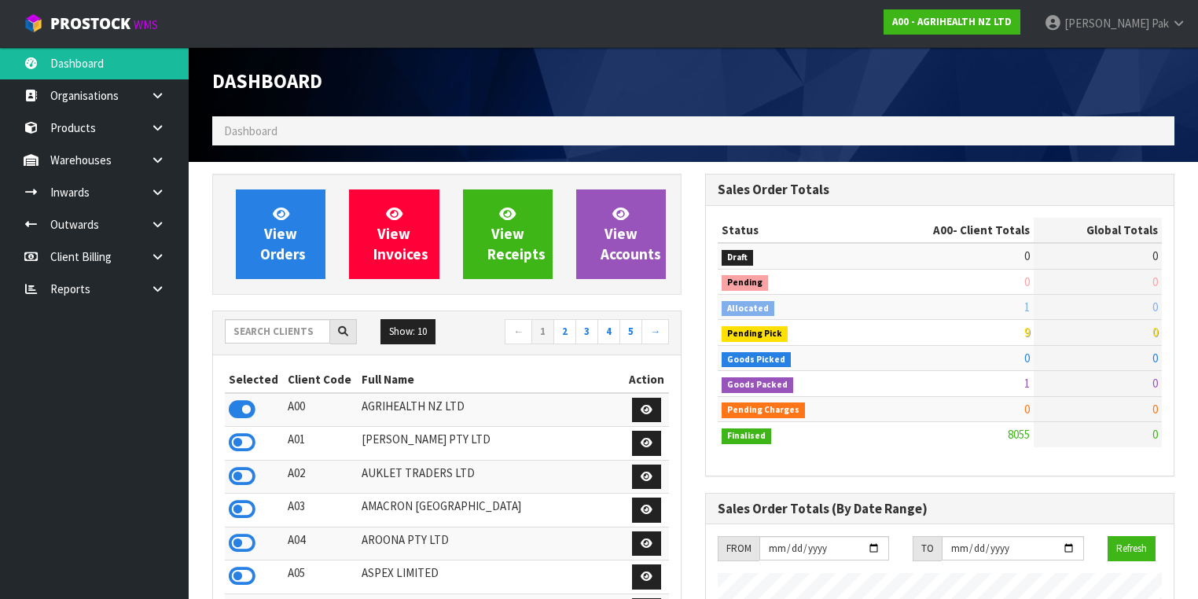
scroll to position [1186, 493]
drag, startPoint x: 300, startPoint y: 333, endPoint x: 309, endPoint y: 327, distance: 10.3
click at [300, 333] on input "text" at bounding box center [277, 331] width 105 height 24
type input "JUIC"
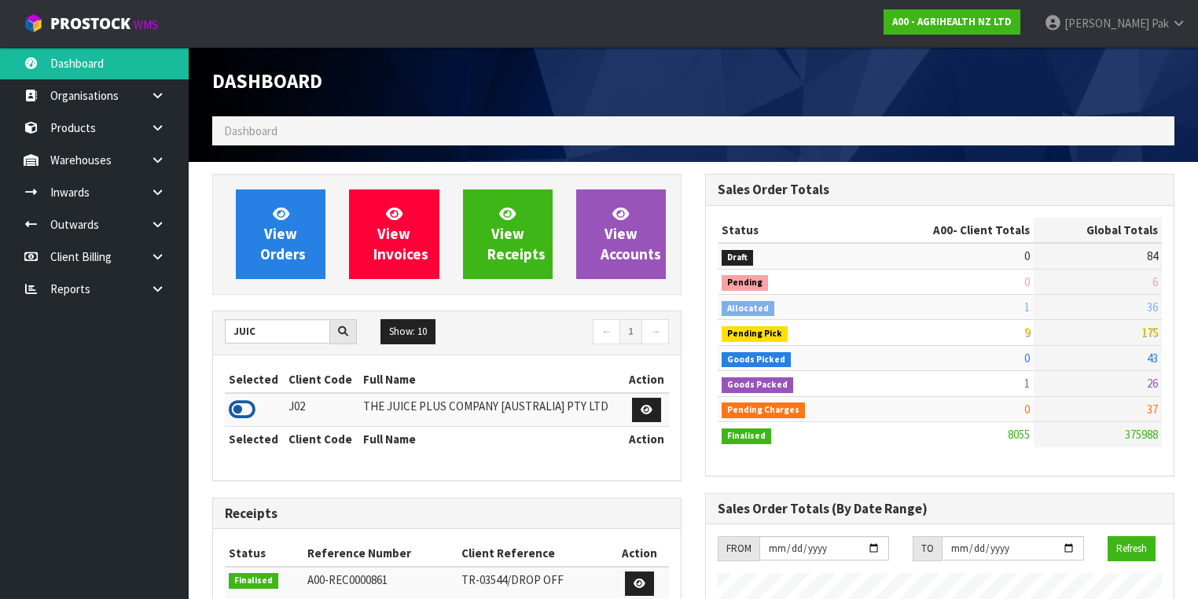
click at [255, 407] on icon at bounding box center [242, 410] width 27 height 24
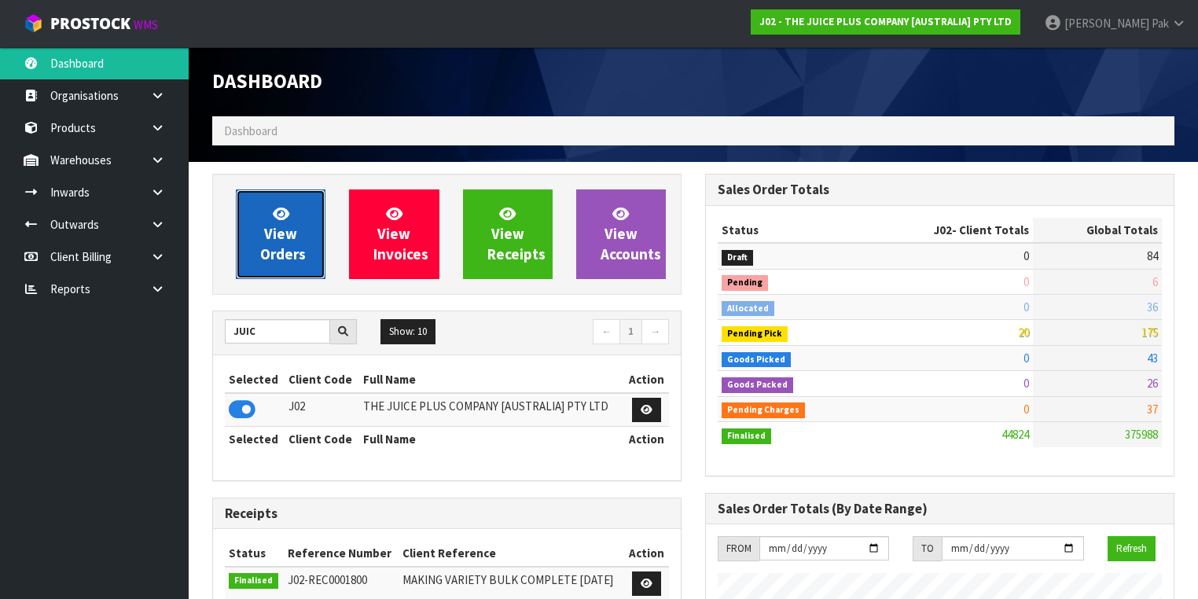
click at [264, 230] on span "View Orders" at bounding box center [283, 233] width 46 height 59
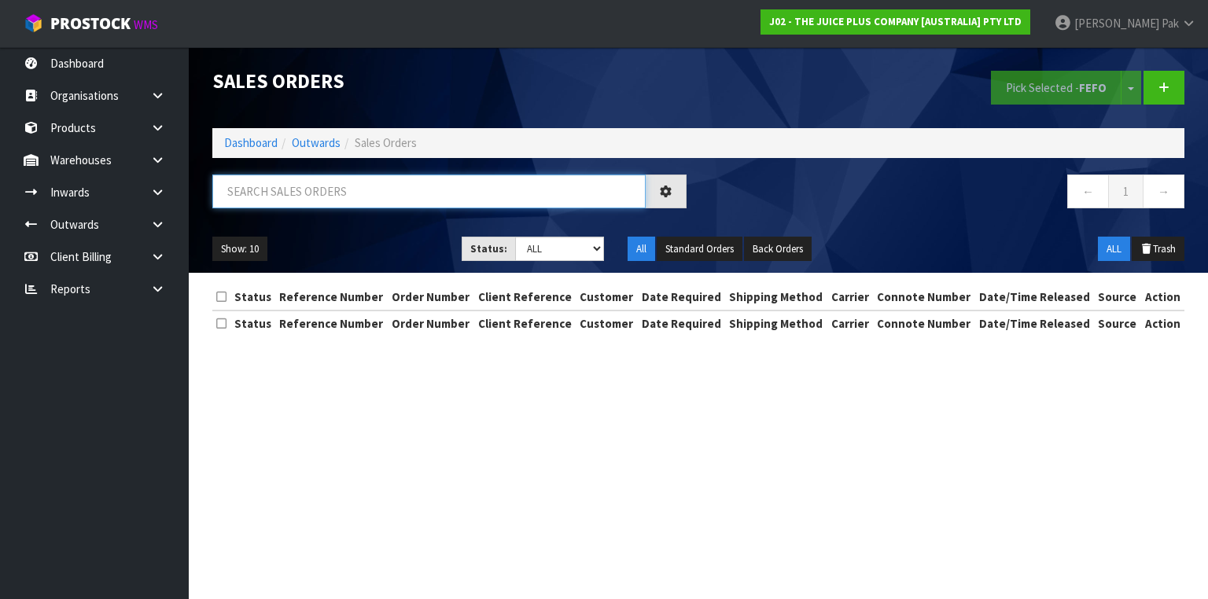
click at [362, 196] on input "text" at bounding box center [428, 192] width 433 height 34
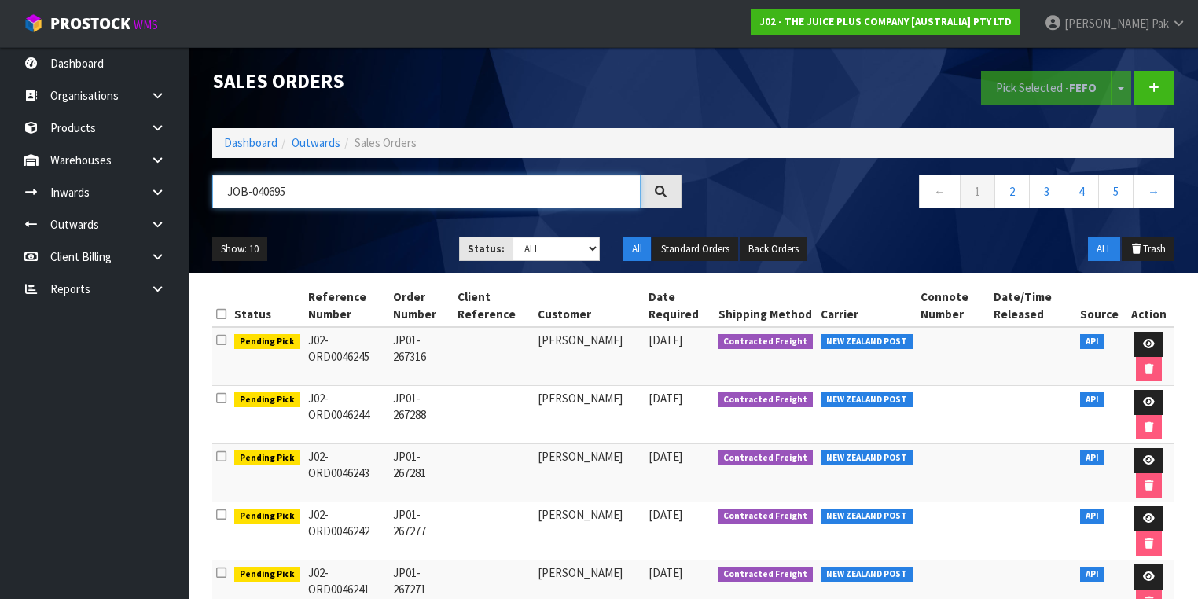
type input "JOB-0406950"
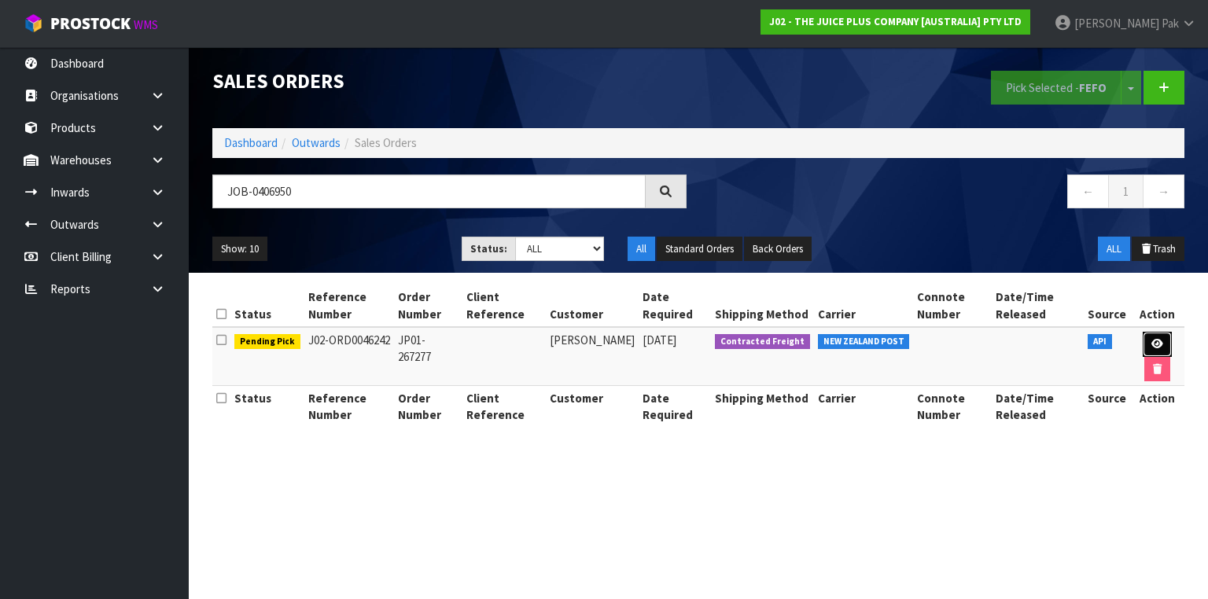
click at [1161, 346] on link at bounding box center [1156, 344] width 29 height 25
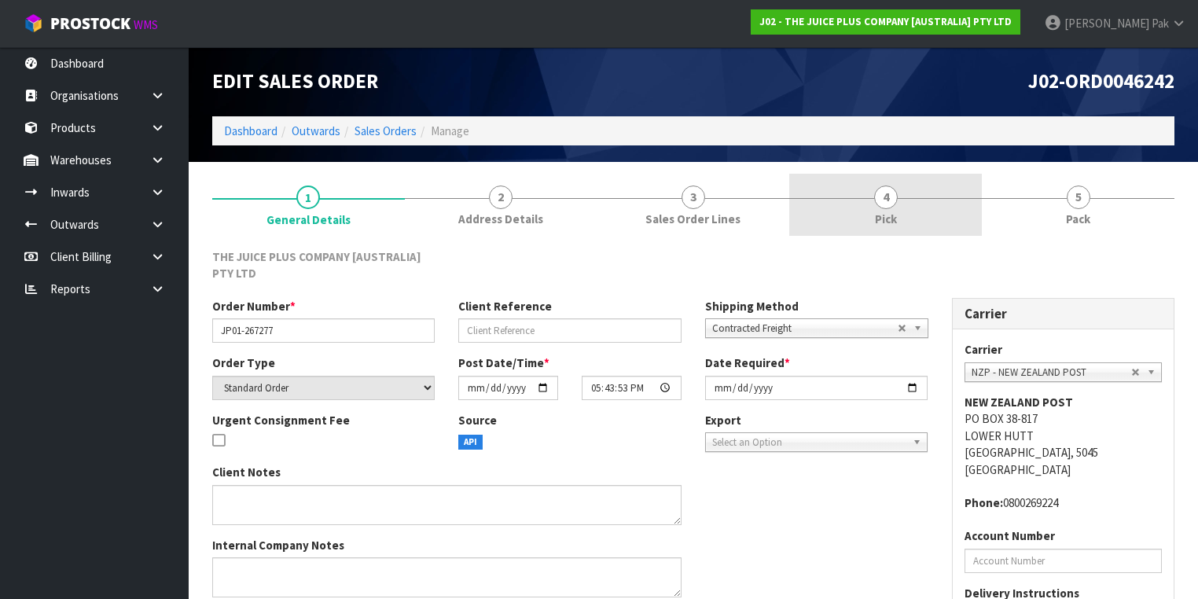
click at [893, 209] on link "4 Pick" at bounding box center [885, 205] width 193 height 62
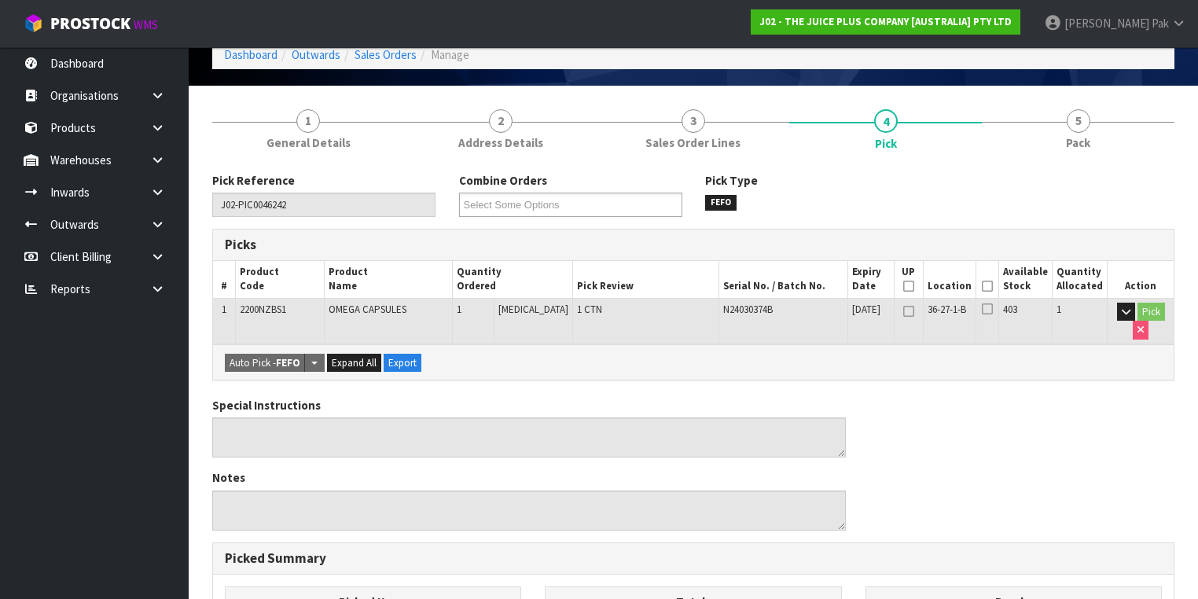
scroll to position [189, 0]
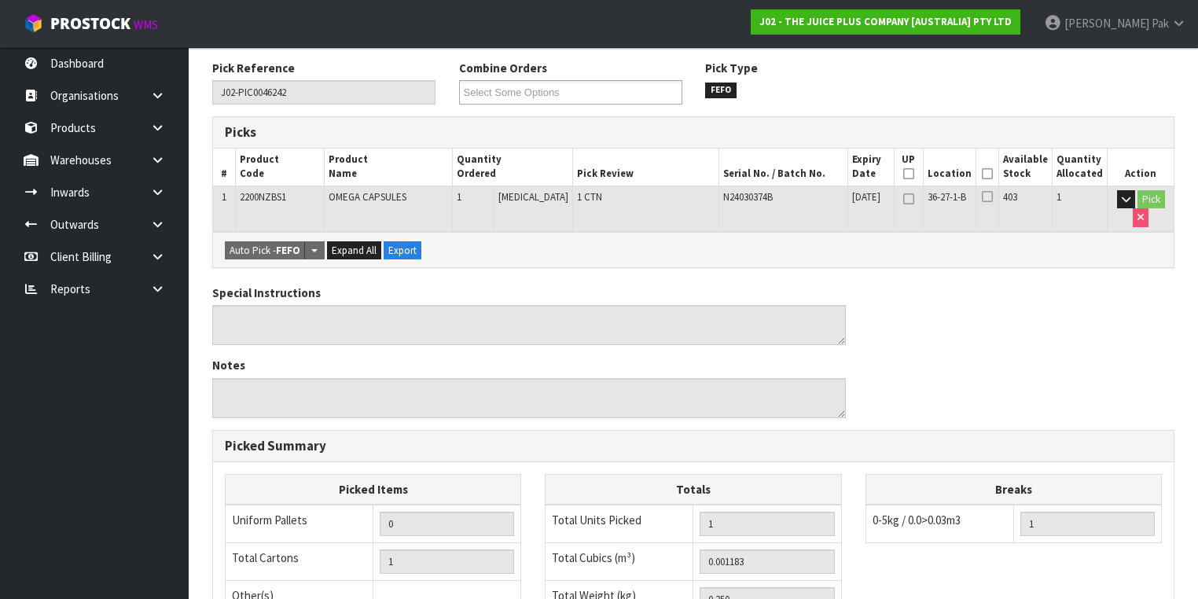
click at [988, 174] on icon at bounding box center [987, 174] width 11 height 1
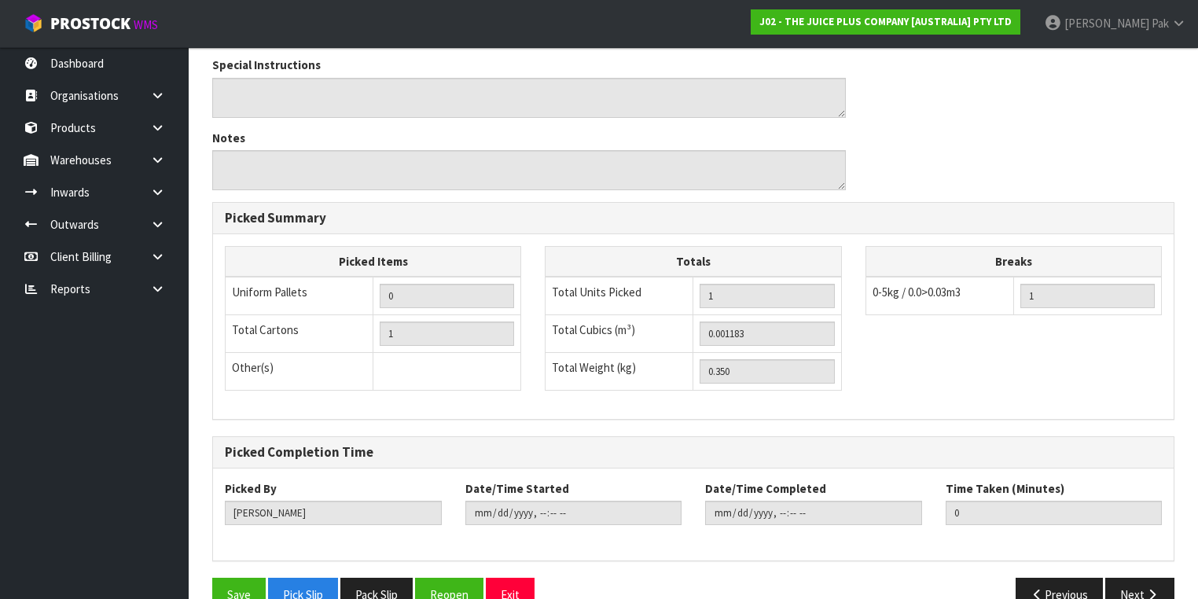
scroll to position [504, 0]
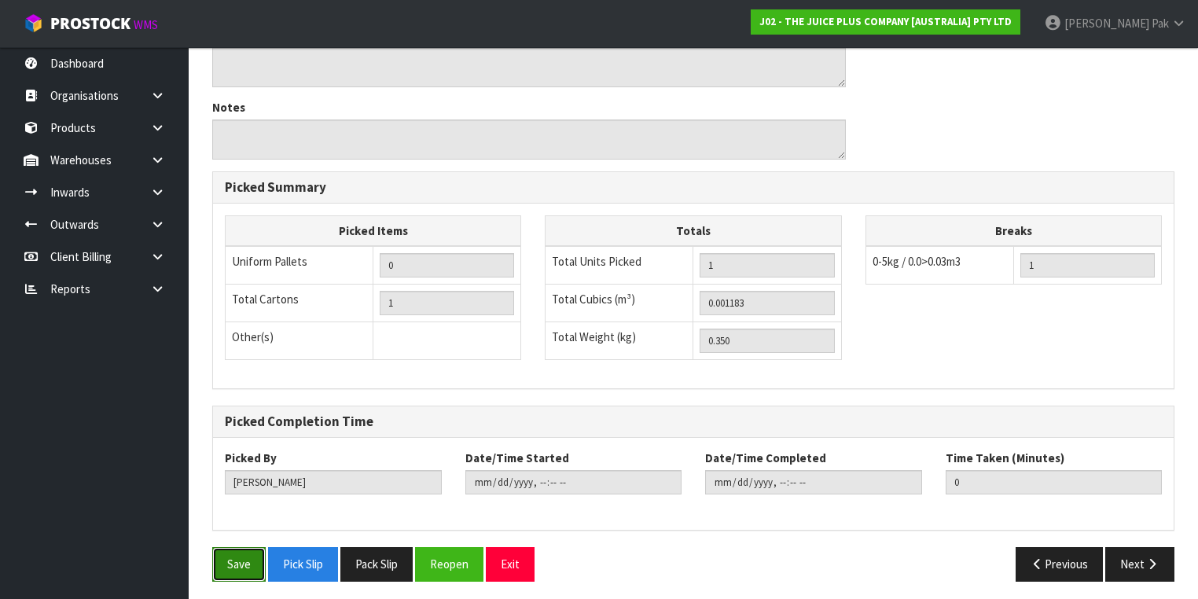
click at [233, 565] on button "Save" at bounding box center [238, 564] width 53 height 34
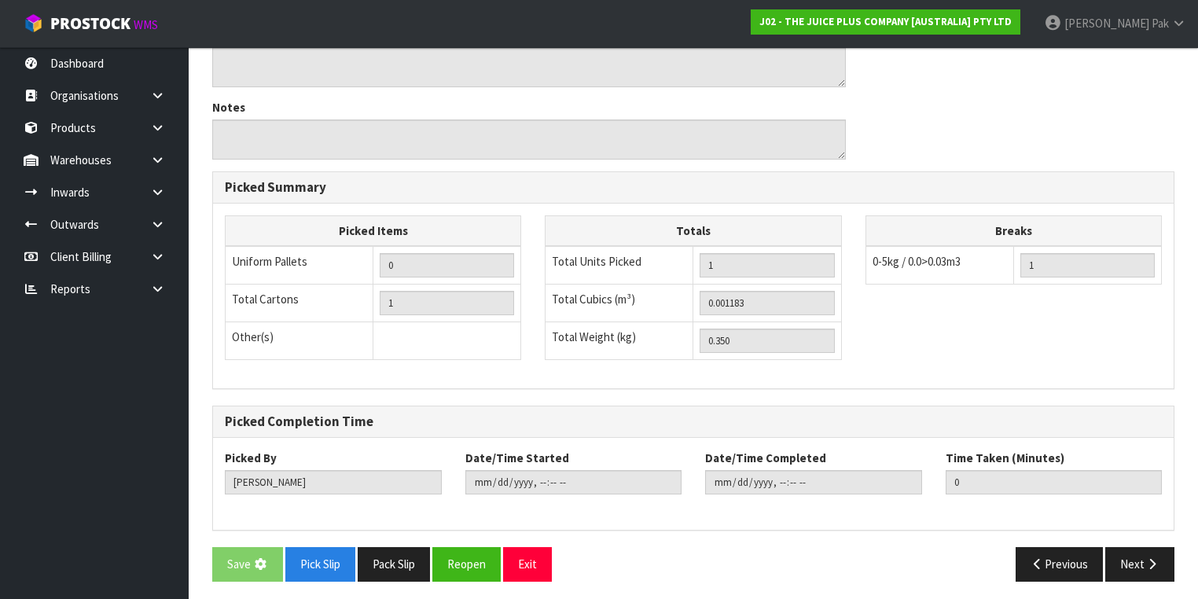
scroll to position [0, 0]
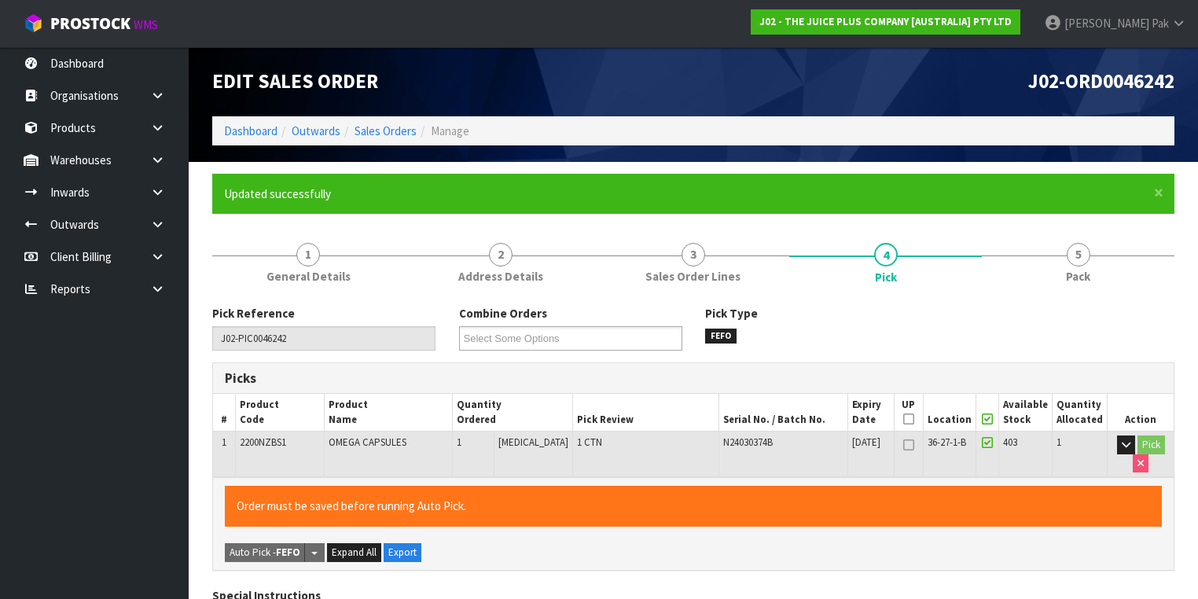
type input "[PERSON_NAME]"
type input "[DATE]T10:36:37"
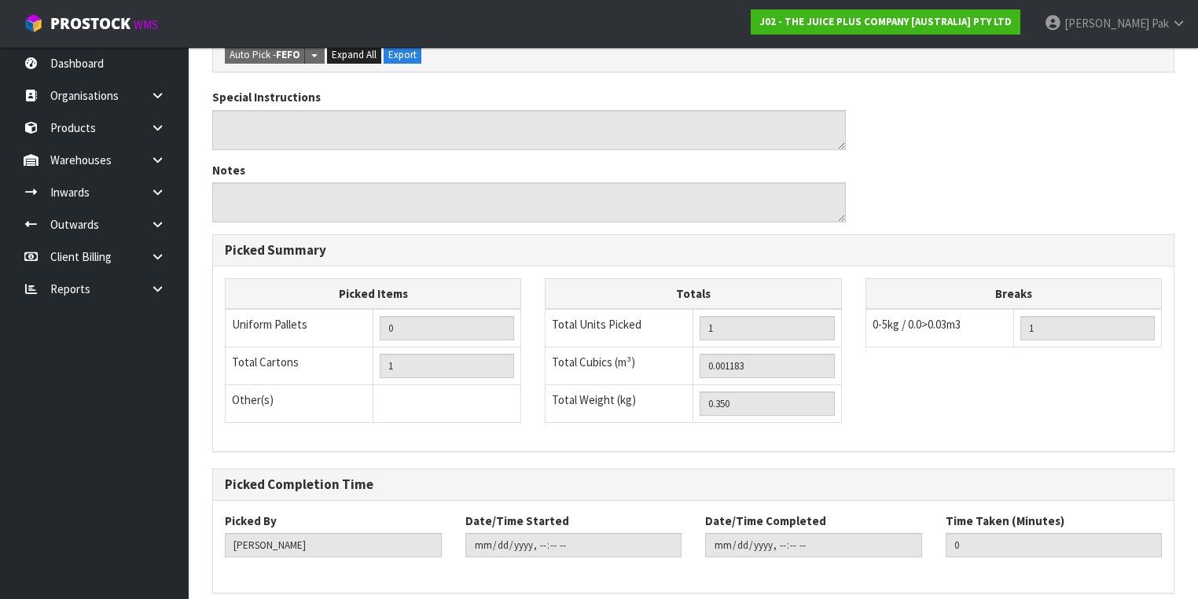
click at [1151, 554] on div "Picked By Svetlana Pak Date/Time Started Date/Time Completed Time Taken (Minute…" at bounding box center [693, 541] width 961 height 57
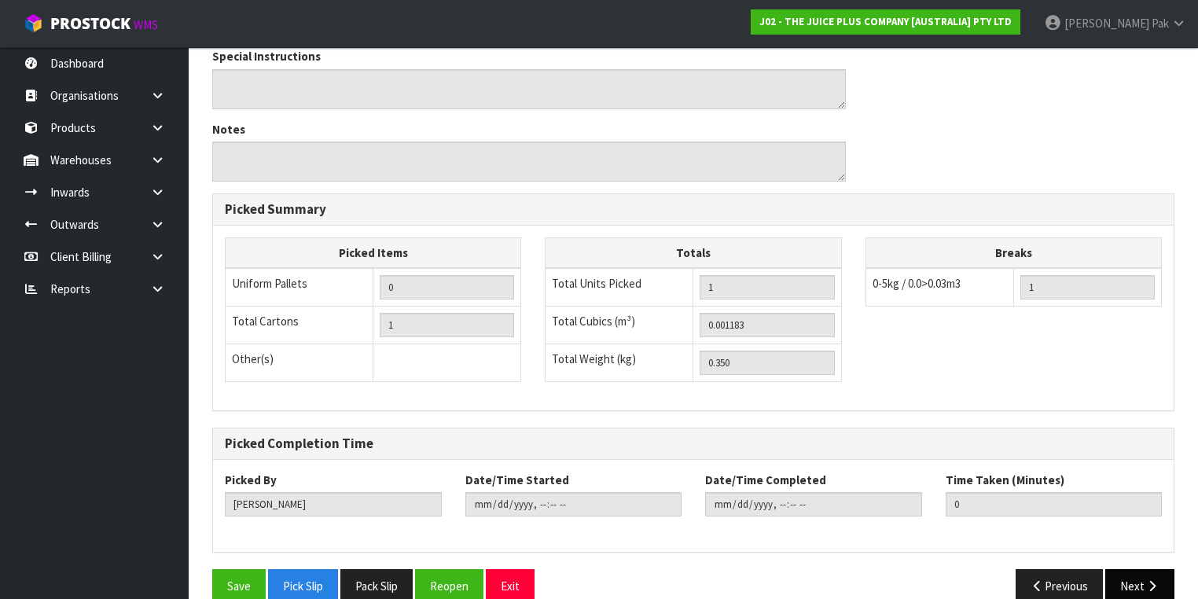
scroll to position [504, 0]
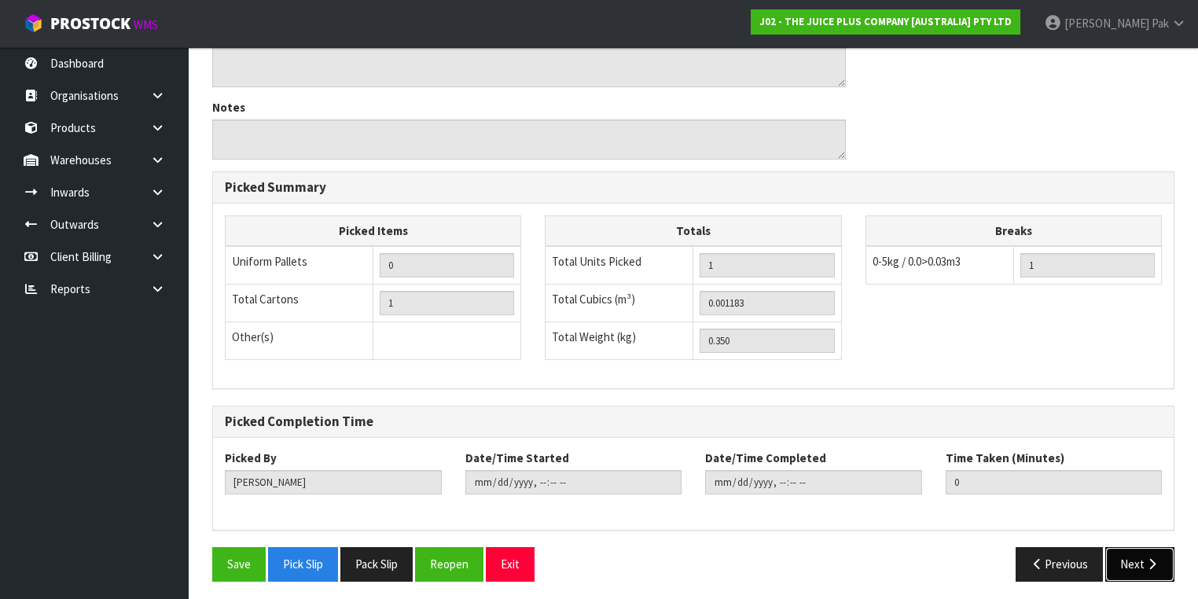
click at [1145, 550] on button "Next" at bounding box center [1139, 564] width 69 height 34
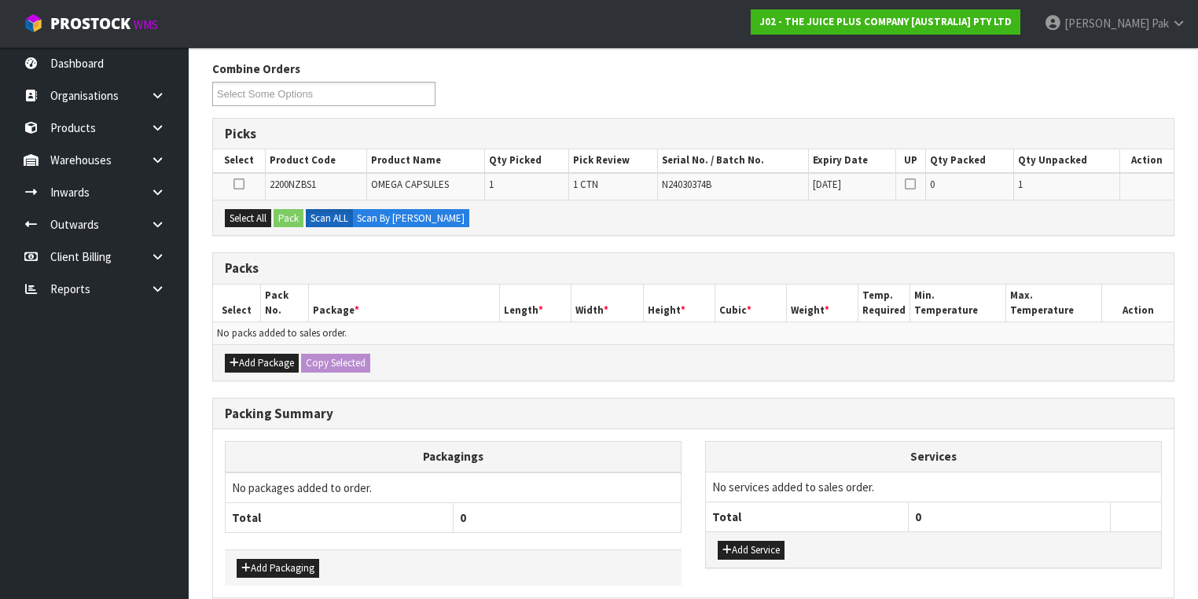
scroll to position [252, 0]
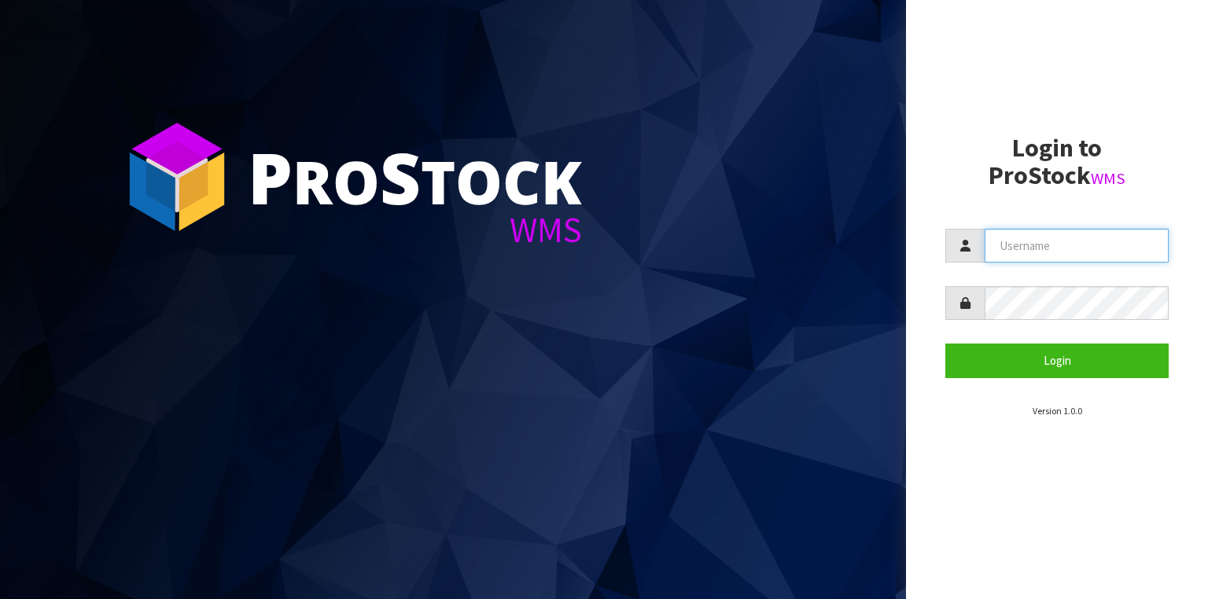
click at [1022, 252] on input "text" at bounding box center [1076, 246] width 184 height 34
type input "[PERSON_NAME]"
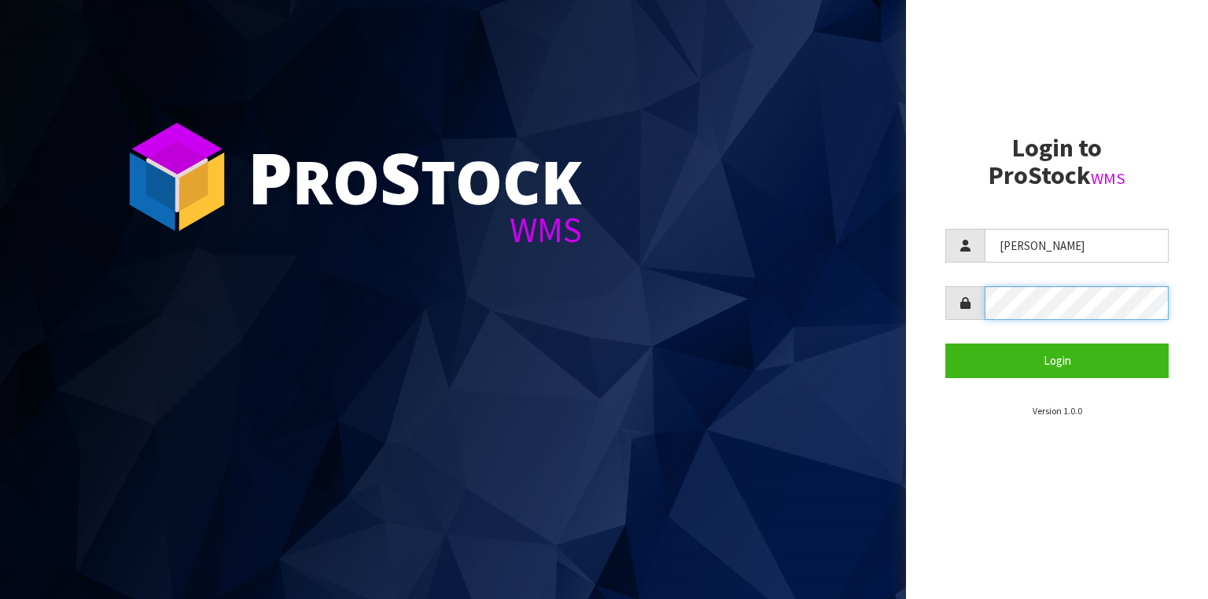
click at [945, 344] on button "Login" at bounding box center [1056, 361] width 223 height 34
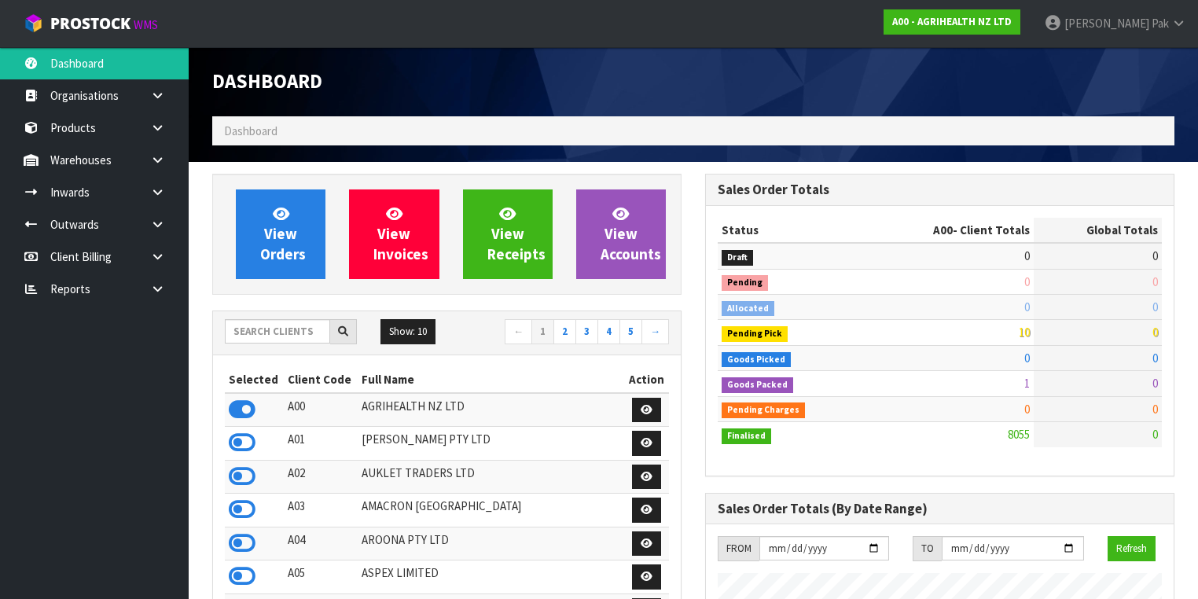
scroll to position [1186, 493]
click at [272, 331] on input "text" at bounding box center [277, 331] width 105 height 24
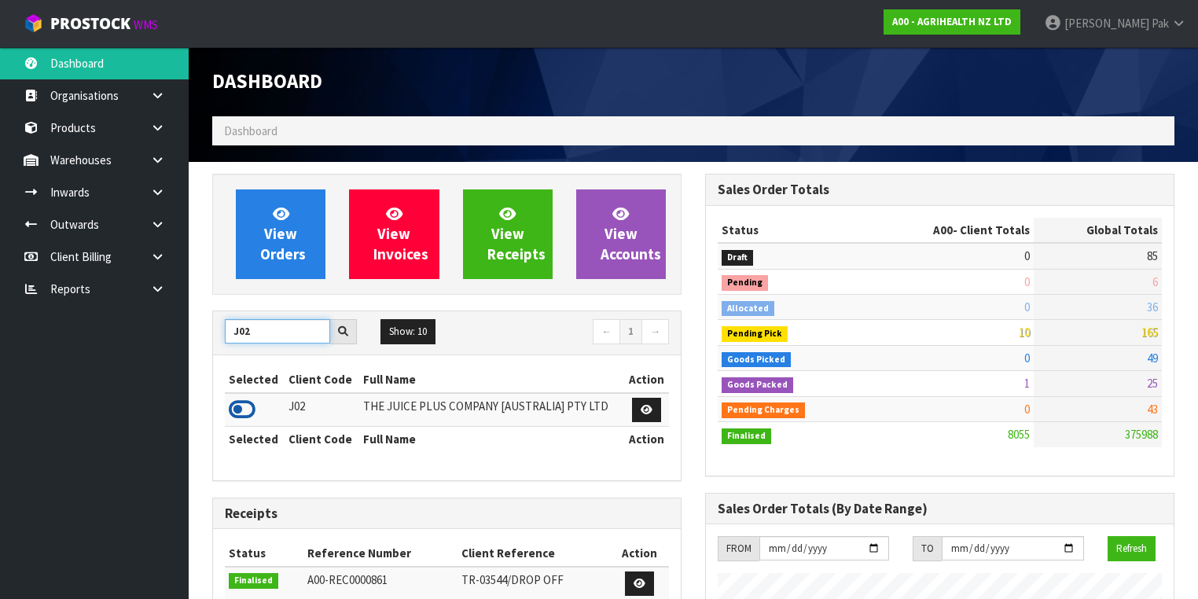
type input "J02"
click at [243, 410] on icon at bounding box center [242, 410] width 27 height 24
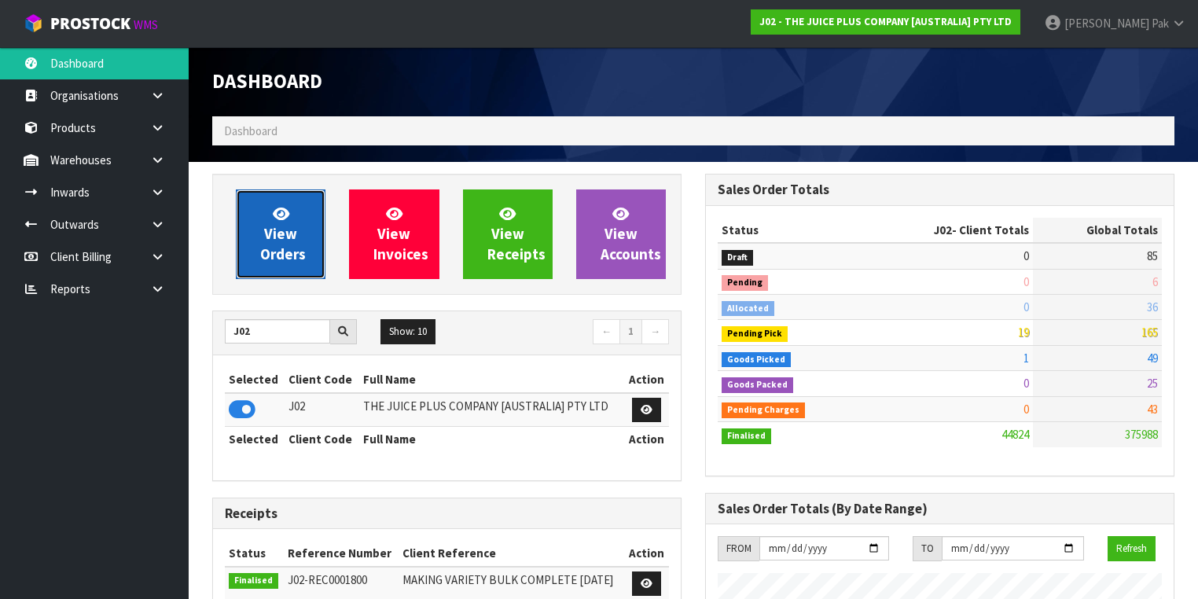
click at [282, 247] on span "View Orders" at bounding box center [283, 233] width 46 height 59
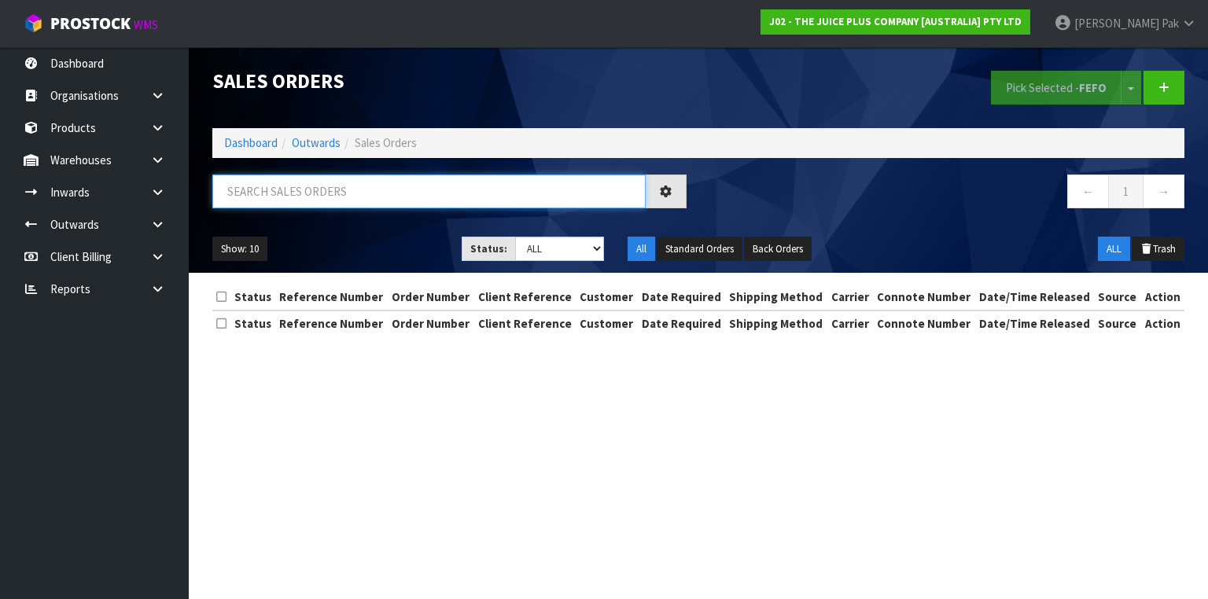
click at [336, 195] on input "text" at bounding box center [428, 192] width 433 height 34
type input "JOB-0406950"
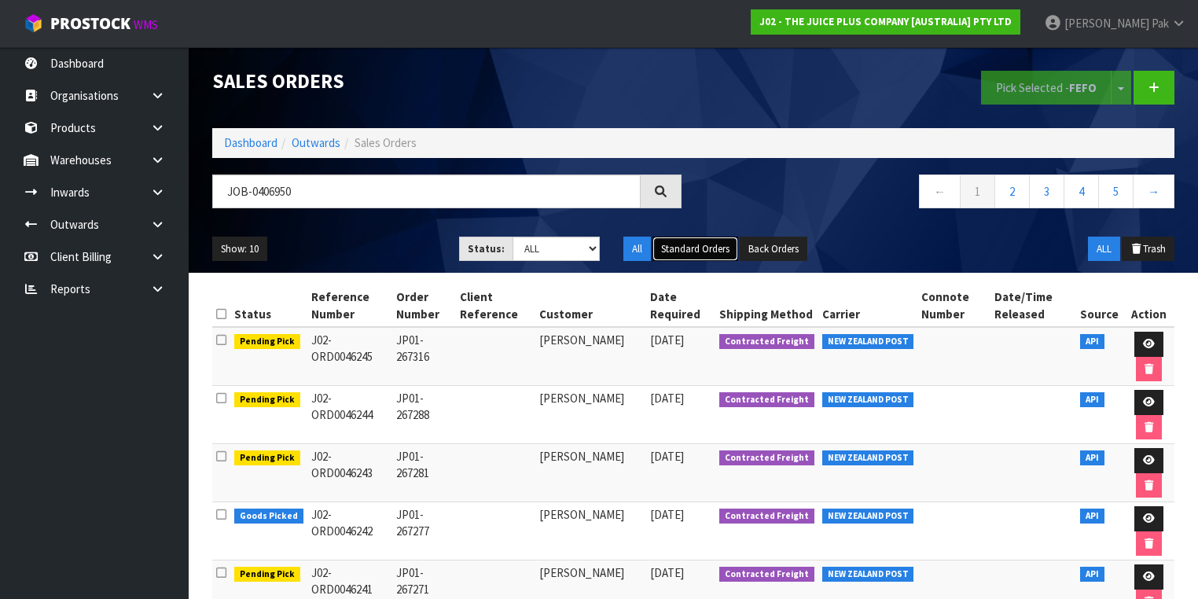
click at [691, 245] on button "Standard Orders" at bounding box center [696, 249] width 86 height 25
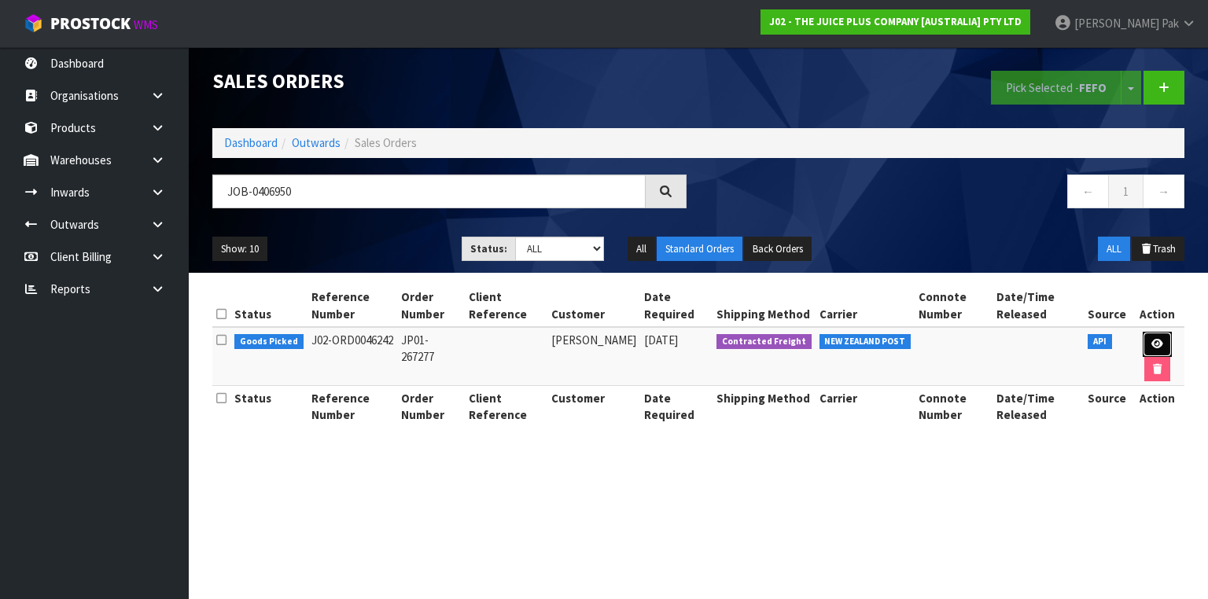
click at [1161, 343] on link at bounding box center [1156, 344] width 29 height 25
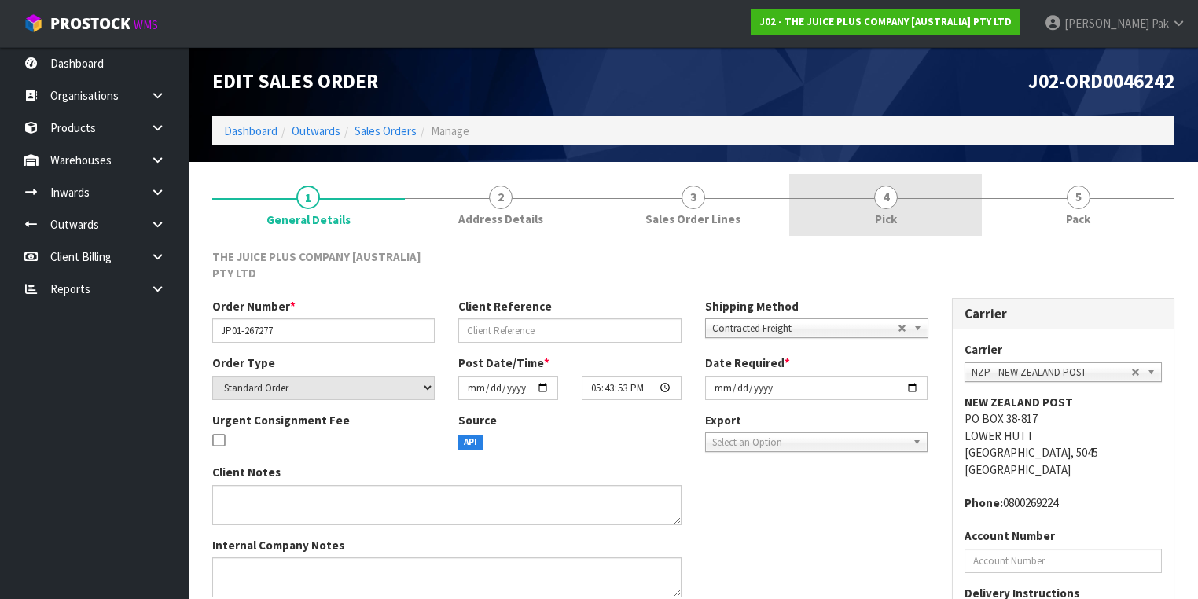
click at [887, 209] on link "4 Pick" at bounding box center [885, 205] width 193 height 62
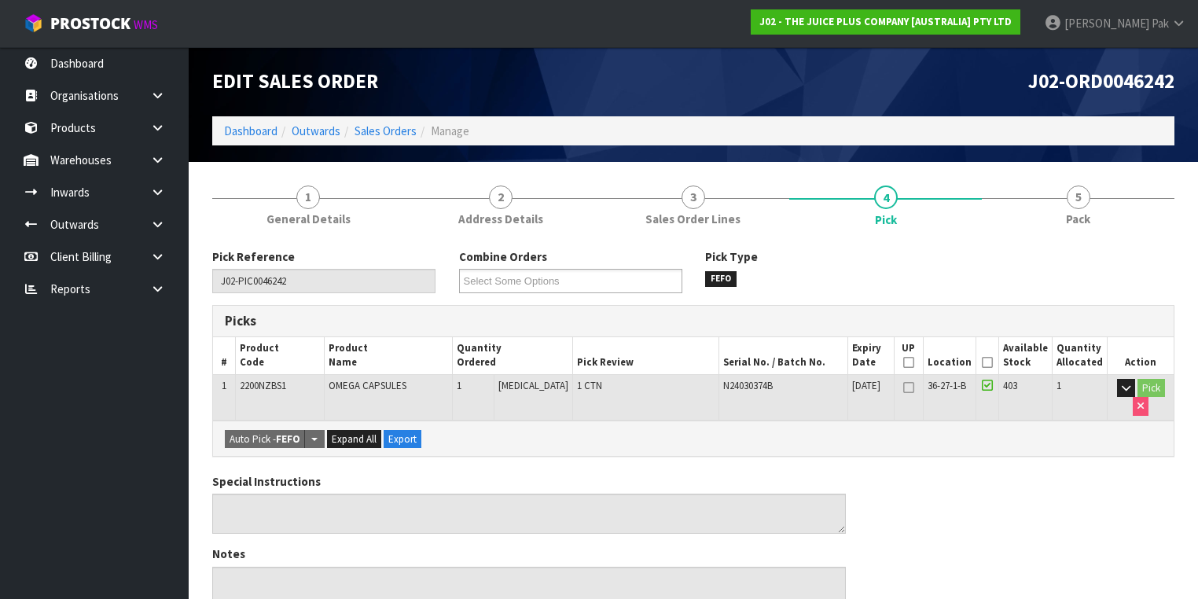
click at [989, 362] on icon at bounding box center [987, 362] width 11 height 1
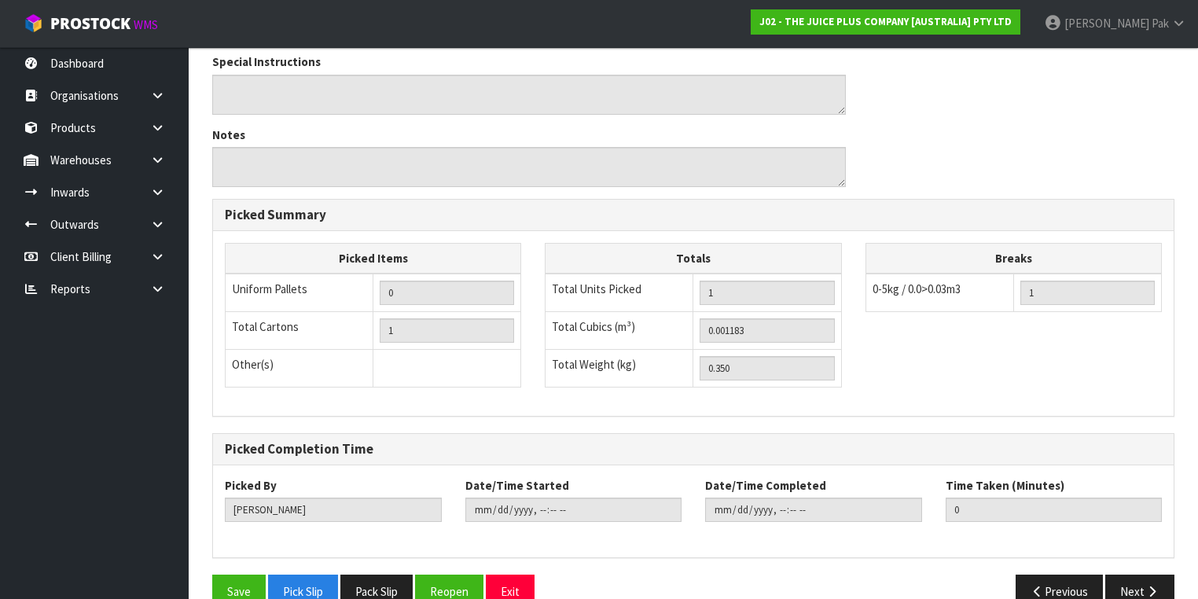
scroll to position [504, 0]
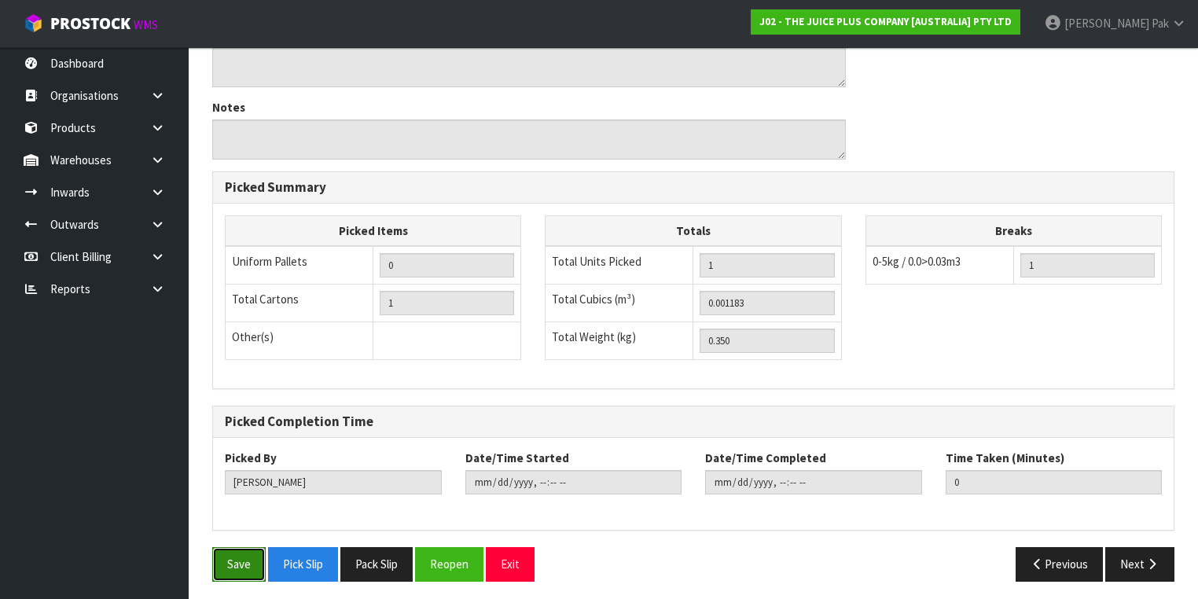
click at [225, 555] on button "Save" at bounding box center [238, 564] width 53 height 34
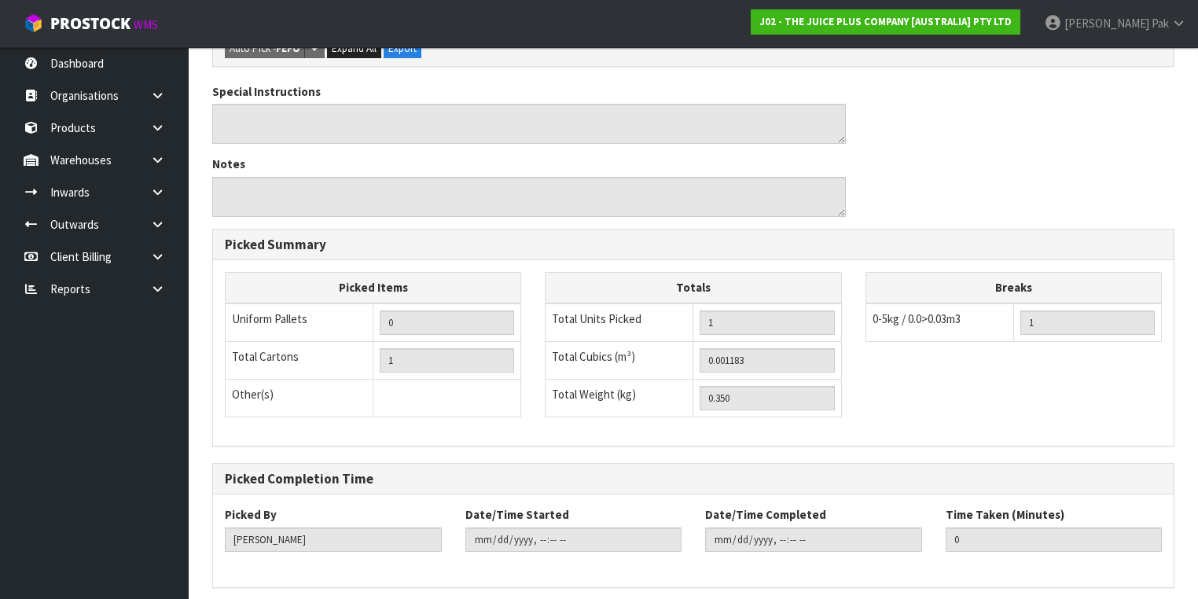
scroll to position [0, 0]
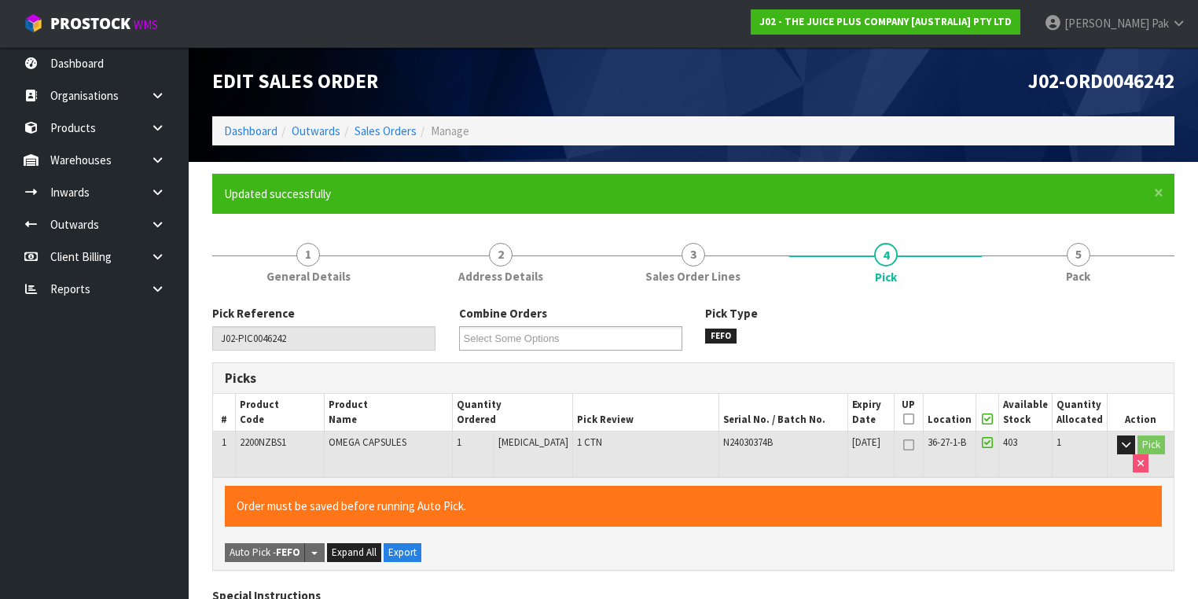
type input "[DATE]T10:46:47"
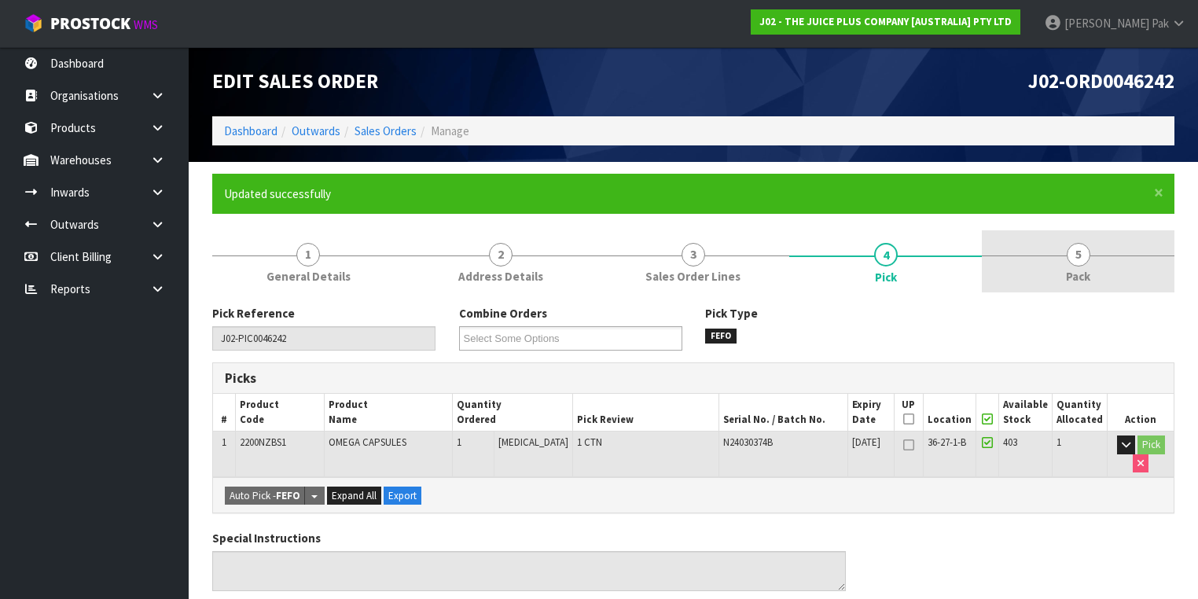
click at [1079, 274] on span "Pack" at bounding box center [1078, 276] width 24 height 17
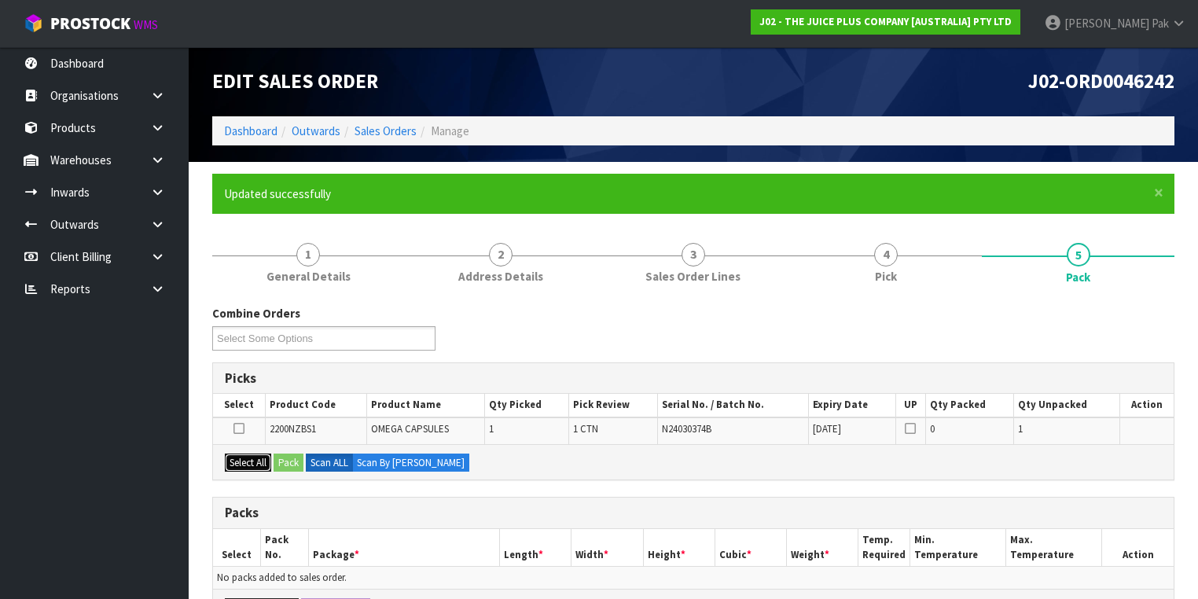
click at [242, 458] on button "Select All" at bounding box center [248, 463] width 46 height 19
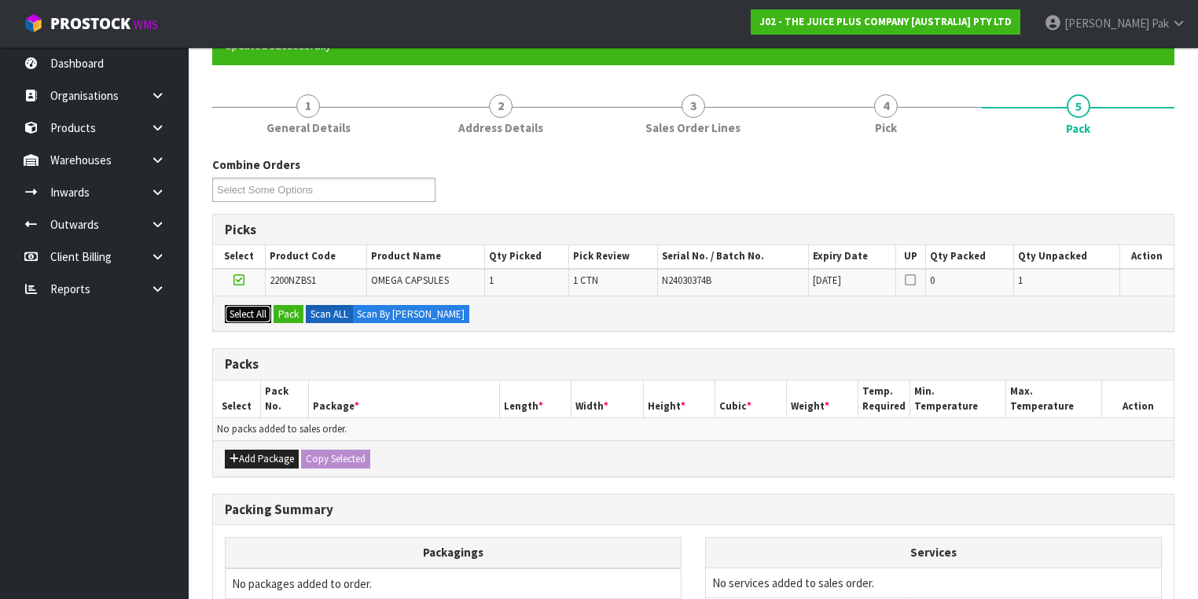
scroll to position [189, 0]
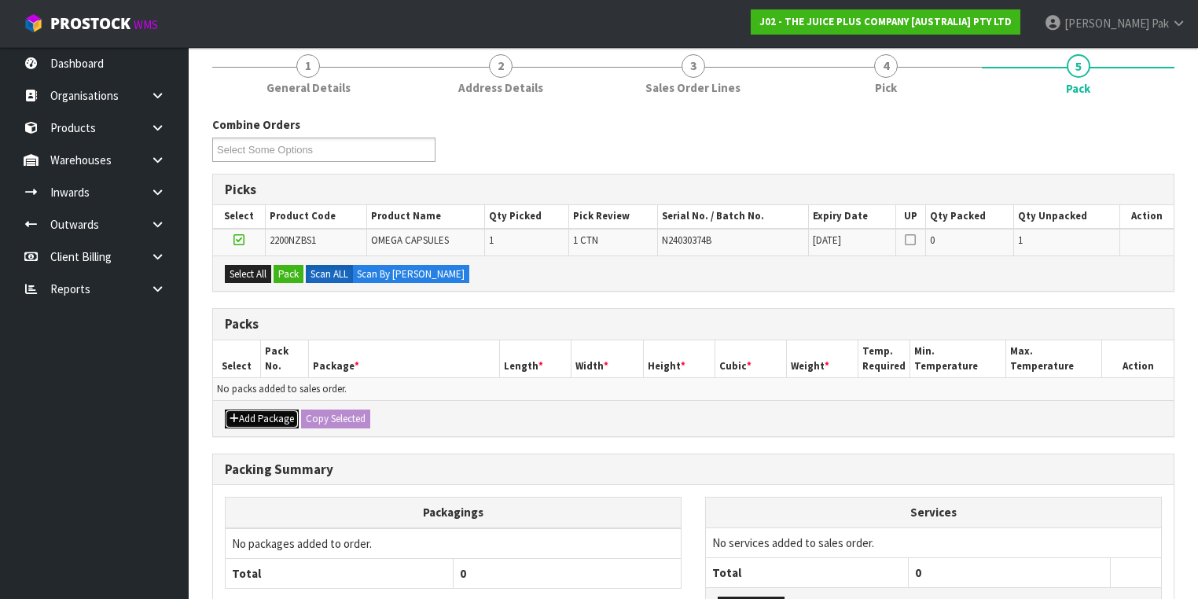
click at [255, 417] on button "Add Package" at bounding box center [262, 419] width 74 height 19
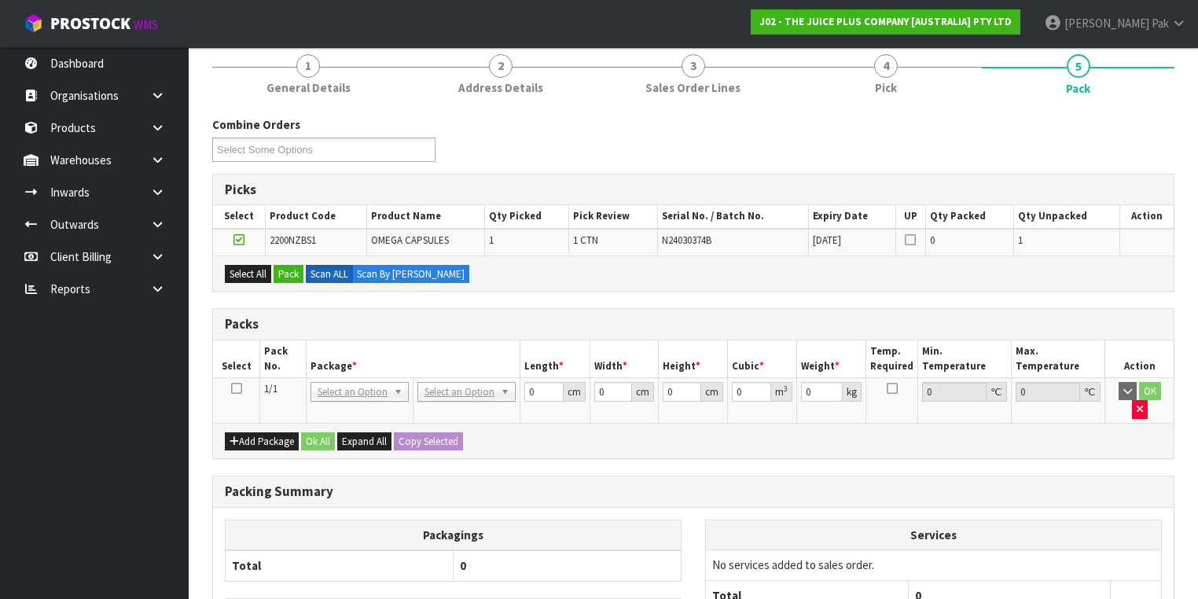
click at [235, 389] on icon at bounding box center [236, 388] width 11 height 1
click at [286, 271] on button "Pack" at bounding box center [289, 274] width 30 height 19
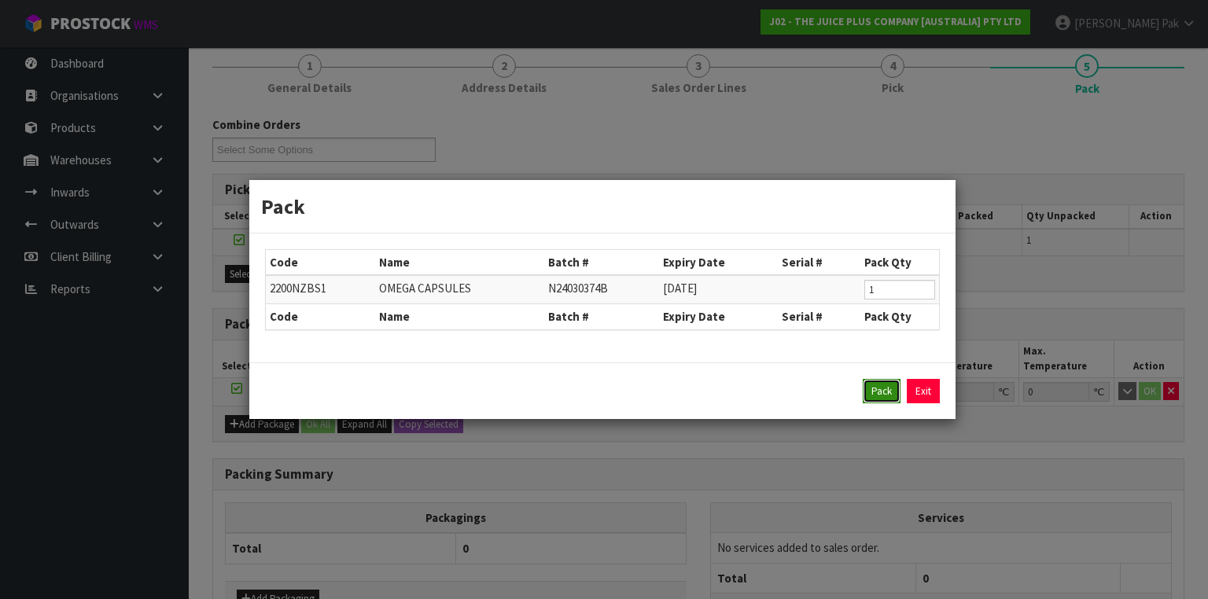
click at [888, 390] on button "Pack" at bounding box center [882, 391] width 38 height 25
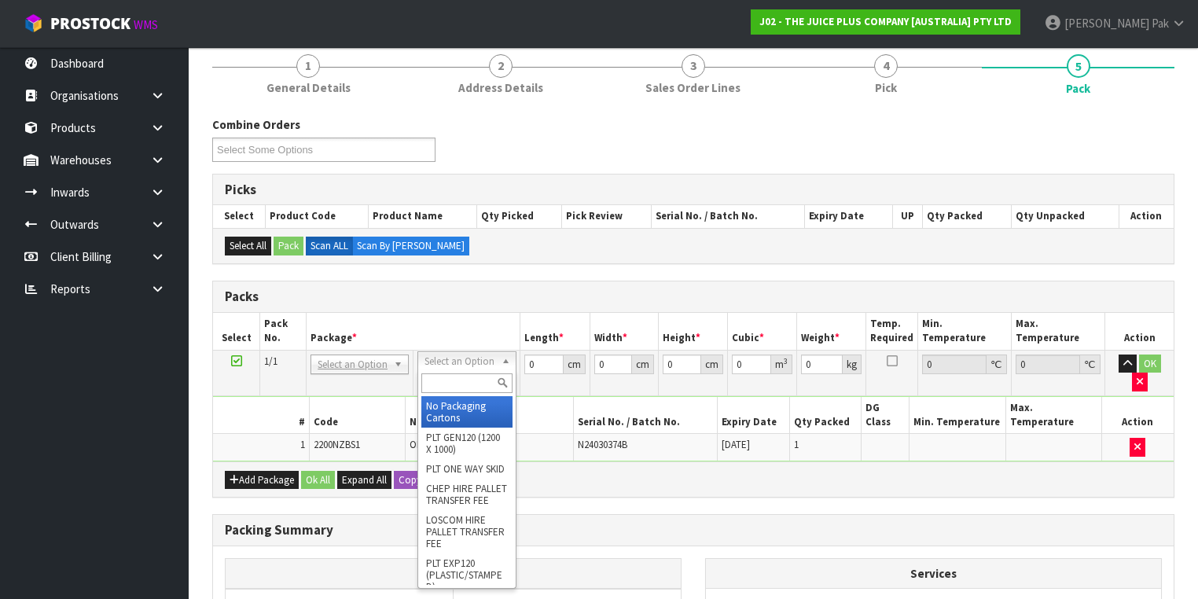
click at [455, 381] on input "text" at bounding box center [466, 383] width 90 height 20
type input "200"
type input "25"
type input "20"
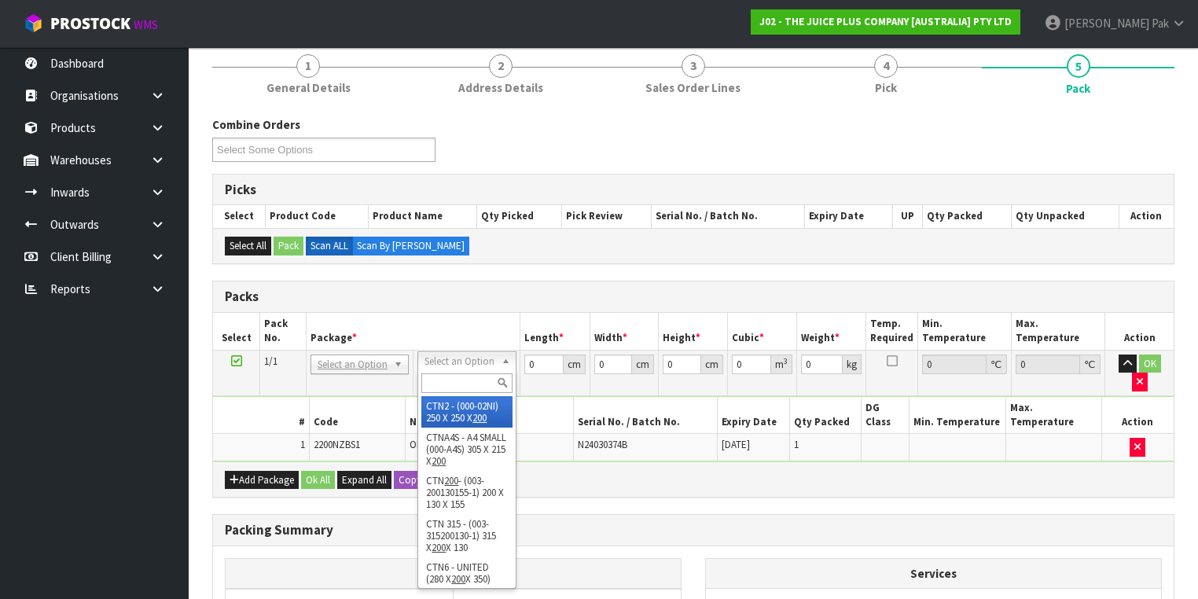
type input "0.0125"
type input "0.55"
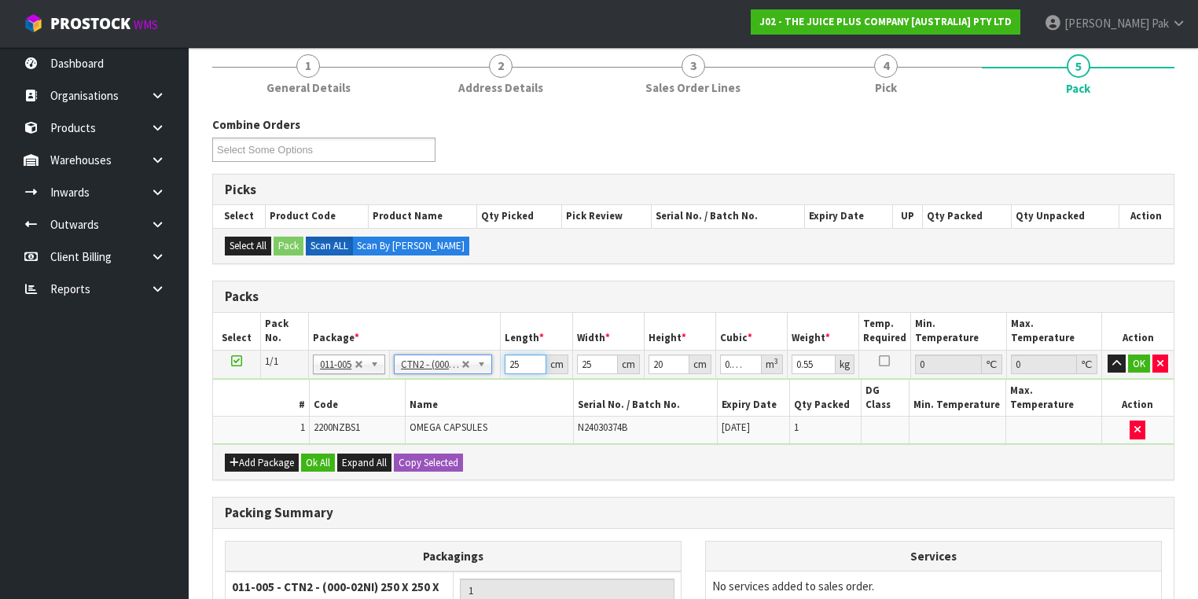
drag, startPoint x: 515, startPoint y: 360, endPoint x: 482, endPoint y: 365, distance: 33.4
click at [484, 365] on tr "1/1 NONE 007-001 007-002 007-004 007-009 007-013 007-014 007-015 007-017 007-01…" at bounding box center [693, 364] width 961 height 28
type input "5"
type input "0.0025"
type input "0"
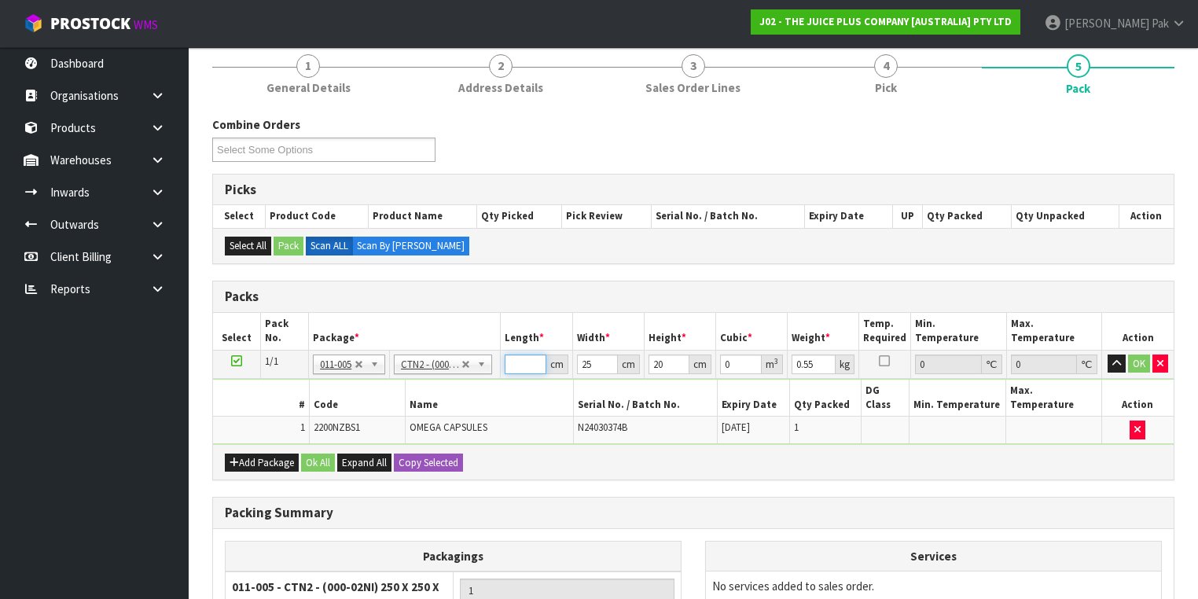
type input "1"
type input "0.0005"
type input "14"
type input "0.007"
type input "14"
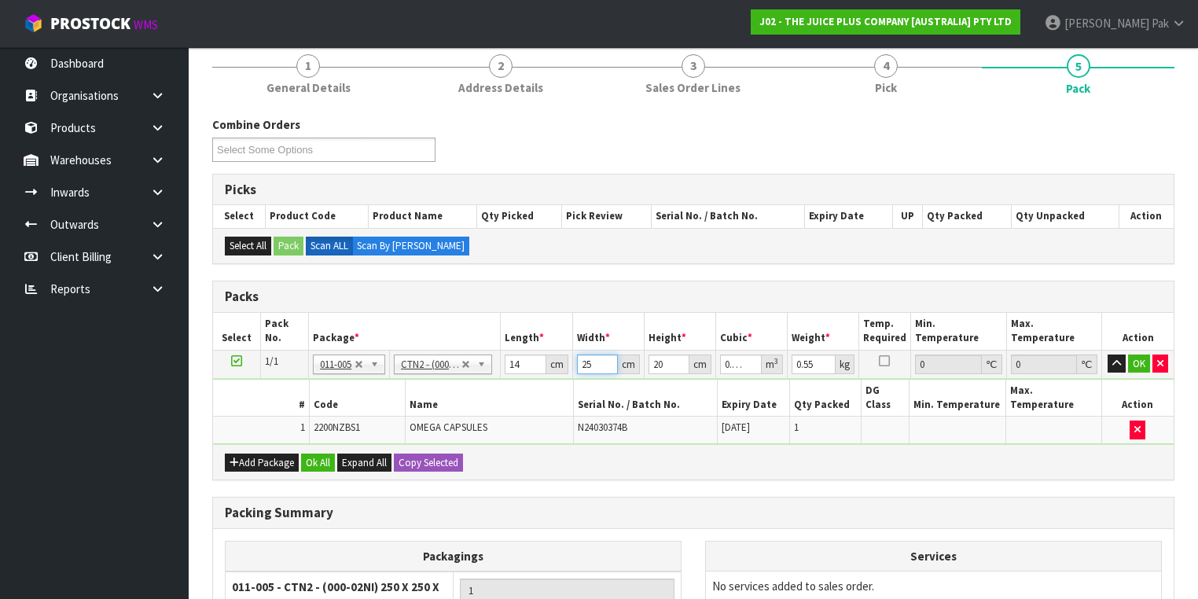
type input "2"
type input "0.00056"
type input "21"
type input "0.00588"
type input "21"
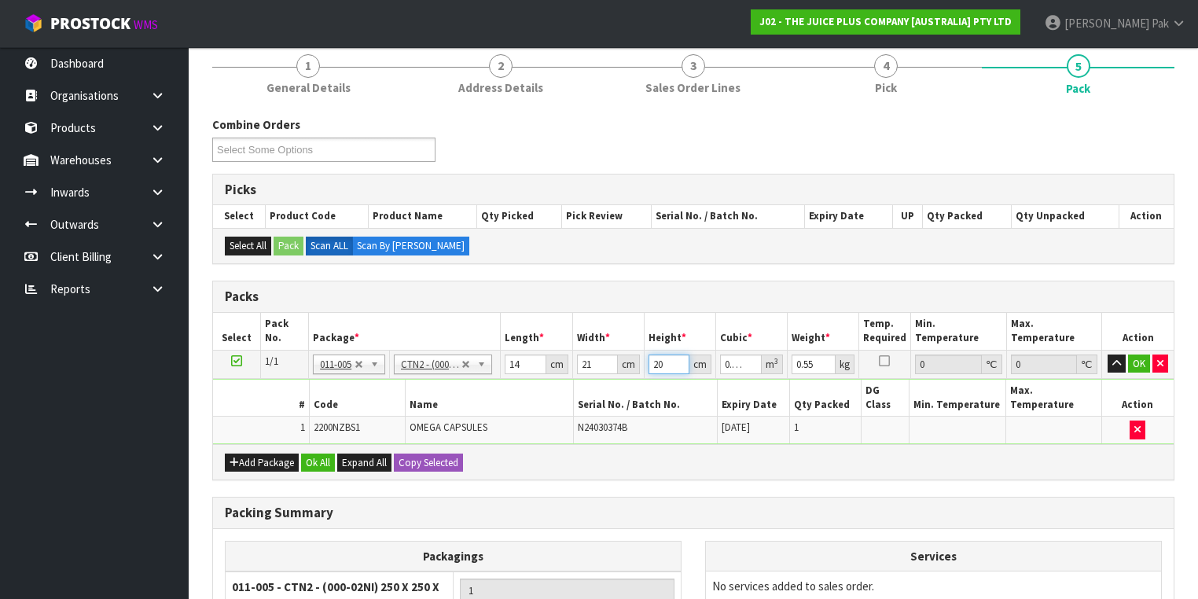
type input "1"
type input "0.000294"
type input "17"
type input "0.004998"
type input "17"
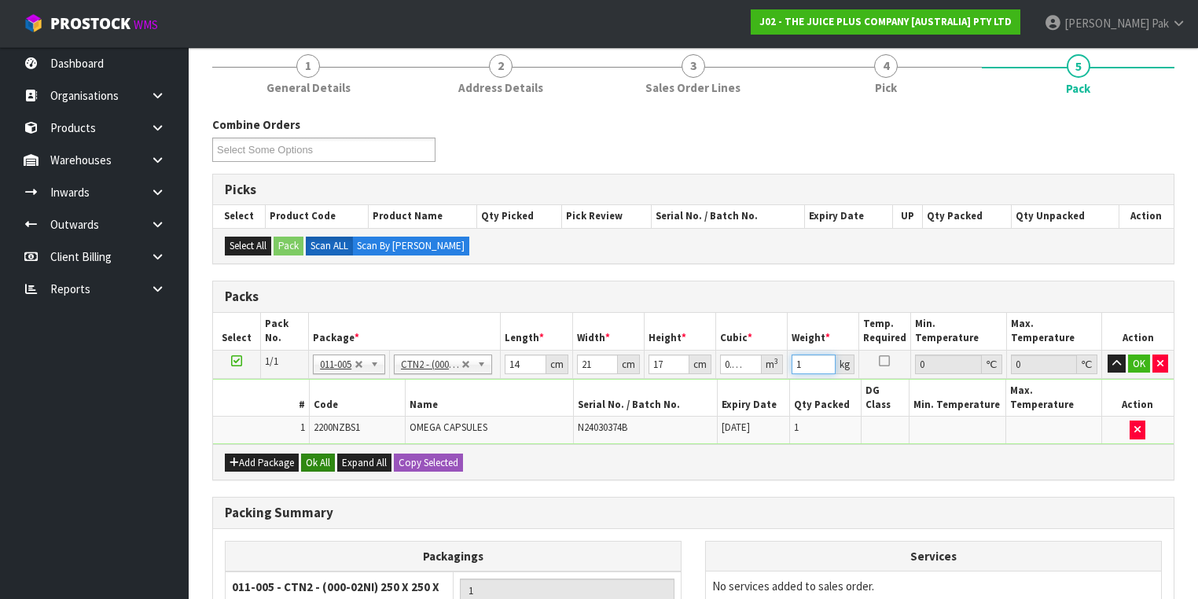
type input "1"
click at [319, 454] on button "Ok All" at bounding box center [318, 463] width 34 height 19
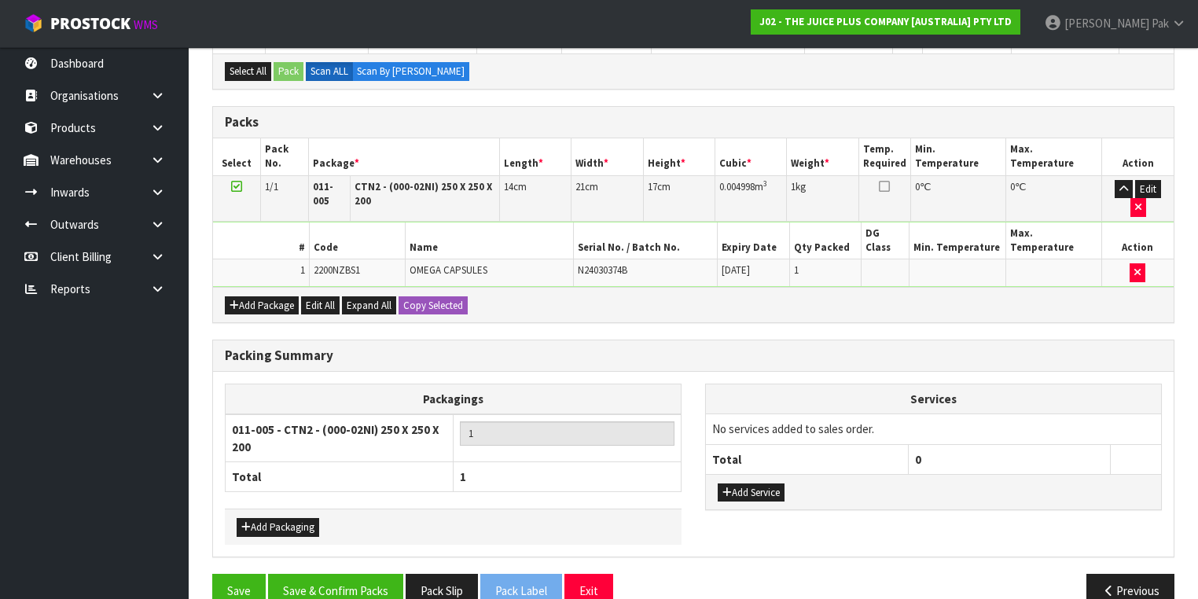
scroll to position [365, 0]
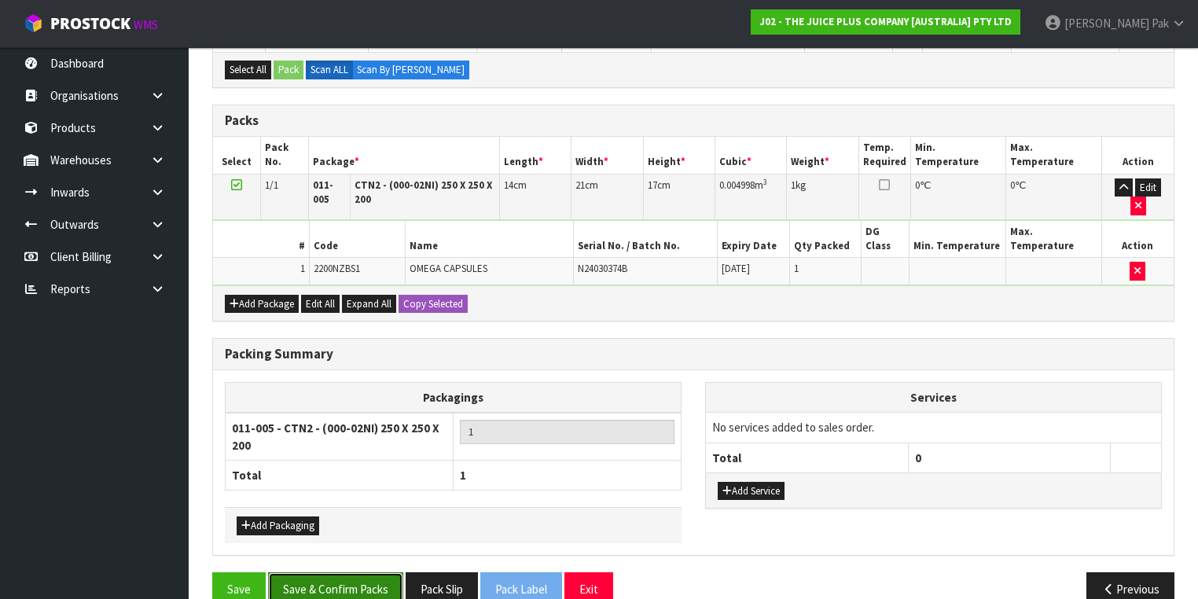
click at [328, 572] on button "Save & Confirm Packs" at bounding box center [335, 589] width 135 height 34
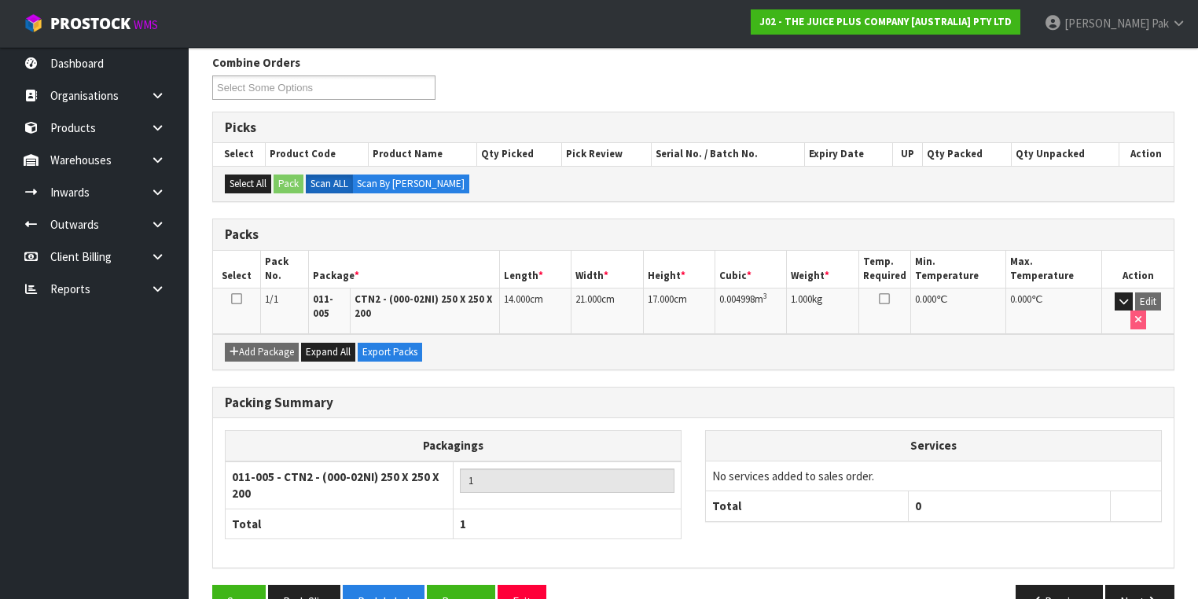
scroll to position [280, 0]
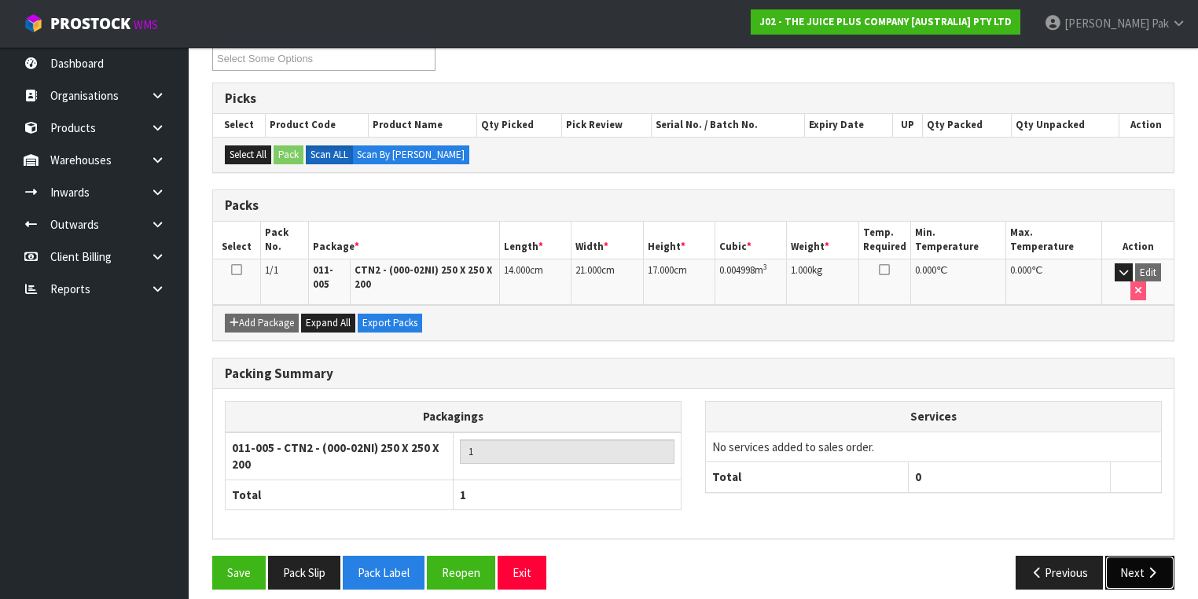
click at [1160, 559] on button "Next" at bounding box center [1139, 573] width 69 height 34
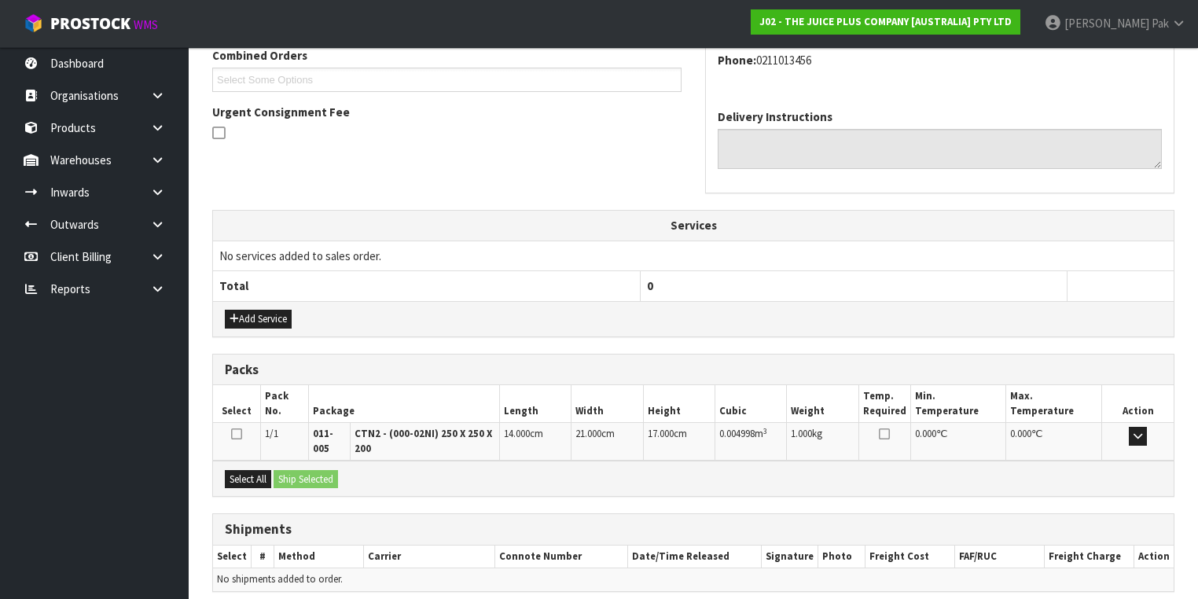
scroll to position [440, 0]
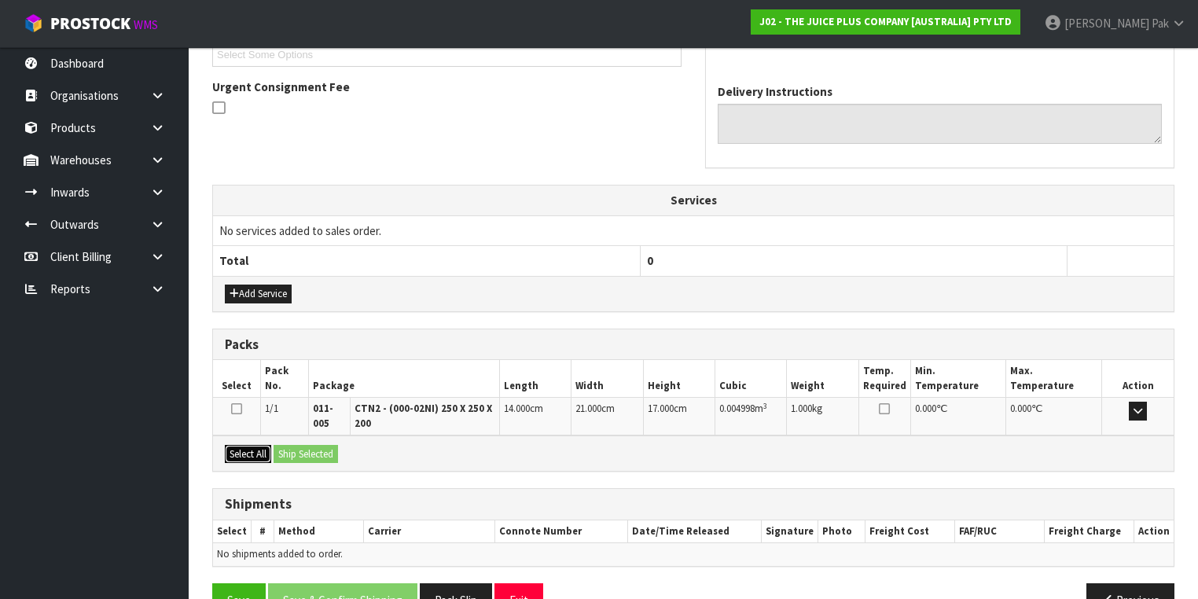
click at [242, 451] on button "Select All" at bounding box center [248, 454] width 46 height 19
click at [297, 448] on button "Ship Selected" at bounding box center [306, 454] width 64 height 19
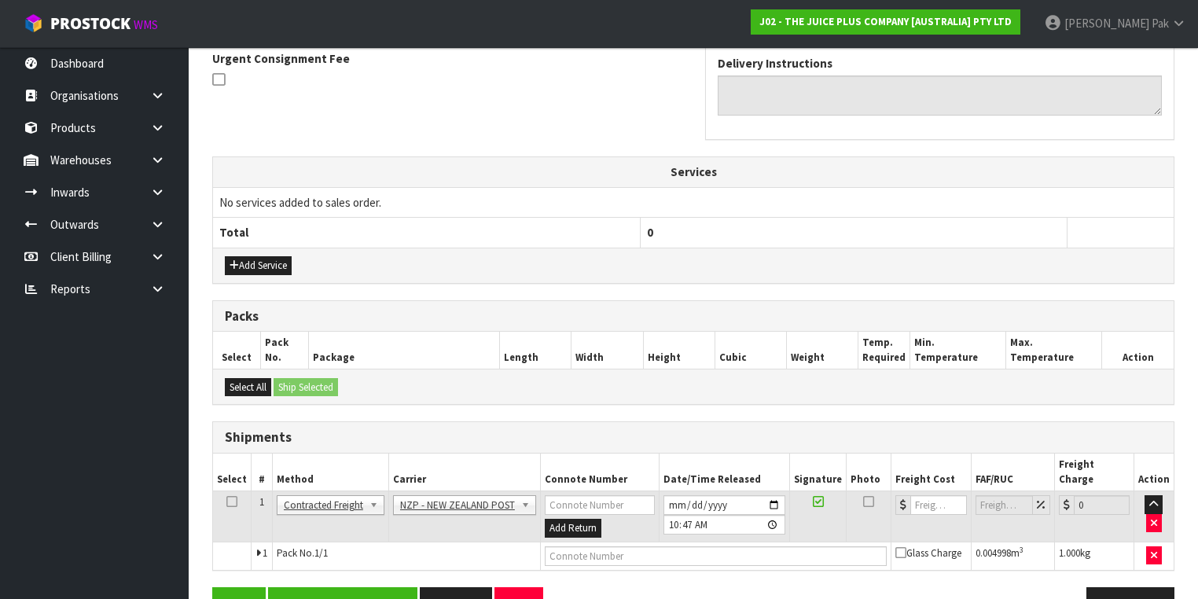
scroll to position [494, 0]
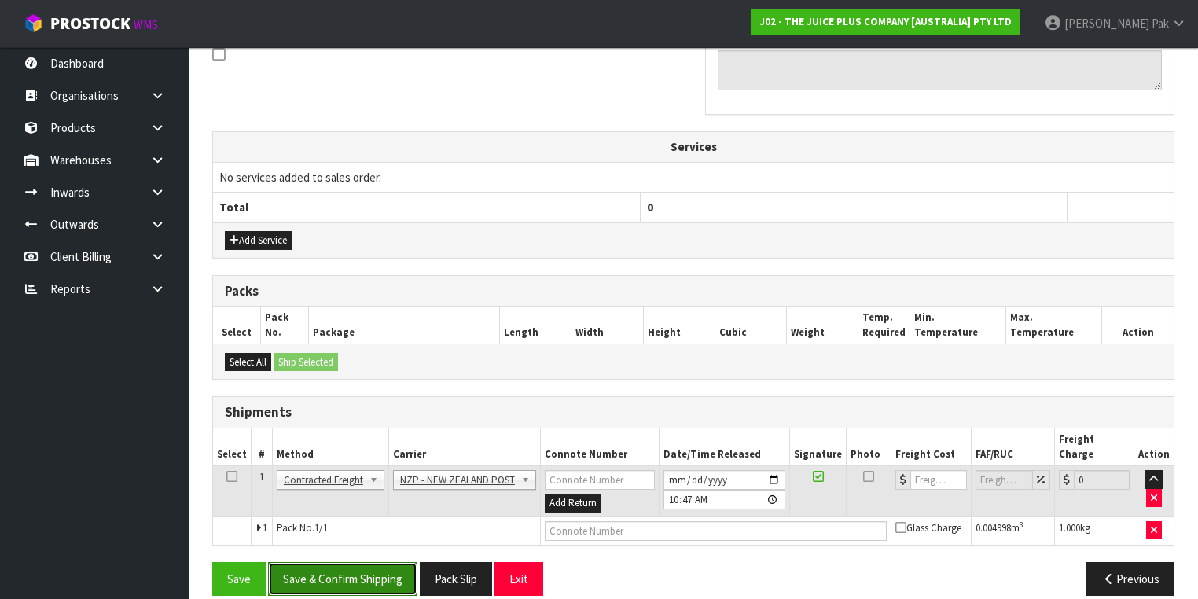
click at [329, 562] on button "Save & Confirm Shipping" at bounding box center [342, 579] width 149 height 34
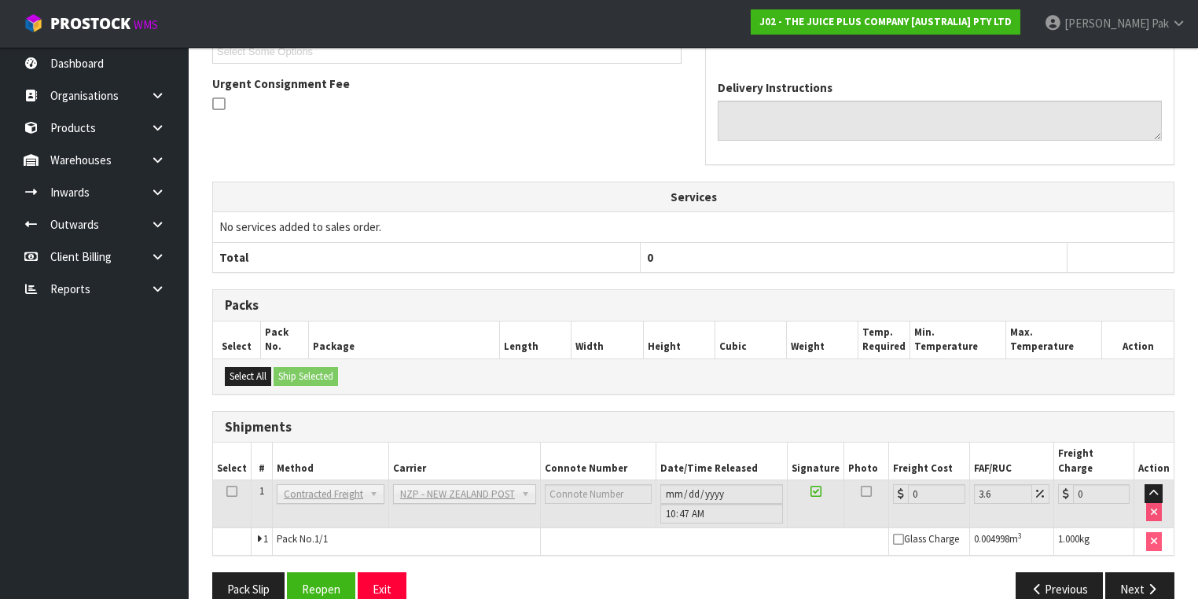
scroll to position [472, 0]
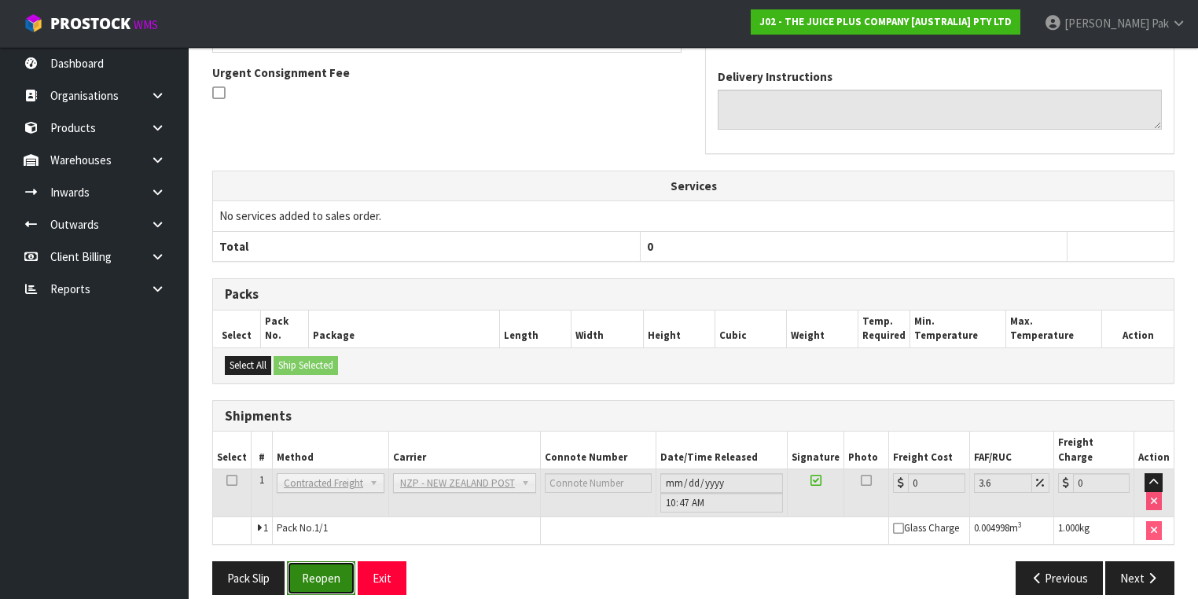
click at [323, 561] on button "Reopen" at bounding box center [321, 578] width 68 height 34
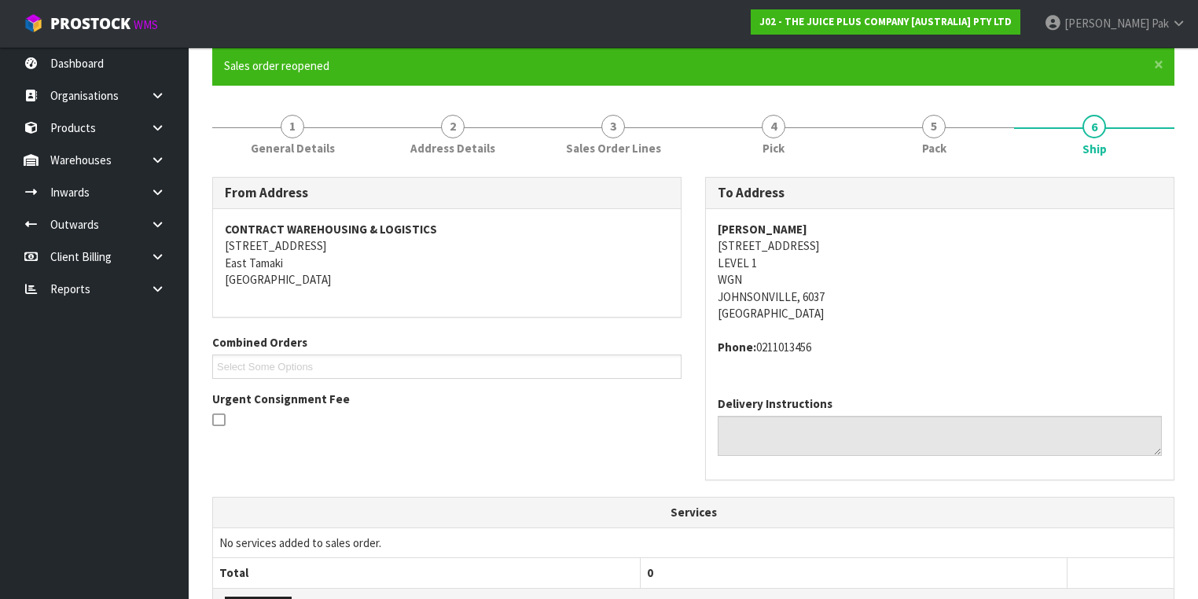
scroll to position [440, 0]
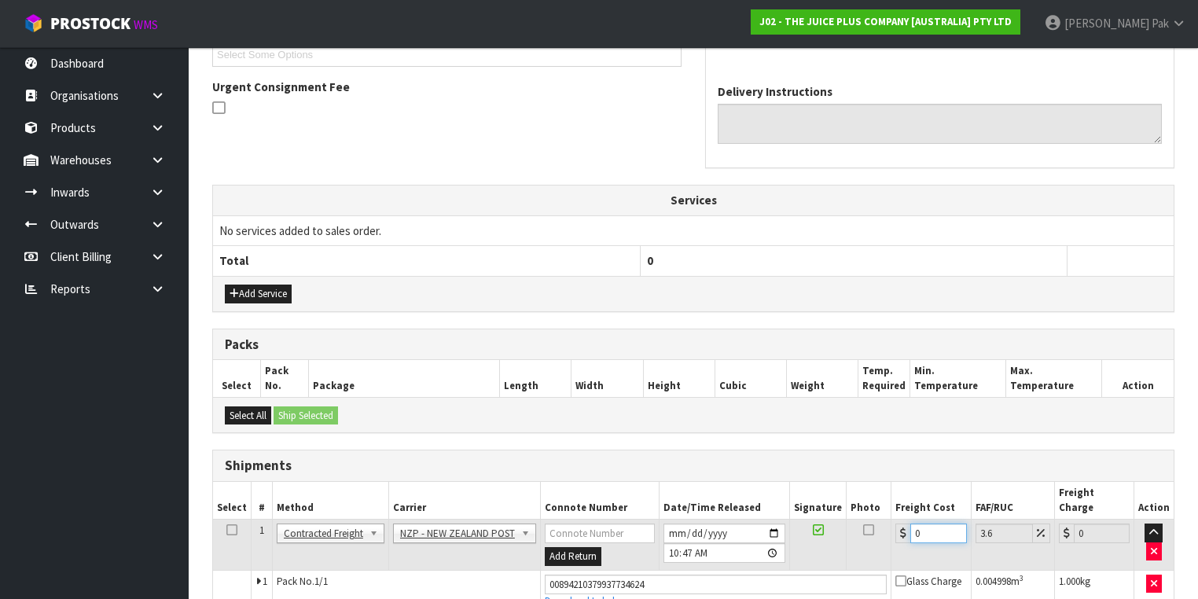
drag, startPoint x: 921, startPoint y: 514, endPoint x: 852, endPoint y: 513, distance: 69.2
click at [852, 520] on tr "1 Client Local Pickup Customer Local Pickup Company Freight Contracted Freight …" at bounding box center [693, 545] width 961 height 51
type input "8"
type input "8.29"
type input "8.4"
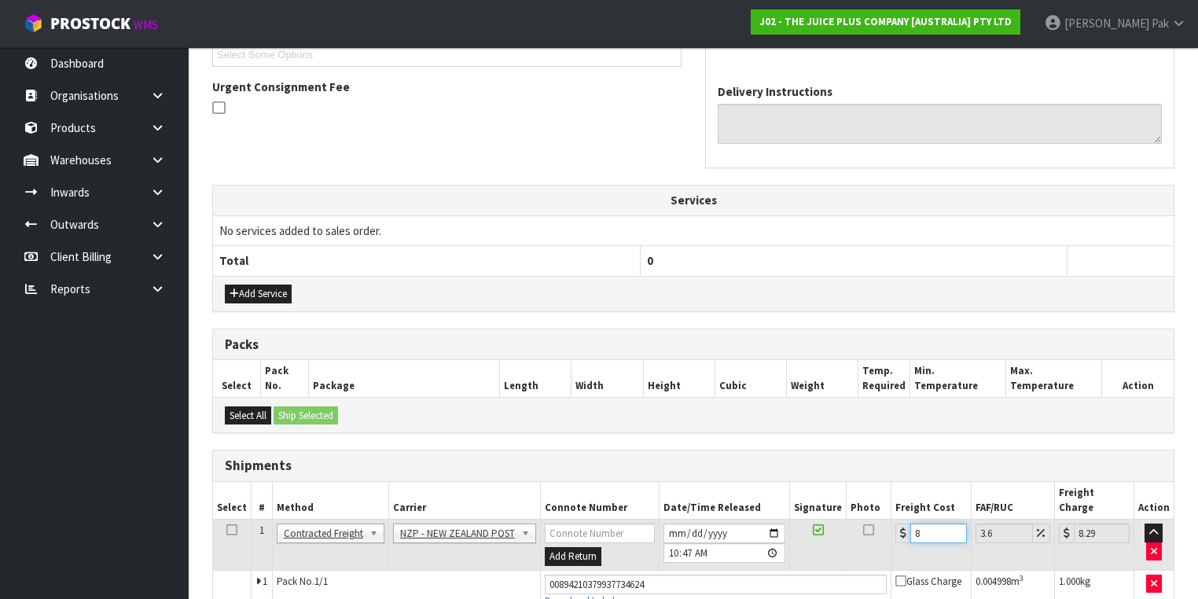
type input "8.7"
type input "8.45"
type input "8.75"
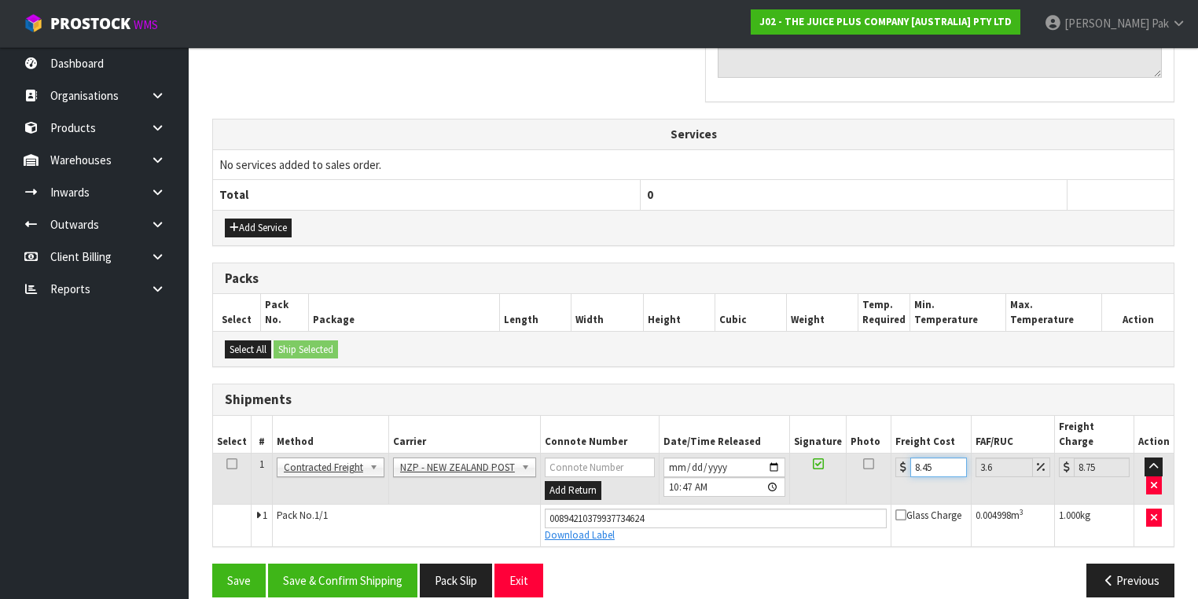
scroll to position [508, 0]
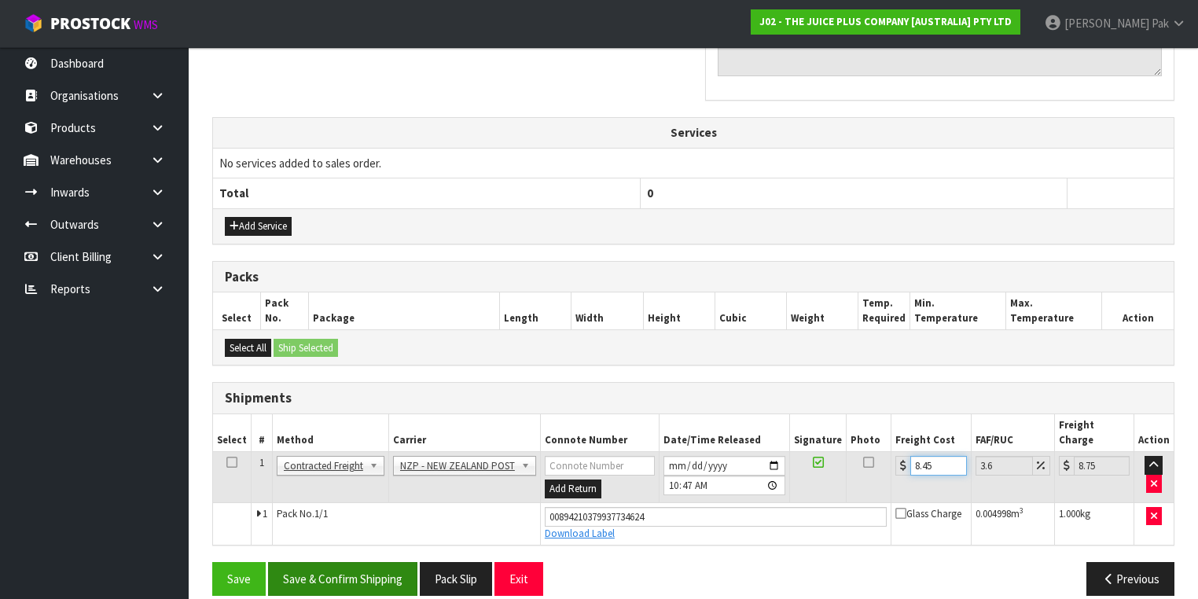
type input "8.45"
click at [330, 562] on button "Save & Confirm Shipping" at bounding box center [342, 579] width 149 height 34
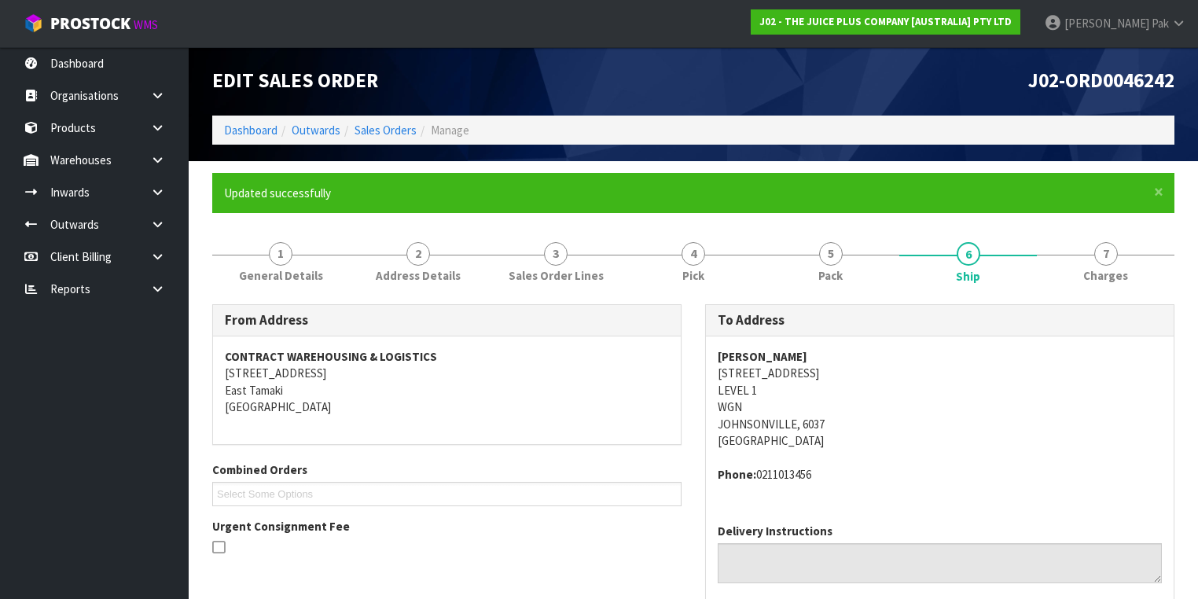
scroll to position [0, 0]
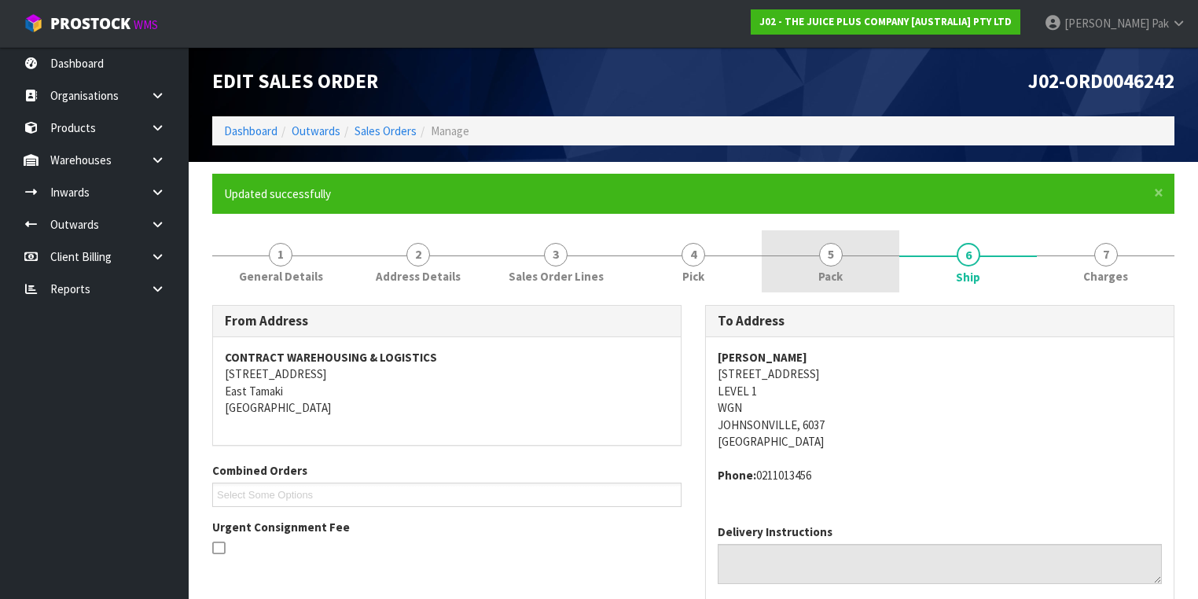
click at [834, 255] on span "5" at bounding box center [831, 255] width 24 height 24
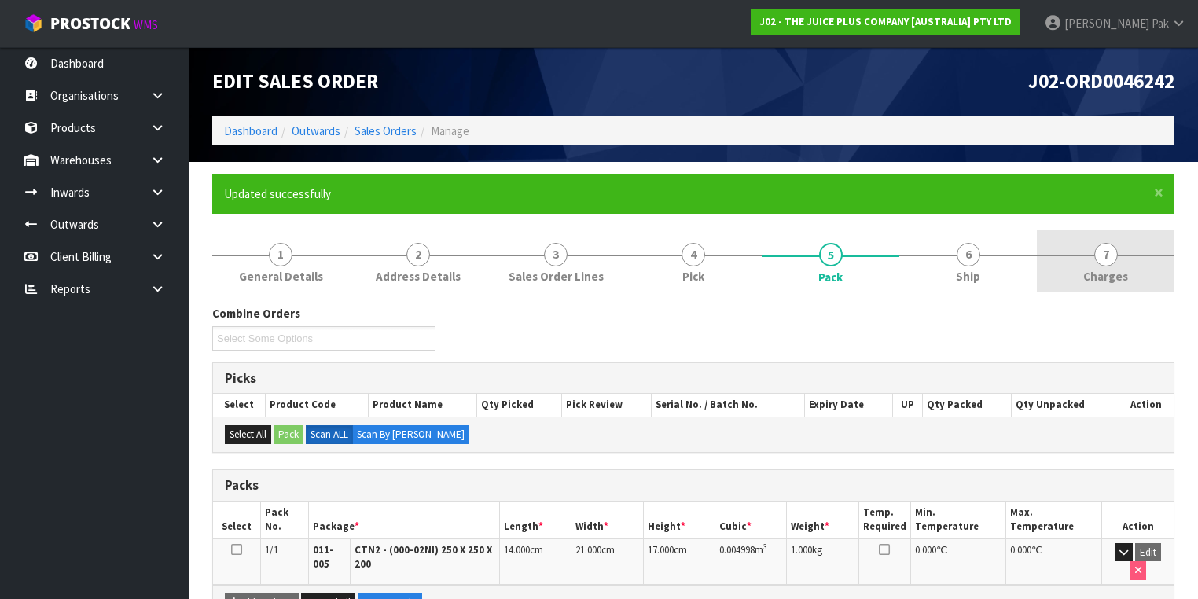
click at [1104, 250] on span "7" at bounding box center [1106, 255] width 24 height 24
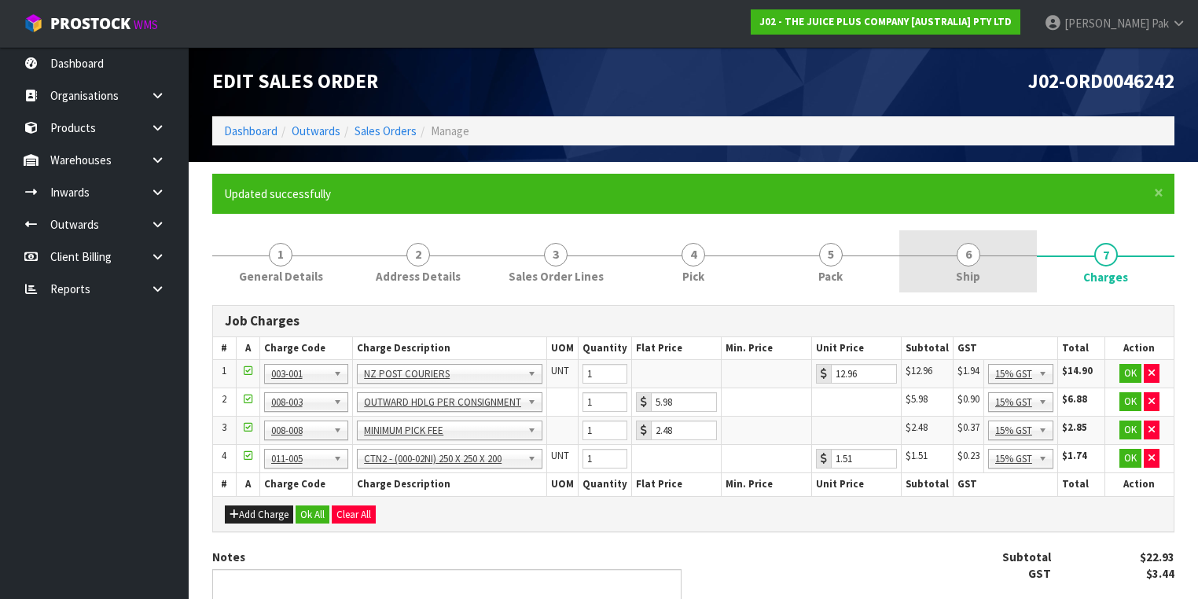
click at [955, 258] on link "6 Ship" at bounding box center [968, 261] width 138 height 62
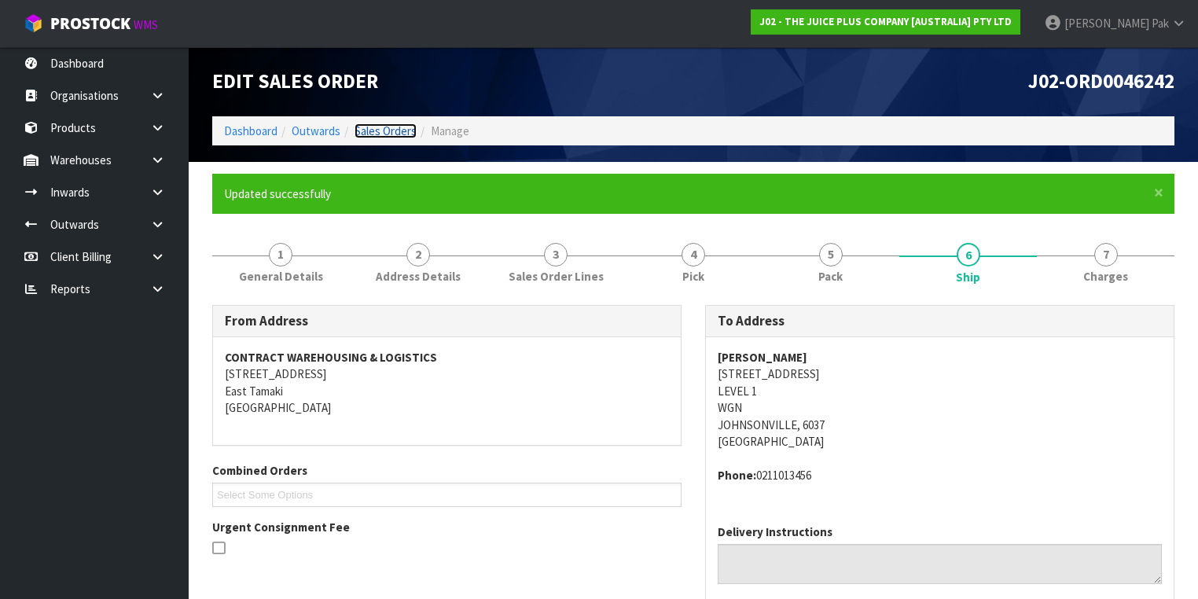
click at [384, 132] on link "Sales Orders" at bounding box center [386, 130] width 62 height 15
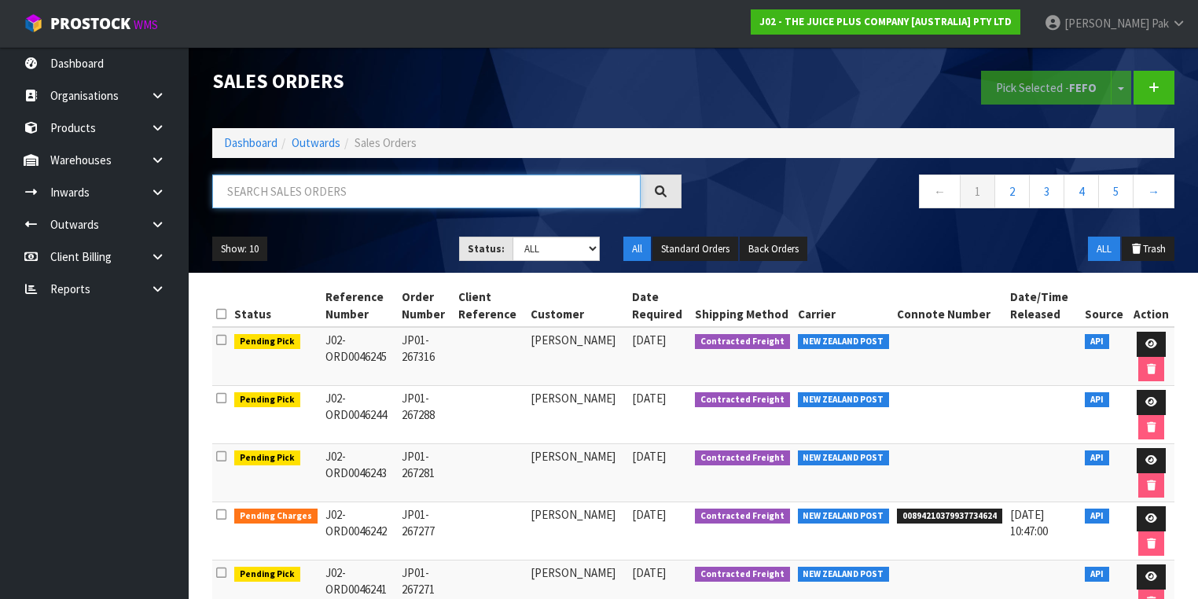
click at [447, 175] on input "text" at bounding box center [426, 192] width 429 height 34
type input "JOB-0406931"
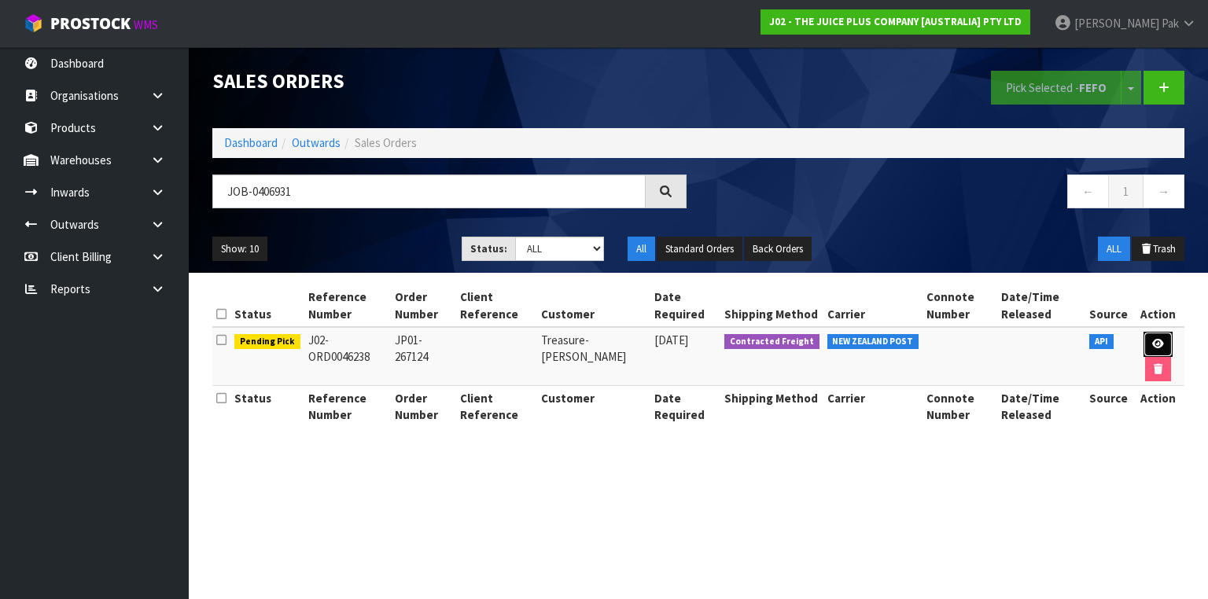
click at [1152, 340] on icon at bounding box center [1158, 344] width 12 height 10
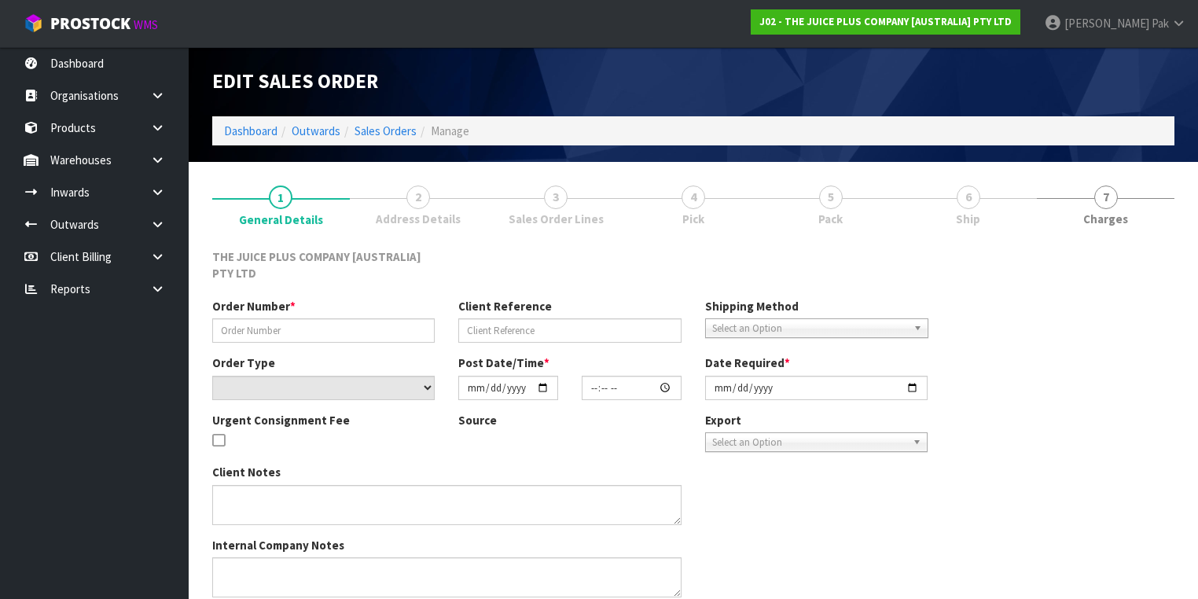
type input "JP01-267124"
select select "number:0"
type input "[DATE]"
type input "23:01:49.000"
type input "[DATE]"
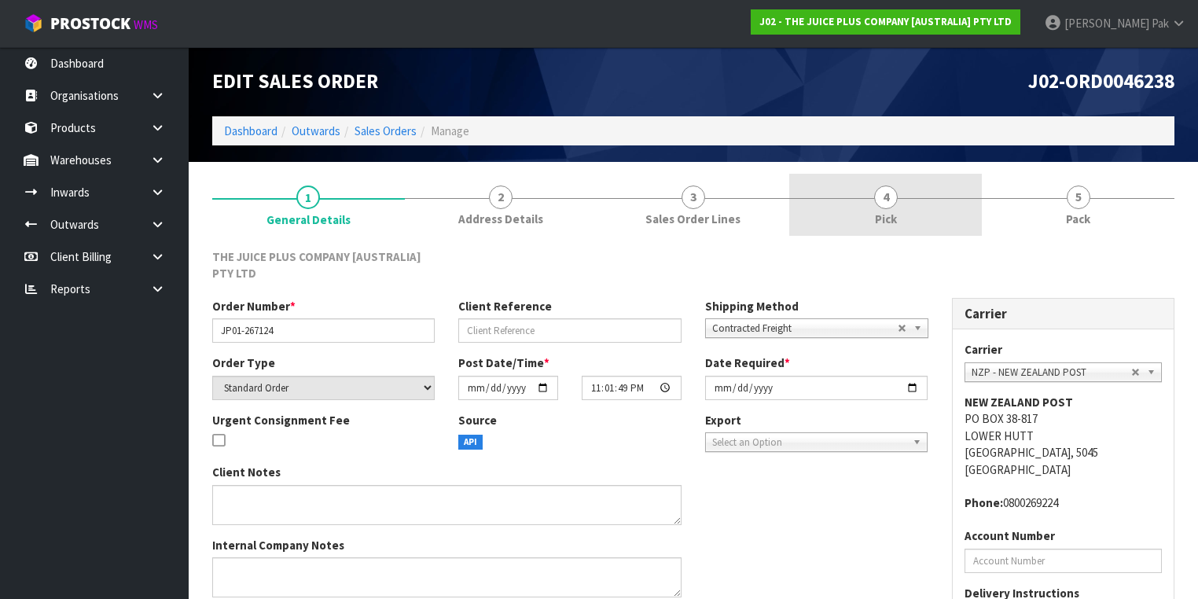
click at [896, 219] on span "Pick" at bounding box center [886, 219] width 22 height 17
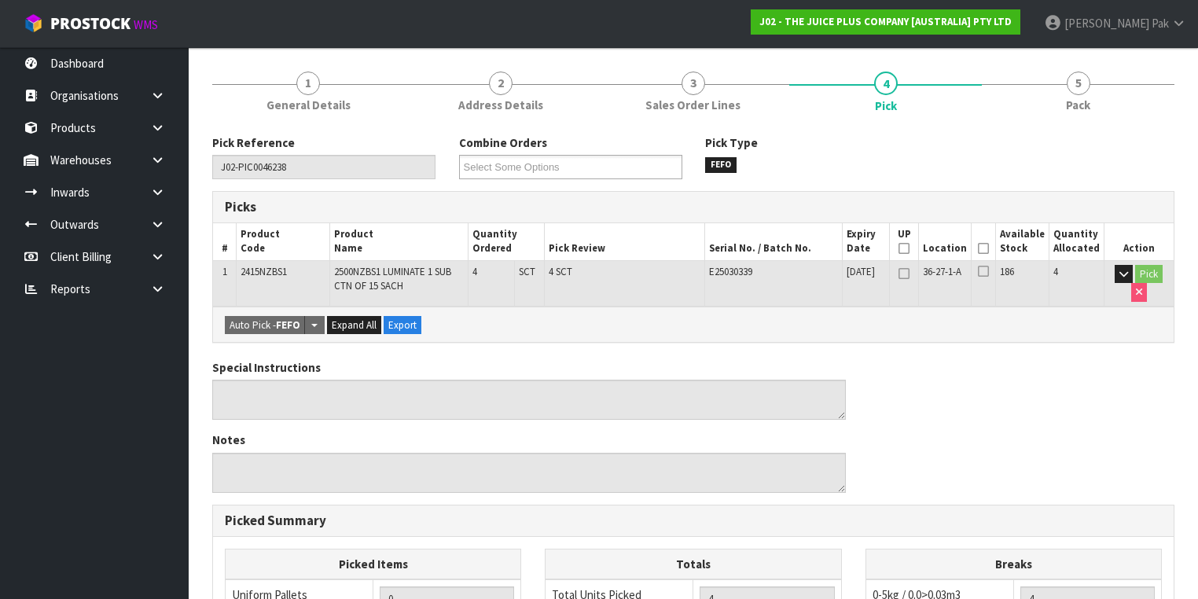
scroll to position [126, 0]
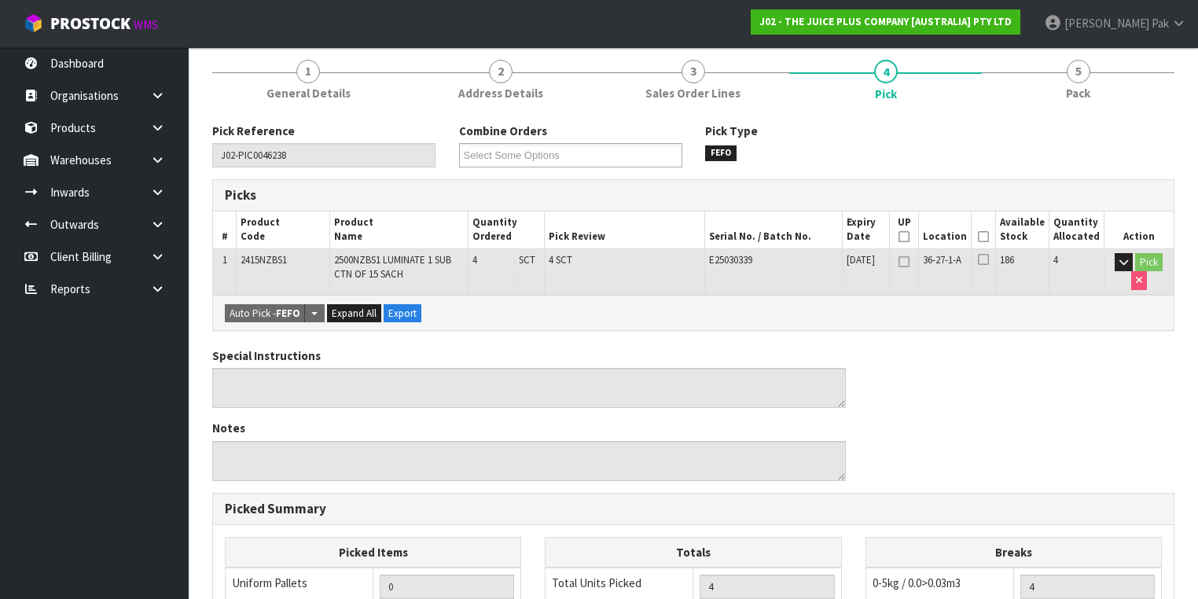
click at [989, 237] on icon at bounding box center [983, 237] width 11 height 1
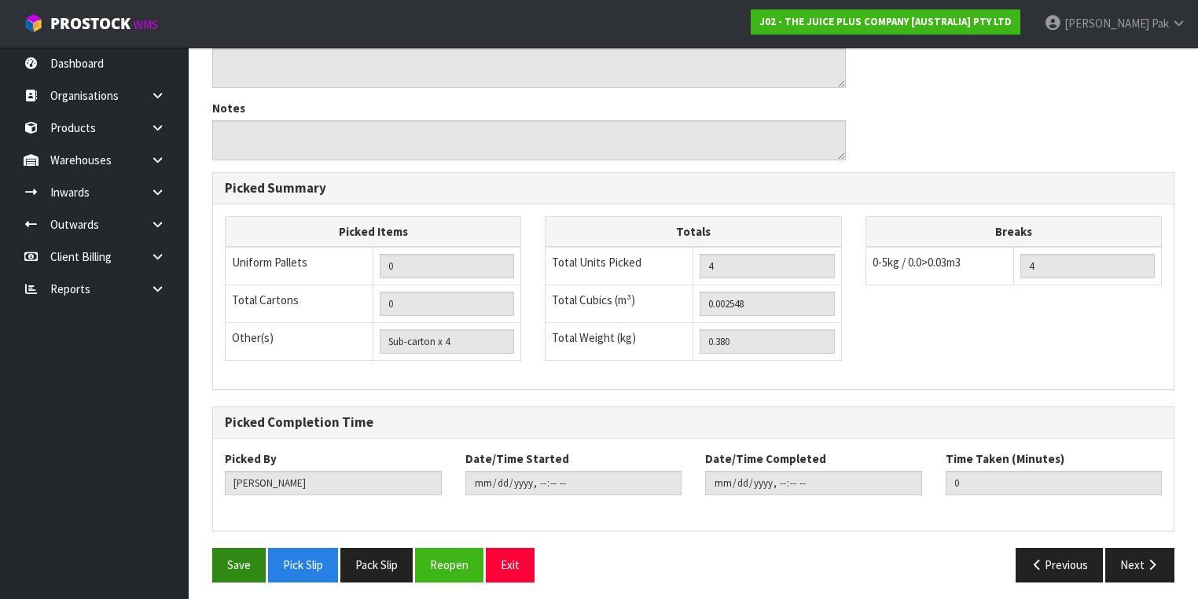
scroll to position [504, 0]
click at [248, 561] on button "Save" at bounding box center [238, 564] width 53 height 34
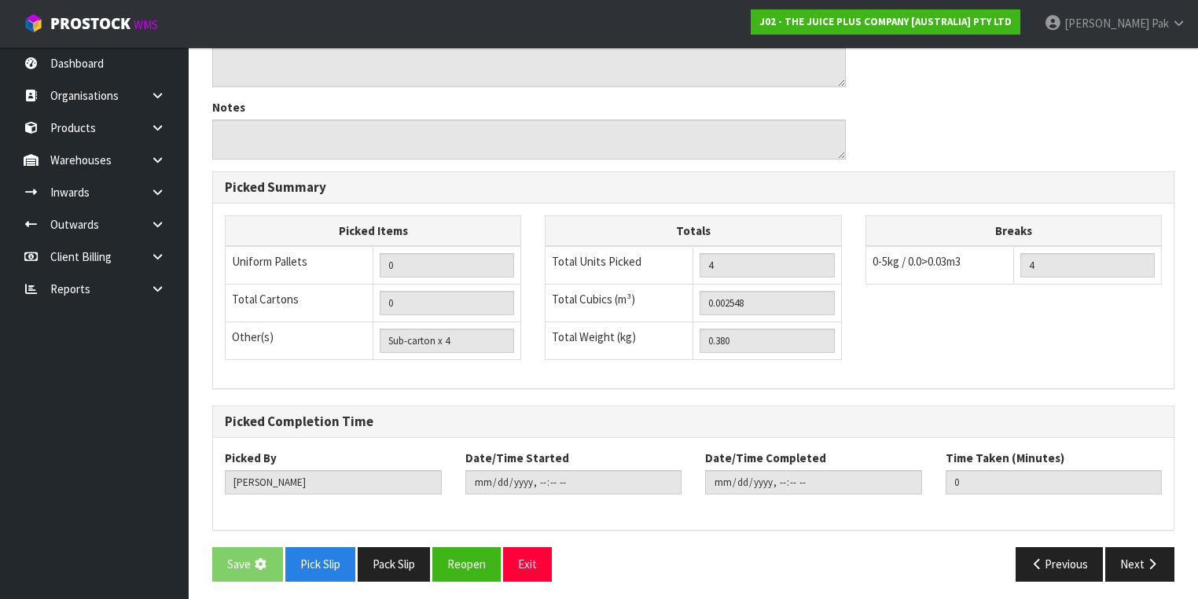
scroll to position [0, 0]
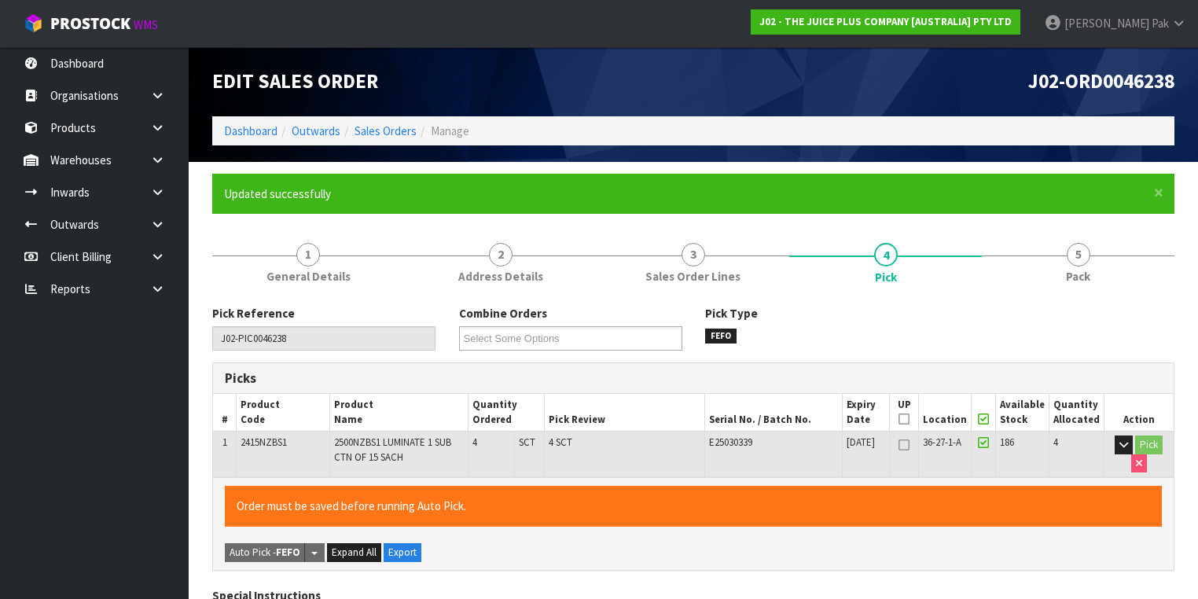
type input "[PERSON_NAME]"
type input "[DATE]T10:56:17"
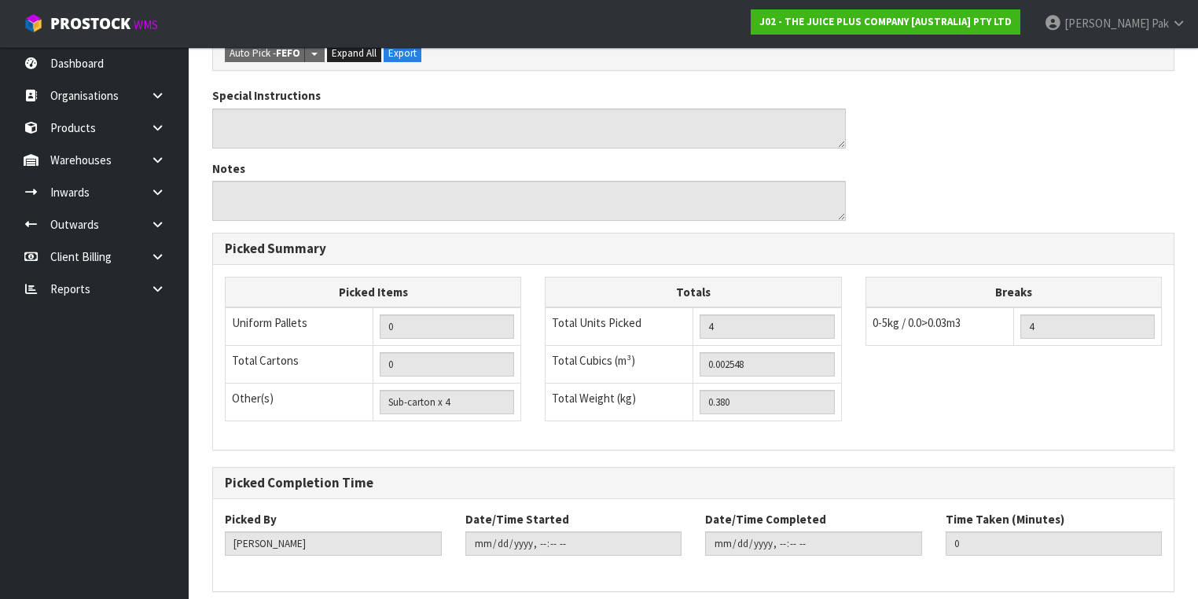
scroll to position [504, 0]
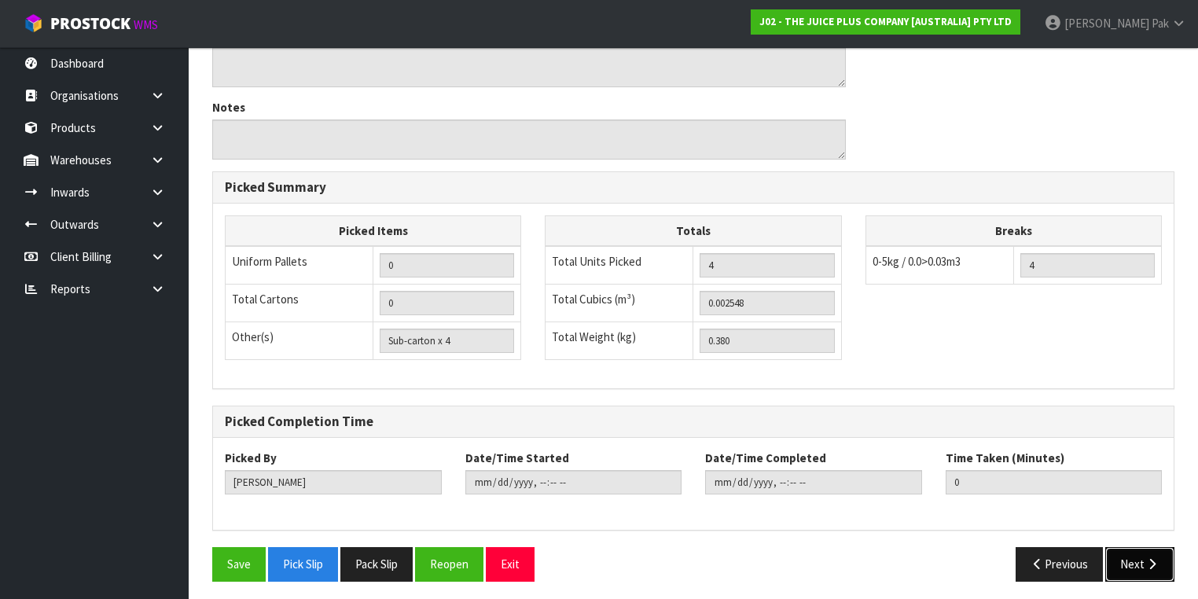
click at [1149, 558] on icon "button" at bounding box center [1152, 564] width 15 height 12
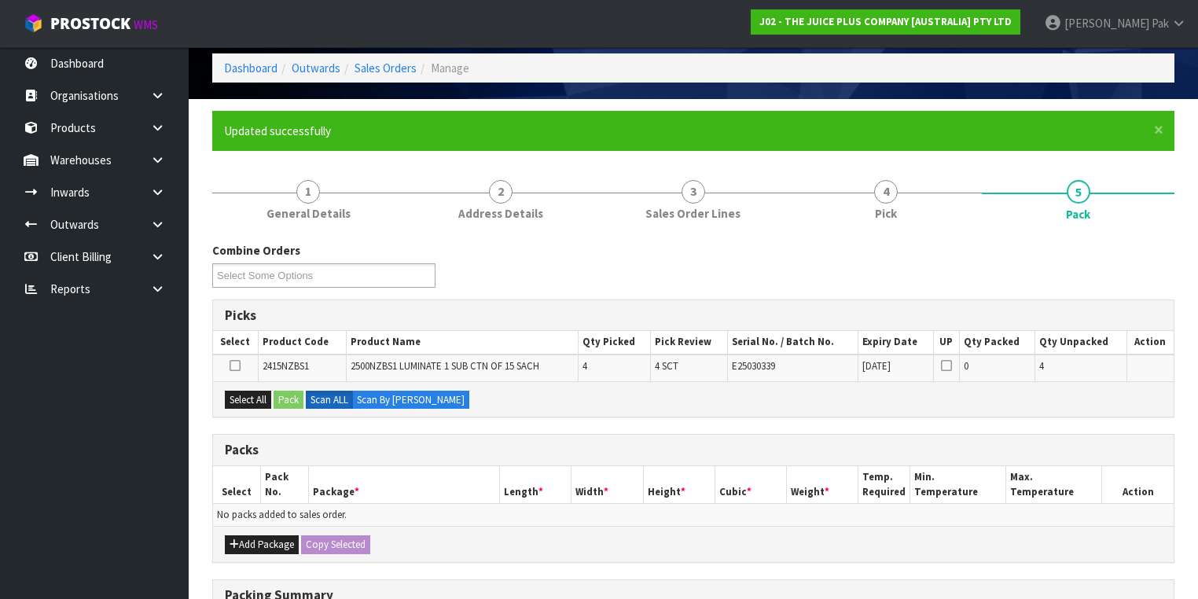
scroll to position [189, 0]
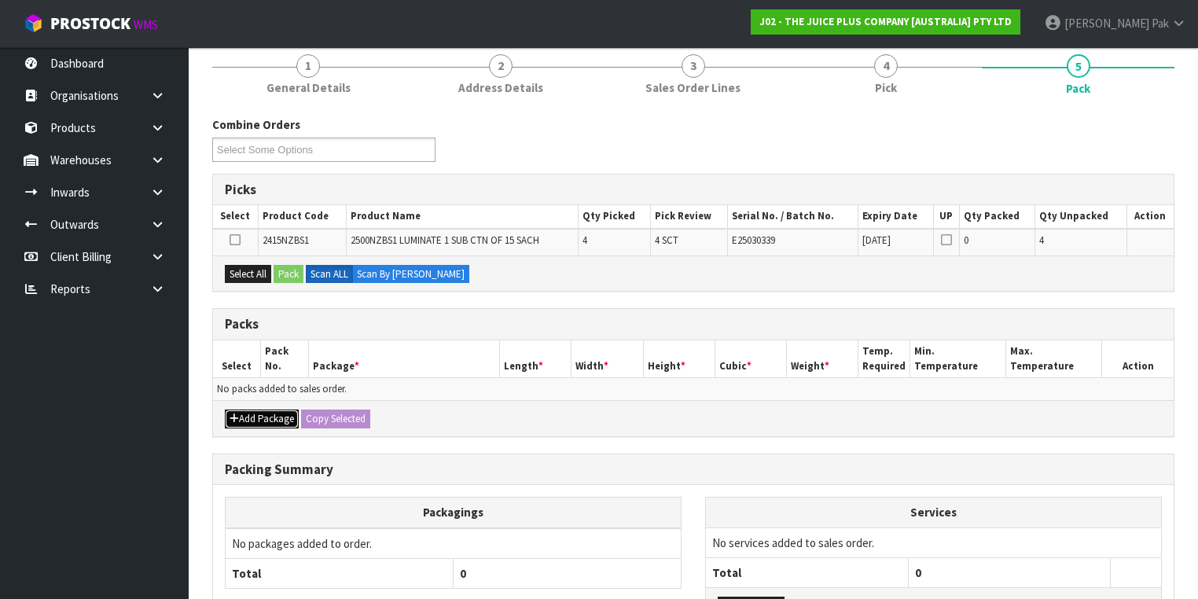
click at [257, 417] on button "Add Package" at bounding box center [262, 419] width 74 height 19
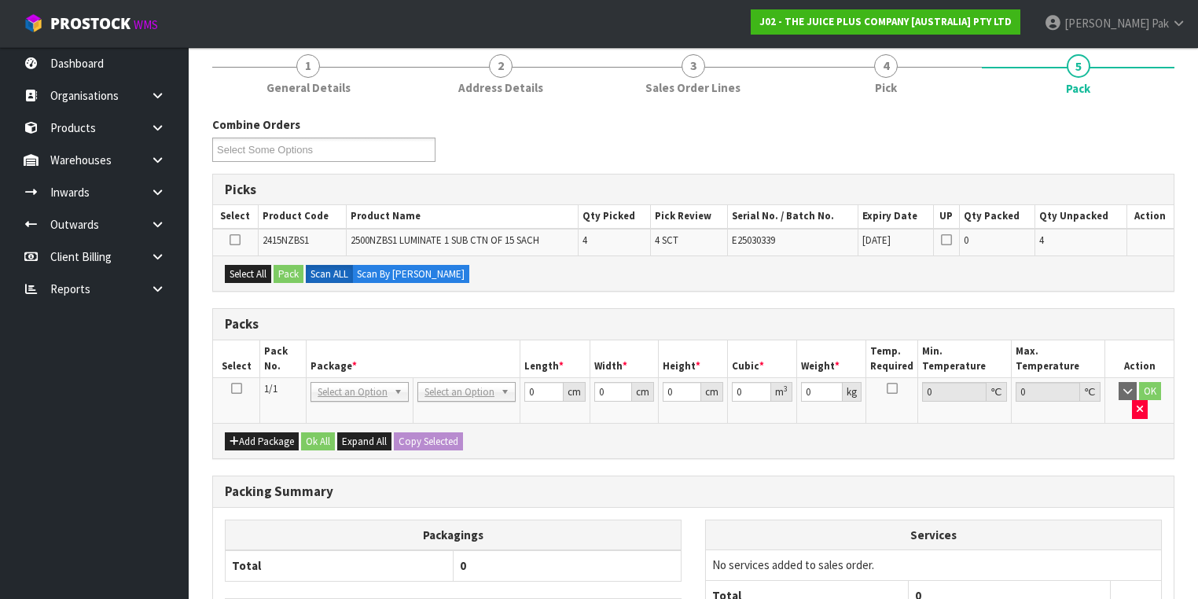
click at [226, 383] on td at bounding box center [236, 400] width 47 height 46
click at [231, 388] on icon at bounding box center [236, 388] width 11 height 1
click at [244, 270] on button "Select All" at bounding box center [248, 274] width 46 height 19
click at [283, 273] on button "Pack" at bounding box center [289, 274] width 30 height 19
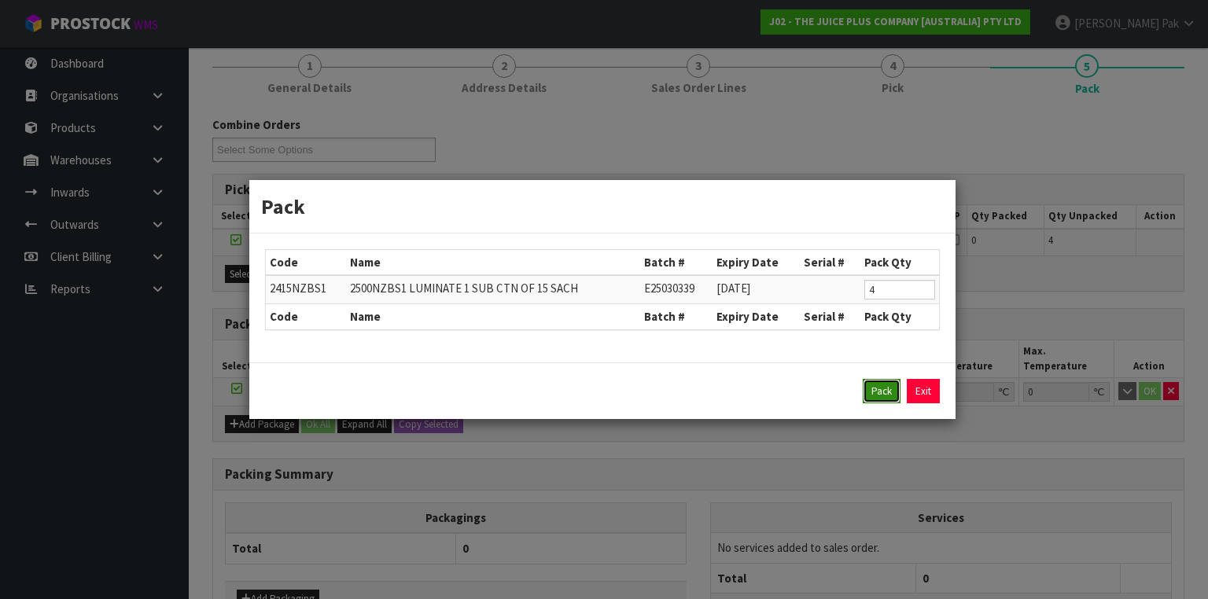
click at [871, 392] on button "Pack" at bounding box center [882, 391] width 38 height 25
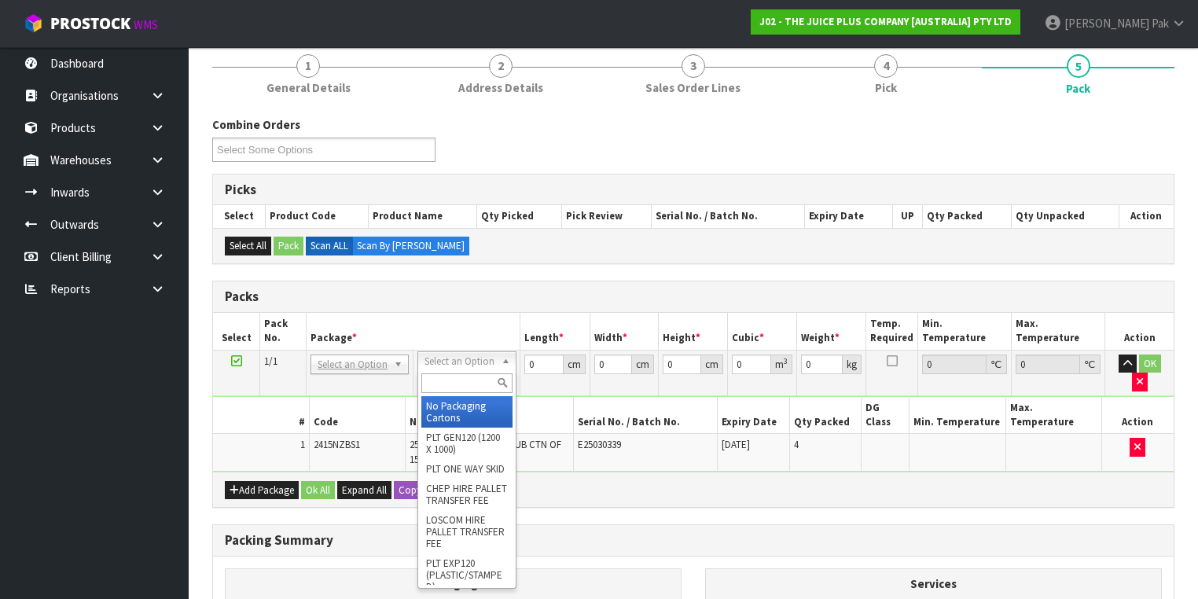
click at [450, 381] on input "text" at bounding box center [466, 383] width 90 height 20
type input "200"
type input "25"
type input "20"
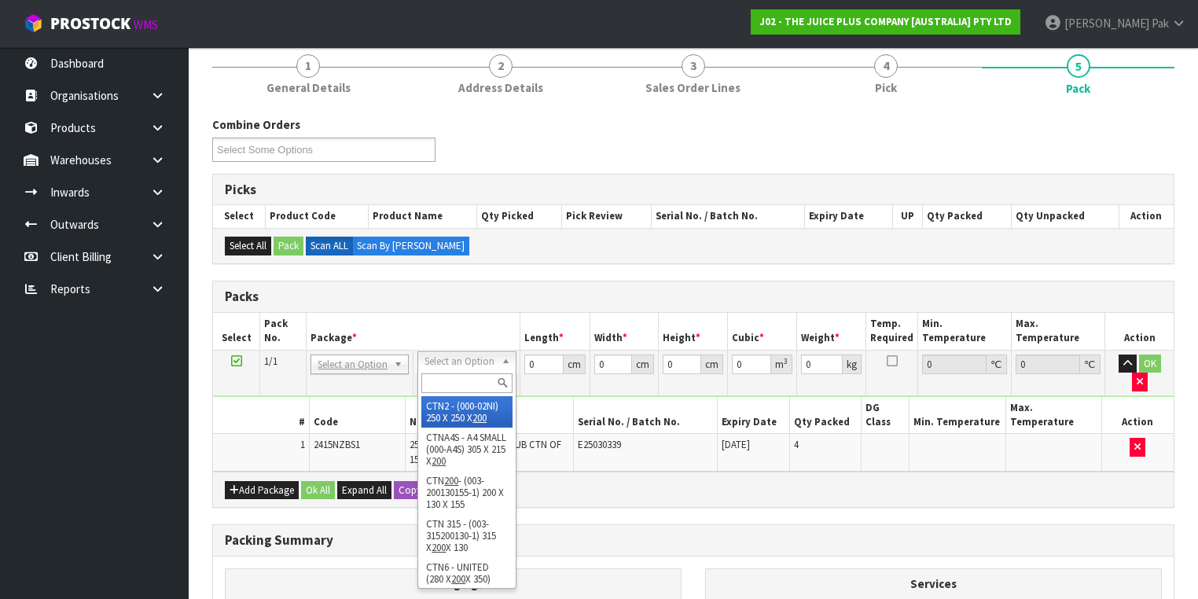
type input "0.0125"
type input "0.58"
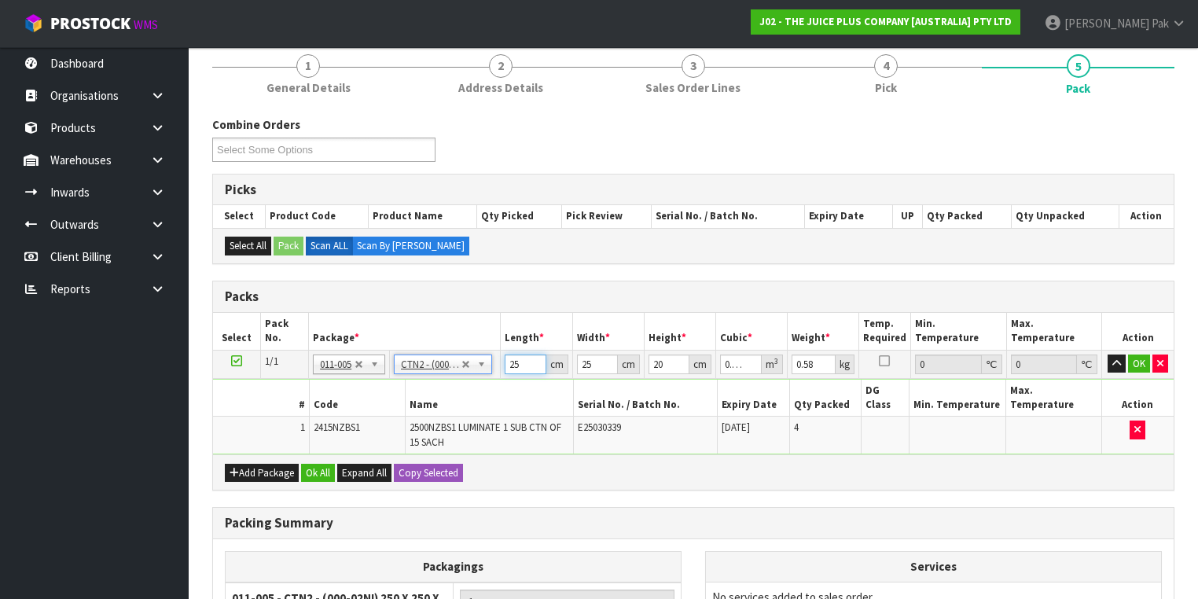
drag, startPoint x: 521, startPoint y: 365, endPoint x: 384, endPoint y: 353, distance: 138.1
click at [384, 353] on tr "1/1 NONE 007-001 007-002 007-004 007-009 007-013 007-014 007-015 007-017 007-01…" at bounding box center [693, 364] width 961 height 28
type input "2"
type input "0.001"
type input "21"
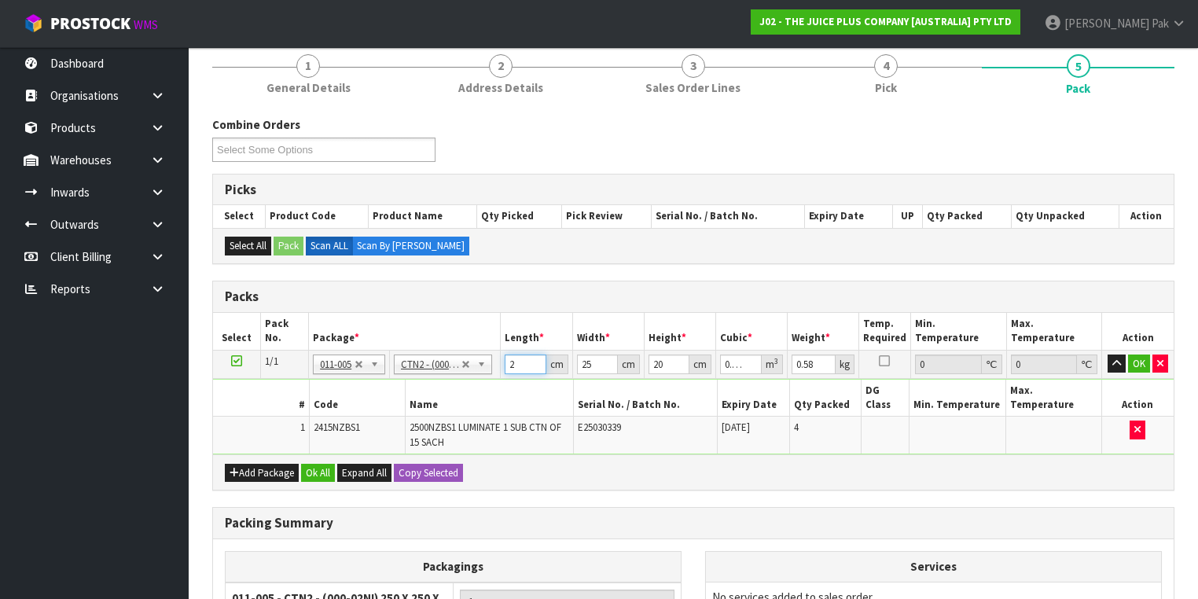
type input "0.0105"
type input "21"
type input "1"
type input "0.00042"
type input "15"
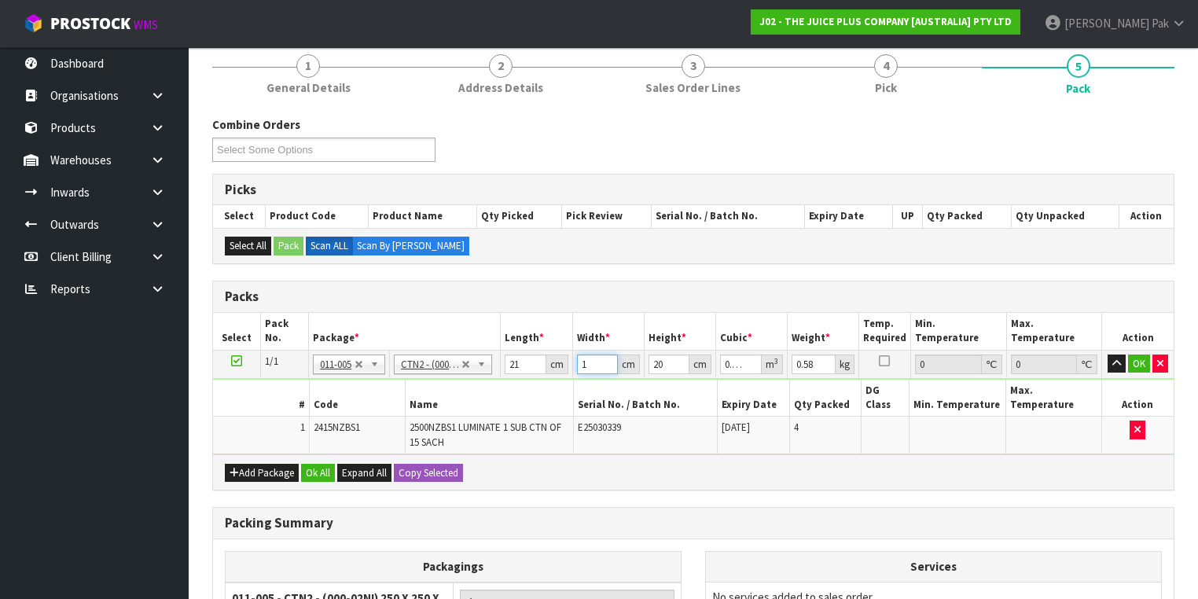
type input "0.0063"
type input "15"
type input "1"
type input "0.000315"
type input "17"
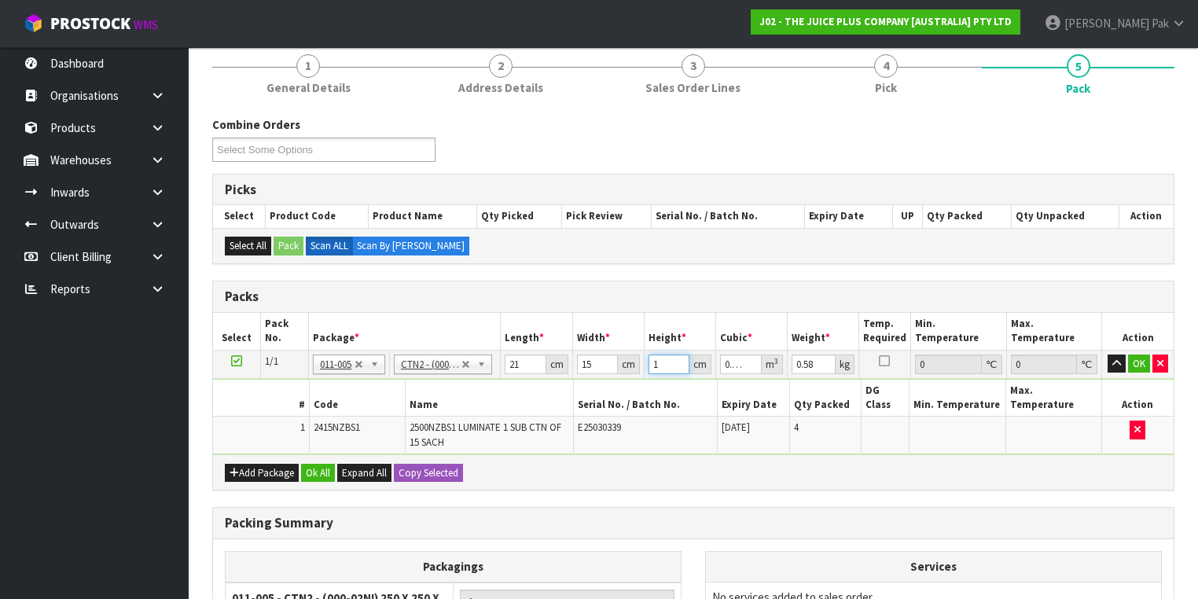
type input "0.005355"
type input "17"
type input "1"
click at [1138, 359] on button "OK" at bounding box center [1139, 364] width 22 height 19
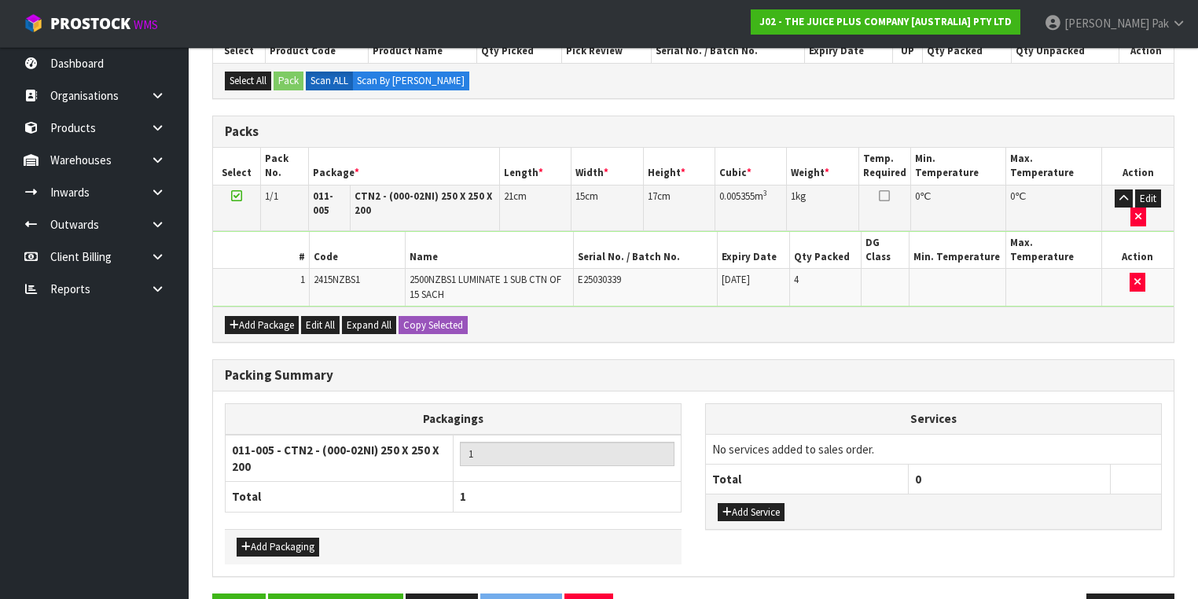
scroll to position [376, 0]
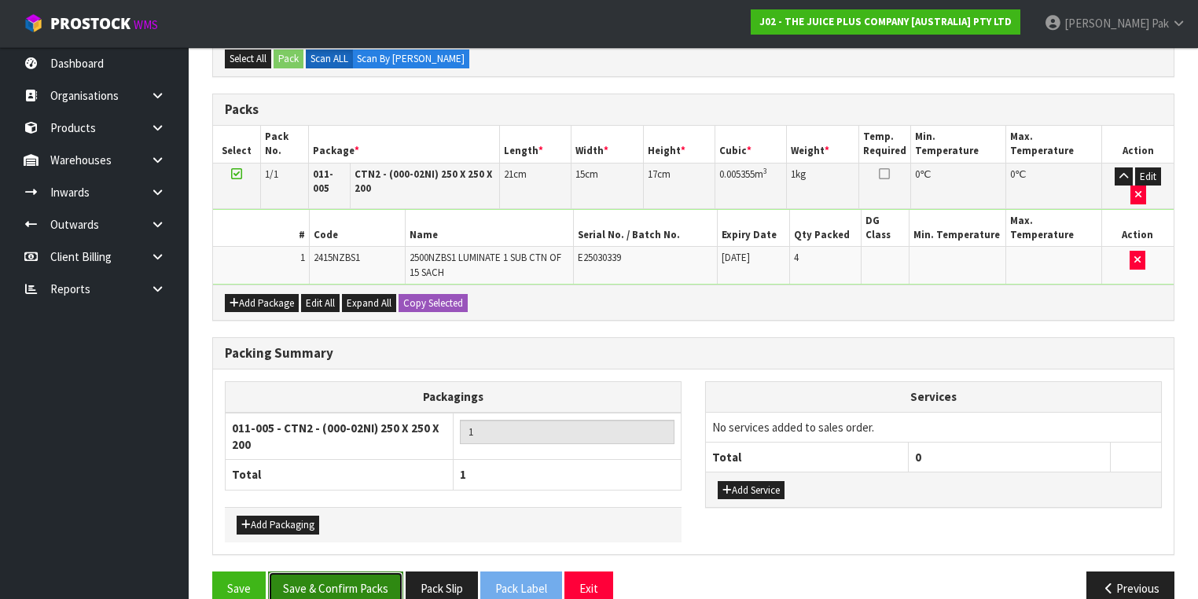
click at [307, 572] on button "Save & Confirm Packs" at bounding box center [335, 589] width 135 height 34
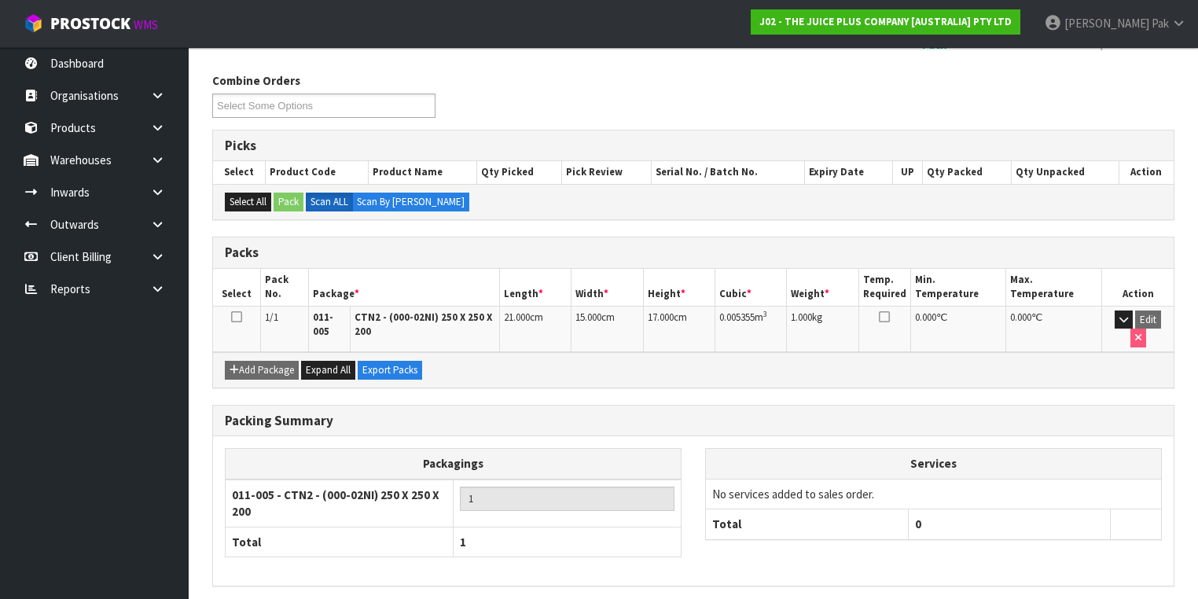
scroll to position [280, 0]
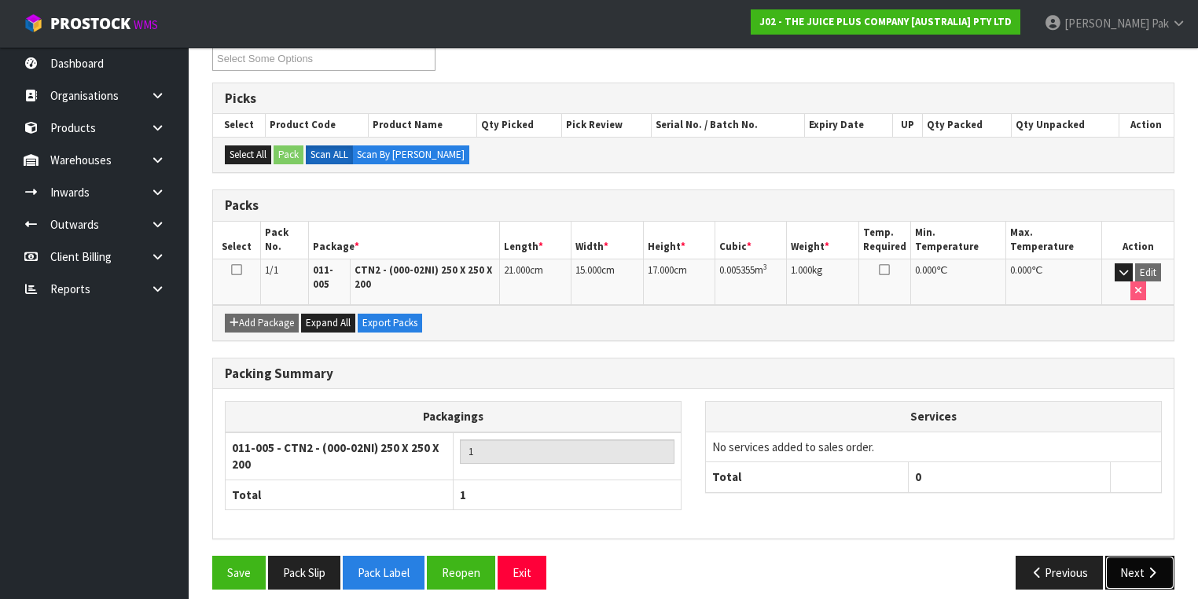
click at [1138, 556] on button "Next" at bounding box center [1139, 573] width 69 height 34
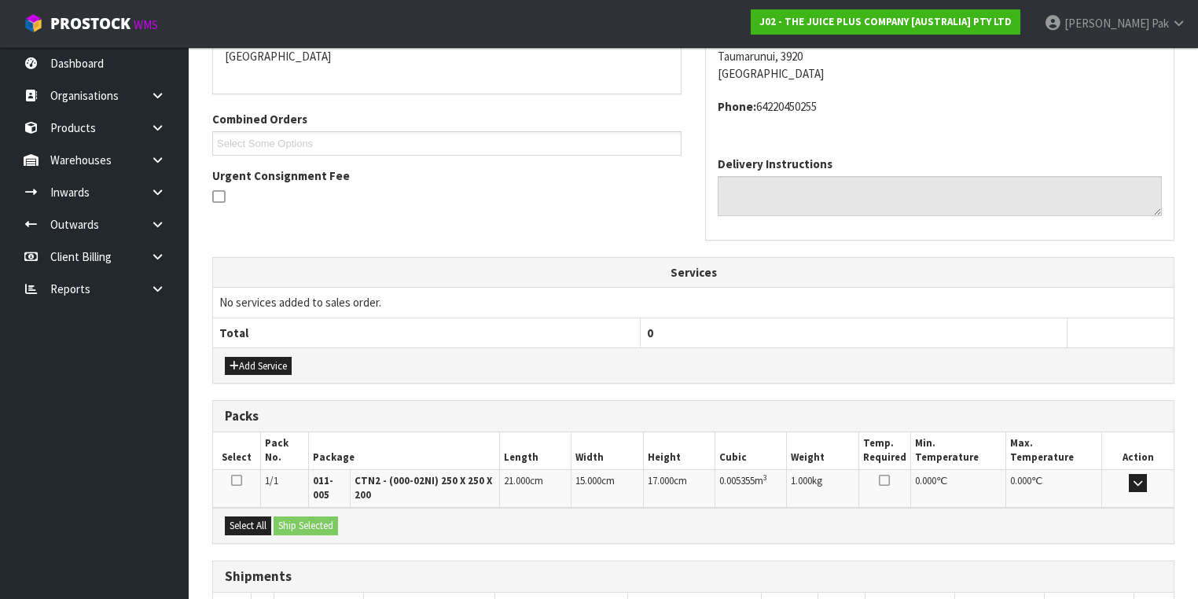
scroll to position [459, 0]
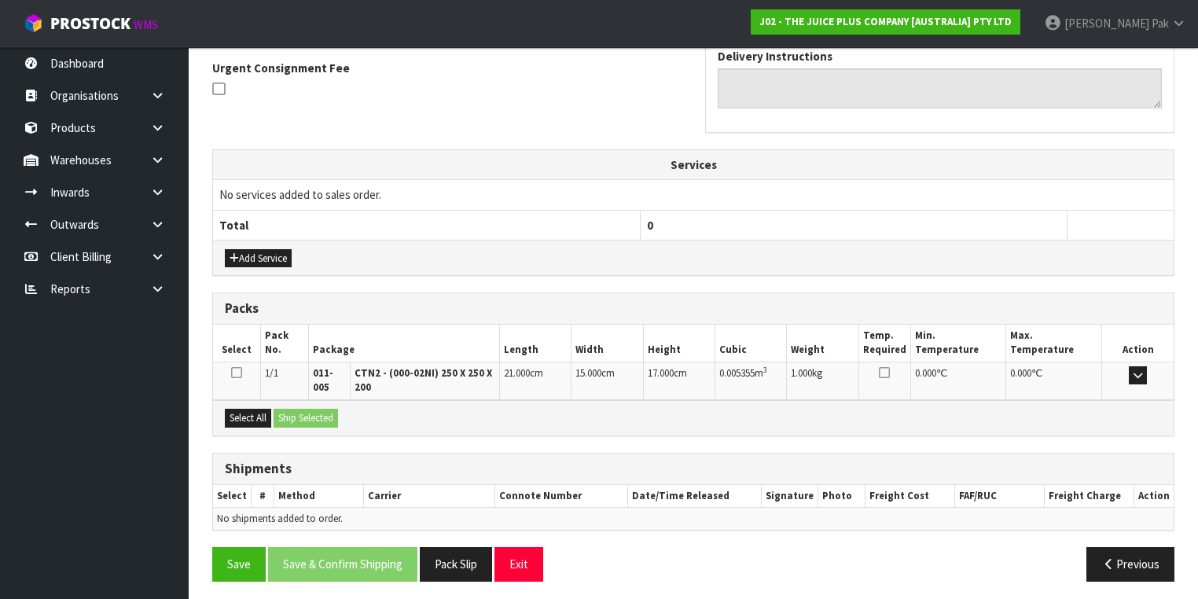
click at [236, 368] on icon at bounding box center [236, 372] width 11 height 13
click at [0, 0] on input "checkbox" at bounding box center [0, 0] width 0 height 0
click at [303, 409] on button "Ship Selected" at bounding box center [306, 418] width 64 height 19
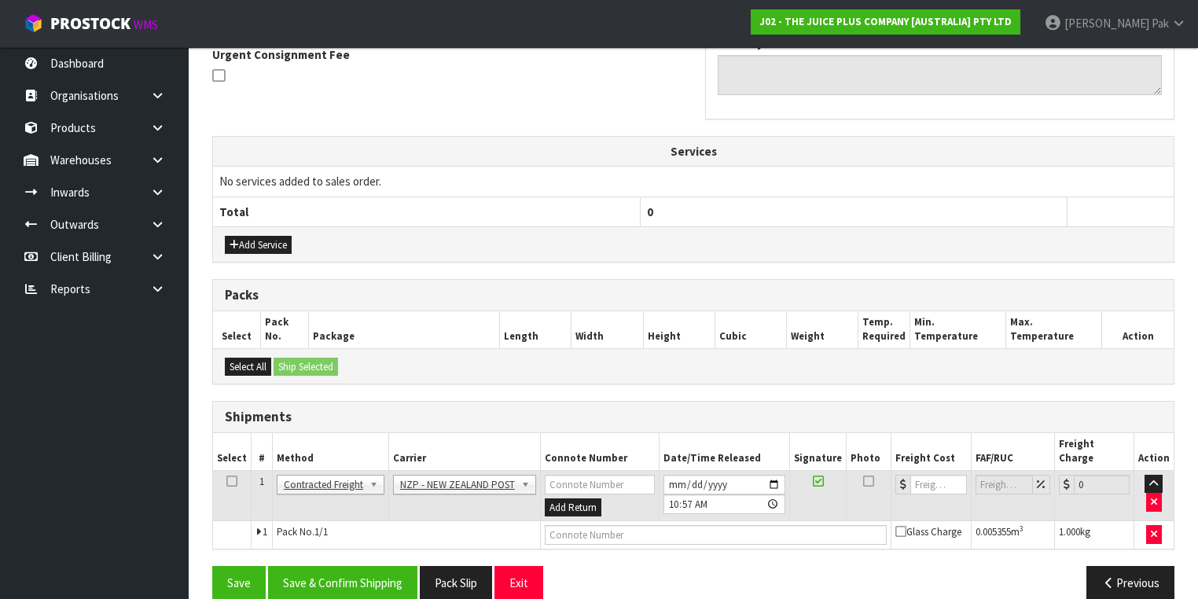
scroll to position [476, 0]
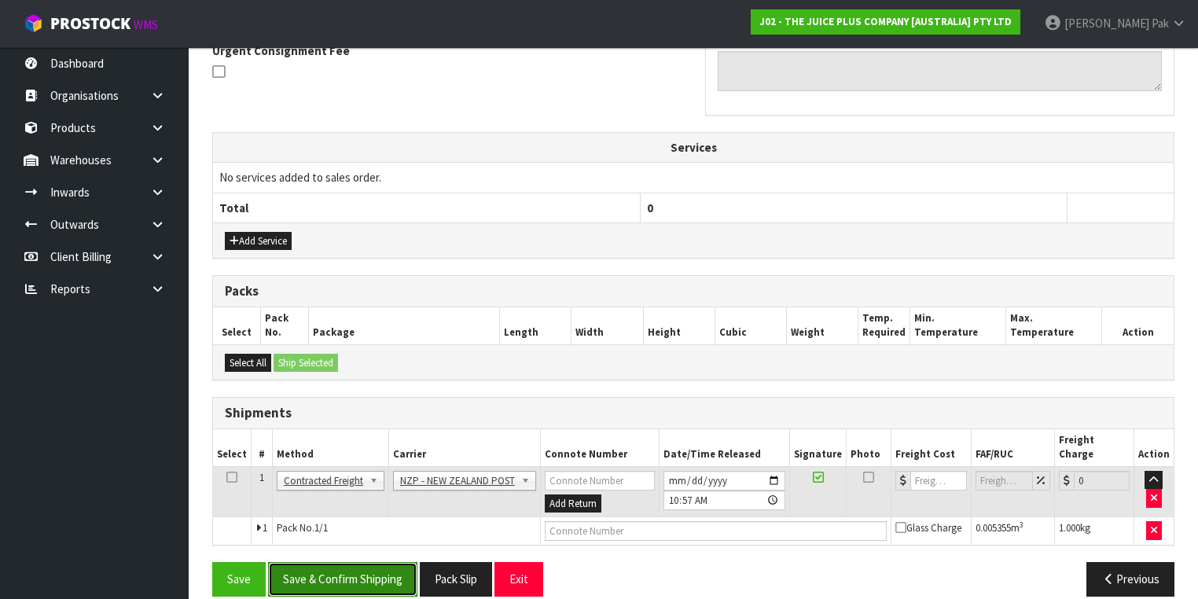
drag, startPoint x: 313, startPoint y: 561, endPoint x: 322, endPoint y: 560, distance: 8.7
click at [314, 562] on button "Save & Confirm Shipping" at bounding box center [342, 579] width 149 height 34
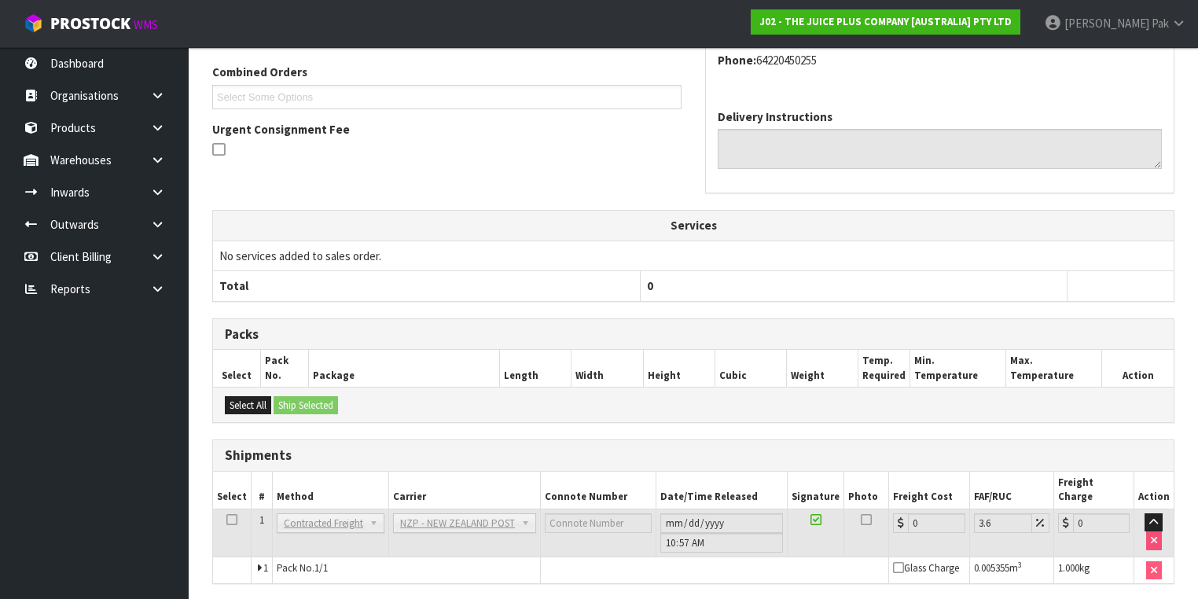
scroll to position [455, 0]
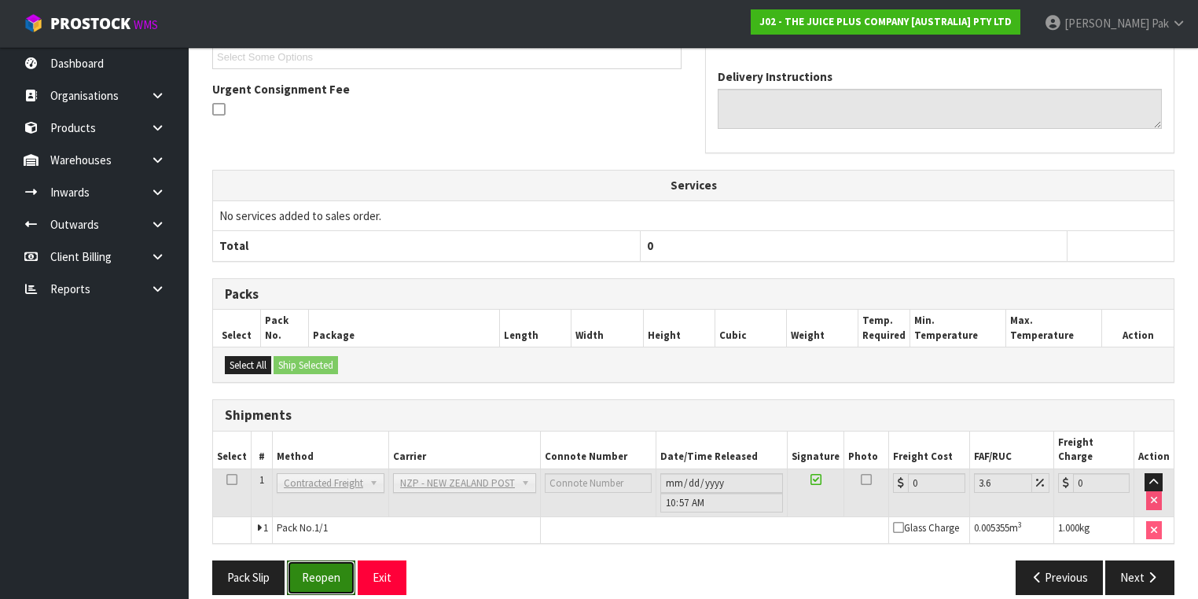
drag, startPoint x: 330, startPoint y: 555, endPoint x: 494, endPoint y: 588, distance: 166.8
click at [330, 561] on button "Reopen" at bounding box center [321, 578] width 68 height 34
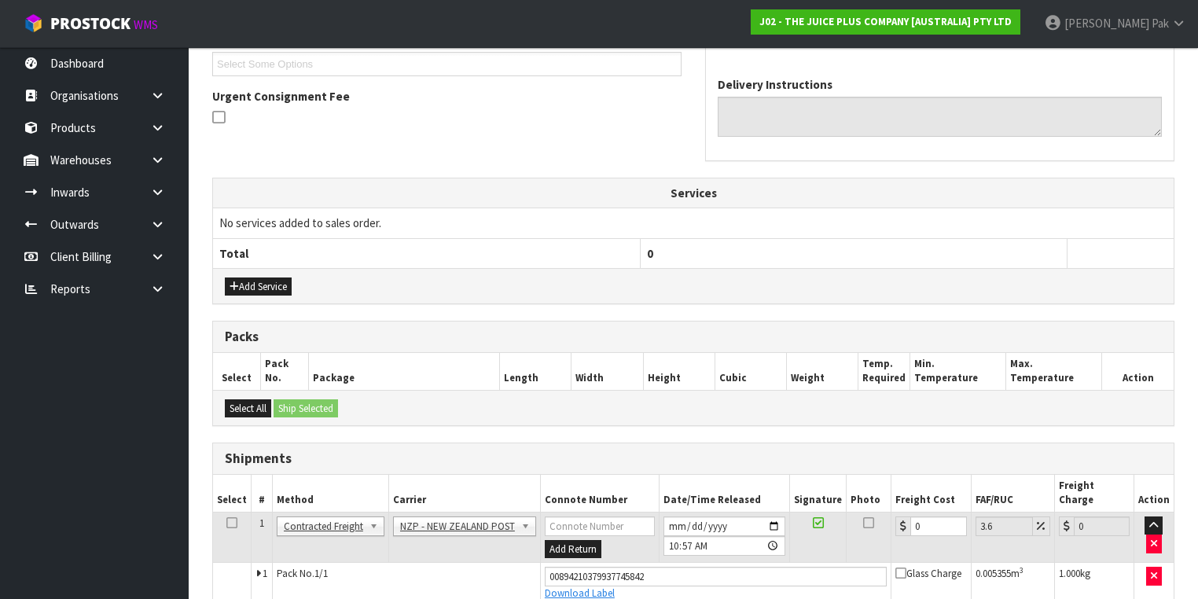
scroll to position [491, 0]
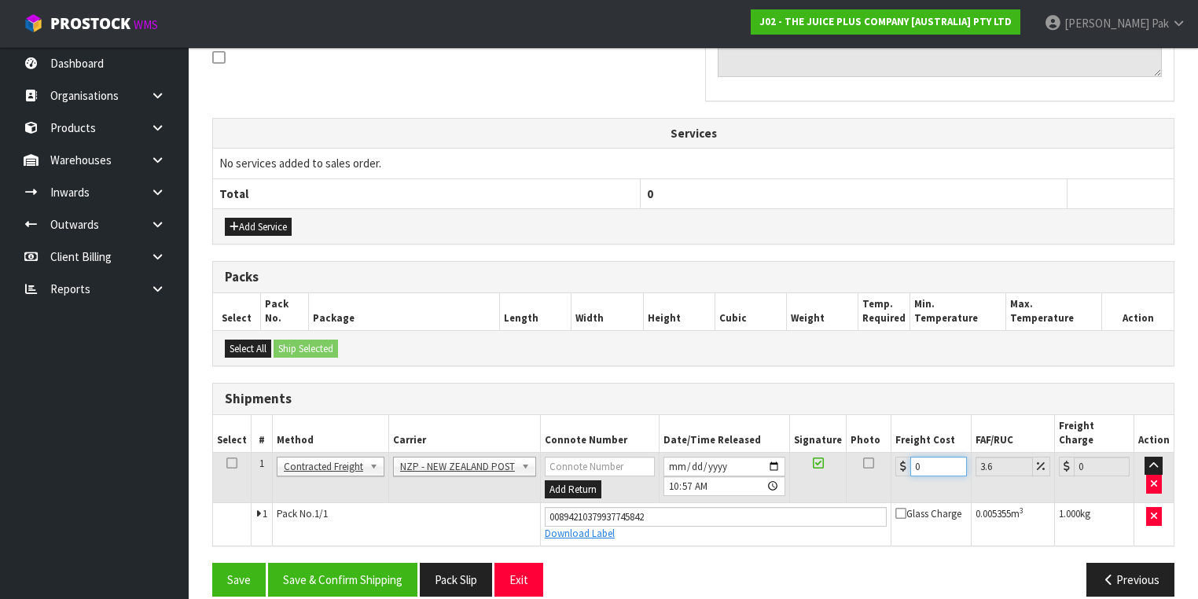
drag, startPoint x: 923, startPoint y: 448, endPoint x: 805, endPoint y: 451, distance: 118.0
click at [805, 452] on tr "1 Client Local Pickup Customer Local Pickup Company Freight Contracted Freight …" at bounding box center [693, 477] width 961 height 51
type input "8"
type input "8.29"
type input "8.4"
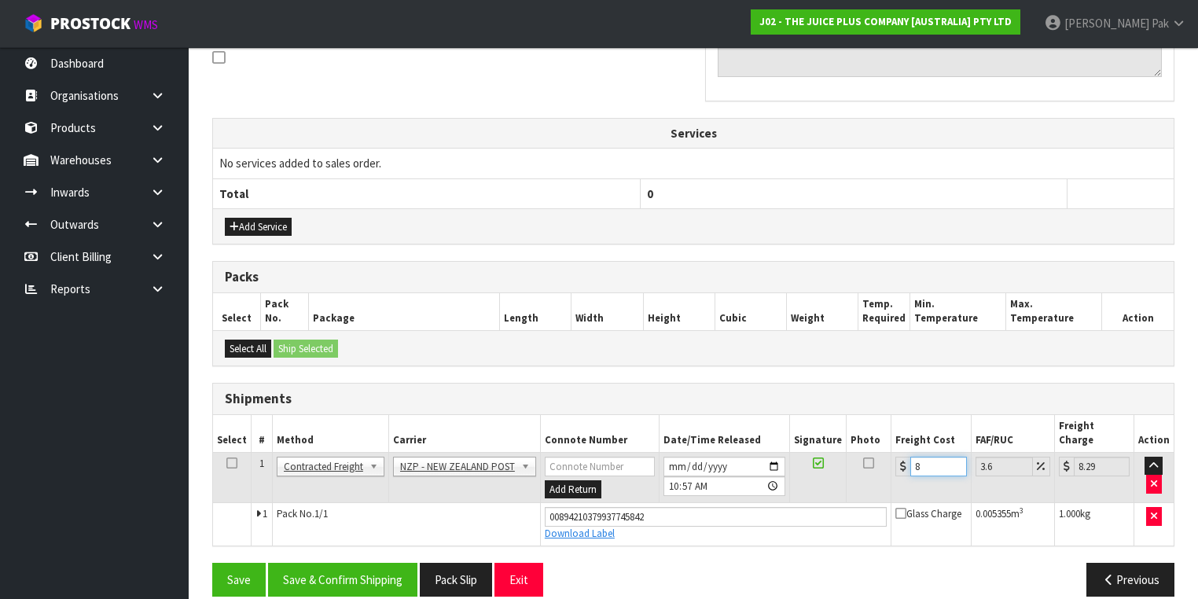
type input "8.7"
type input "8.45"
type input "8.75"
type input "8.45"
click at [318, 563] on button "Save & Confirm Shipping" at bounding box center [342, 580] width 149 height 34
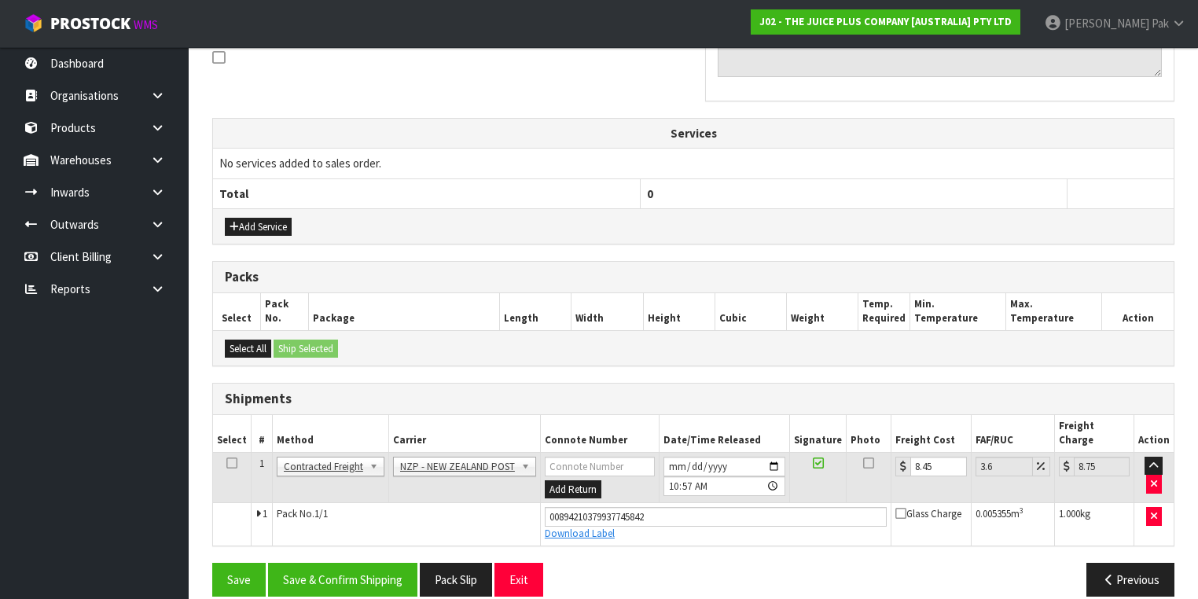
scroll to position [0, 0]
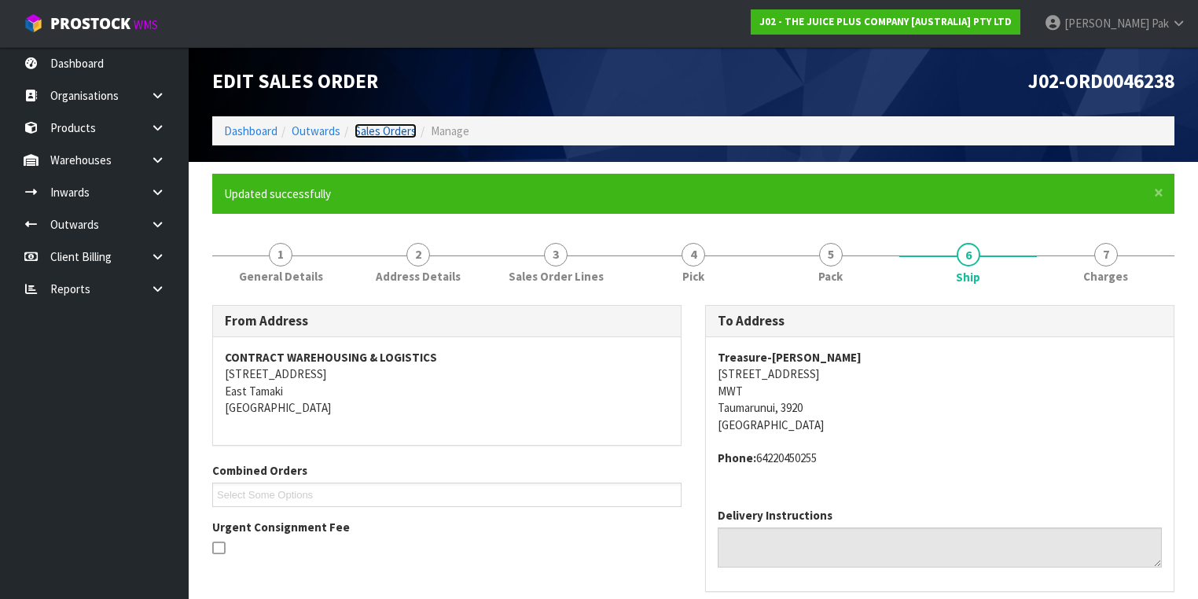
click at [370, 136] on link "Sales Orders" at bounding box center [386, 130] width 62 height 15
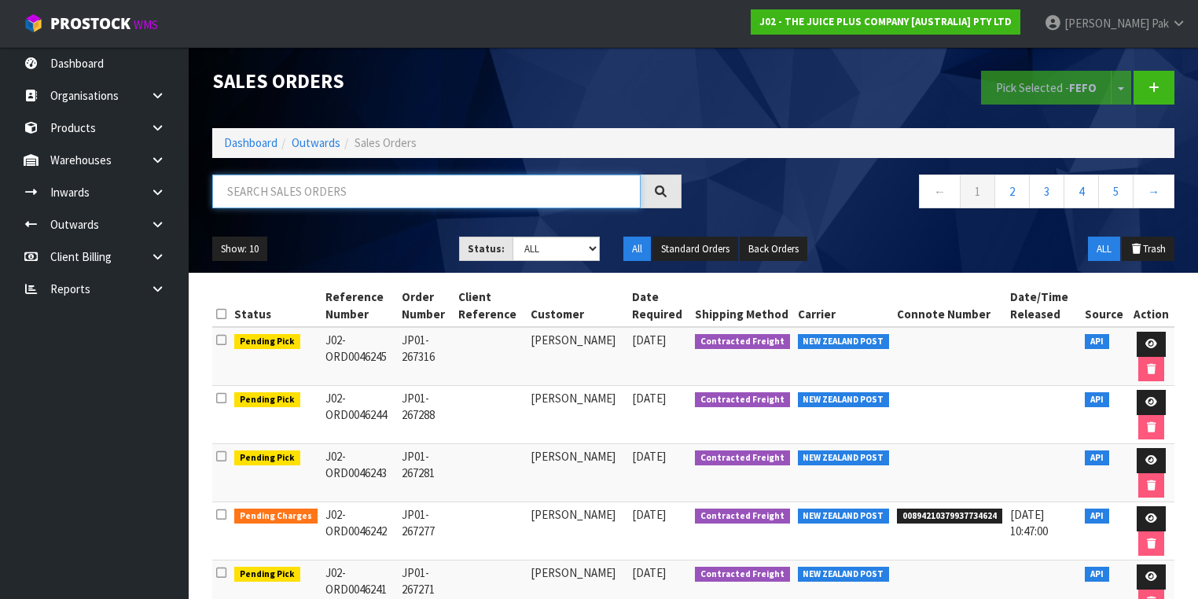
click at [336, 199] on input "text" at bounding box center [426, 192] width 429 height 34
type input "JOB-0406913"
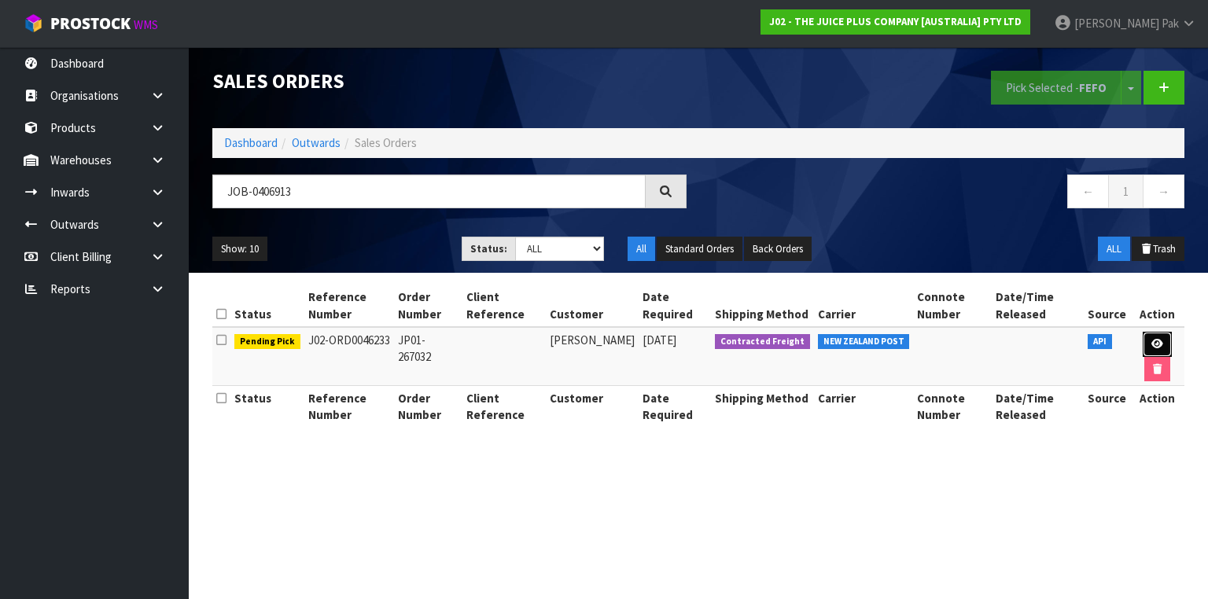
click at [1156, 335] on link at bounding box center [1156, 344] width 29 height 25
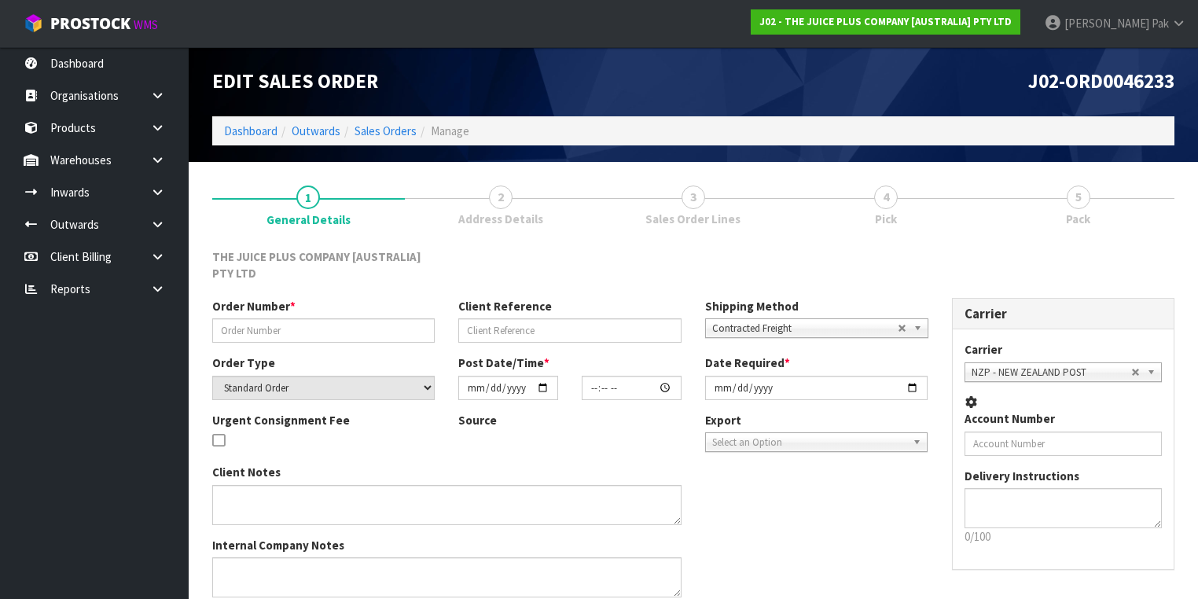
type input "JP01-267032"
select select "number:0"
type input "[DATE]"
type input "03:02:57.000"
type input "[DATE]"
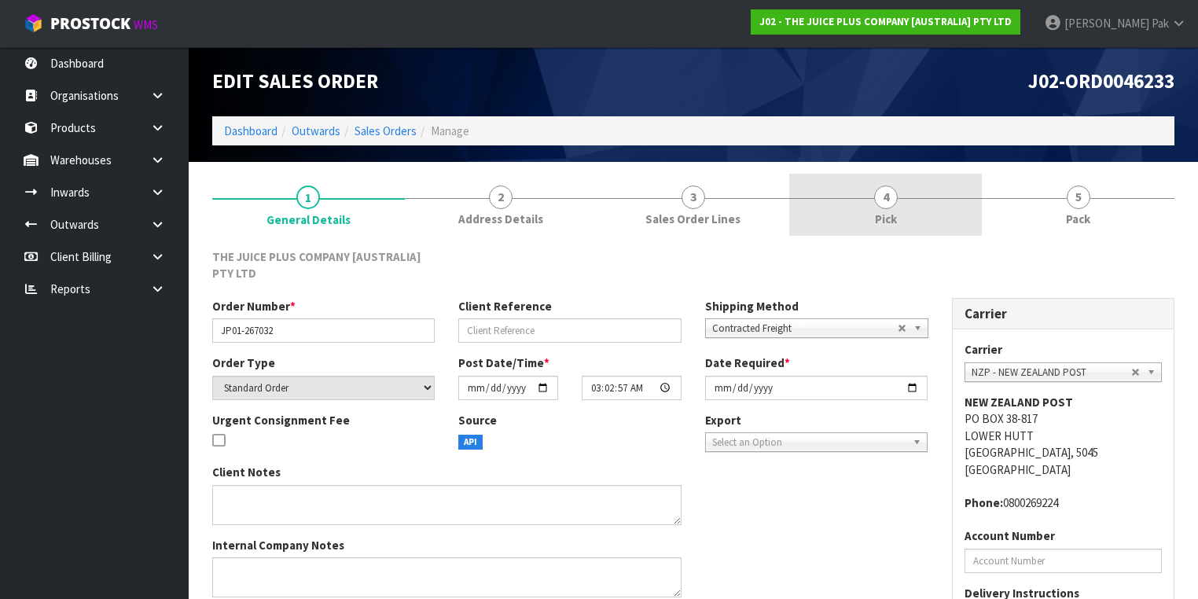
click at [959, 211] on link "4 Pick" at bounding box center [885, 205] width 193 height 62
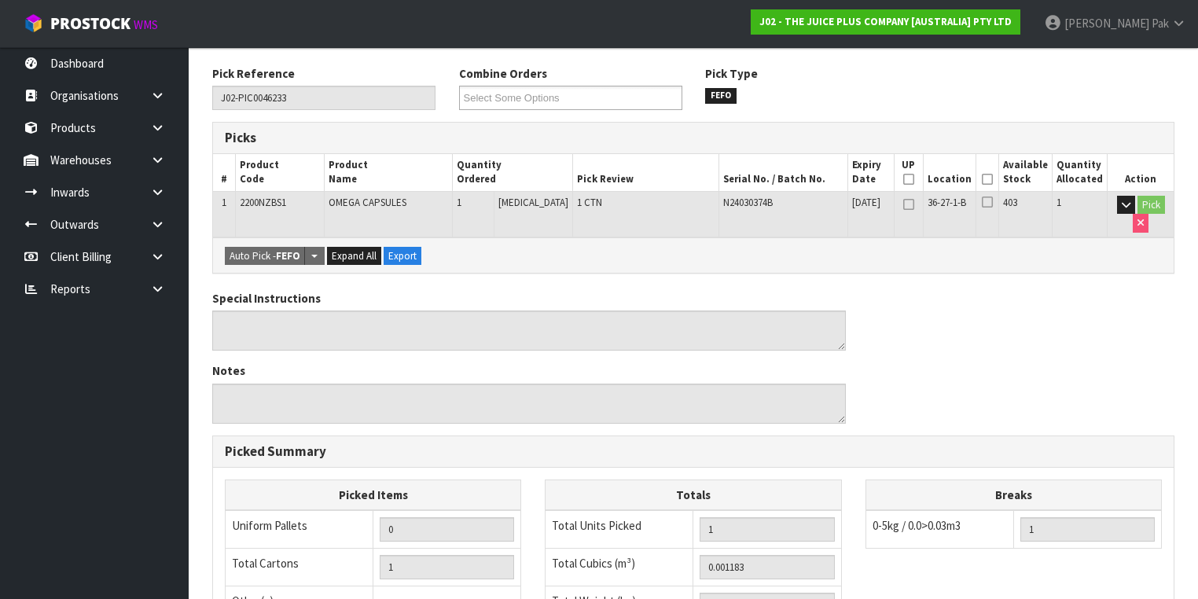
scroll to position [189, 0]
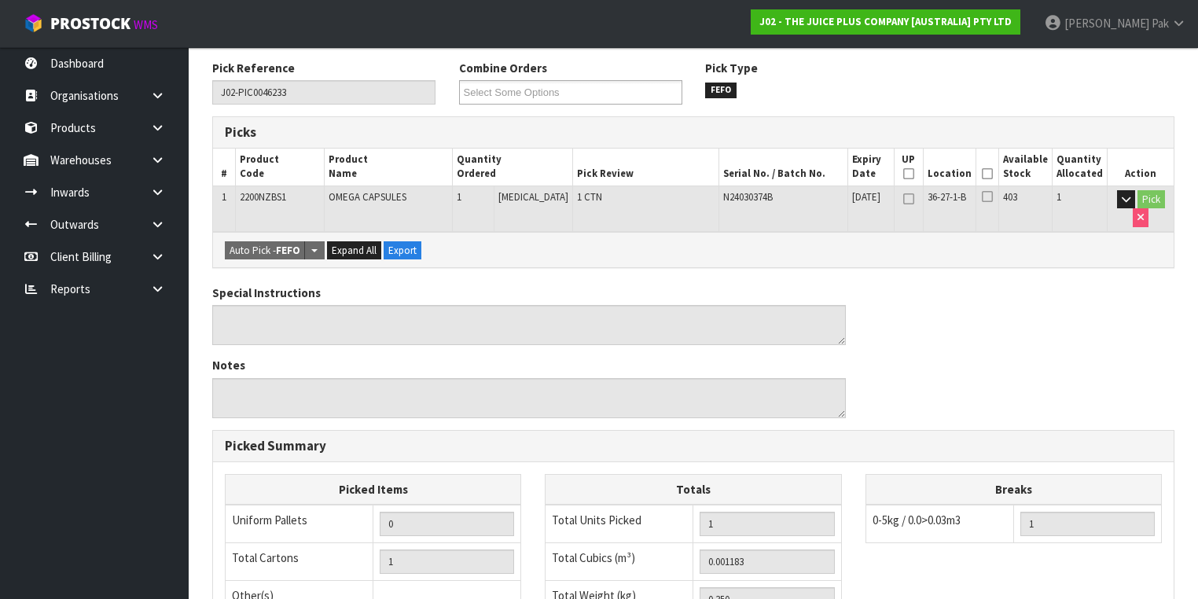
click at [993, 175] on icon at bounding box center [987, 174] width 11 height 1
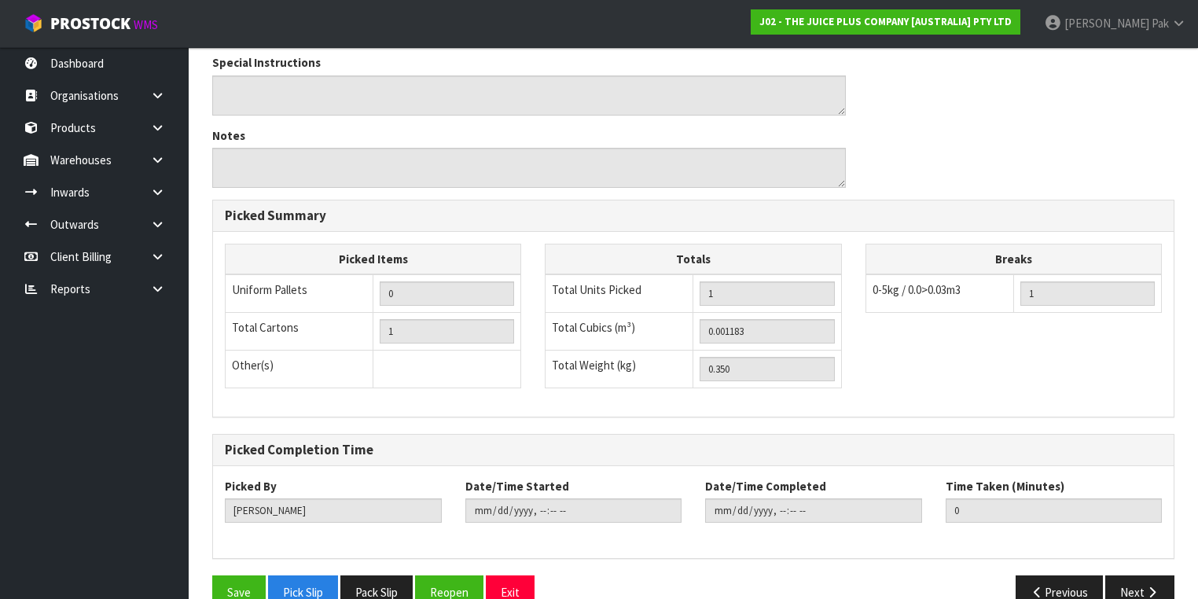
scroll to position [504, 0]
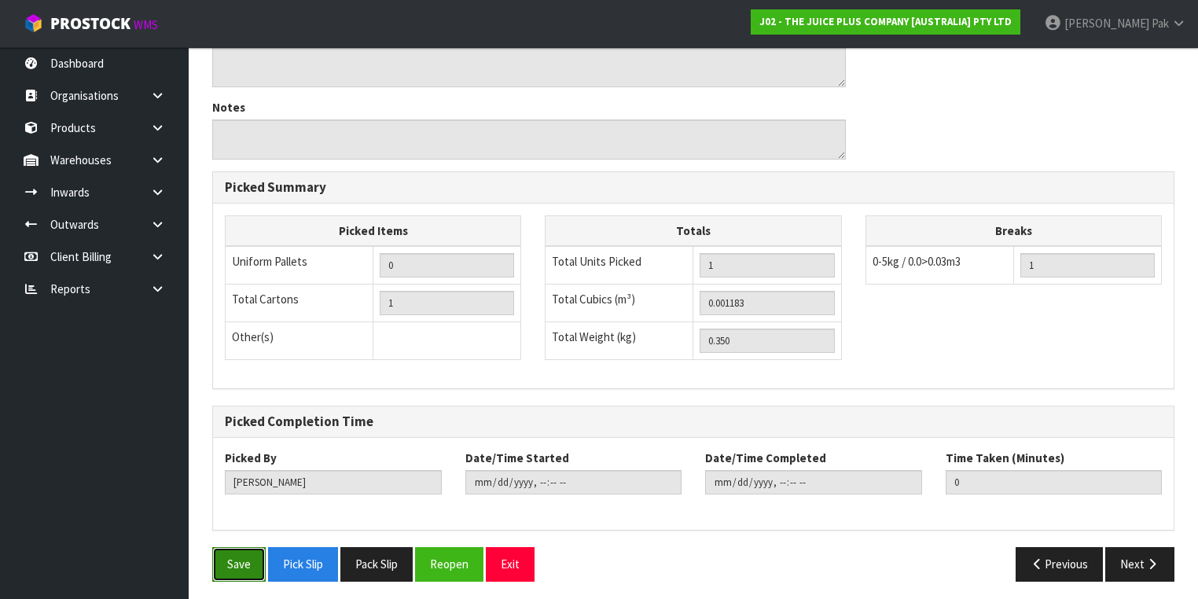
click at [248, 550] on button "Save" at bounding box center [238, 564] width 53 height 34
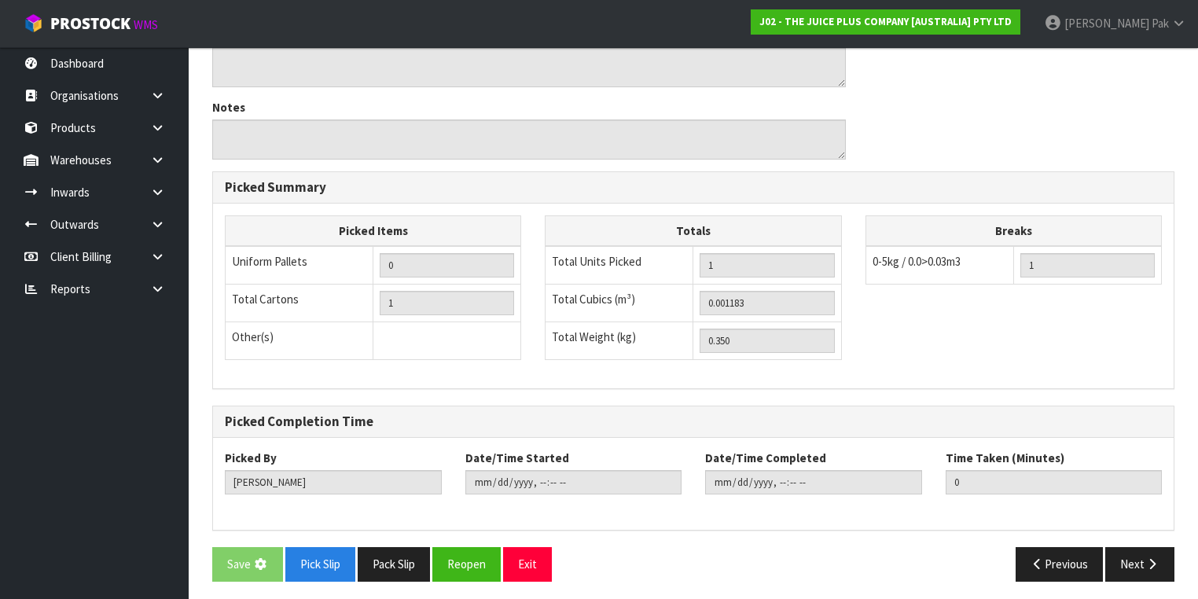
scroll to position [0, 0]
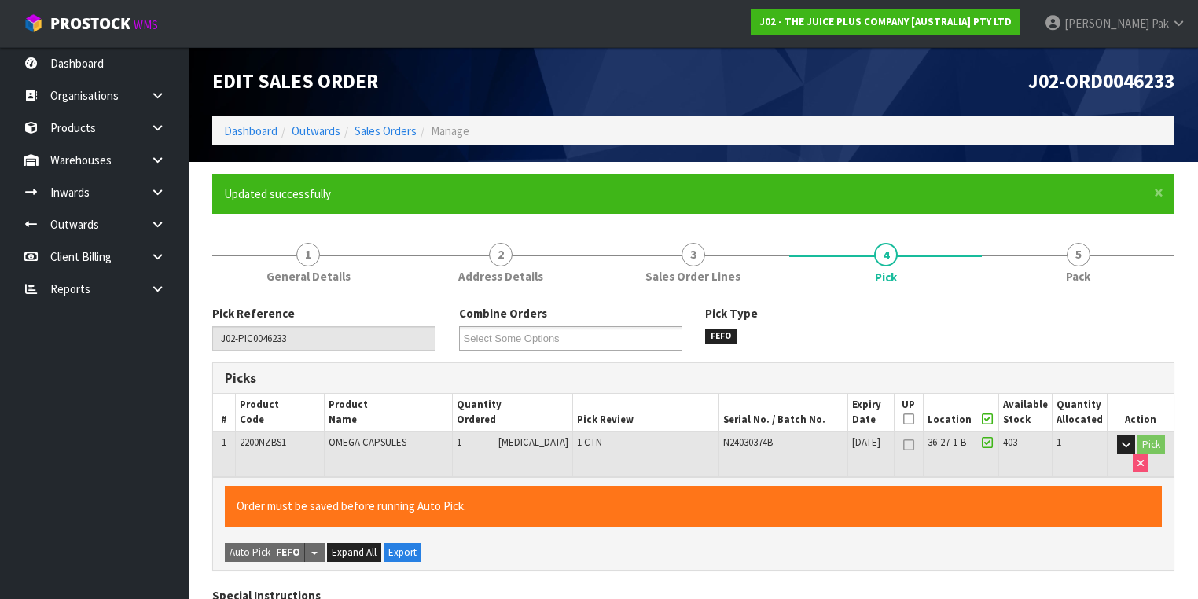
type input "[PERSON_NAME]"
type input "[DATE]T11:00:20"
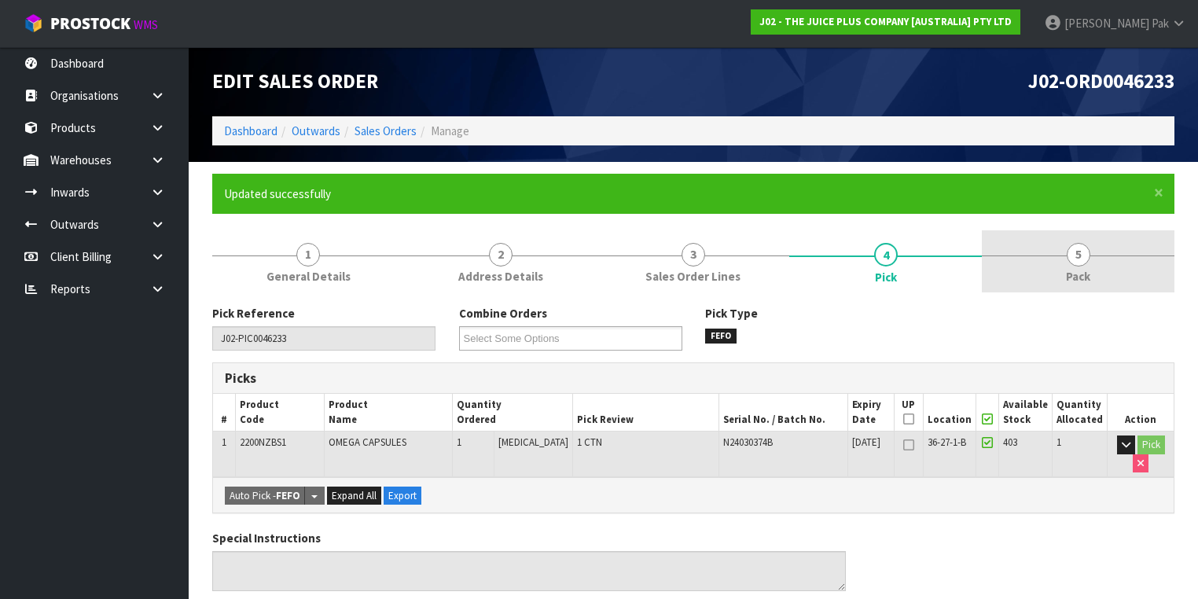
click at [1055, 285] on link "5 Pack" at bounding box center [1078, 261] width 193 height 62
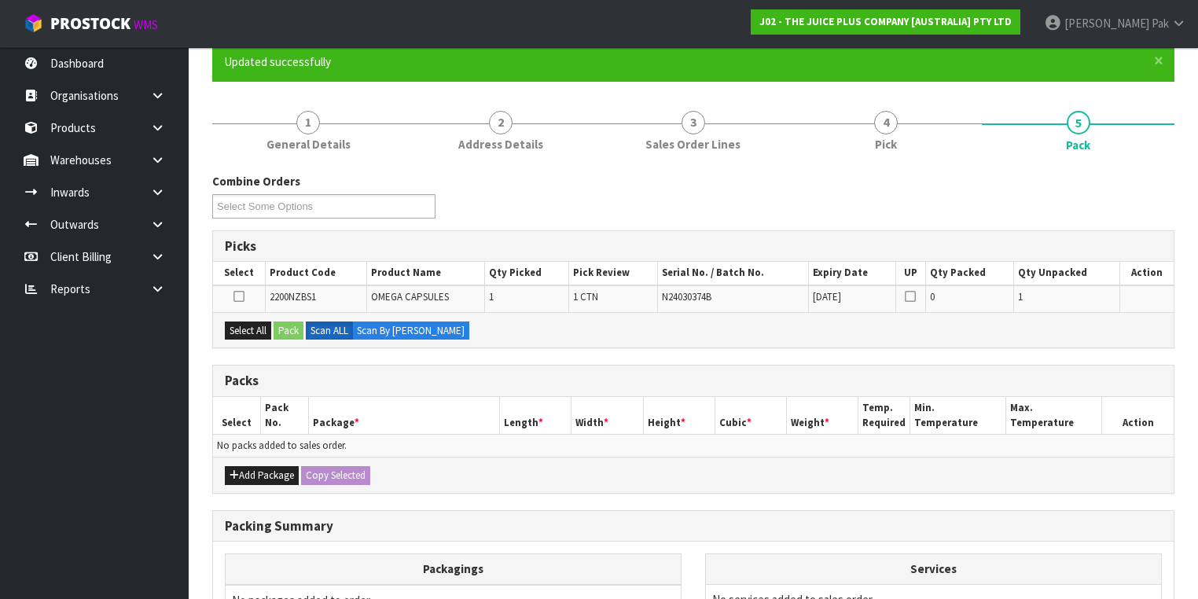
scroll to position [311, 0]
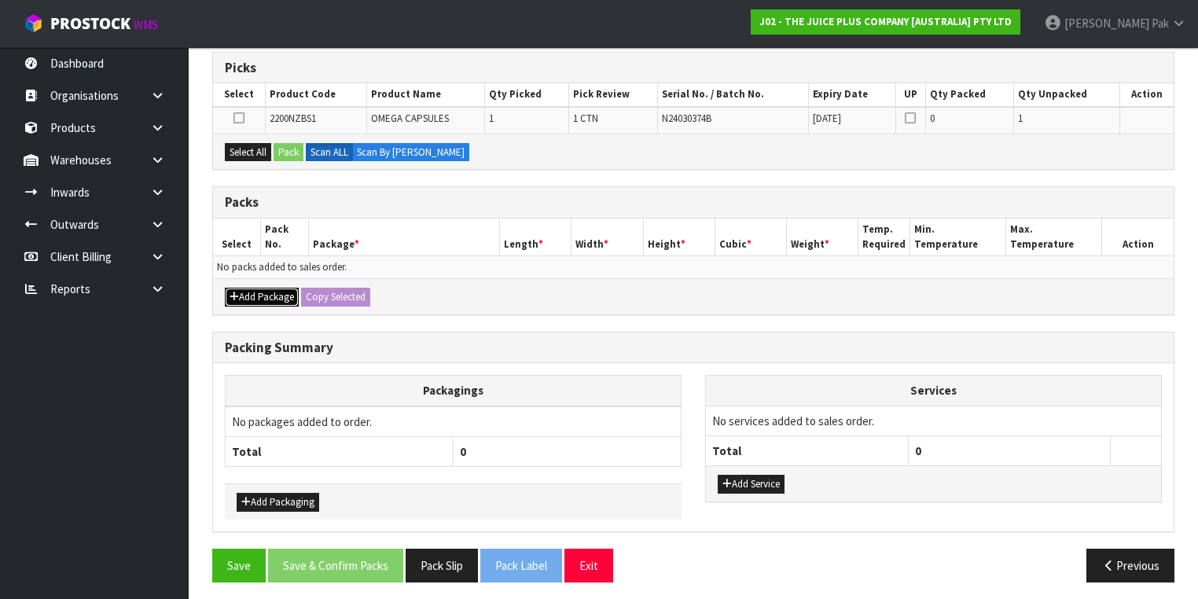
click at [268, 292] on button "Add Package" at bounding box center [262, 297] width 74 height 19
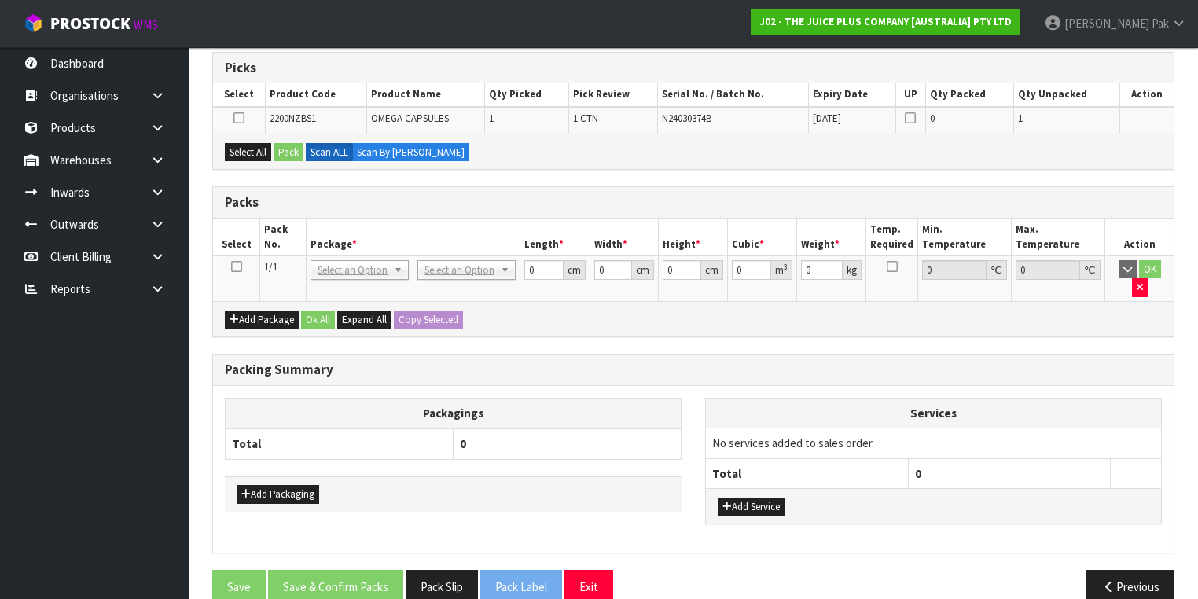
click at [236, 267] on icon at bounding box center [236, 267] width 11 height 1
click at [256, 154] on button "Select All" at bounding box center [248, 152] width 46 height 19
click at [289, 157] on button "Pack" at bounding box center [289, 152] width 30 height 19
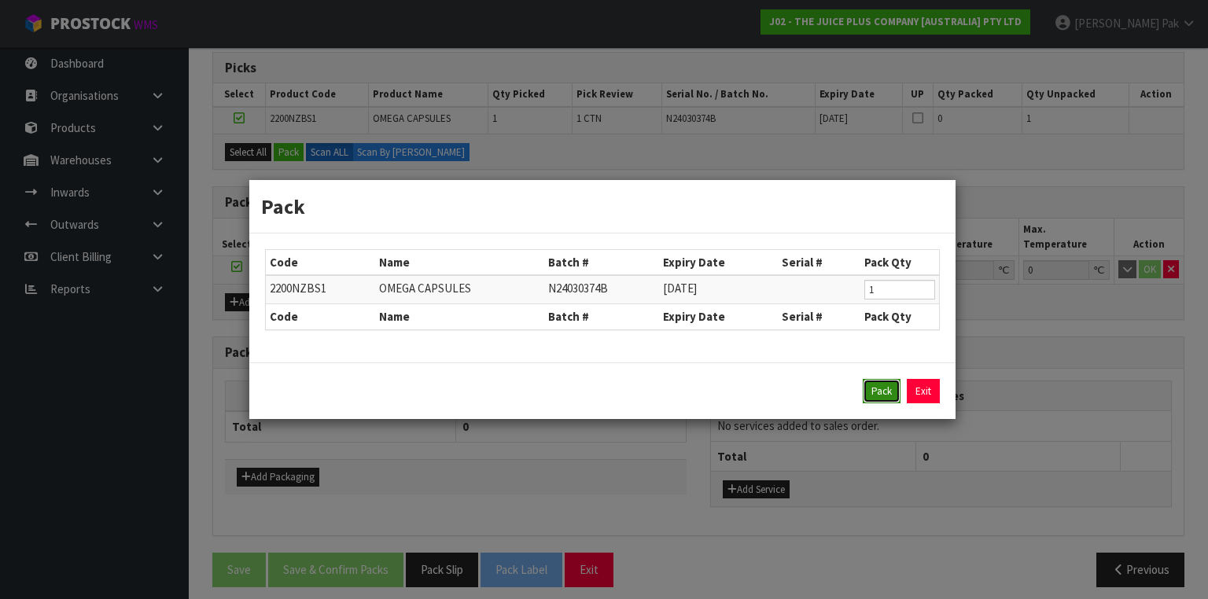
click at [868, 389] on button "Pack" at bounding box center [882, 391] width 38 height 25
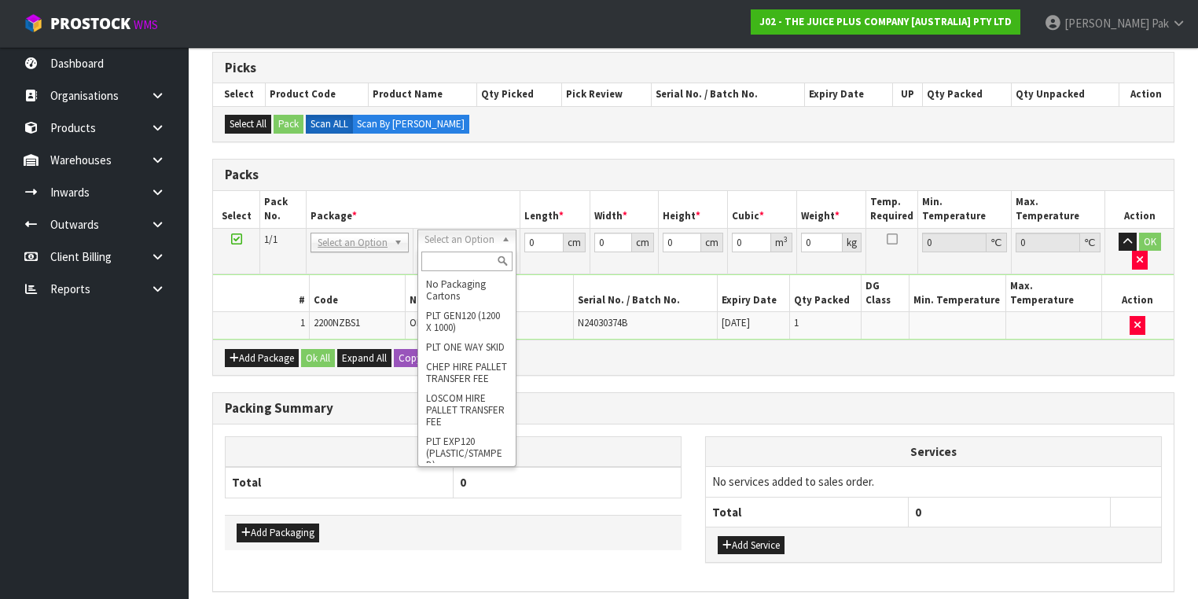
click at [447, 260] on input "text" at bounding box center [466, 262] width 90 height 20
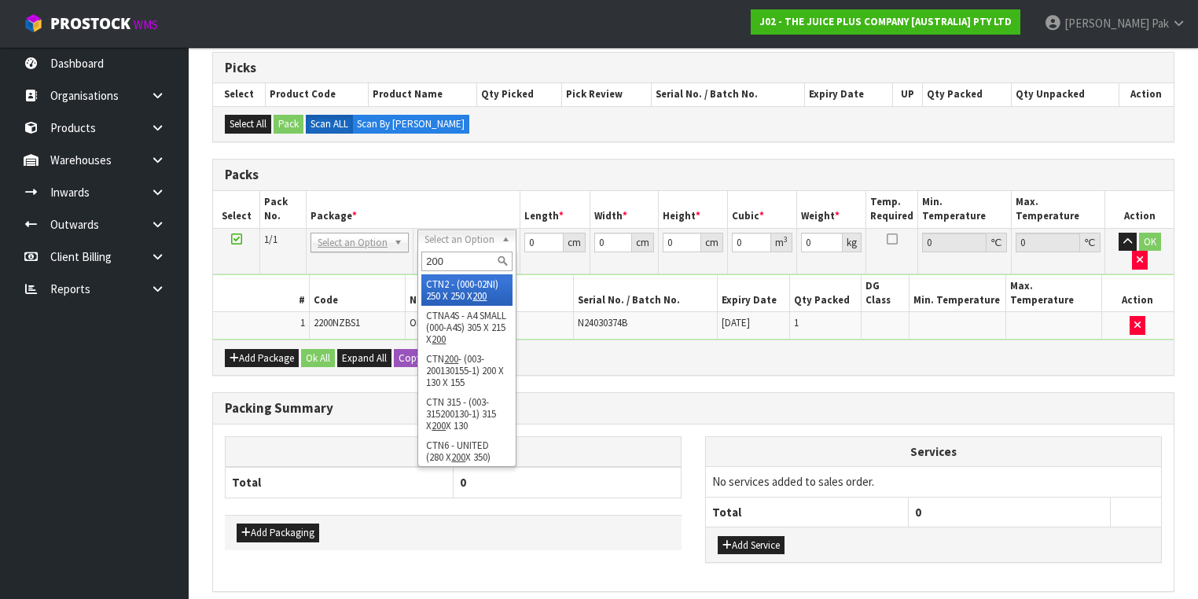
type input "200"
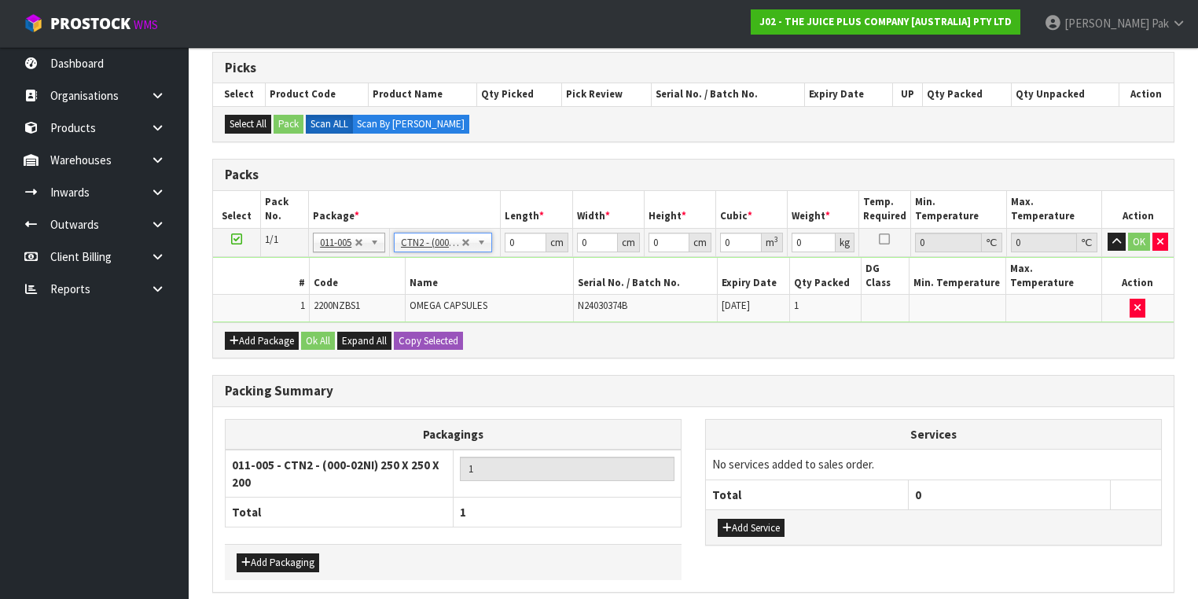
type input "25"
type input "20"
type input "0.0125"
type input "0.55"
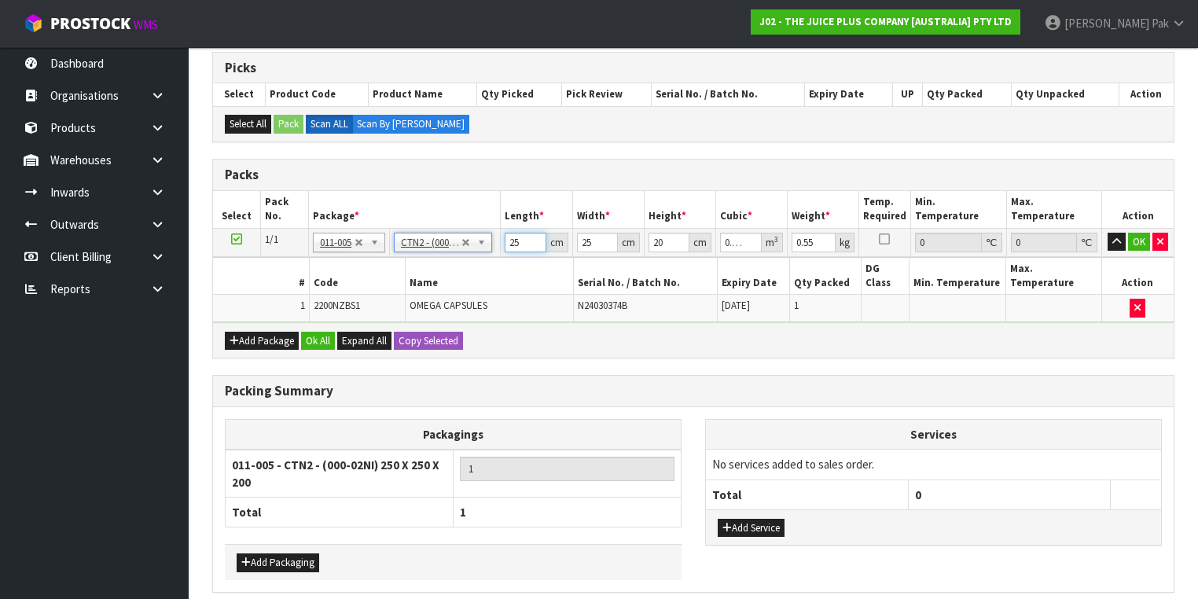
click at [516, 241] on input "25" at bounding box center [525, 243] width 41 height 20
type input "2"
type input "0.001"
type input "21"
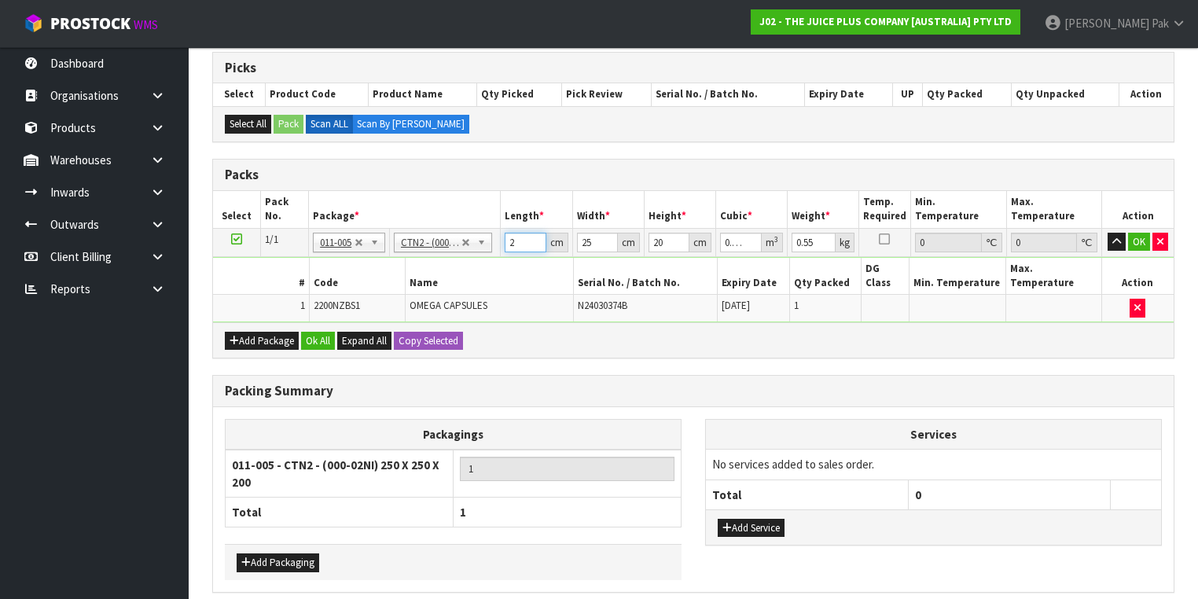
type input "0.0105"
type input "21"
type input "0.00882"
type input "214"
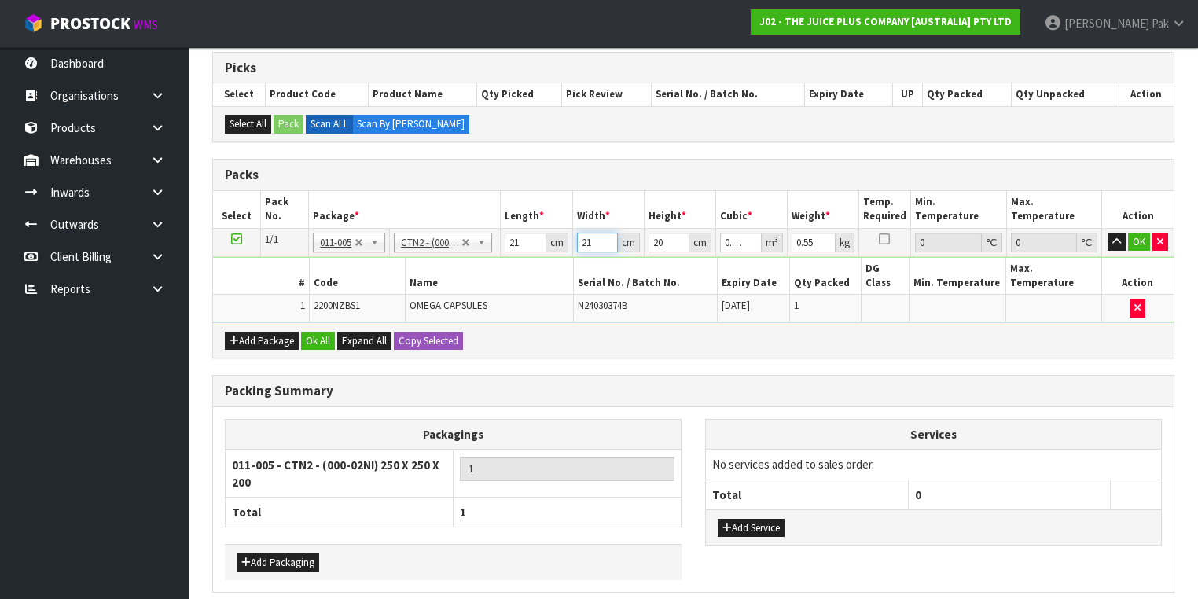
type input "0.08988"
type input "1"
type input "0.00042"
type input "14"
type input "0.00588"
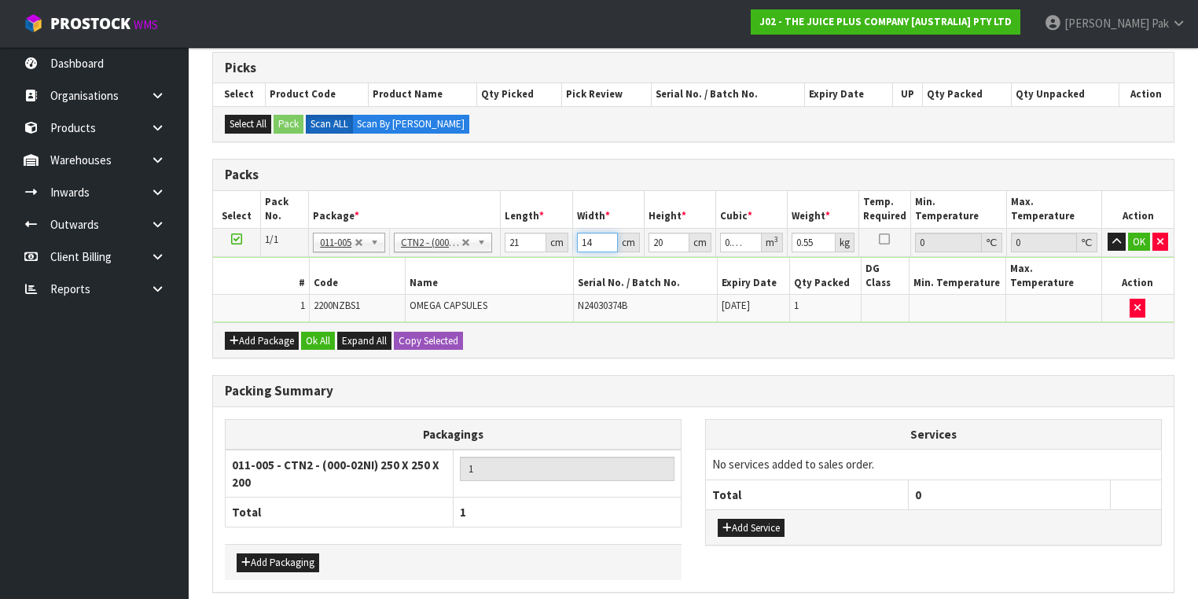
type input "14"
type input "1"
type input "0.000294"
type input "17"
type input "0.004998"
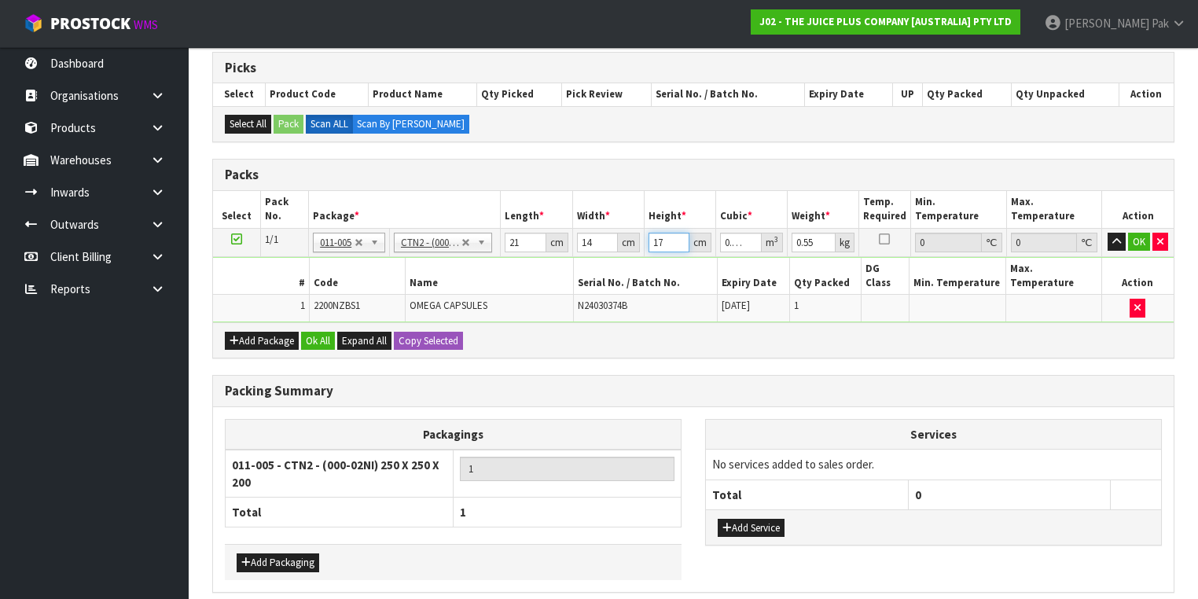
type input "17"
click at [807, 236] on input "0.55" at bounding box center [814, 243] width 44 height 20
type input "1"
click at [1141, 241] on button "OK" at bounding box center [1139, 242] width 22 height 19
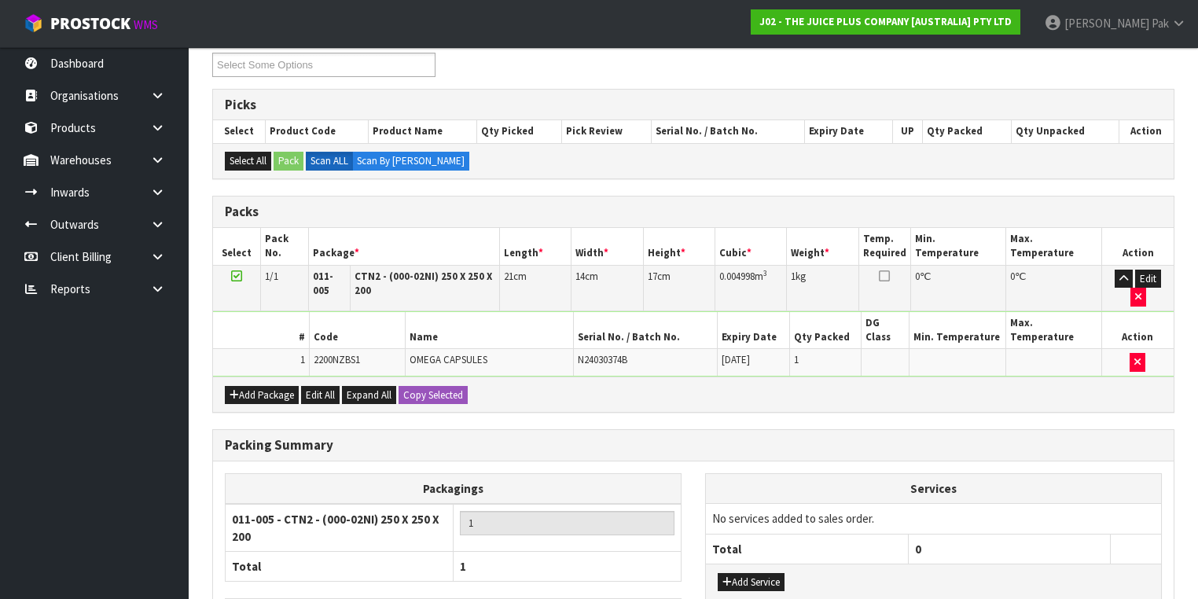
scroll to position [365, 0]
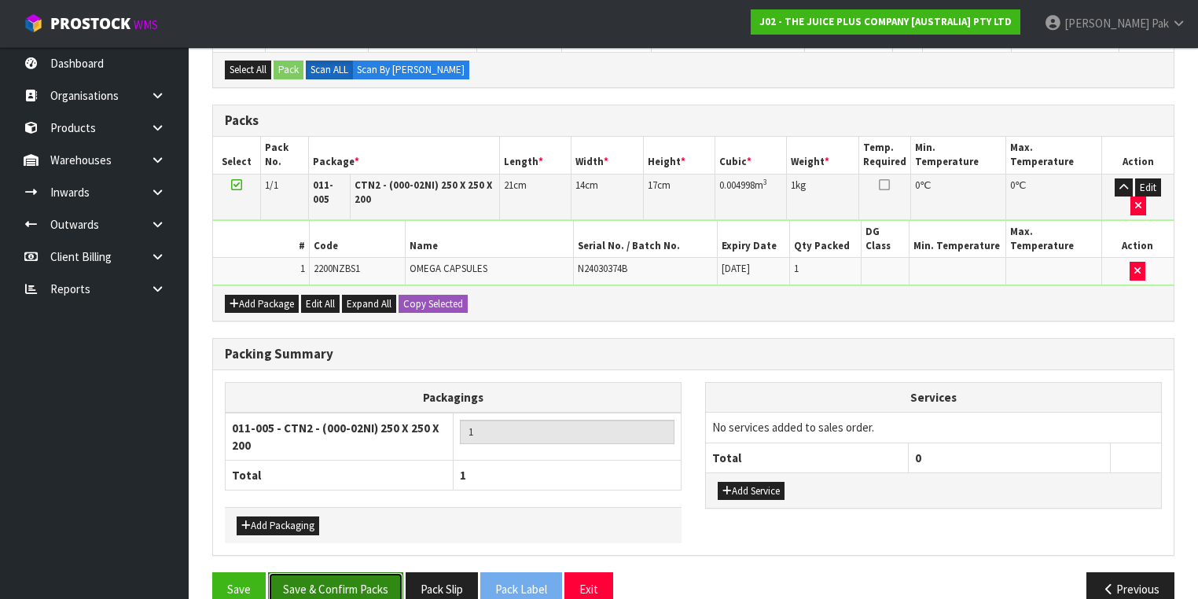
click at [343, 572] on button "Save & Confirm Packs" at bounding box center [335, 589] width 135 height 34
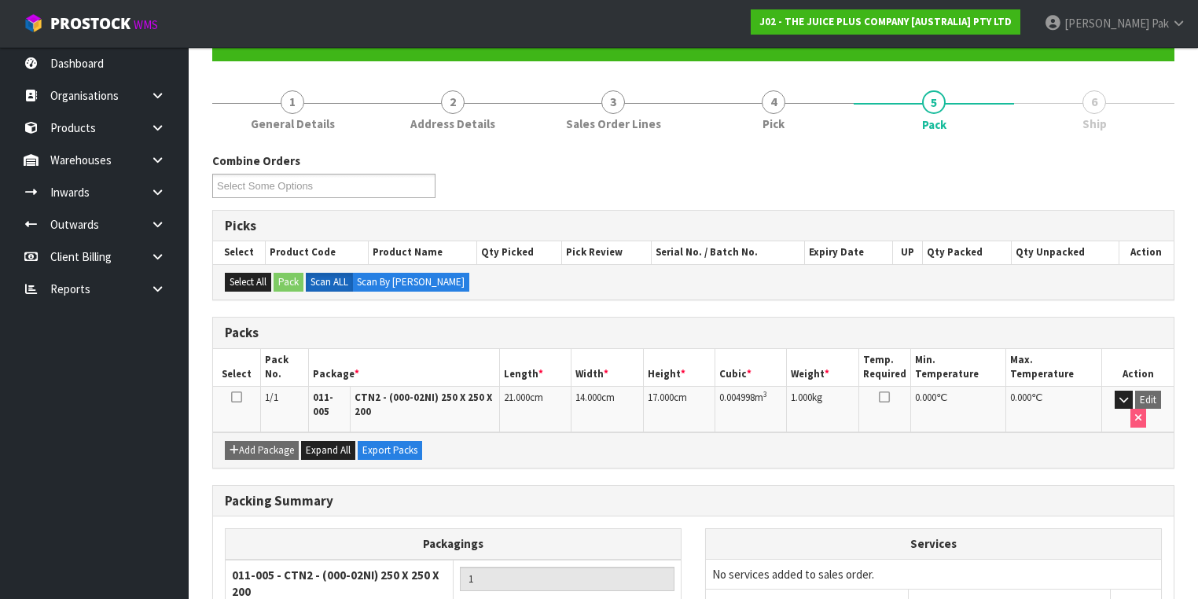
scroll to position [280, 0]
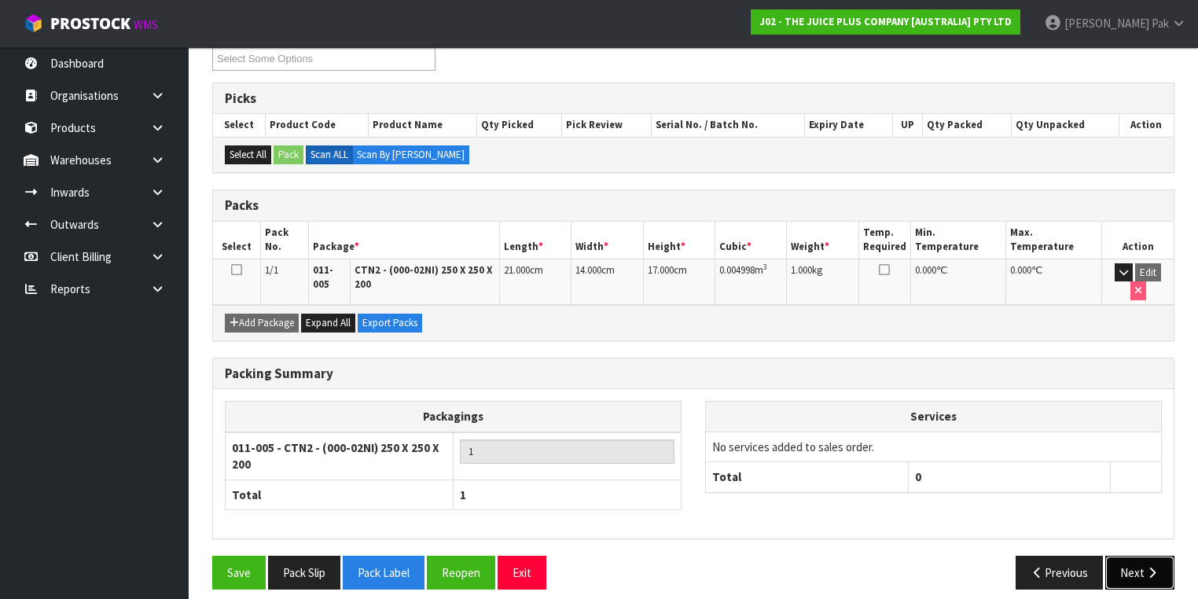
click at [1132, 561] on button "Next" at bounding box center [1139, 573] width 69 height 34
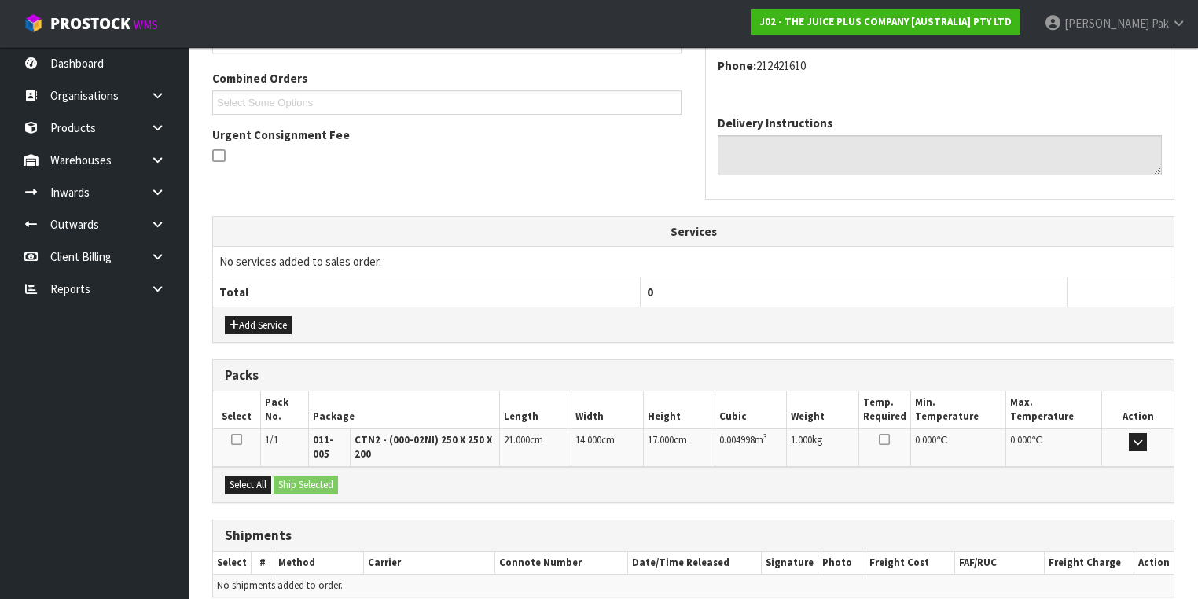
scroll to position [459, 0]
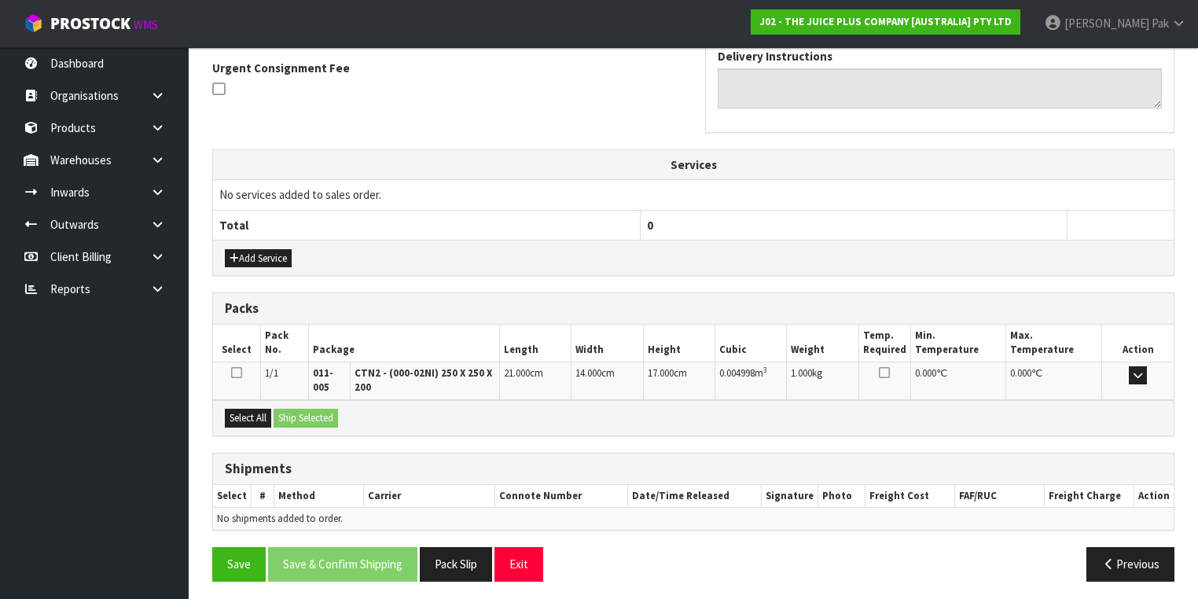
click at [244, 366] on div at bounding box center [236, 374] width 39 height 17
click at [237, 370] on icon at bounding box center [236, 372] width 11 height 13
click at [0, 0] on input "checkbox" at bounding box center [0, 0] width 0 height 0
click at [314, 419] on button "Ship Selected" at bounding box center [306, 418] width 64 height 19
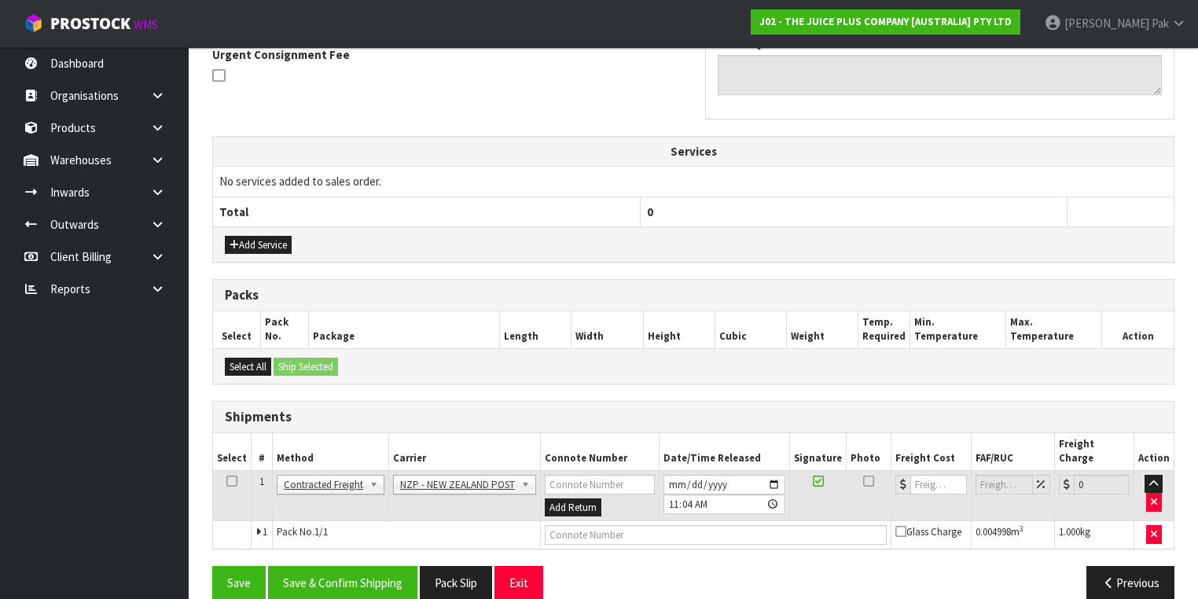
scroll to position [476, 0]
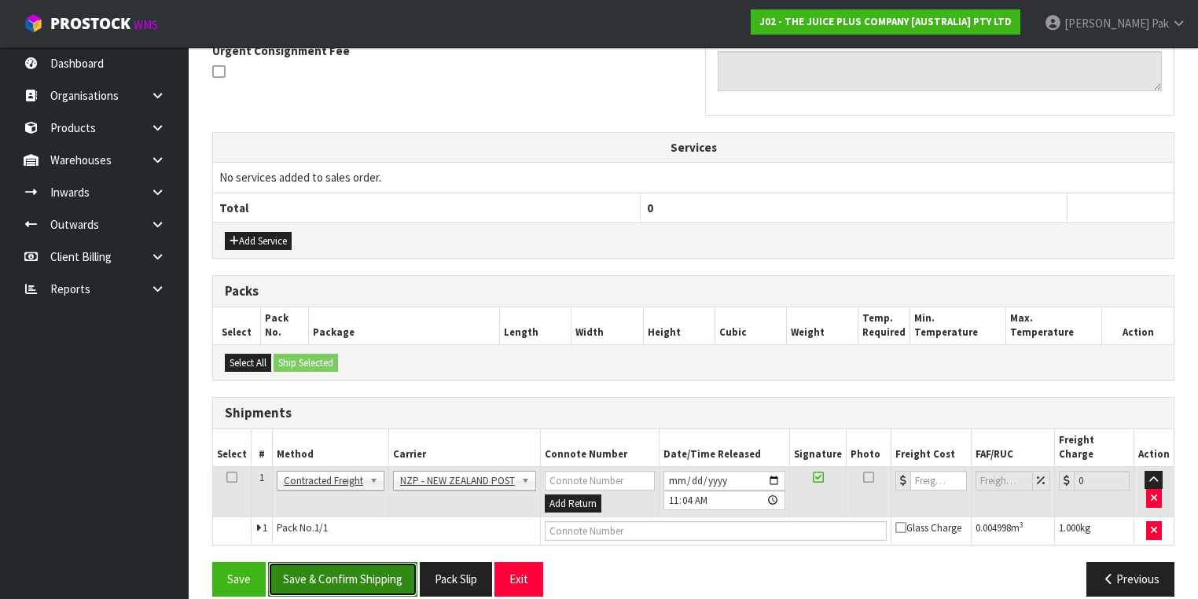
click at [324, 562] on button "Save & Confirm Shipping" at bounding box center [342, 579] width 149 height 34
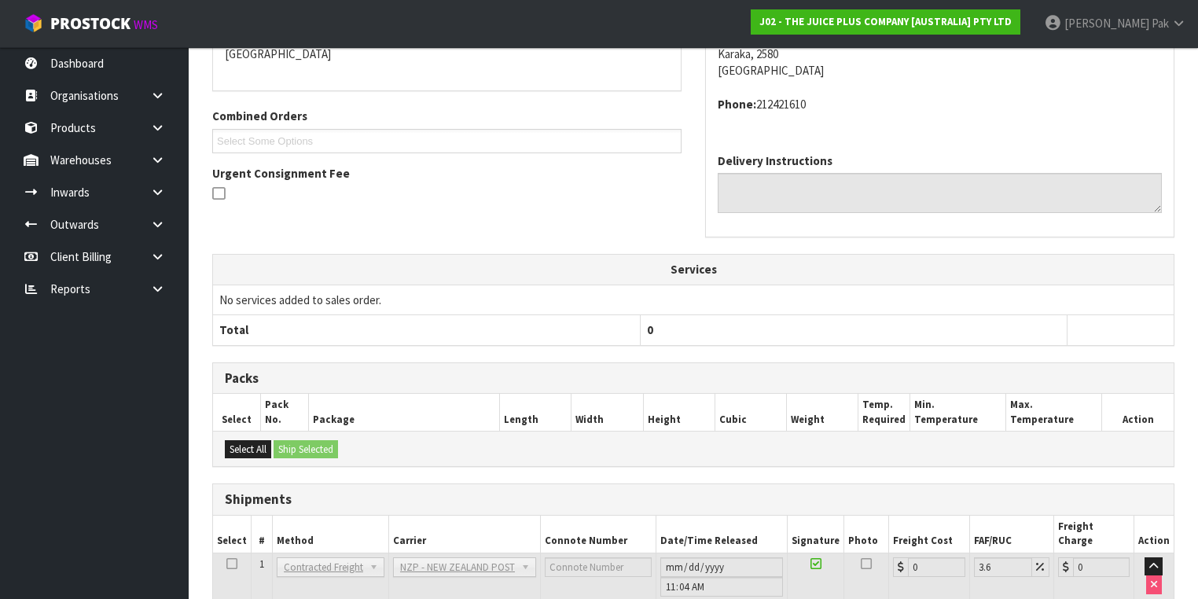
scroll to position [455, 0]
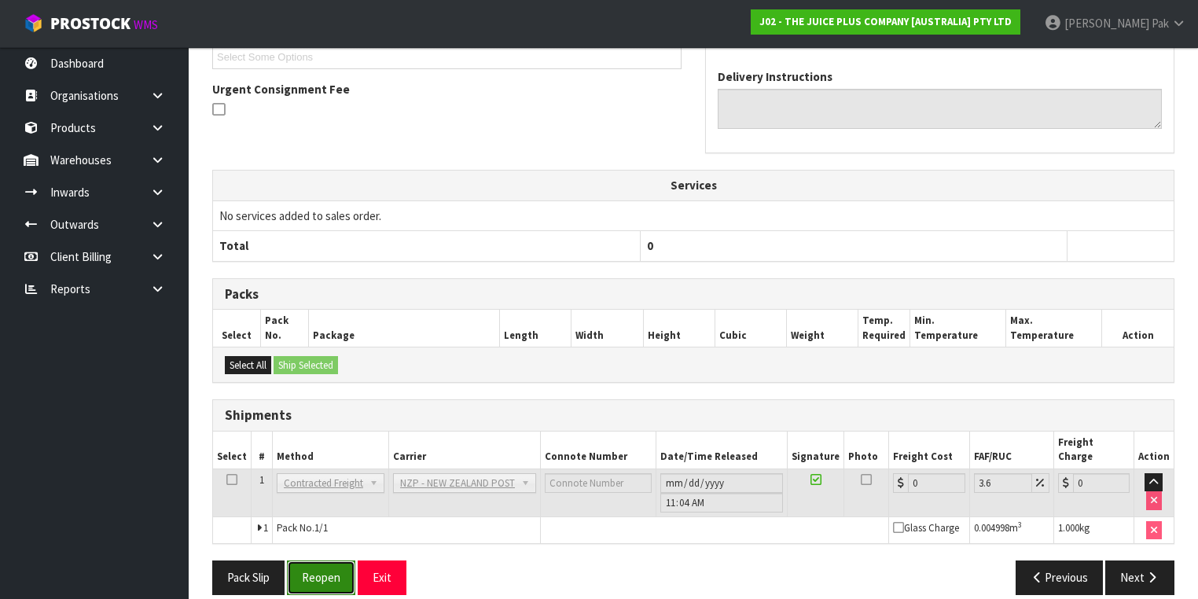
drag, startPoint x: 327, startPoint y: 547, endPoint x: 362, endPoint y: 549, distance: 34.6
click at [333, 561] on button "Reopen" at bounding box center [321, 578] width 68 height 34
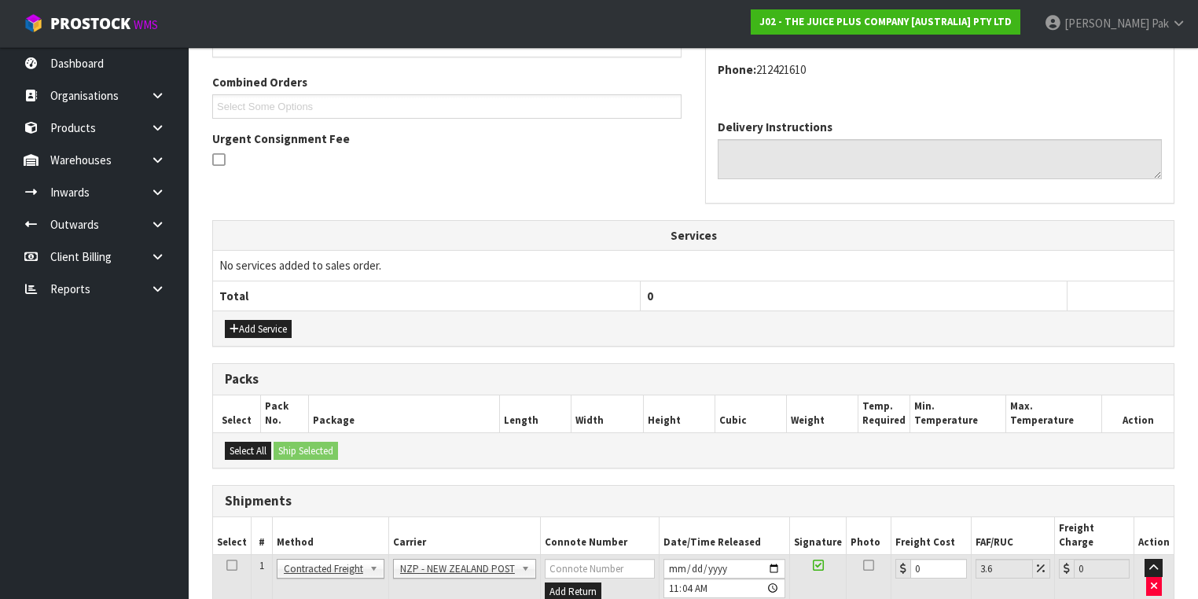
scroll to position [476, 0]
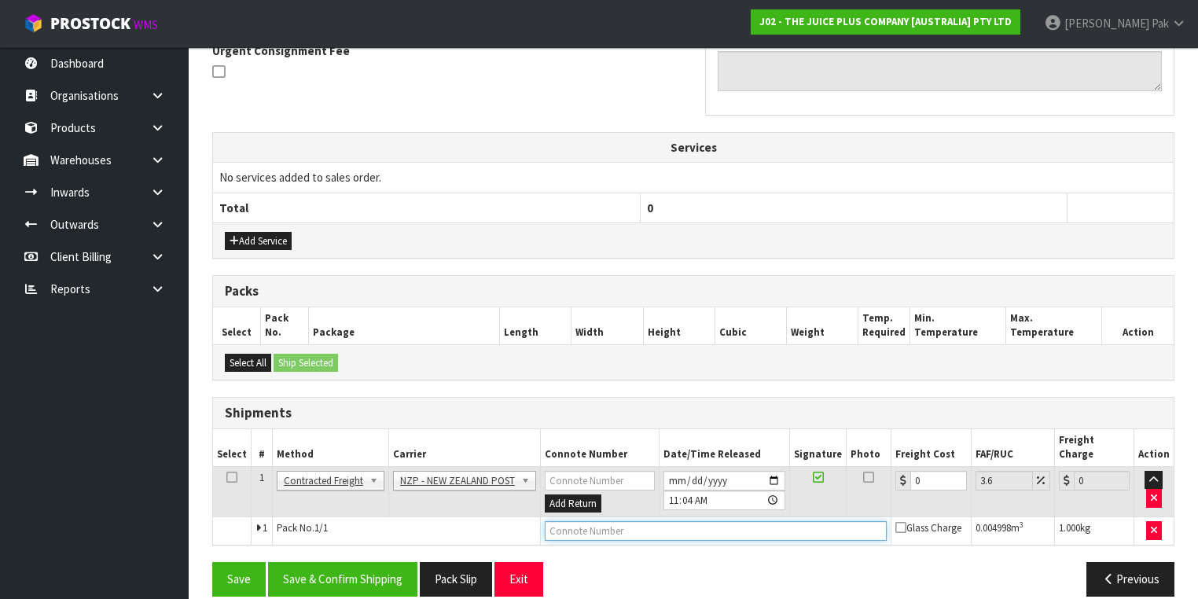
click at [603, 521] on input "text" at bounding box center [716, 531] width 342 height 20
drag, startPoint x: 921, startPoint y: 461, endPoint x: 808, endPoint y: 465, distance: 113.3
click at [808, 466] on tr "1 Client Local Pickup Customer Local Pickup Company Freight Contracted Freight …" at bounding box center [693, 491] width 961 height 51
type input "8"
type input "8.29"
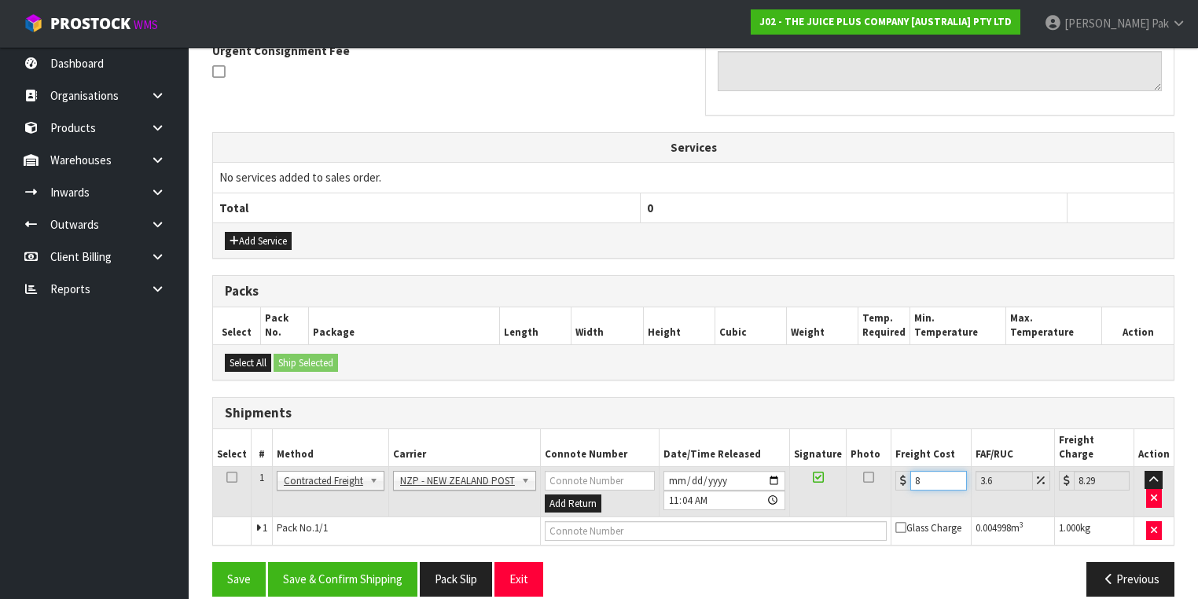
type input "8.9"
type input "9.22"
type input "8.92"
type input "9.24"
type input "8.92"
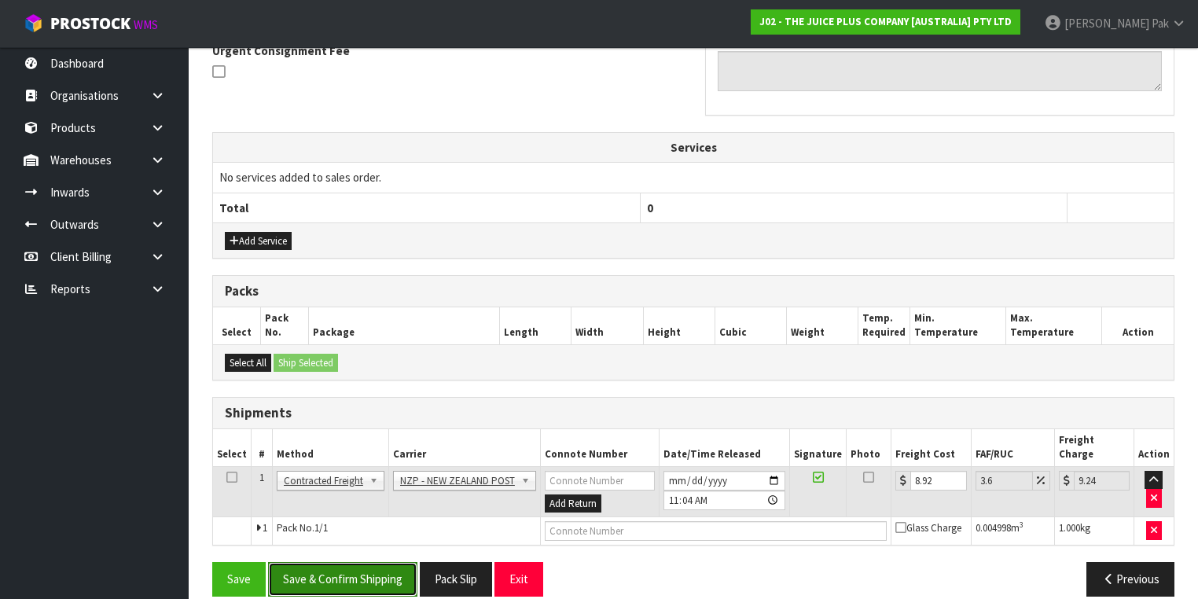
click at [359, 571] on button "Save & Confirm Shipping" at bounding box center [342, 579] width 149 height 34
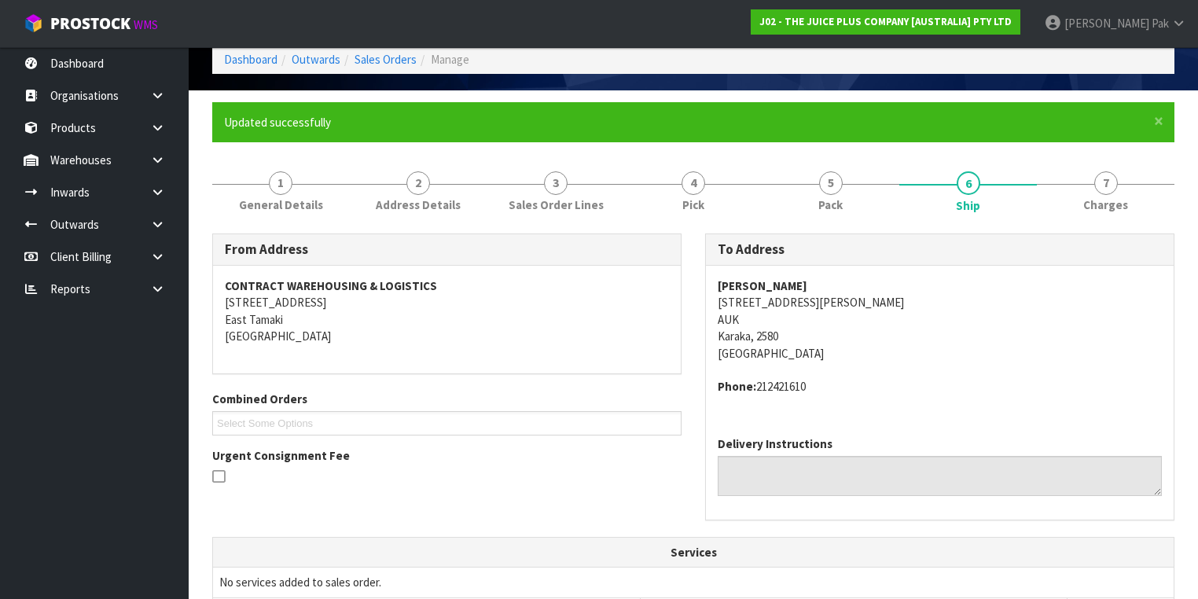
scroll to position [0, 0]
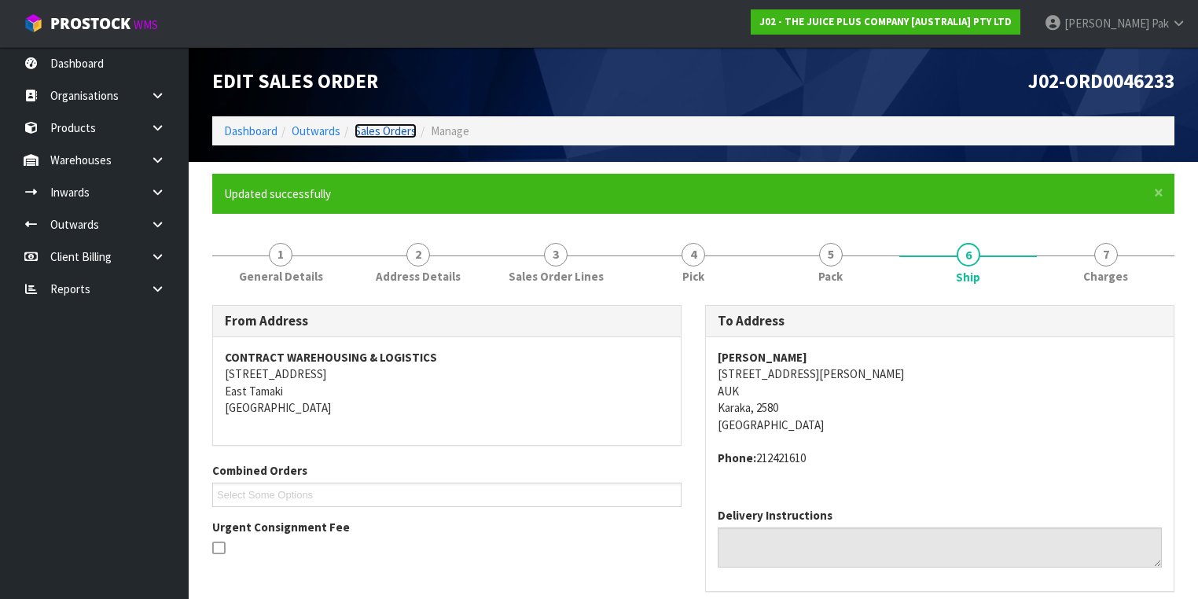
click at [395, 131] on link "Sales Orders" at bounding box center [386, 130] width 62 height 15
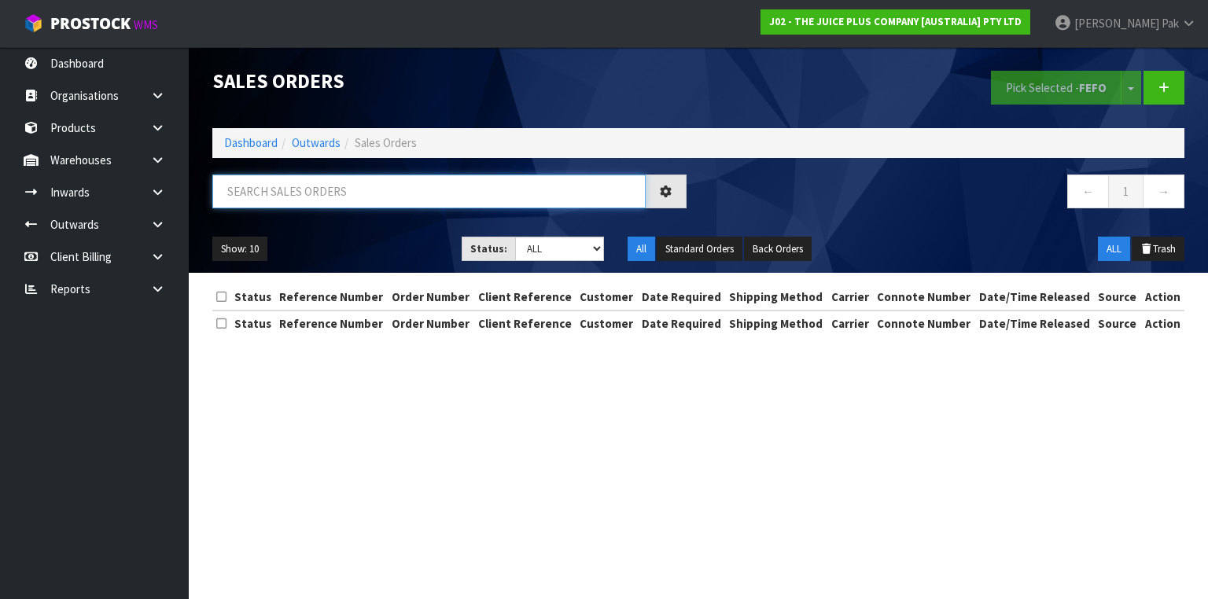
click at [422, 200] on input "text" at bounding box center [428, 192] width 433 height 34
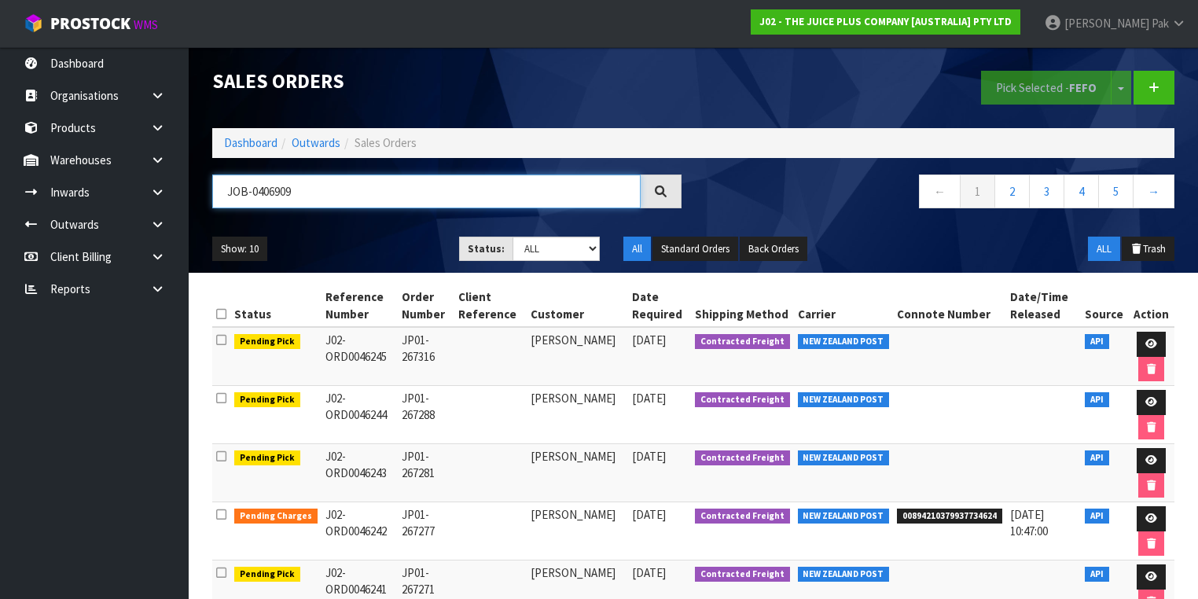
type input "JOB-0406909"
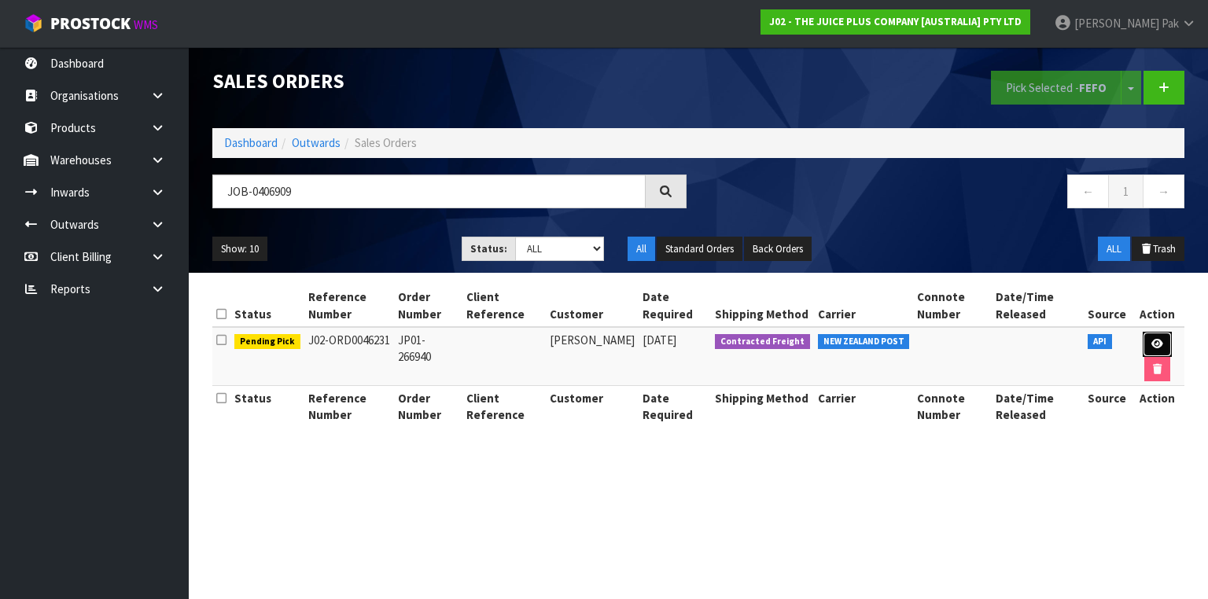
click at [1159, 342] on icon at bounding box center [1157, 344] width 12 height 10
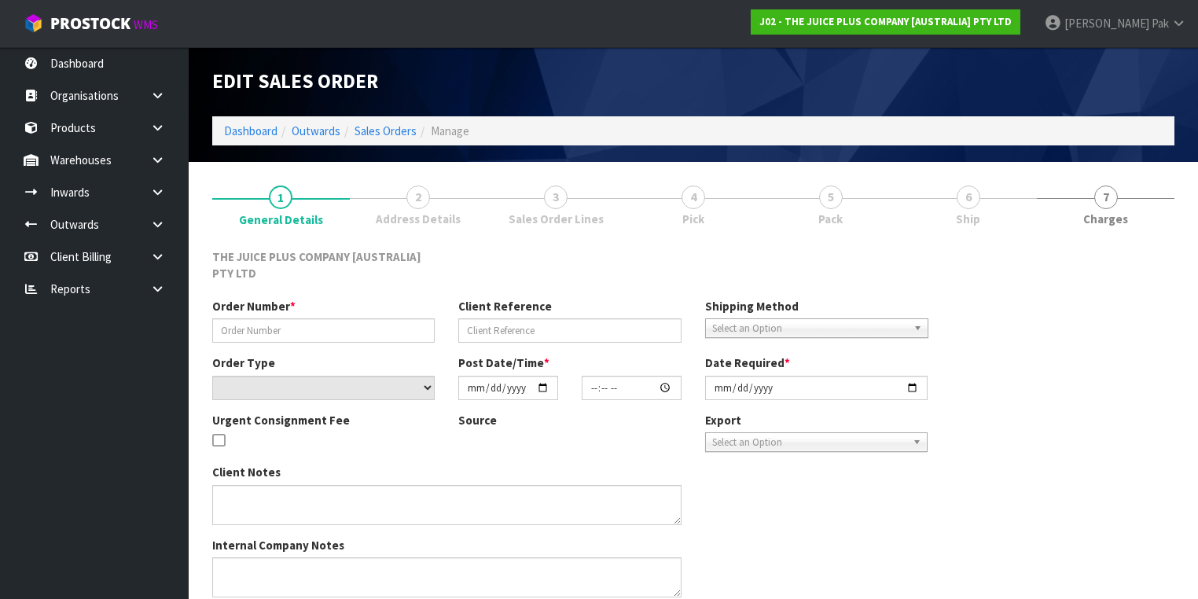
type input "JP01-266940"
select select "number:0"
type input "[DATE]"
type input "18:29:44.000"
type input "[DATE]"
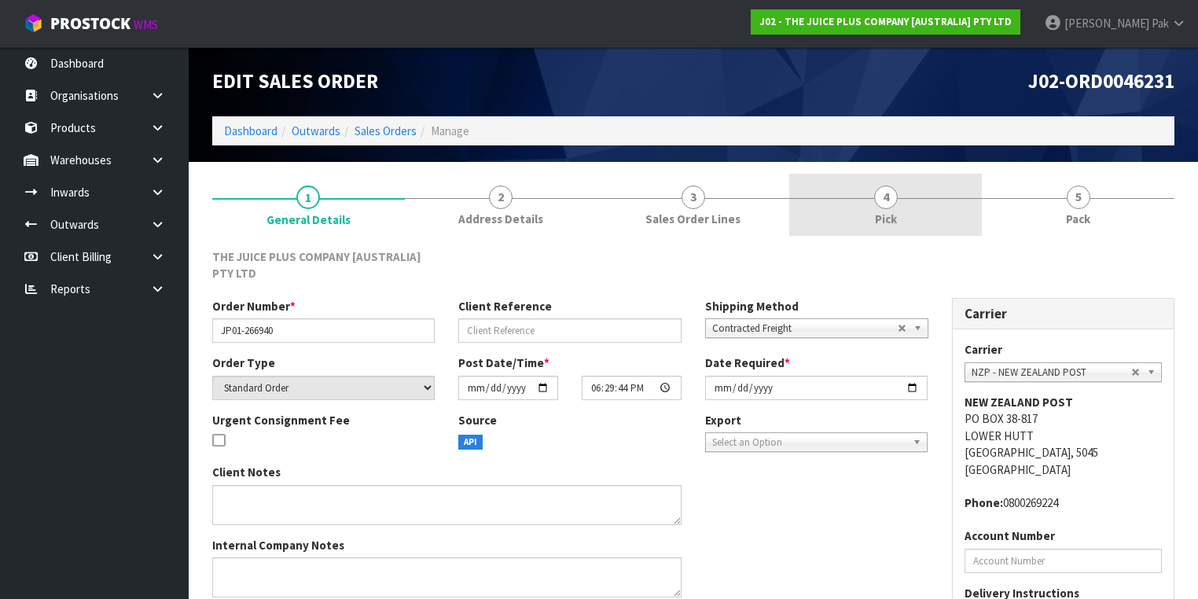
click at [879, 220] on span "Pick" at bounding box center [886, 219] width 22 height 17
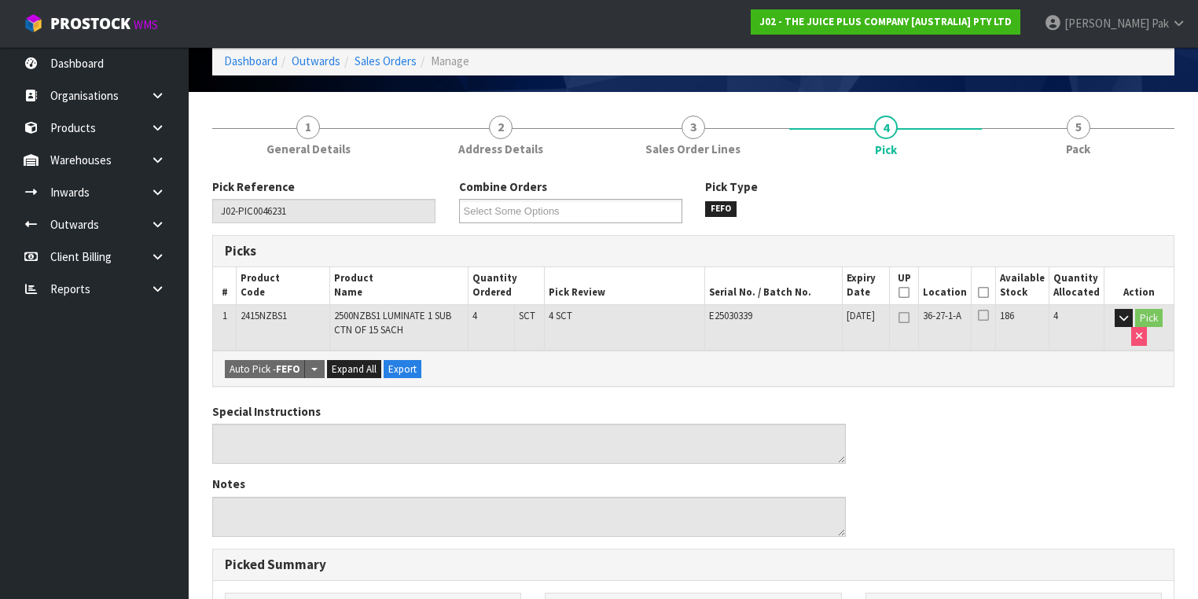
scroll to position [7, 0]
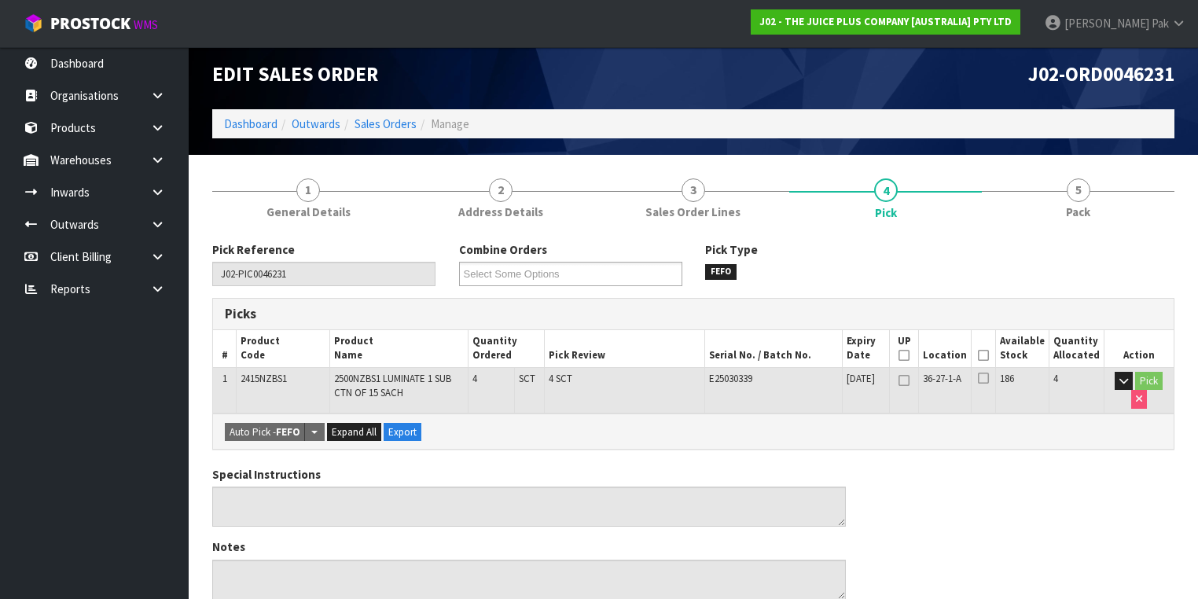
click at [989, 355] on icon at bounding box center [983, 355] width 11 height 1
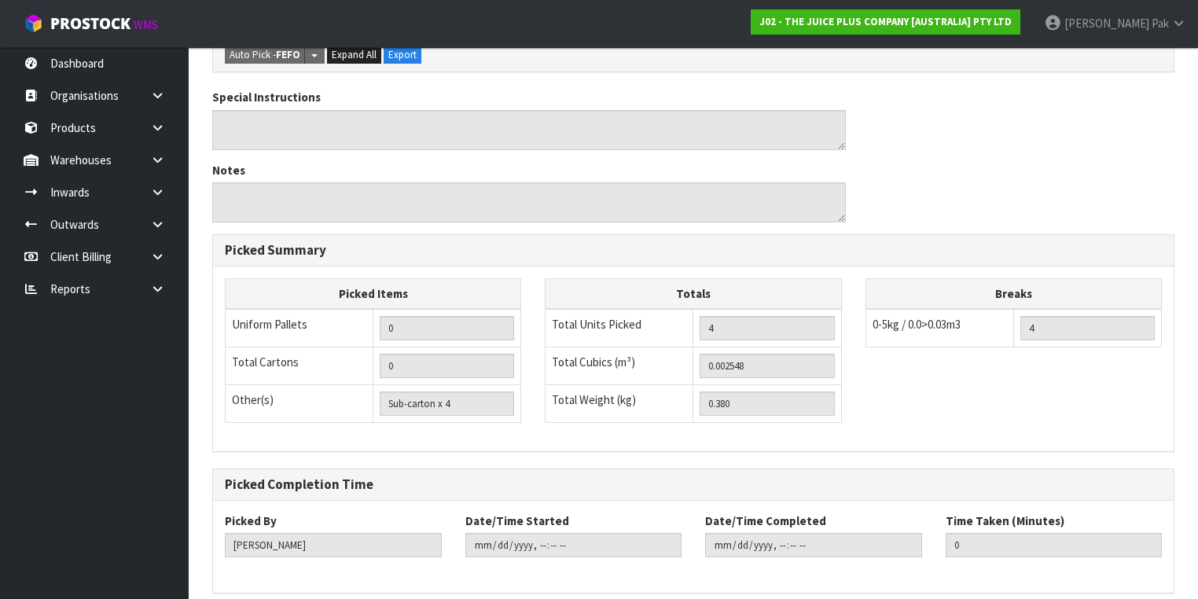
scroll to position [504, 0]
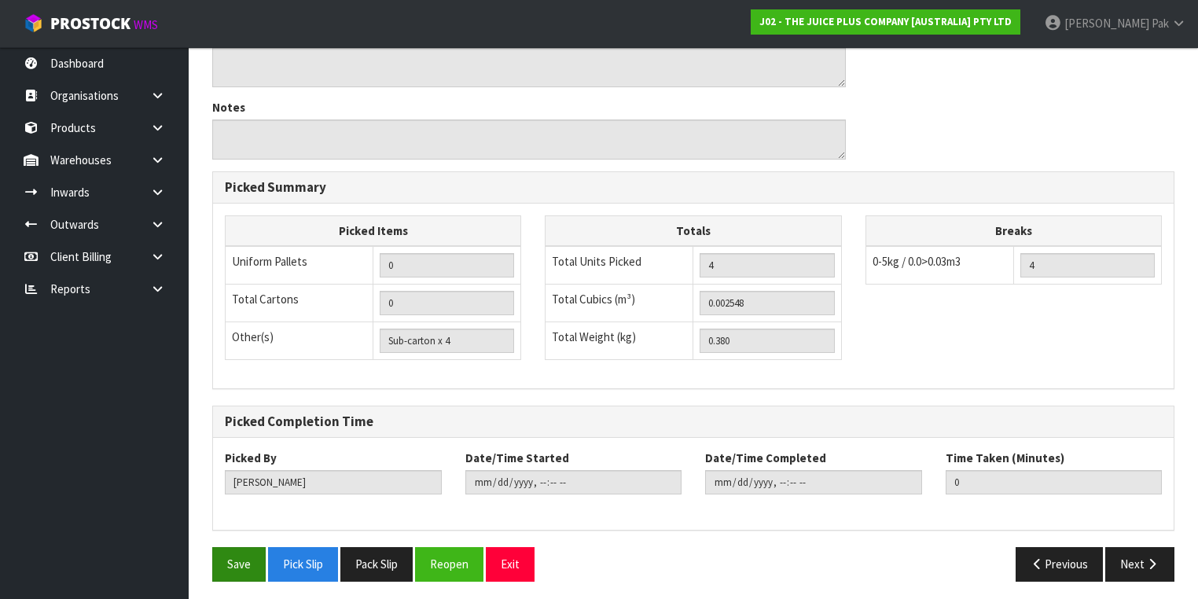
drag, startPoint x: 209, startPoint y: 556, endPoint x: 225, endPoint y: 554, distance: 15.9
click at [211, 554] on div "Save Pick Slip Pack Slip Reopen Exit" at bounding box center [446, 564] width 493 height 34
click at [226, 552] on button "Save" at bounding box center [238, 564] width 53 height 34
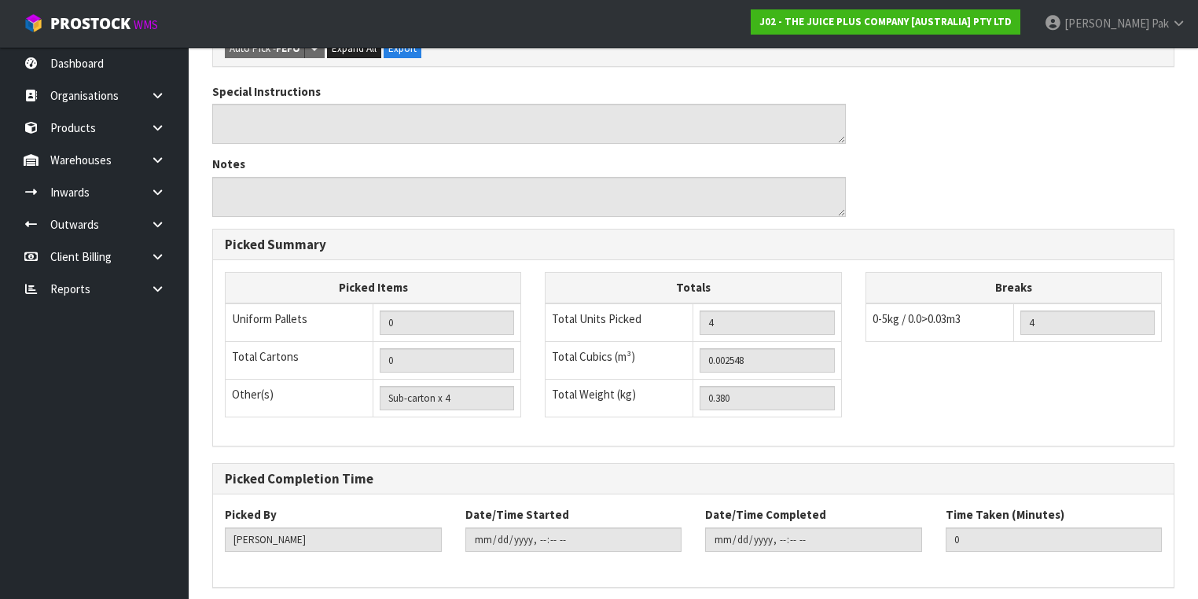
scroll to position [0, 0]
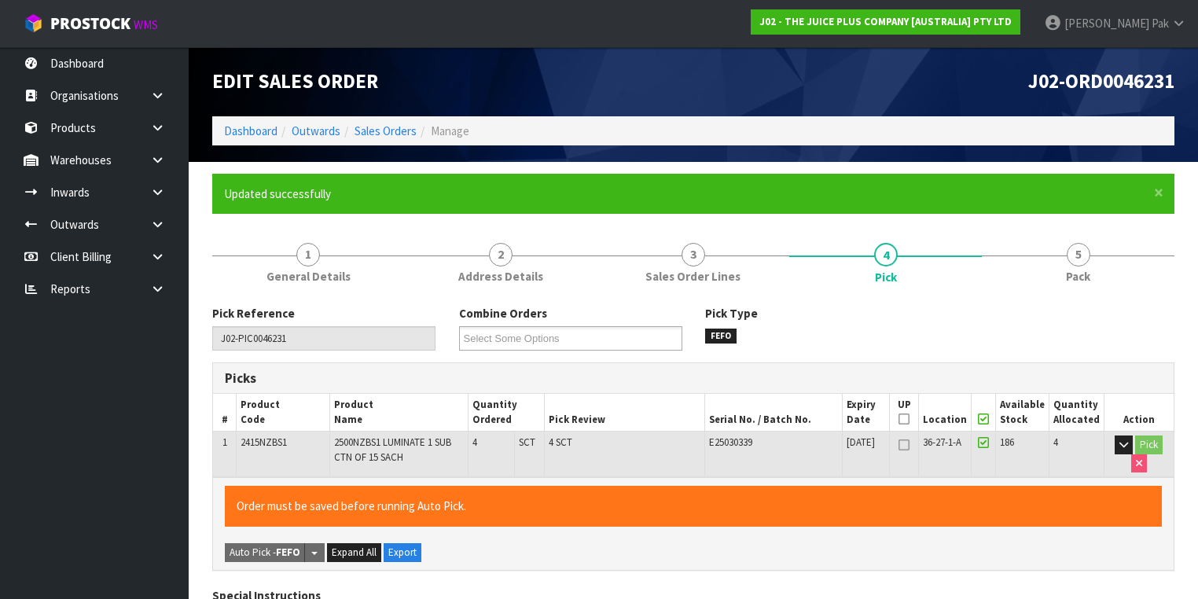
type input "[PERSON_NAME]"
type input "[DATE]T11:09:08"
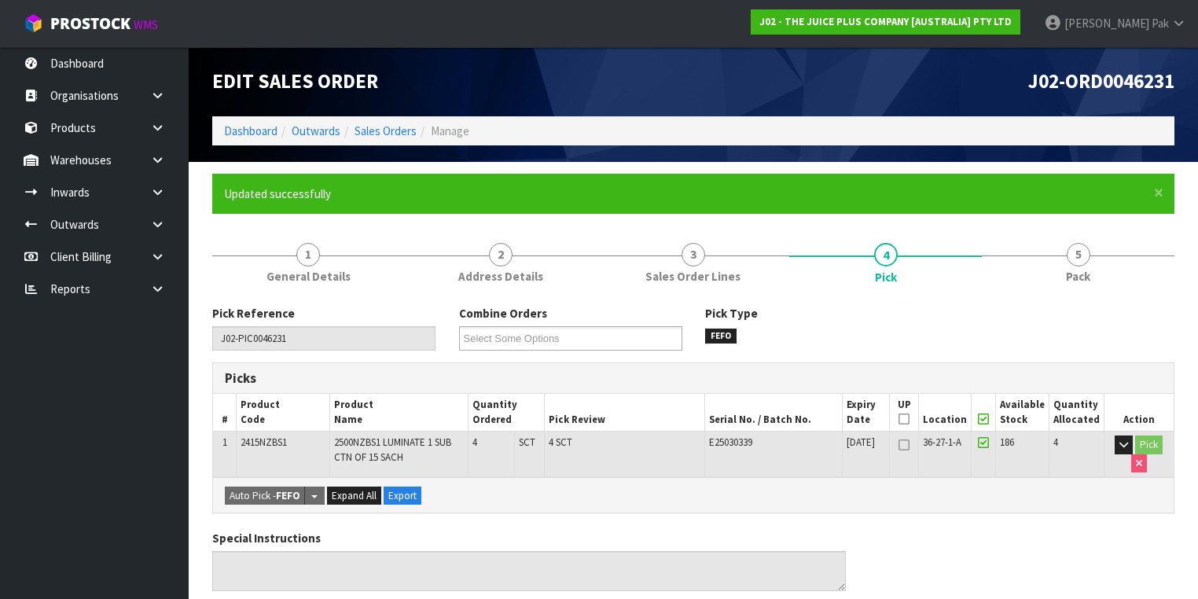
click at [393, 138] on li "Sales Orders" at bounding box center [378, 131] width 76 height 17
click at [396, 132] on link "Sales Orders" at bounding box center [386, 130] width 62 height 15
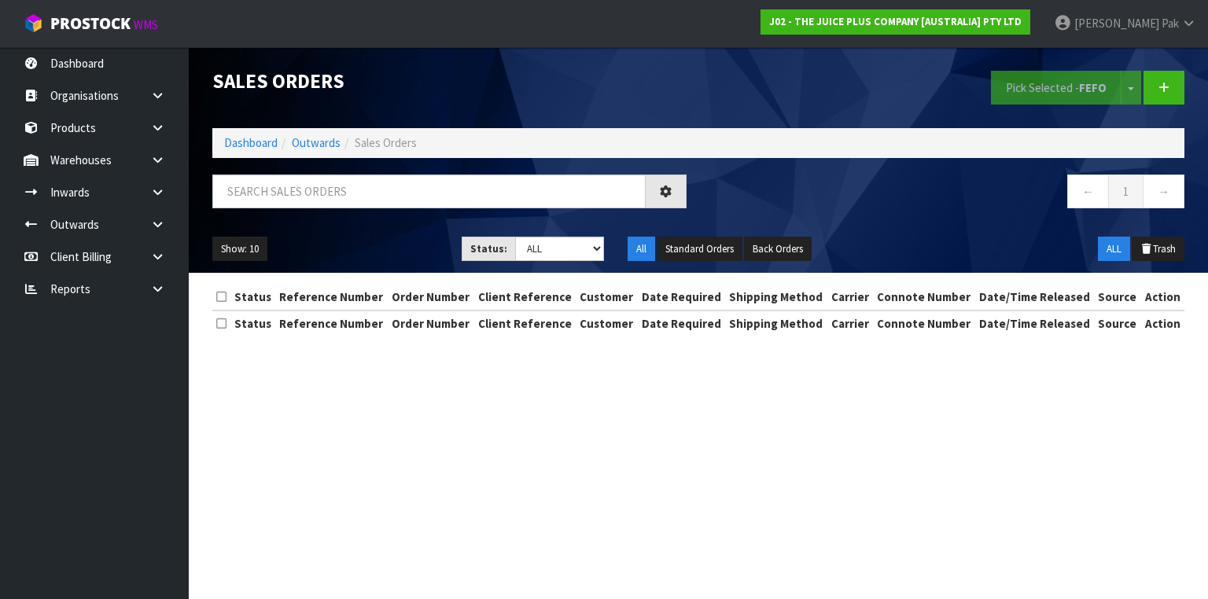
click at [435, 170] on div "Sales Orders Pick Selected - FEFO Split button! FIFO - First In First Out FEFO …" at bounding box center [697, 160] width 995 height 226
click at [453, 205] on input "text" at bounding box center [428, 192] width 433 height 34
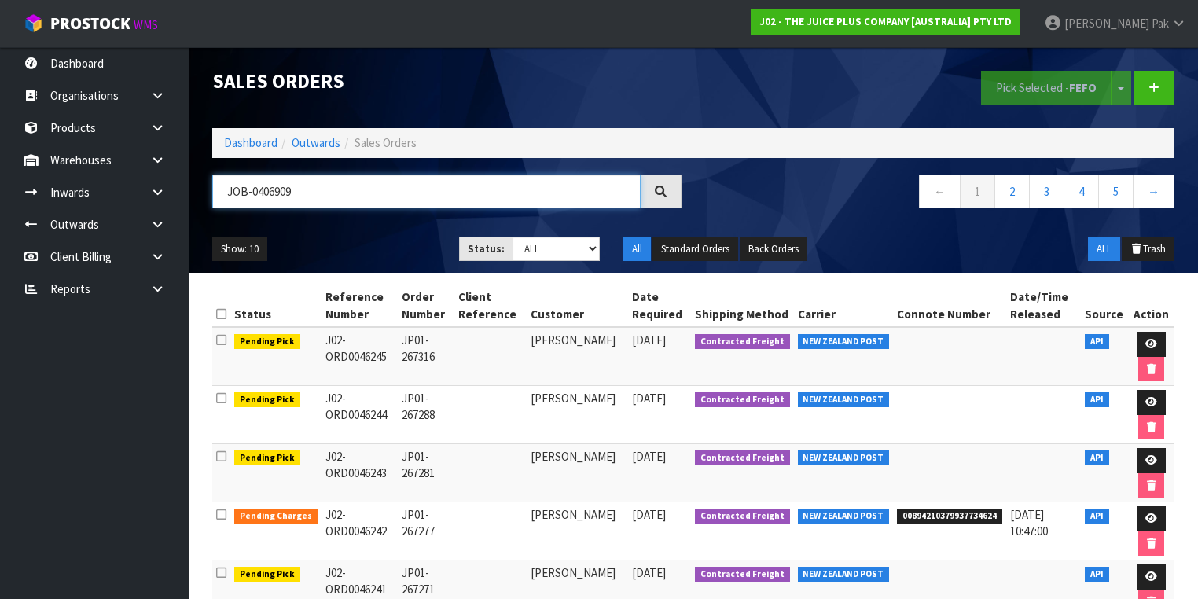
type input "JOB-0406909"
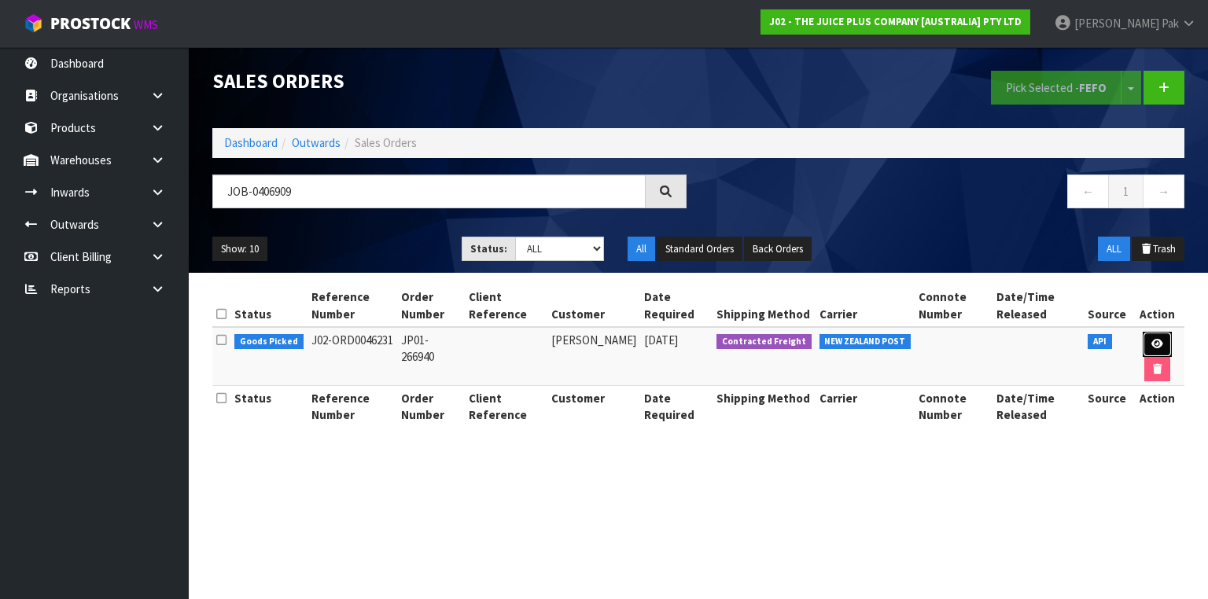
click at [1151, 341] on icon at bounding box center [1157, 344] width 12 height 10
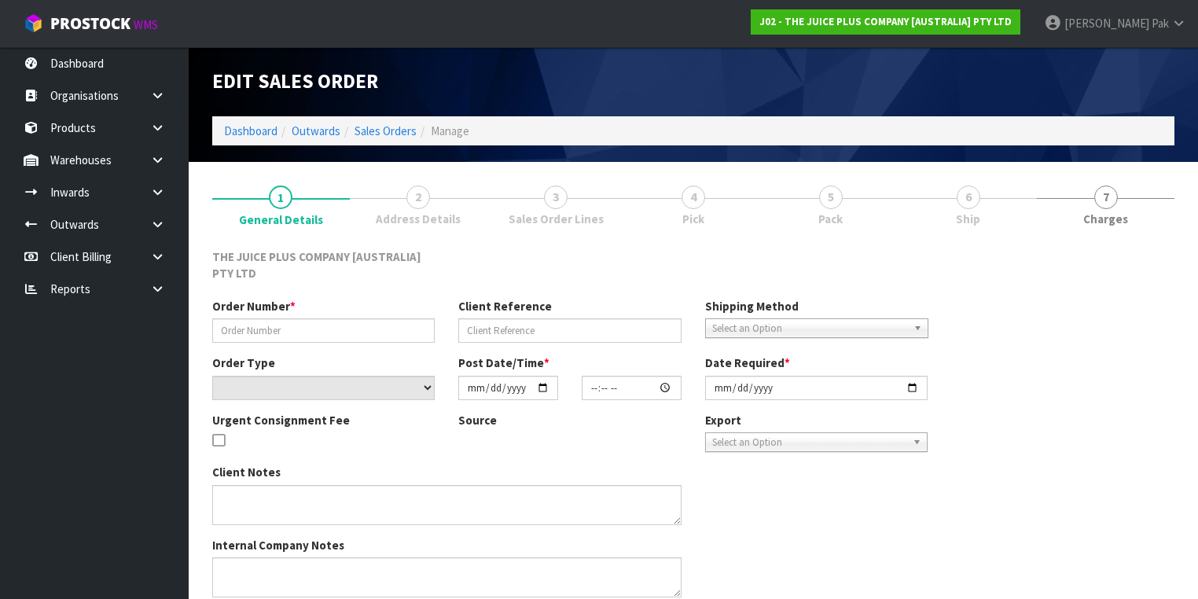
type input "JP01-266940"
select select "number:0"
type input "[DATE]"
type input "18:29:44.000"
type input "[DATE]"
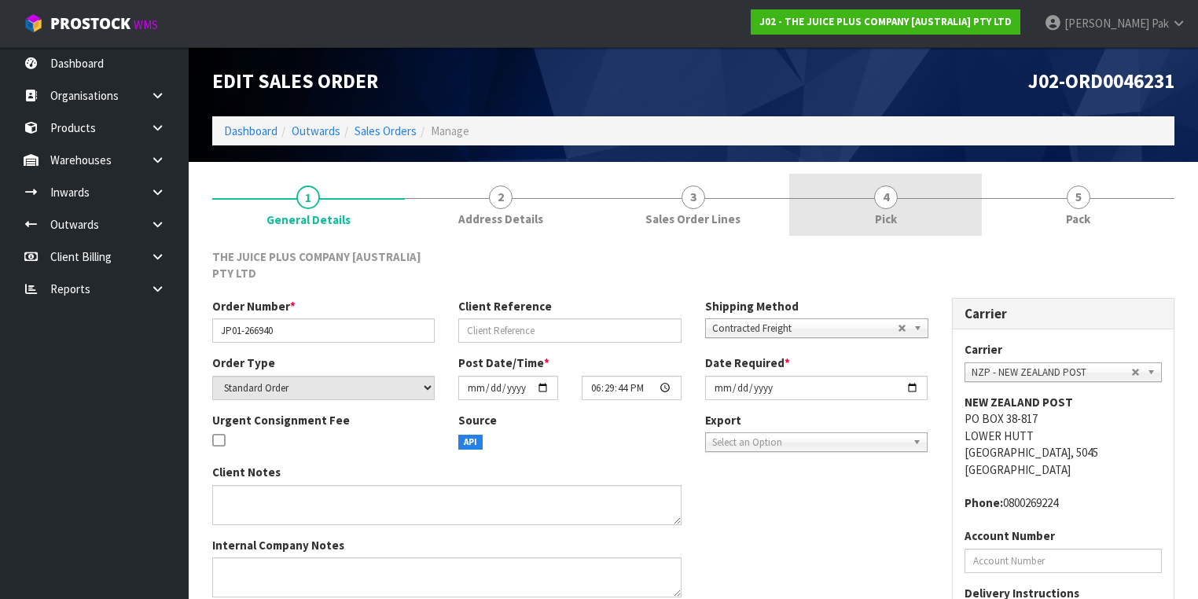
click at [922, 204] on link "4 Pick" at bounding box center [885, 205] width 193 height 62
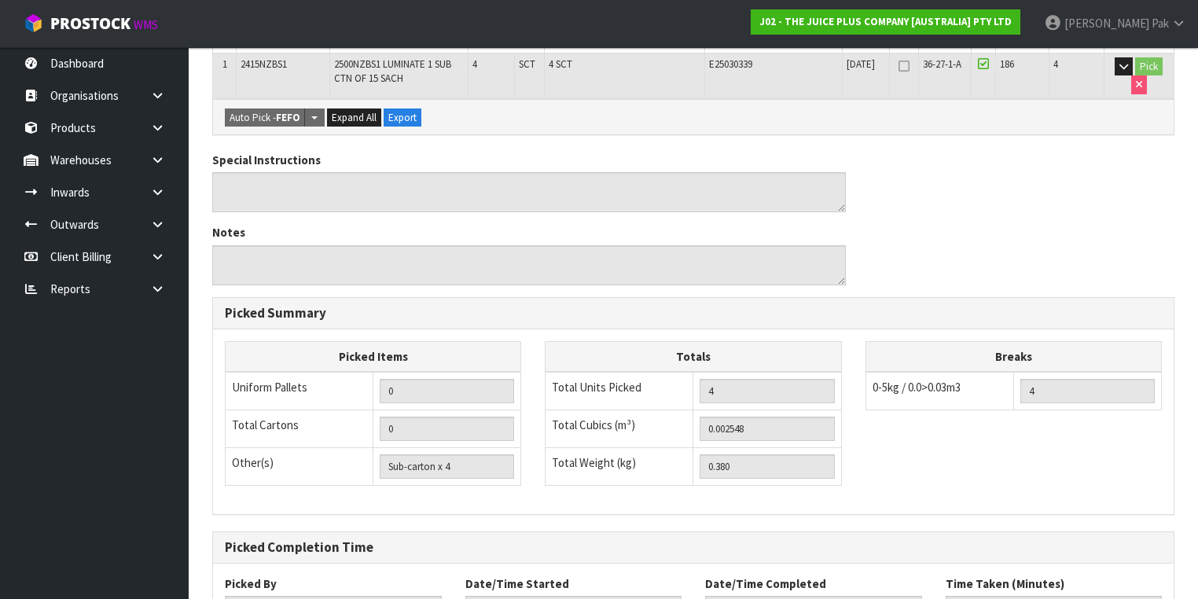
scroll to position [447, 0]
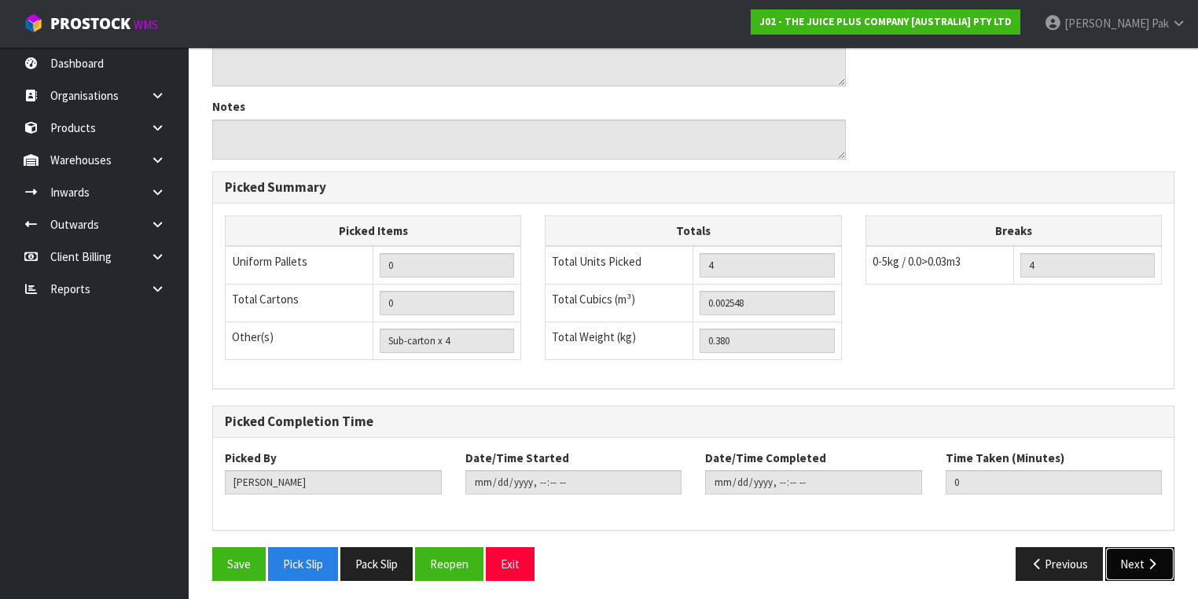
click at [1146, 550] on button "Next" at bounding box center [1139, 564] width 69 height 34
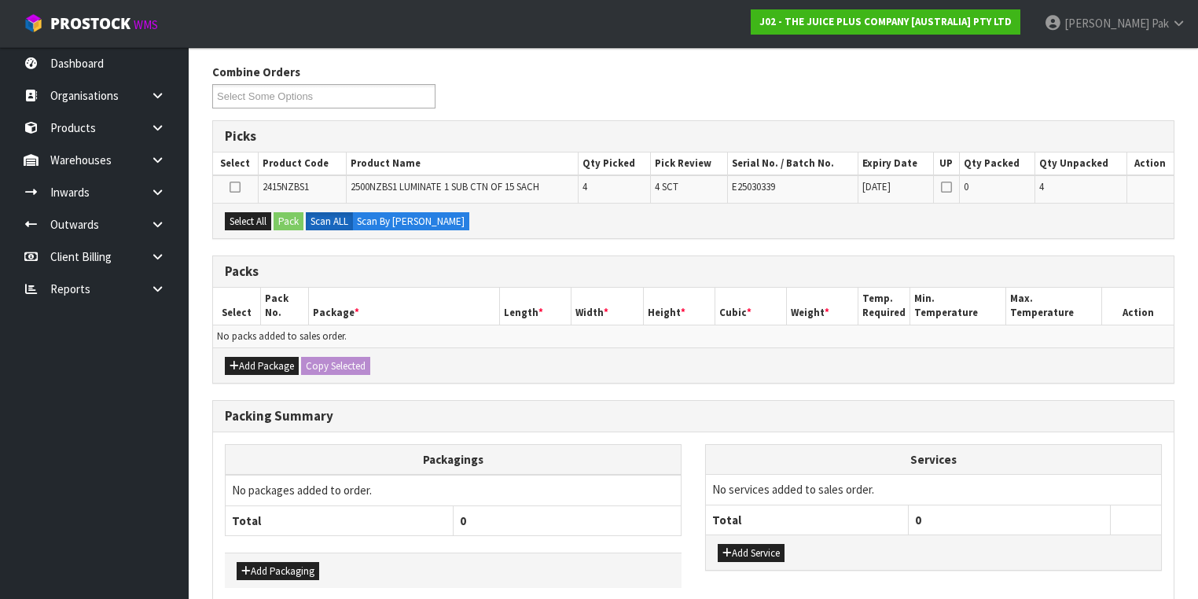
scroll to position [189, 0]
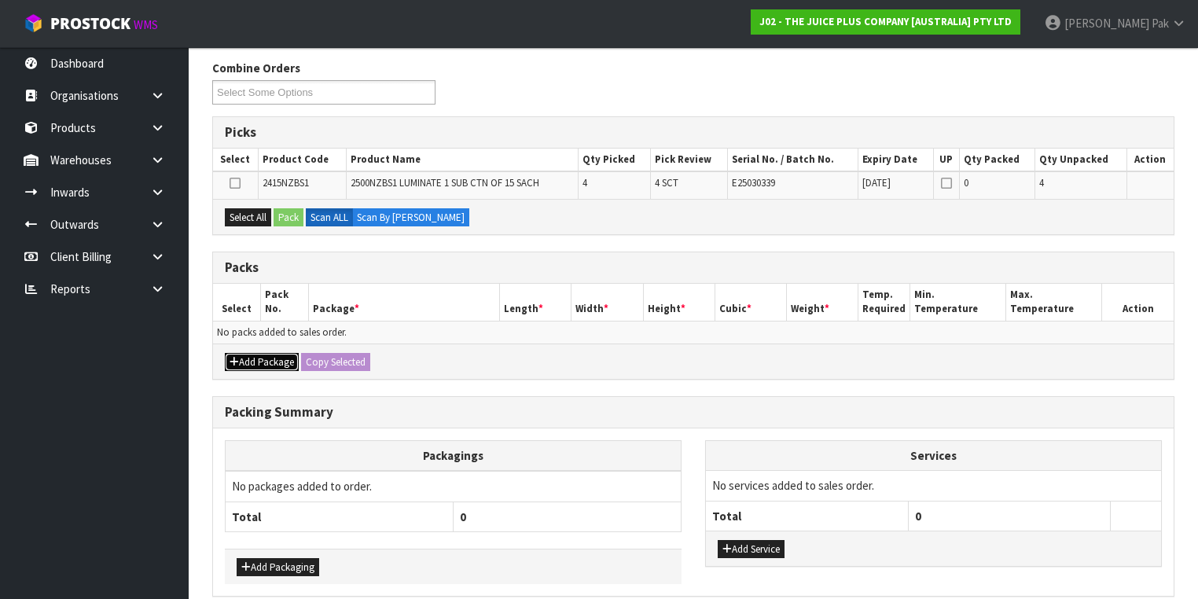
click at [267, 353] on button "Add Package" at bounding box center [262, 362] width 74 height 19
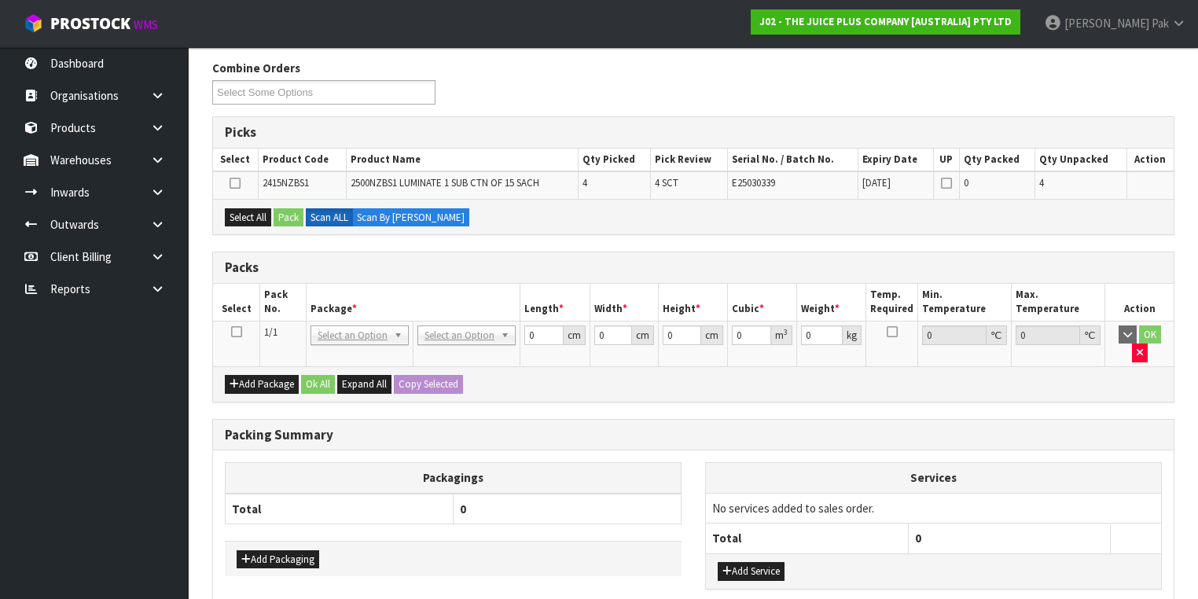
click at [236, 332] on icon at bounding box center [236, 332] width 11 height 1
click at [236, 184] on icon at bounding box center [235, 183] width 11 height 1
click at [0, 0] on input "checkbox" at bounding box center [0, 0] width 0 height 0
click at [291, 214] on button "Pack" at bounding box center [289, 217] width 30 height 19
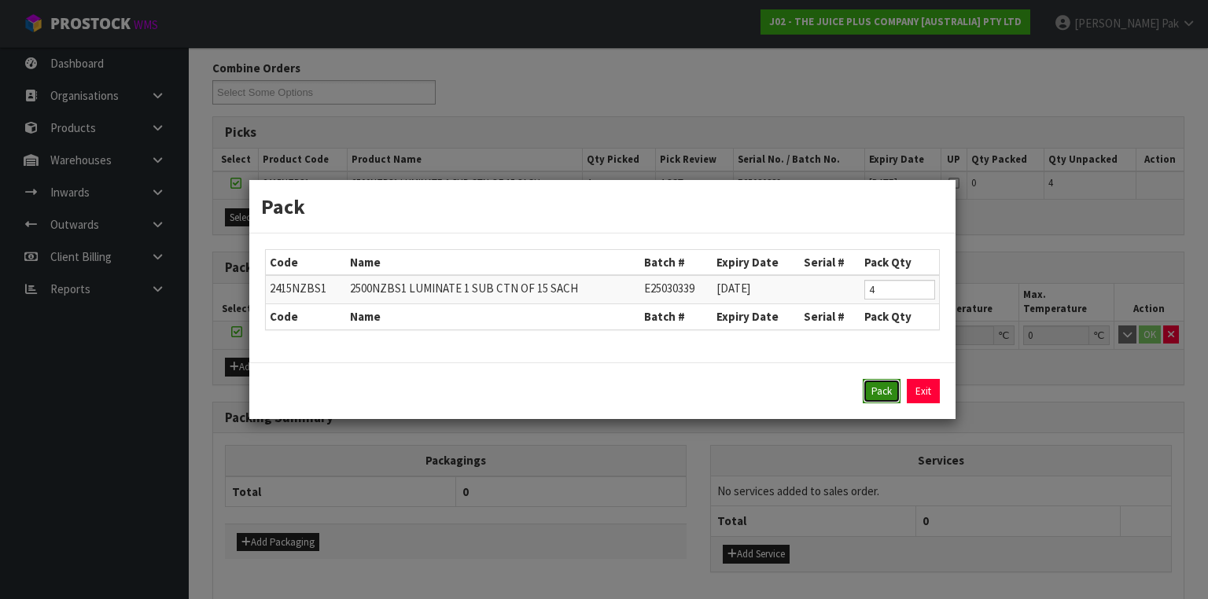
click at [873, 390] on button "Pack" at bounding box center [882, 391] width 38 height 25
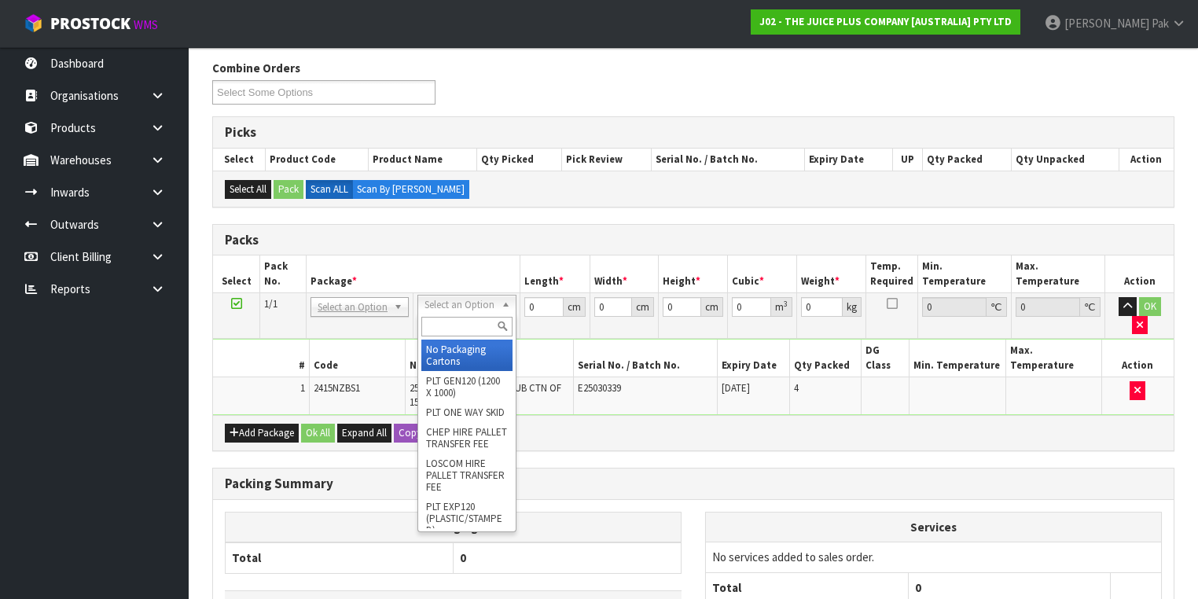
click at [452, 328] on input "text" at bounding box center [466, 327] width 90 height 20
type input "200"
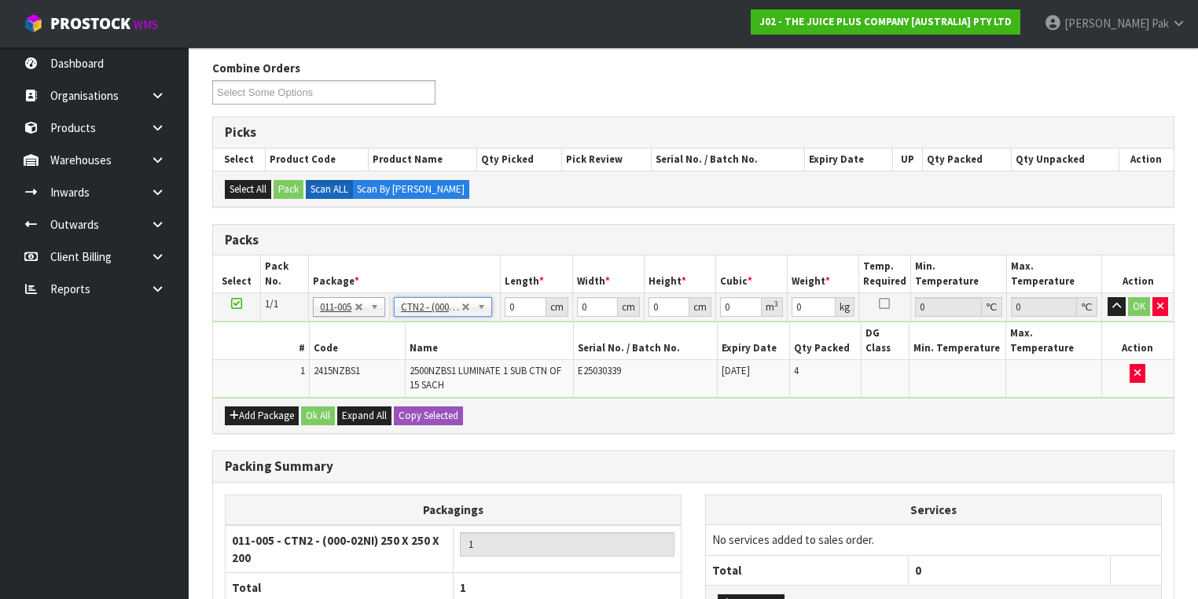
type input "25"
type input "20"
type input "0.0125"
type input "0.58"
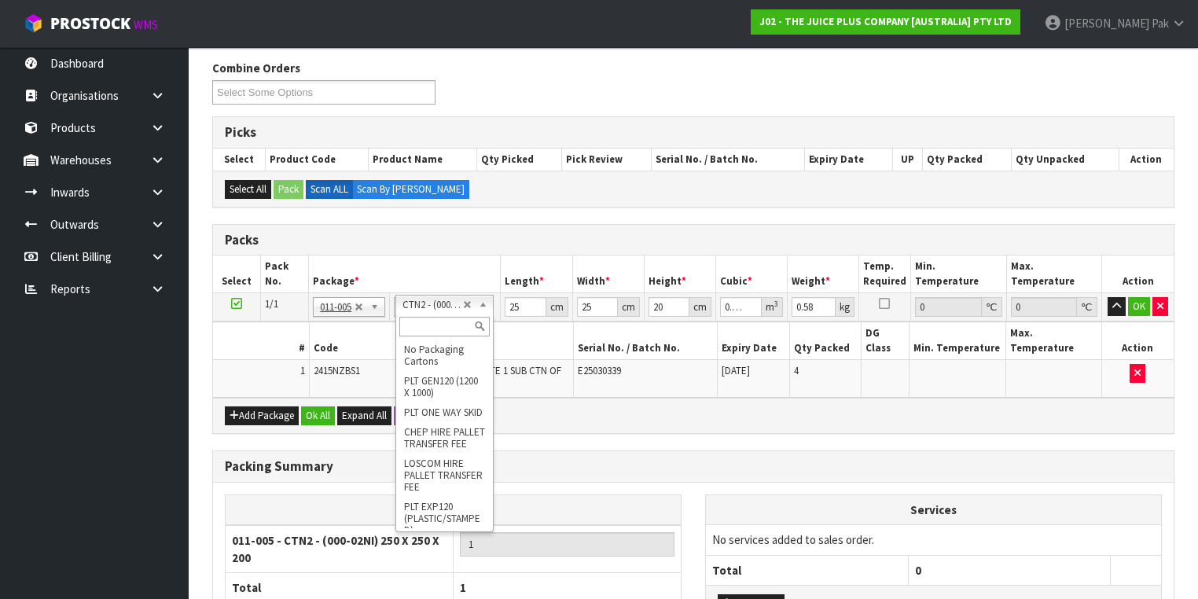
click at [440, 321] on input "text" at bounding box center [444, 327] width 90 height 20
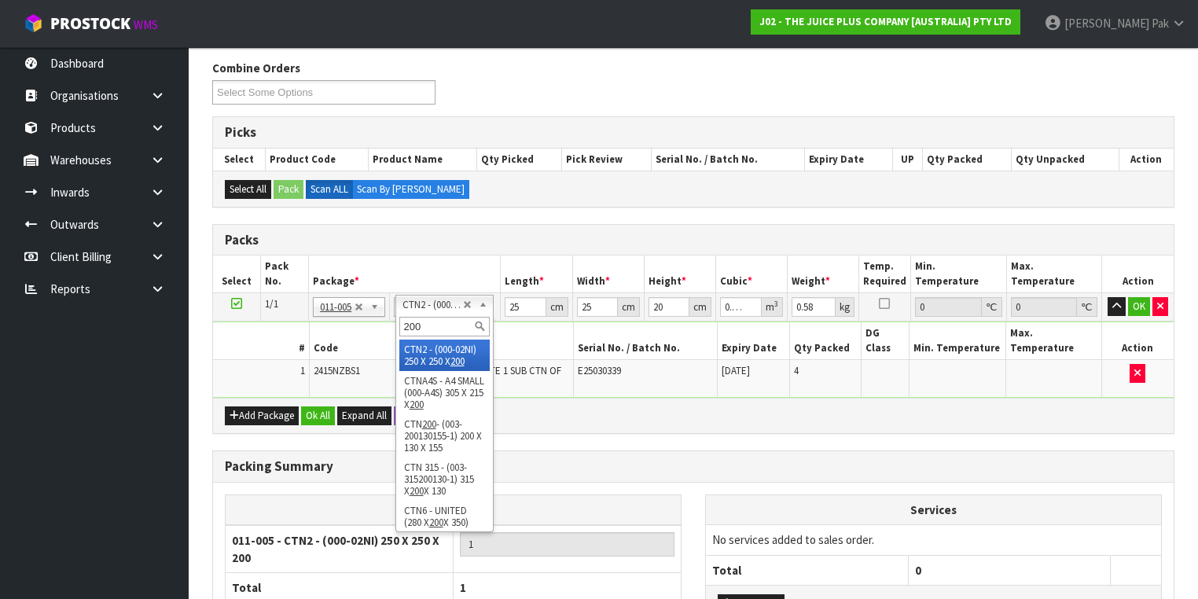
type input "200"
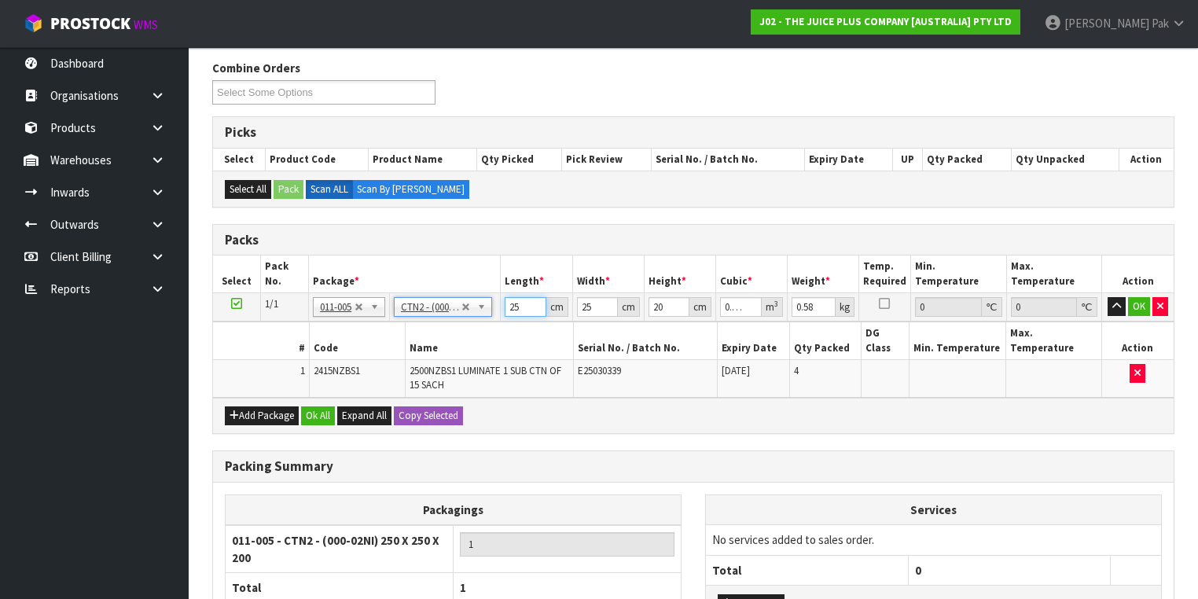
click at [527, 303] on input "25" at bounding box center [525, 307] width 41 height 20
drag, startPoint x: 527, startPoint y: 303, endPoint x: 453, endPoint y: 303, distance: 73.9
click at [453, 303] on tr "1/1 NONE 007-001 007-002 007-004 007-009 007-013 007-014 007-015 007-017 007-01…" at bounding box center [693, 307] width 961 height 28
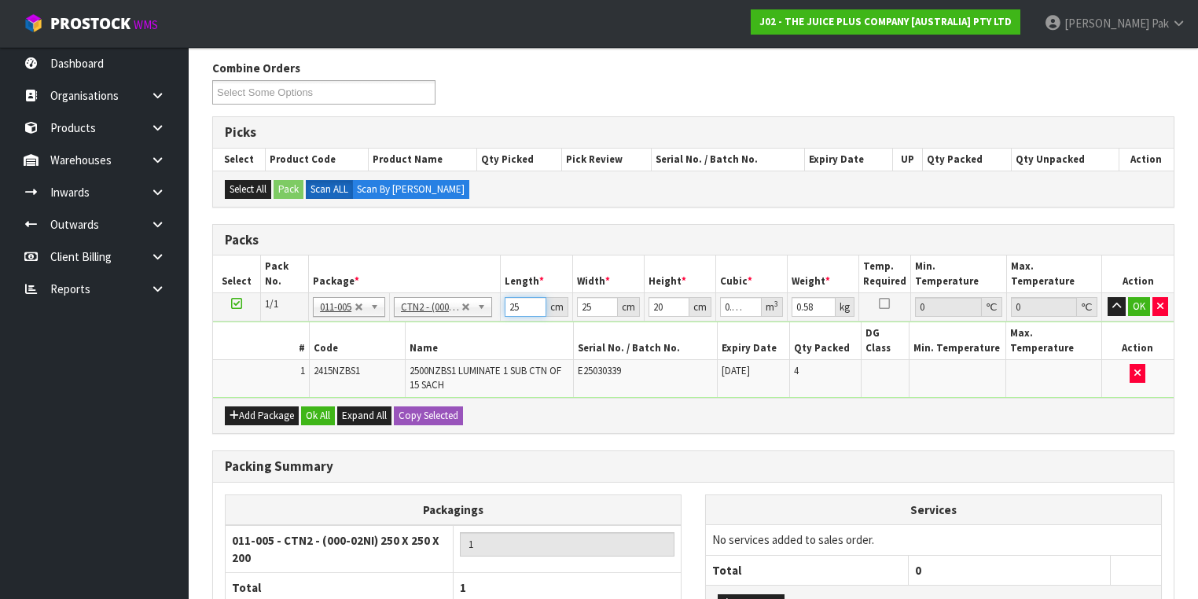
type input "2"
type input "0.001"
type input "21"
type input "0.0105"
type input "21"
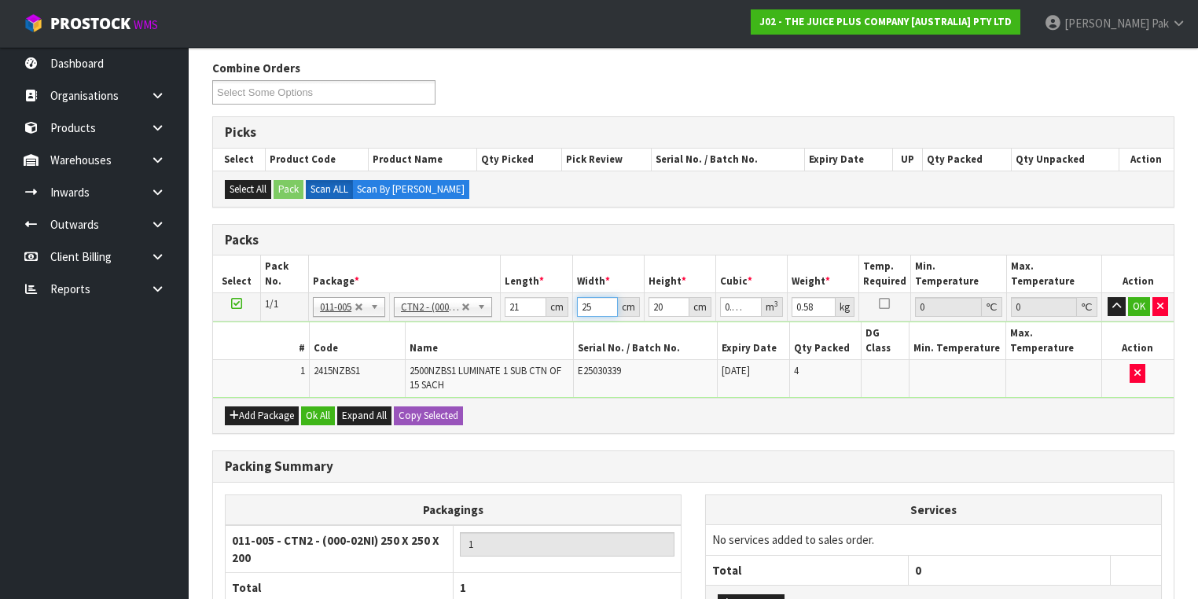
type input "1"
type input "0.00042"
type input "15"
type input "0.0063"
type input "15"
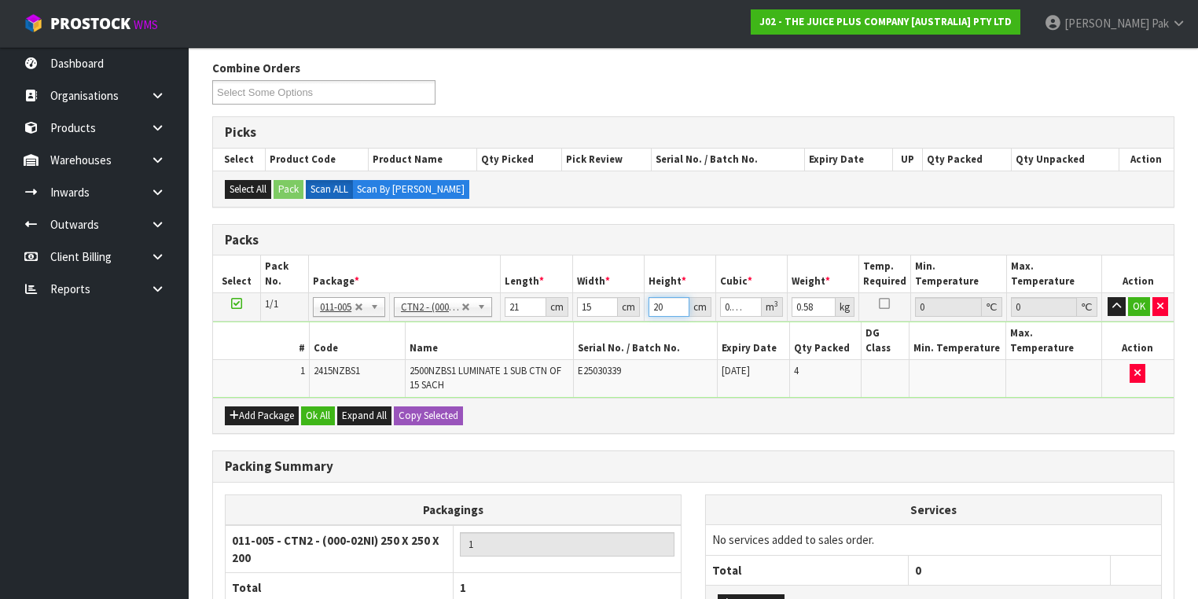
type input "1"
type input "0.000315"
type input "17"
type input "0.005355"
type input "17"
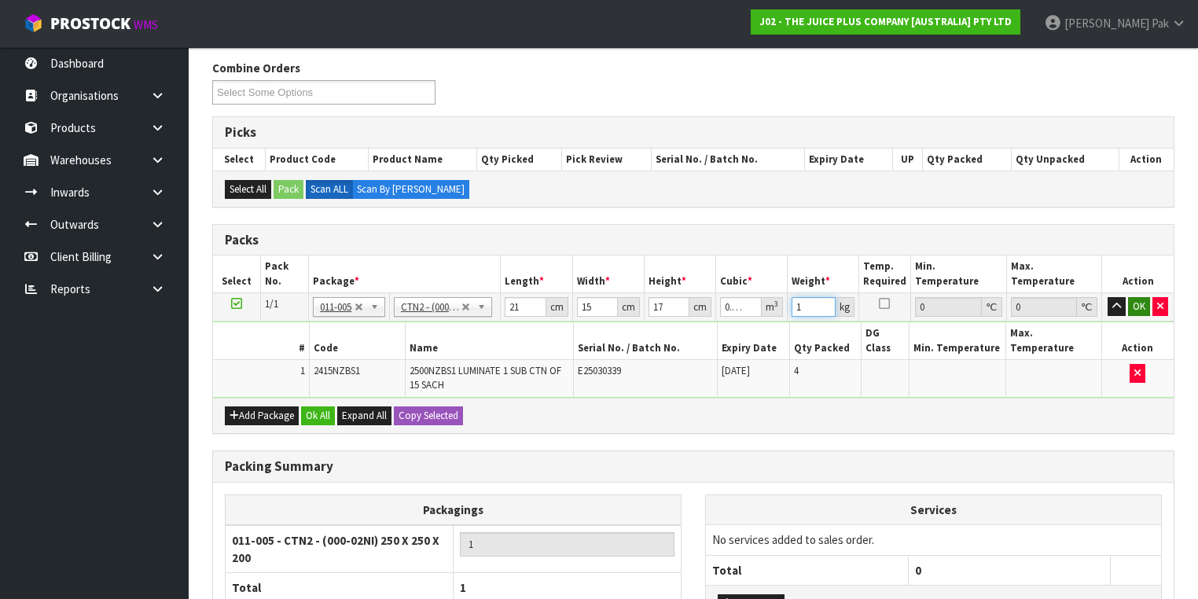
type input "1"
click at [1132, 297] on button "OK" at bounding box center [1139, 306] width 22 height 19
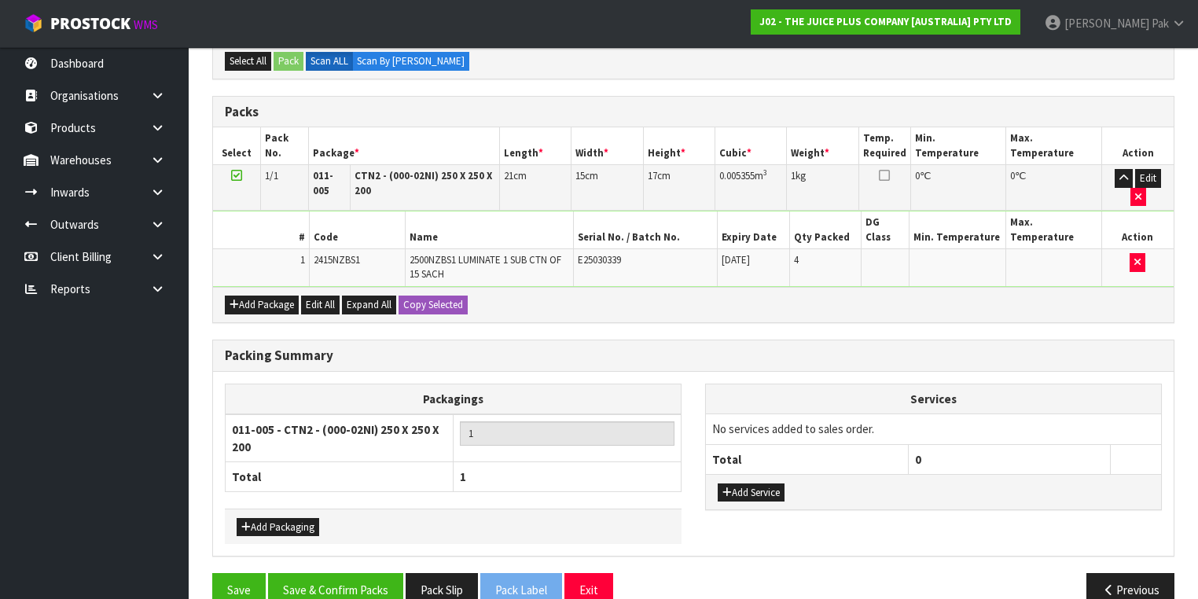
scroll to position [319, 0]
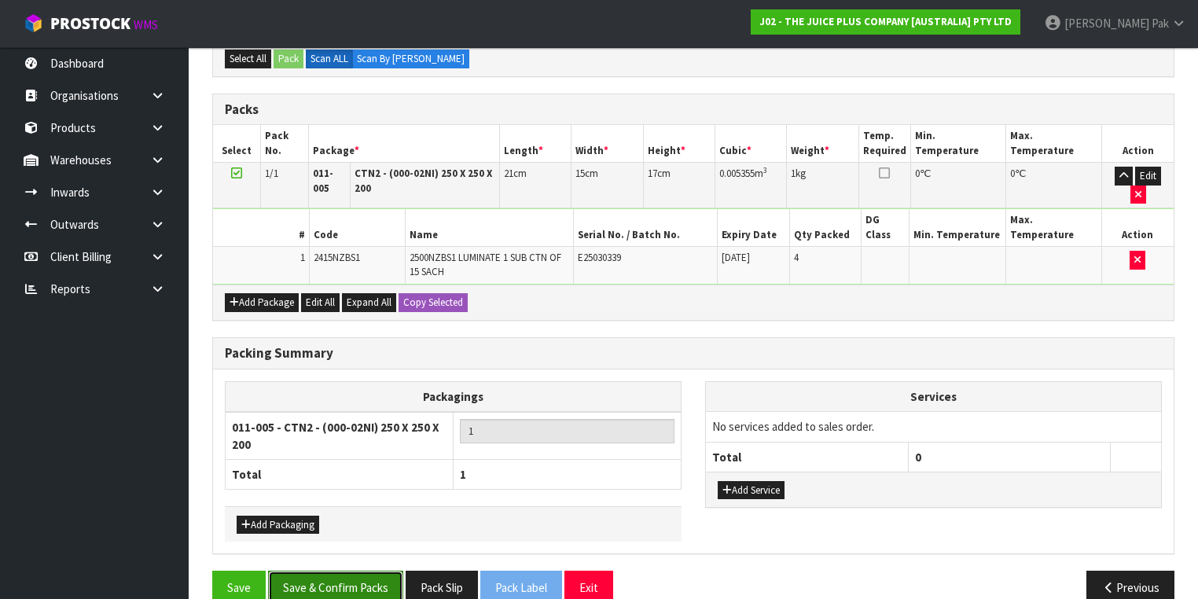
click at [344, 571] on button "Save & Confirm Packs" at bounding box center [335, 588] width 135 height 34
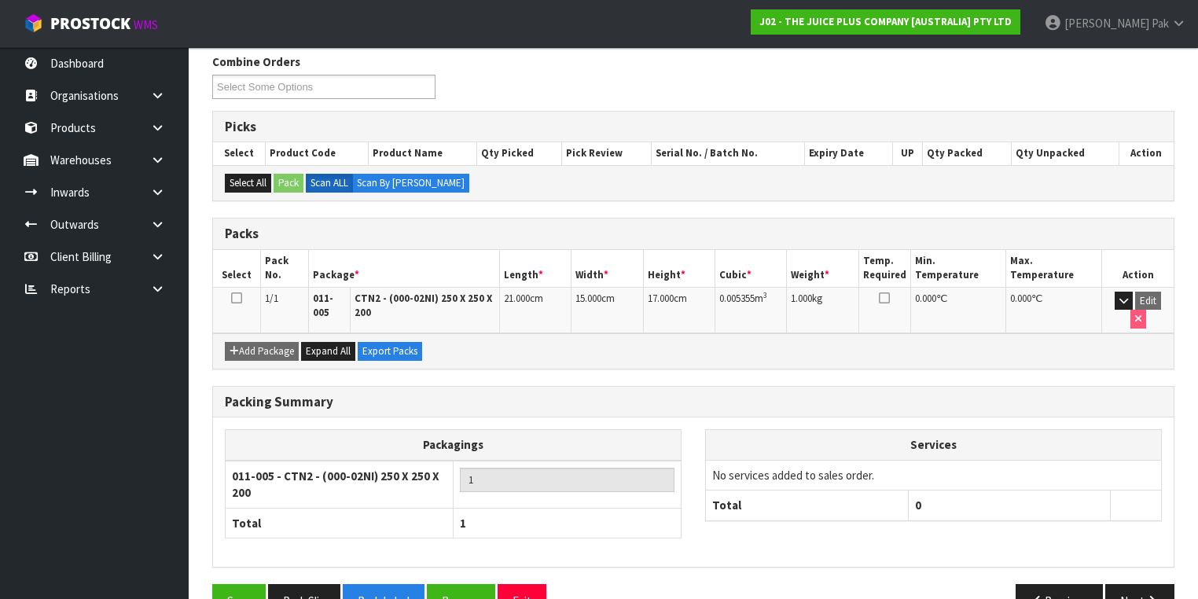
scroll to position [280, 0]
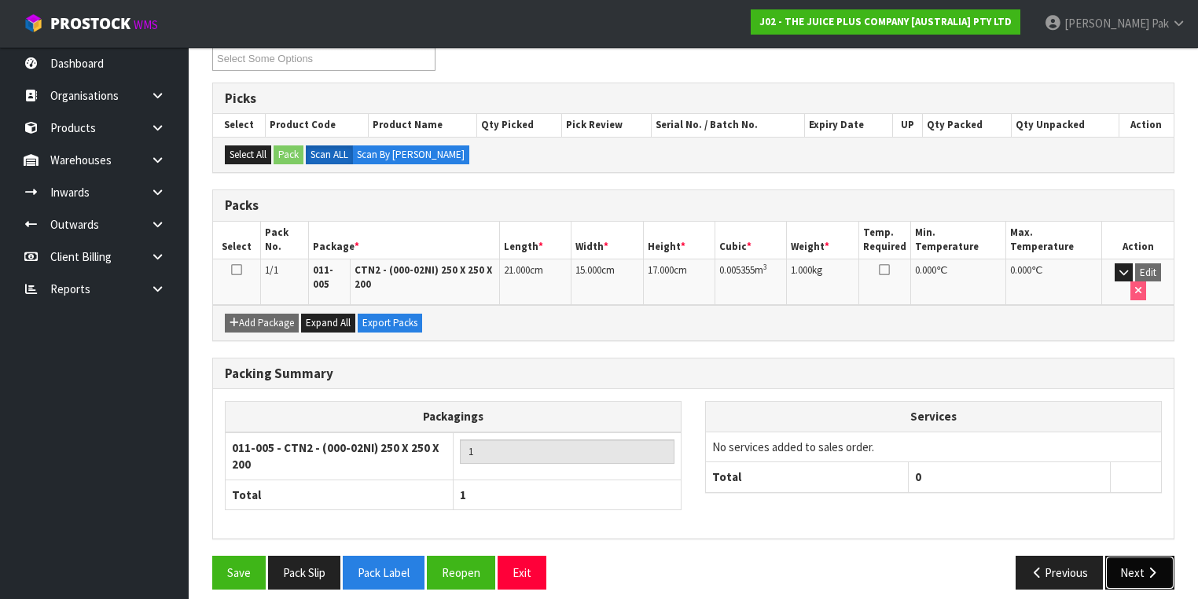
click at [1140, 561] on button "Next" at bounding box center [1139, 573] width 69 height 34
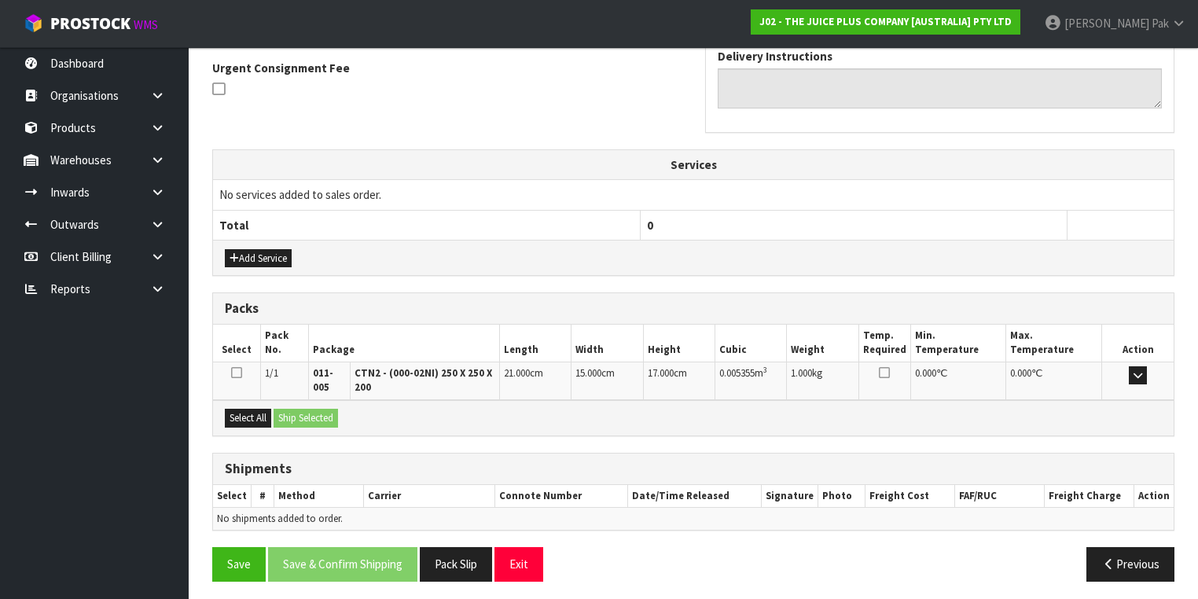
scroll to position [459, 0]
click at [234, 370] on icon at bounding box center [236, 372] width 11 height 13
click at [0, 0] on input "checkbox" at bounding box center [0, 0] width 0 height 0
click at [347, 409] on div "Select All Ship Selected" at bounding box center [693, 417] width 961 height 35
click at [326, 409] on button "Ship Selected" at bounding box center [306, 418] width 64 height 19
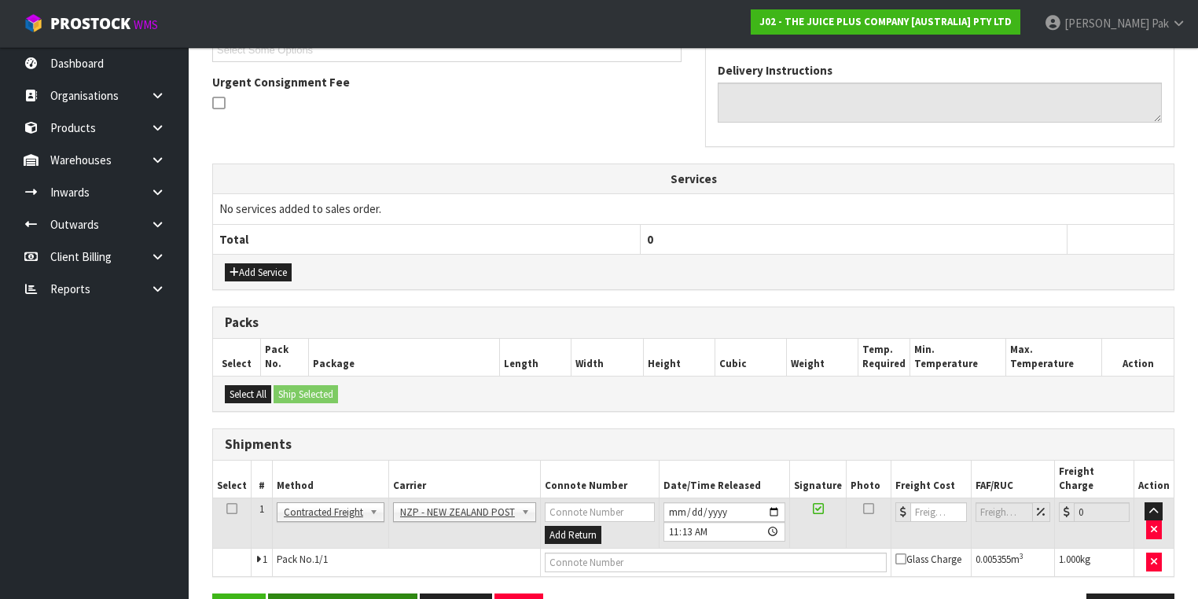
scroll to position [476, 0]
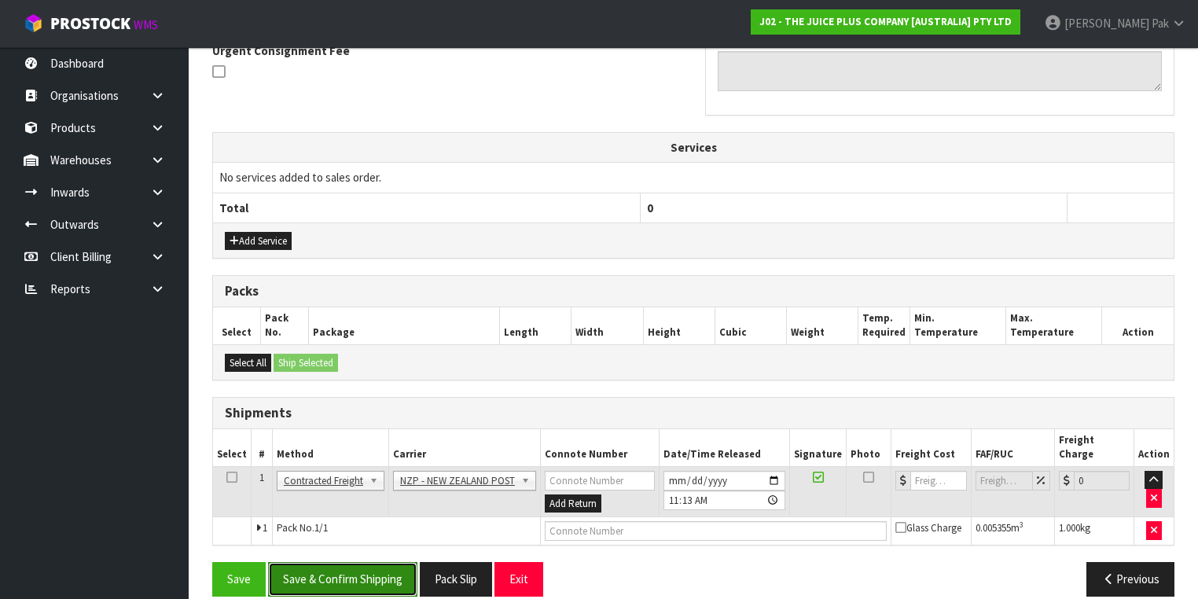
click at [356, 562] on button "Save & Confirm Shipping" at bounding box center [342, 579] width 149 height 34
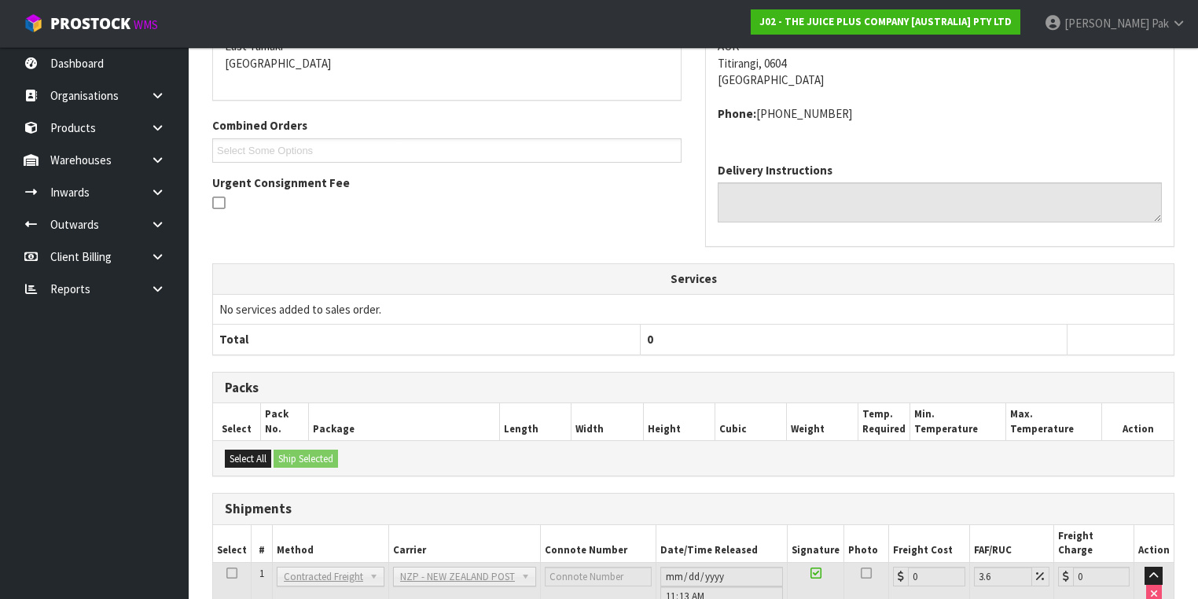
scroll to position [455, 0]
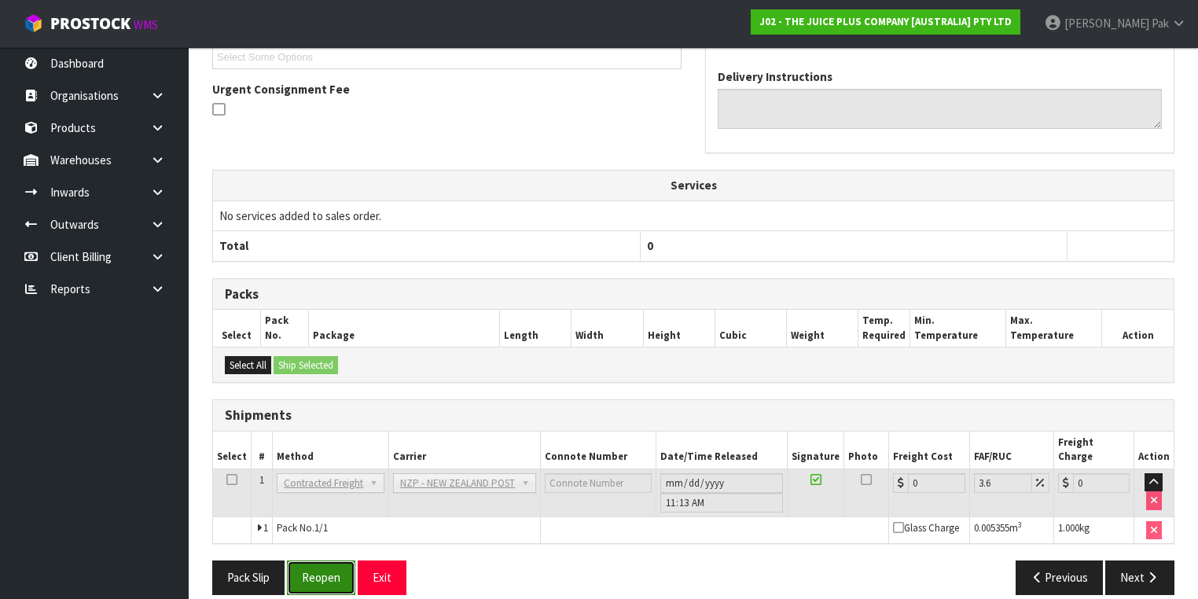
click at [319, 561] on button "Reopen" at bounding box center [321, 578] width 68 height 34
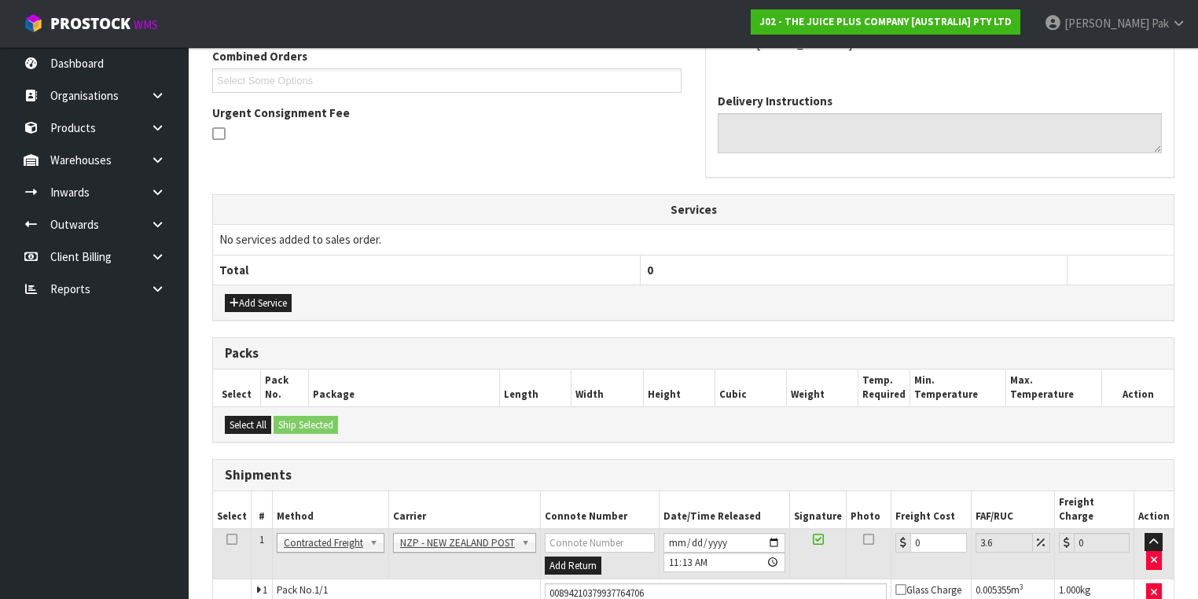
scroll to position [491, 0]
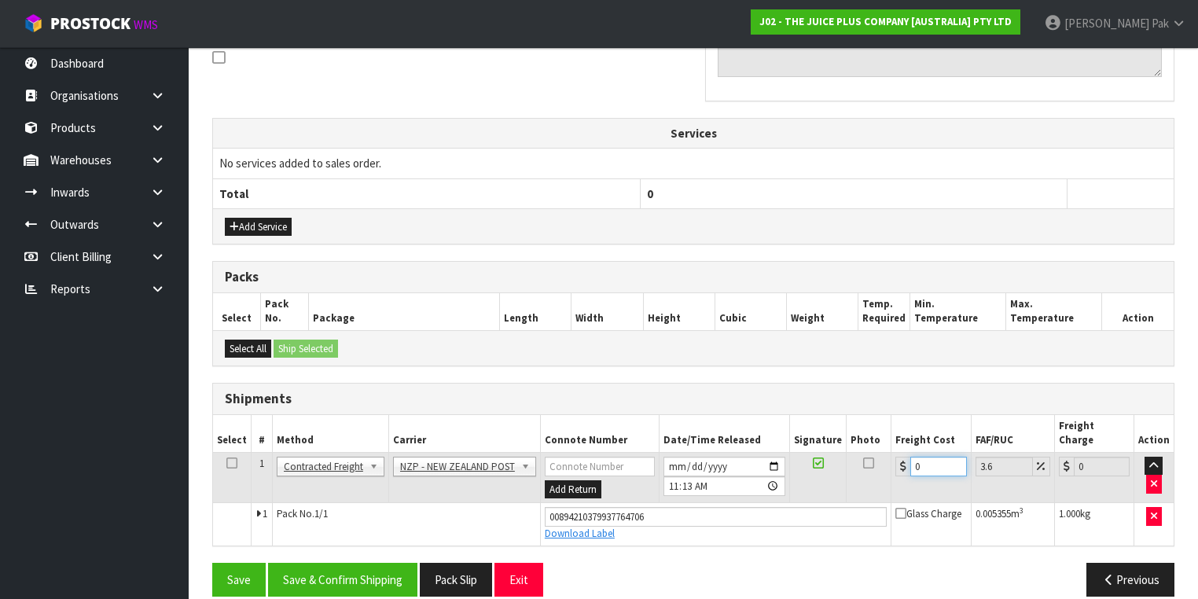
drag, startPoint x: 940, startPoint y: 451, endPoint x: 660, endPoint y: 436, distance: 281.0
click at [660, 452] on tr "1 Client Local Pickup Customer Local Pickup Company Freight Contracted Freight …" at bounding box center [693, 477] width 961 height 51
click at [925, 457] on input "0" at bounding box center [938, 467] width 56 height 20
type input "4"
type input "4.14"
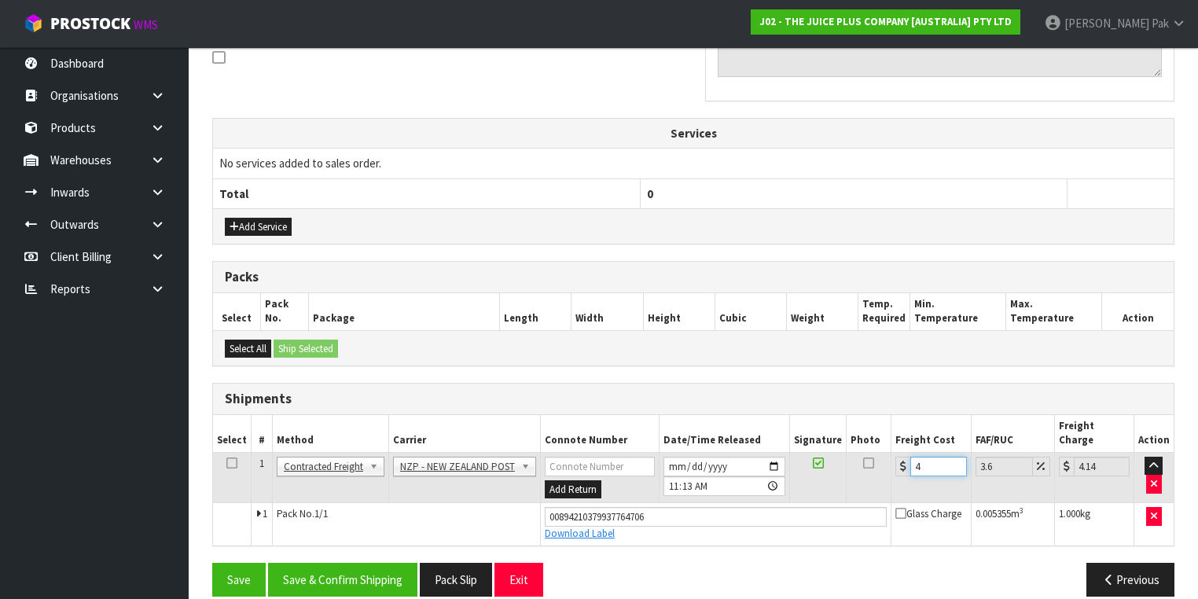
type input "4.3"
type input "4.45"
type input "4.33"
type input "4.49"
type input "4.33"
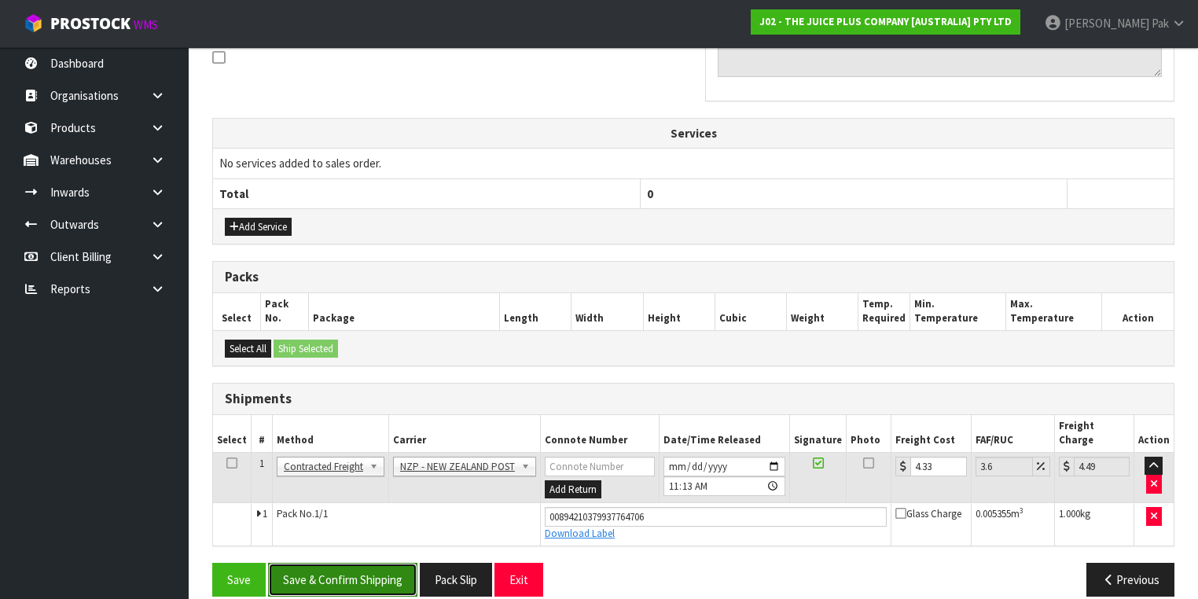
click at [330, 567] on button "Save & Confirm Shipping" at bounding box center [342, 580] width 149 height 34
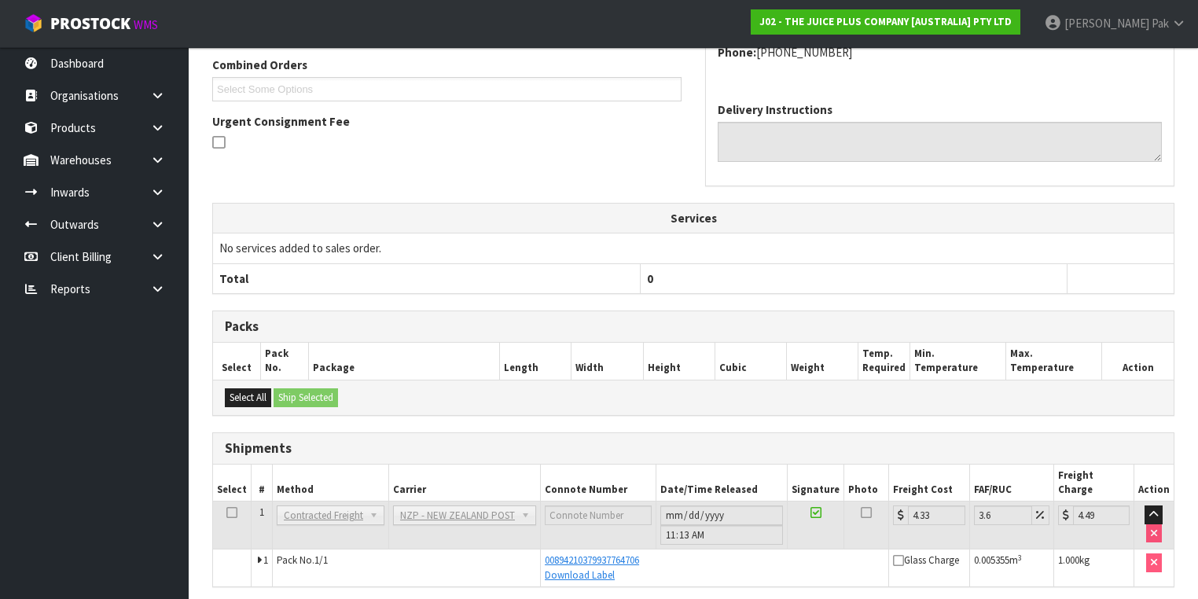
scroll to position [449, 0]
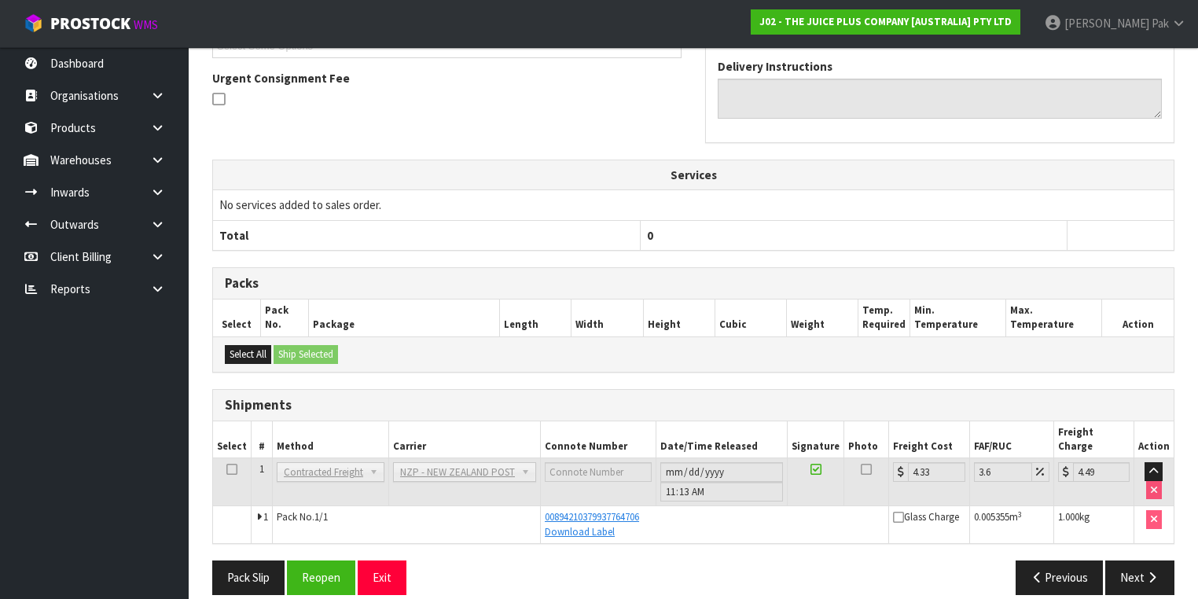
drag, startPoint x: 592, startPoint y: 469, endPoint x: 462, endPoint y: 191, distance: 307.1
click at [462, 191] on td "No services added to sales order." at bounding box center [693, 205] width 961 height 30
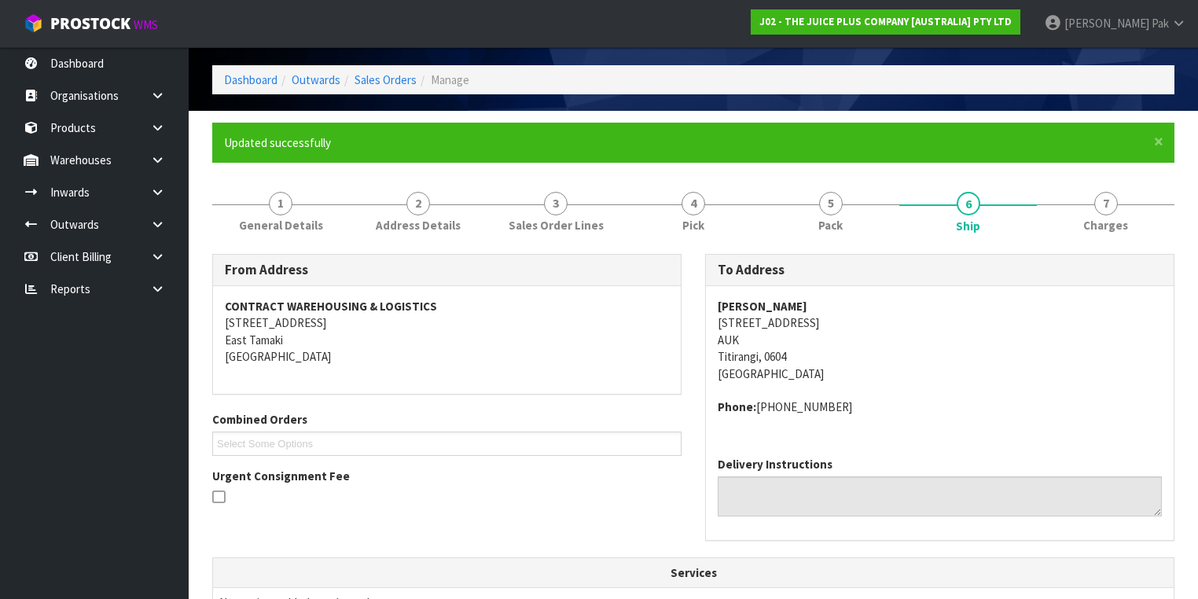
scroll to position [0, 0]
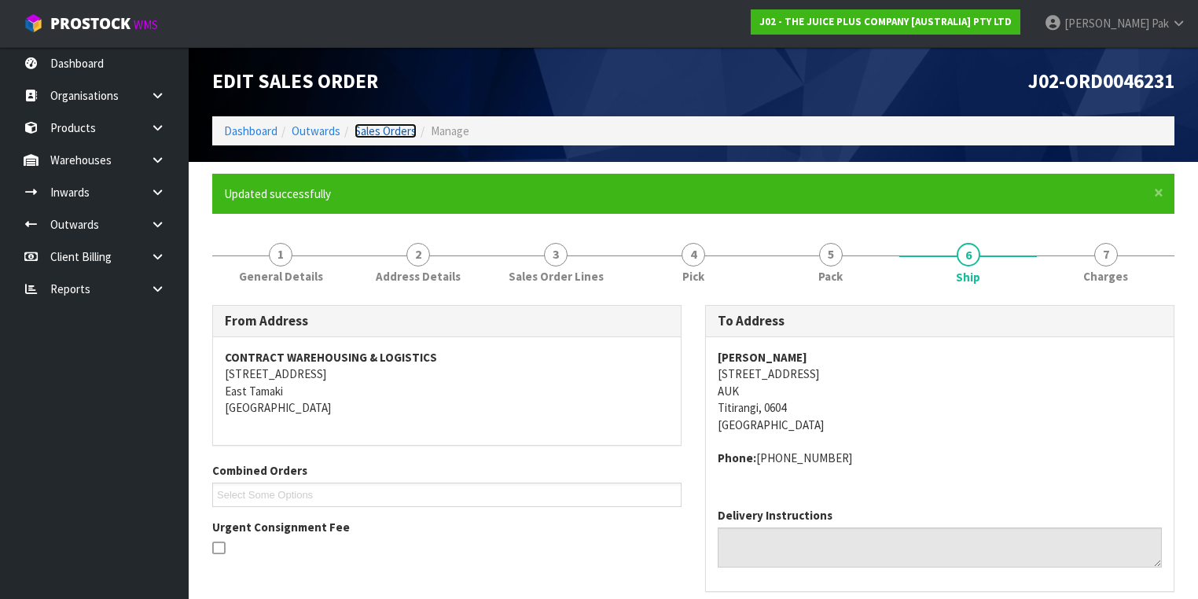
click at [372, 130] on link "Sales Orders" at bounding box center [386, 130] width 62 height 15
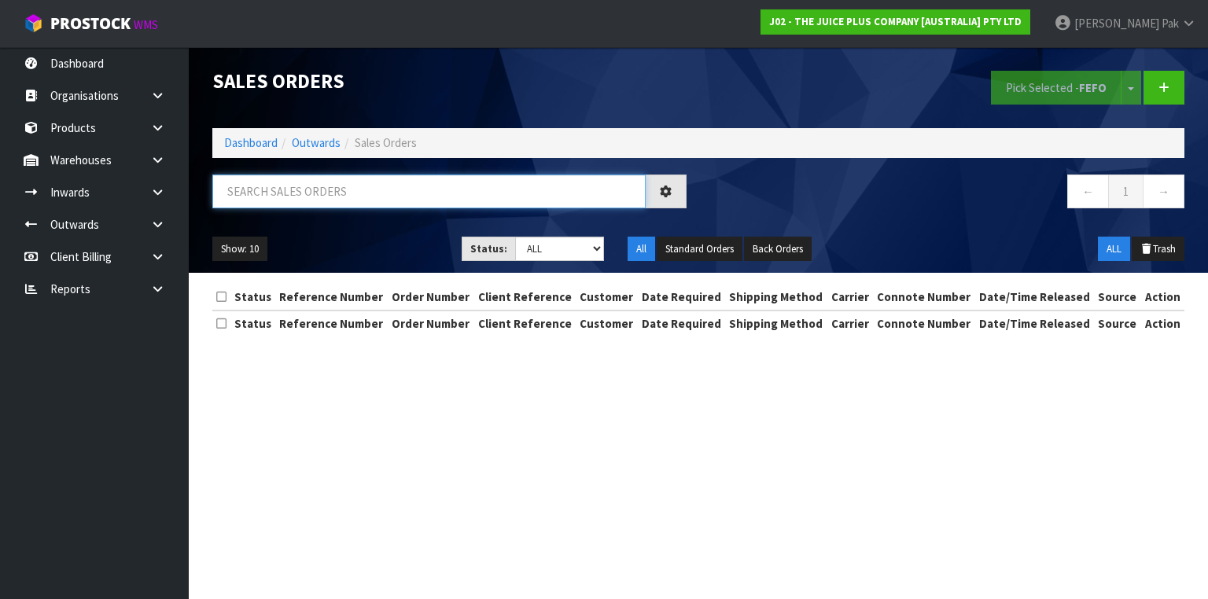
click at [385, 178] on input "text" at bounding box center [428, 192] width 433 height 34
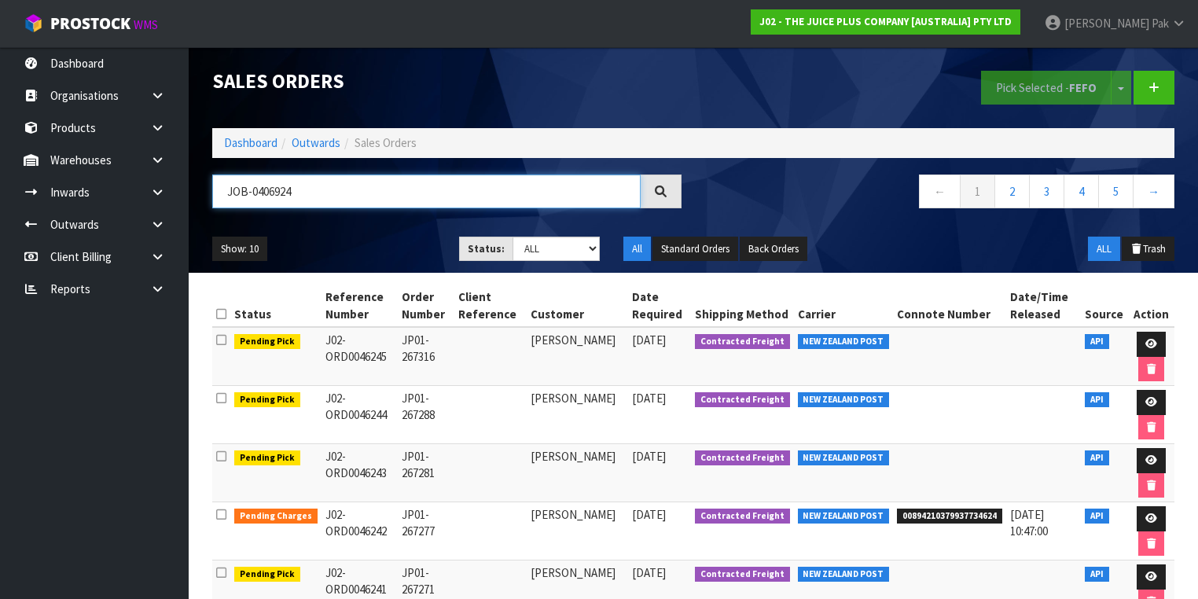
type input "JOB-0406924"
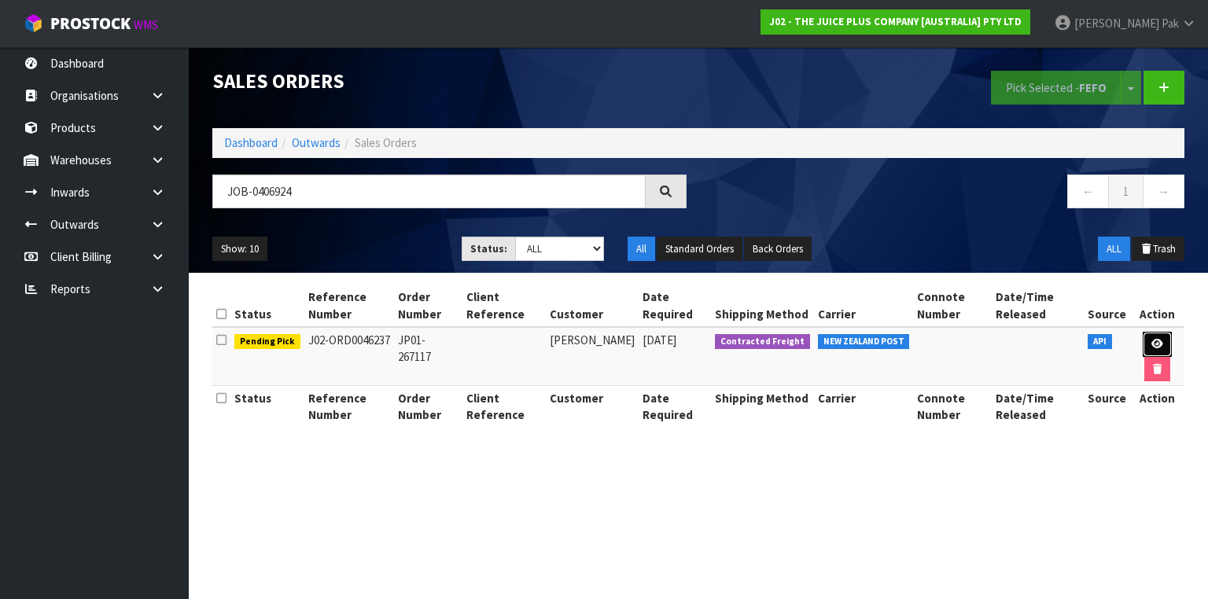
click at [1154, 337] on link at bounding box center [1156, 344] width 29 height 25
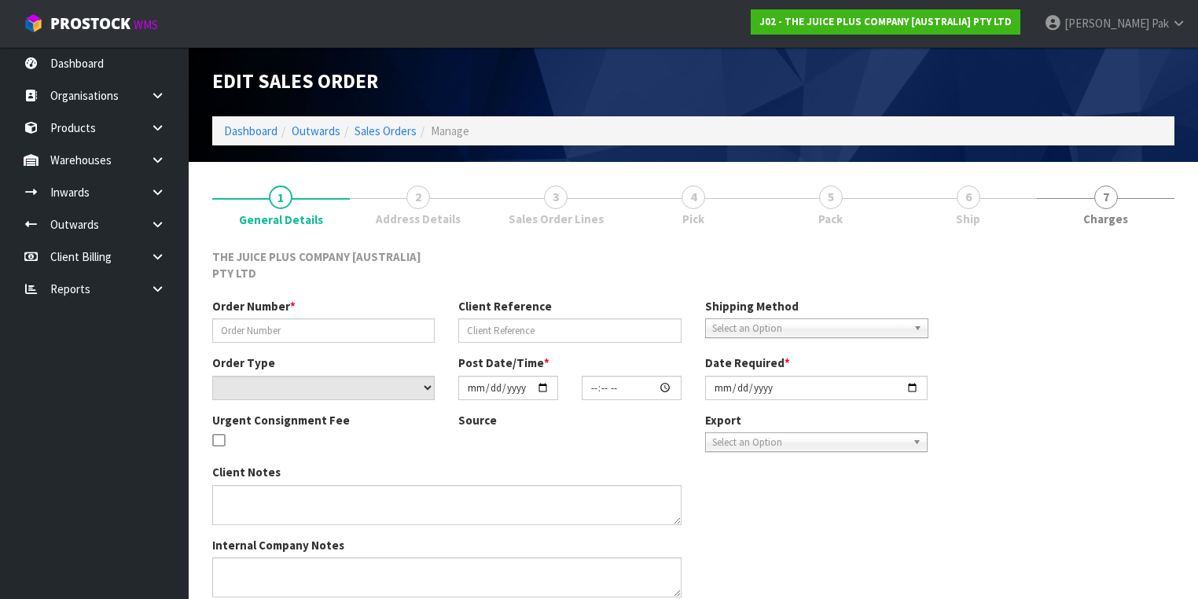
type input "JP01-267117"
select select "number:0"
type input "[DATE]"
type input "15:03:29.000"
type input "[DATE]"
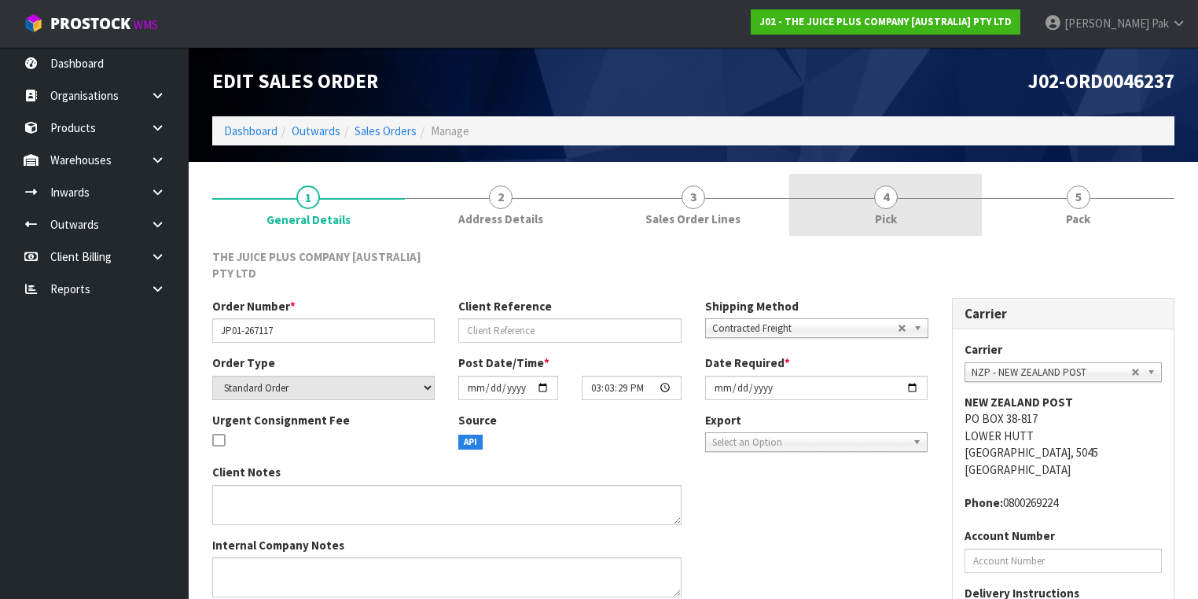
click at [859, 193] on link "4 Pick" at bounding box center [885, 205] width 193 height 62
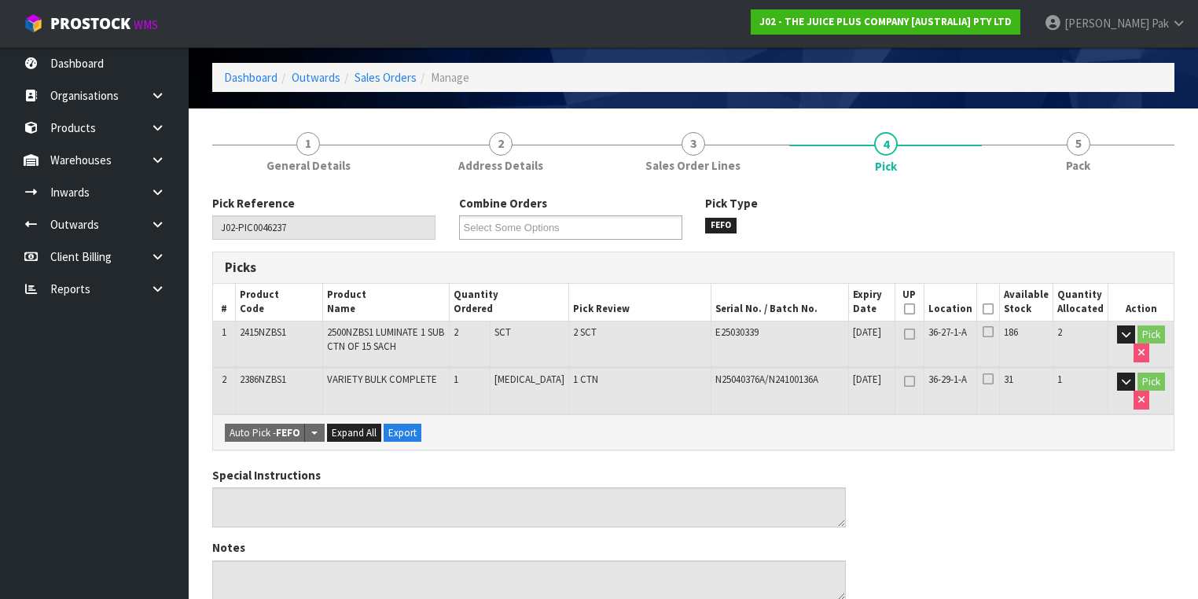
scroll to position [126, 0]
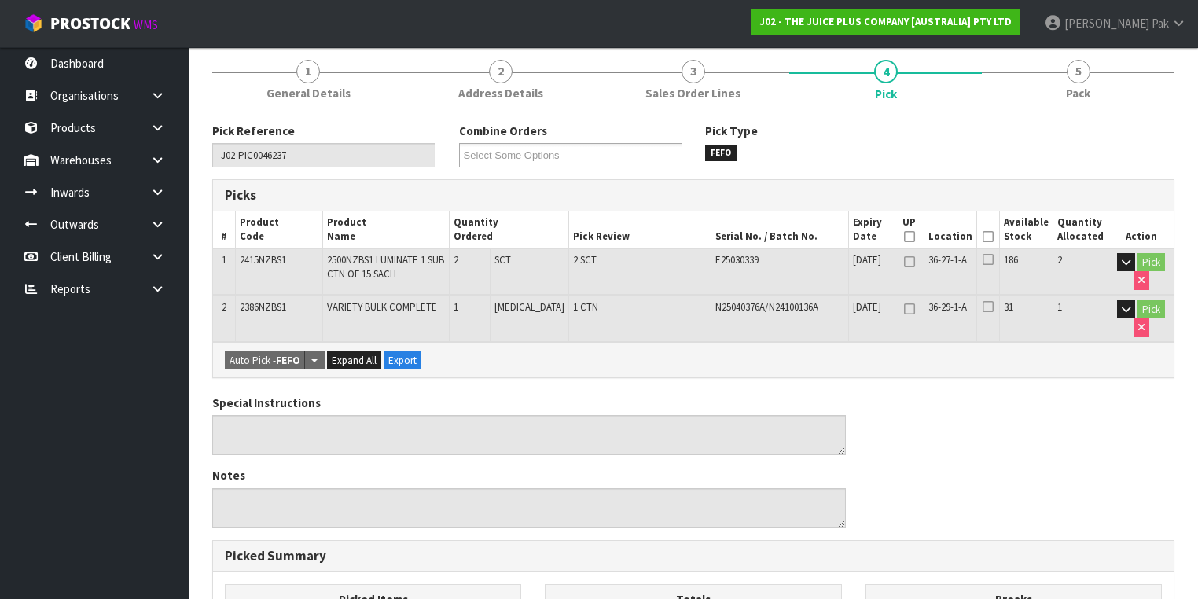
click at [989, 237] on icon at bounding box center [988, 237] width 11 height 1
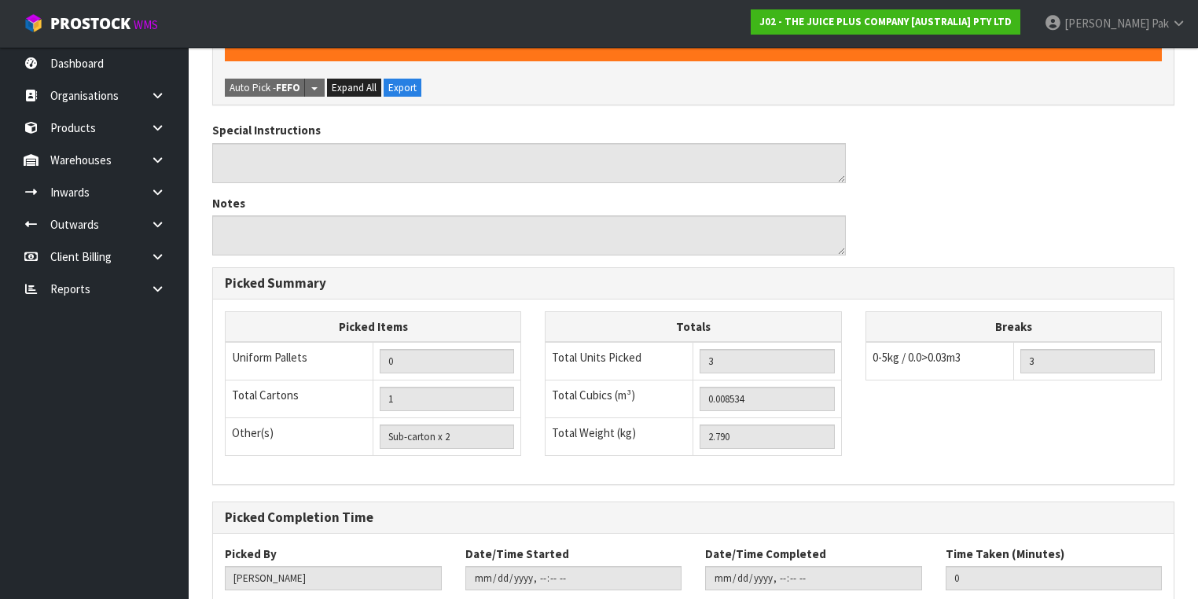
scroll to position [550, 0]
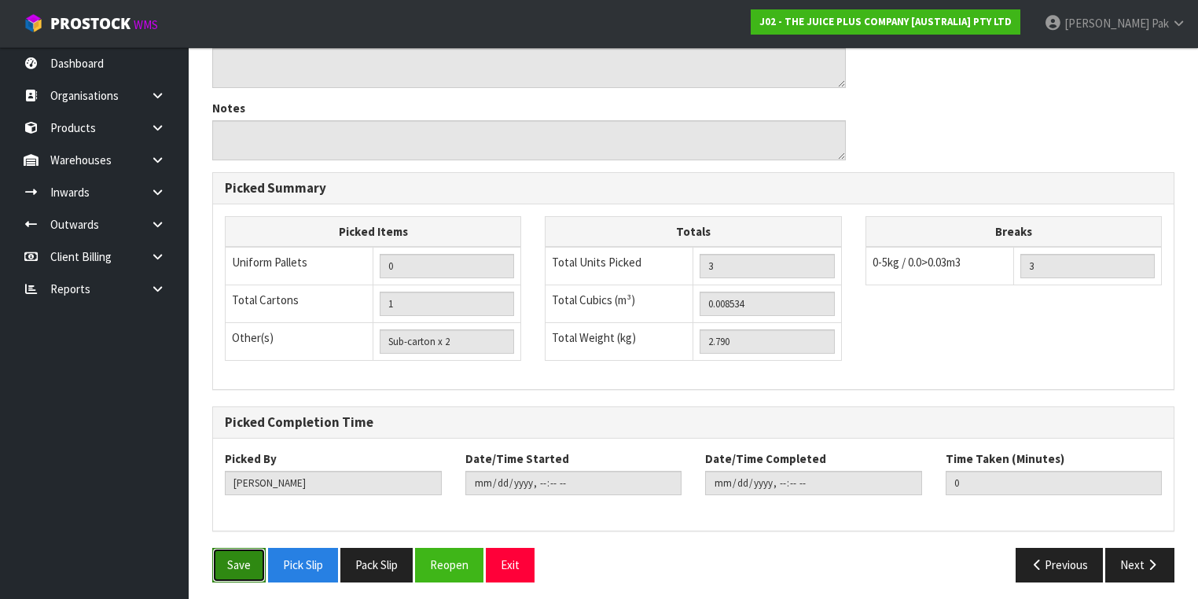
click at [249, 557] on button "Save" at bounding box center [238, 565] width 53 height 34
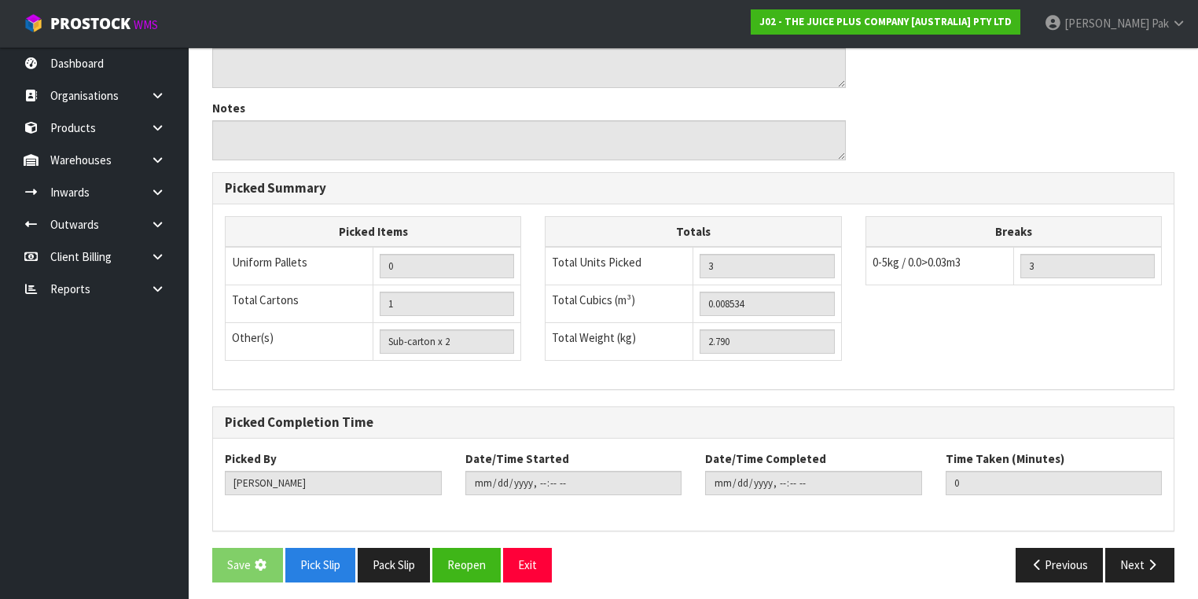
scroll to position [0, 0]
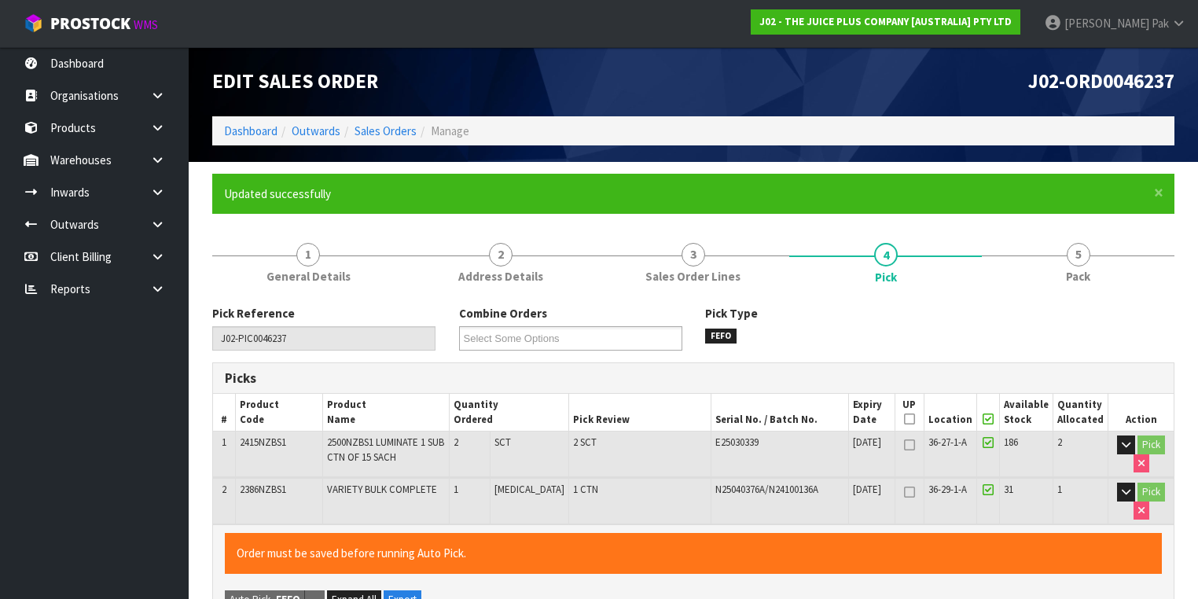
type input "[PERSON_NAME]"
type input "[DATE]T11:23:29"
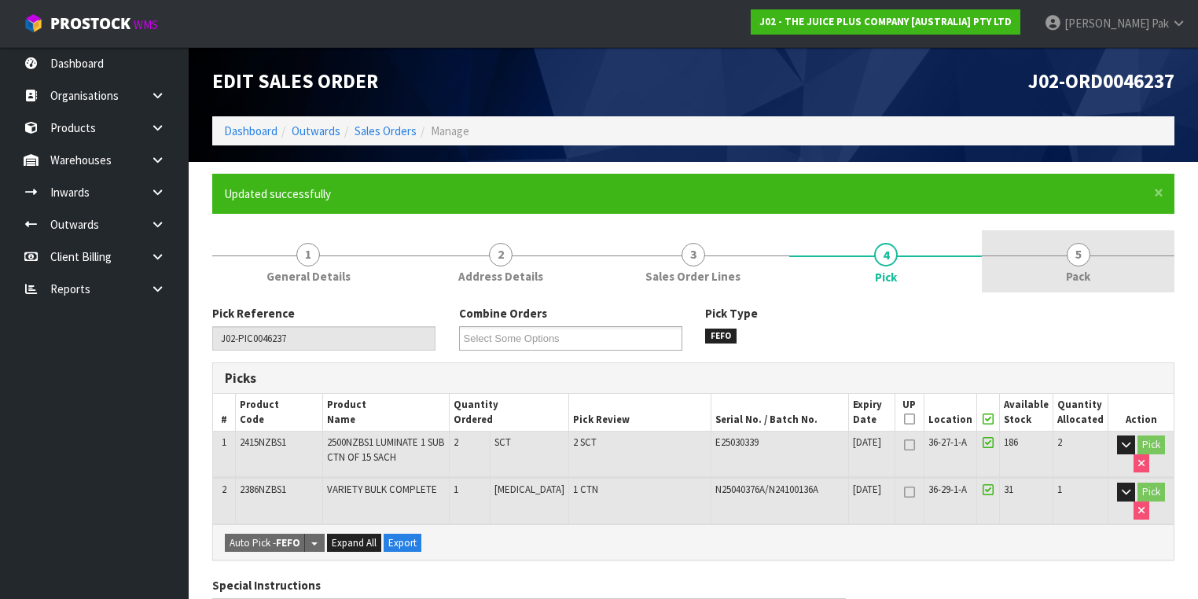
click at [1070, 274] on span "Pack" at bounding box center [1078, 276] width 24 height 17
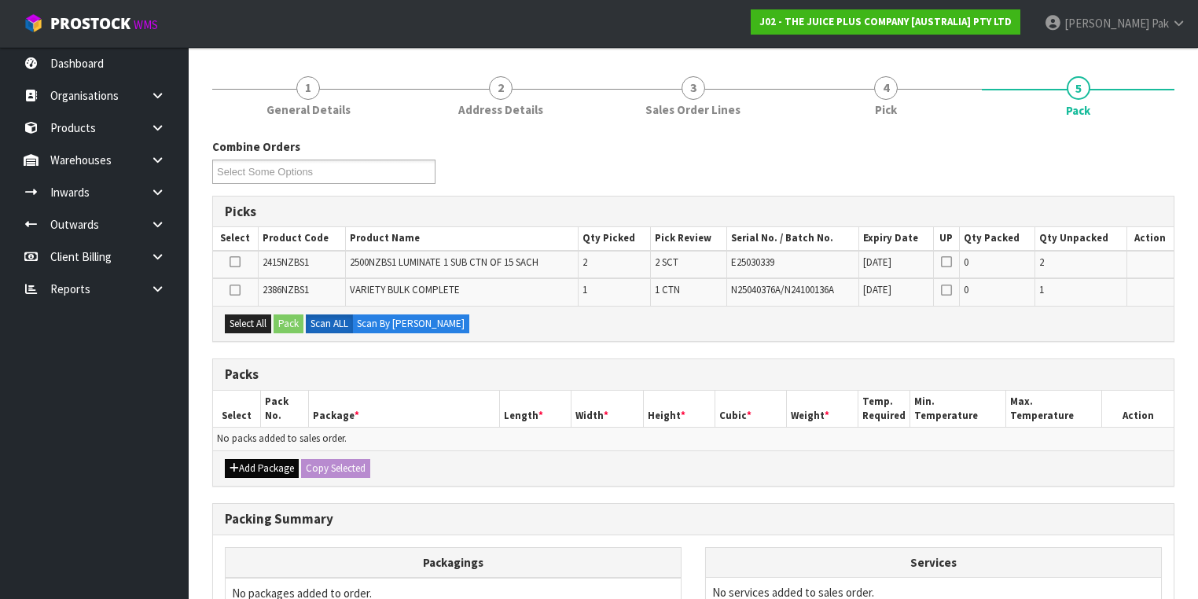
scroll to position [189, 0]
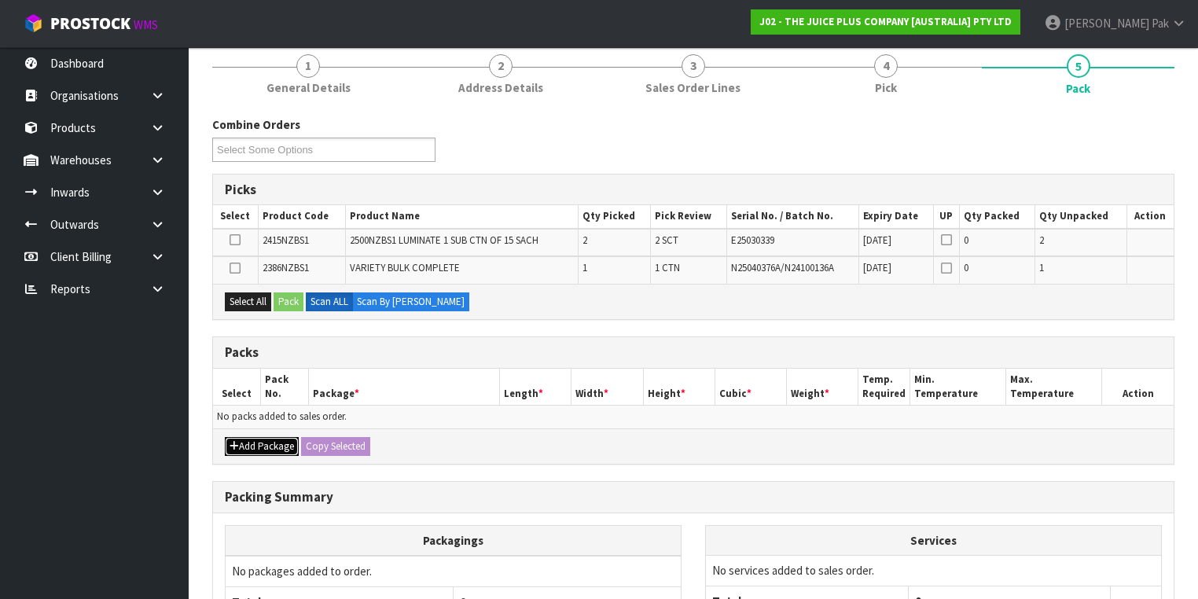
click at [264, 446] on button "Add Package" at bounding box center [262, 446] width 74 height 19
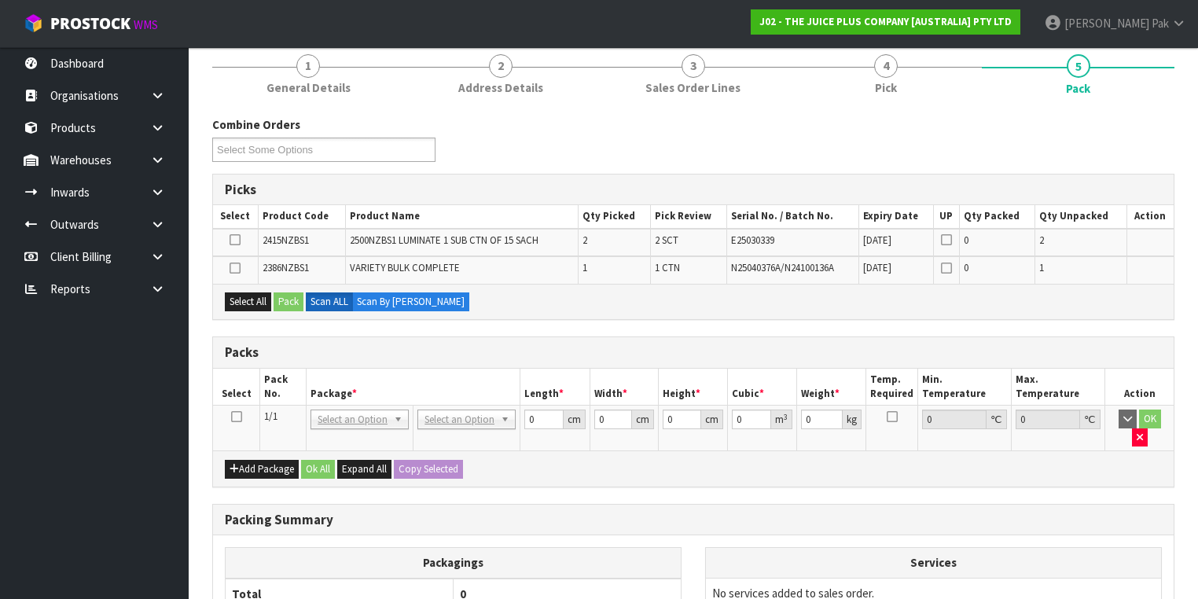
click at [227, 417] on td at bounding box center [236, 429] width 47 height 46
click at [245, 411] on td at bounding box center [236, 429] width 47 height 46
click at [237, 417] on icon at bounding box center [236, 417] width 11 height 1
click at [249, 300] on button "Select All" at bounding box center [248, 301] width 46 height 19
click at [296, 302] on button "Pack" at bounding box center [289, 301] width 30 height 19
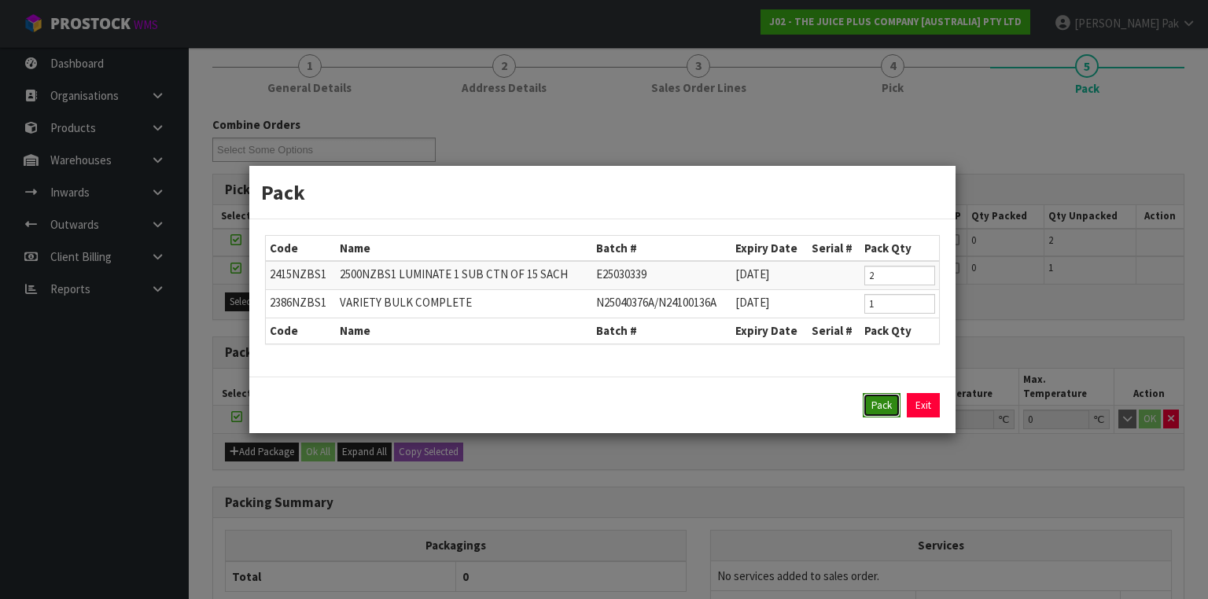
click at [877, 399] on button "Pack" at bounding box center [882, 405] width 38 height 25
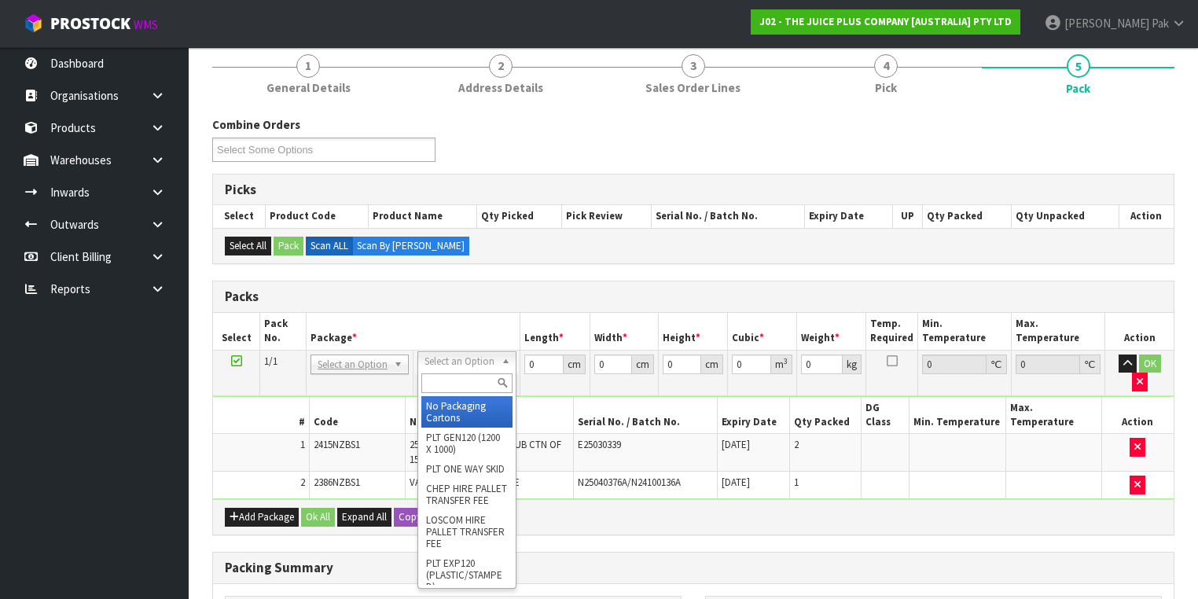
click at [478, 377] on input "text" at bounding box center [466, 383] width 90 height 20
type input "A4"
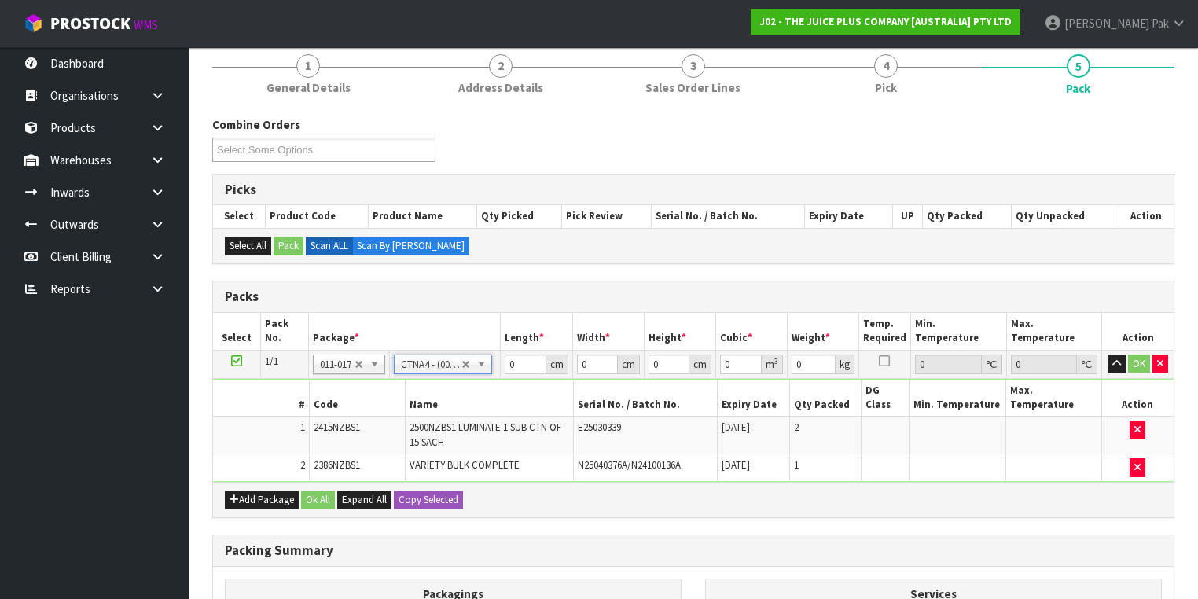
type input "31"
type input "22.5"
type input "25"
type input "0.017438"
type input "2.99"
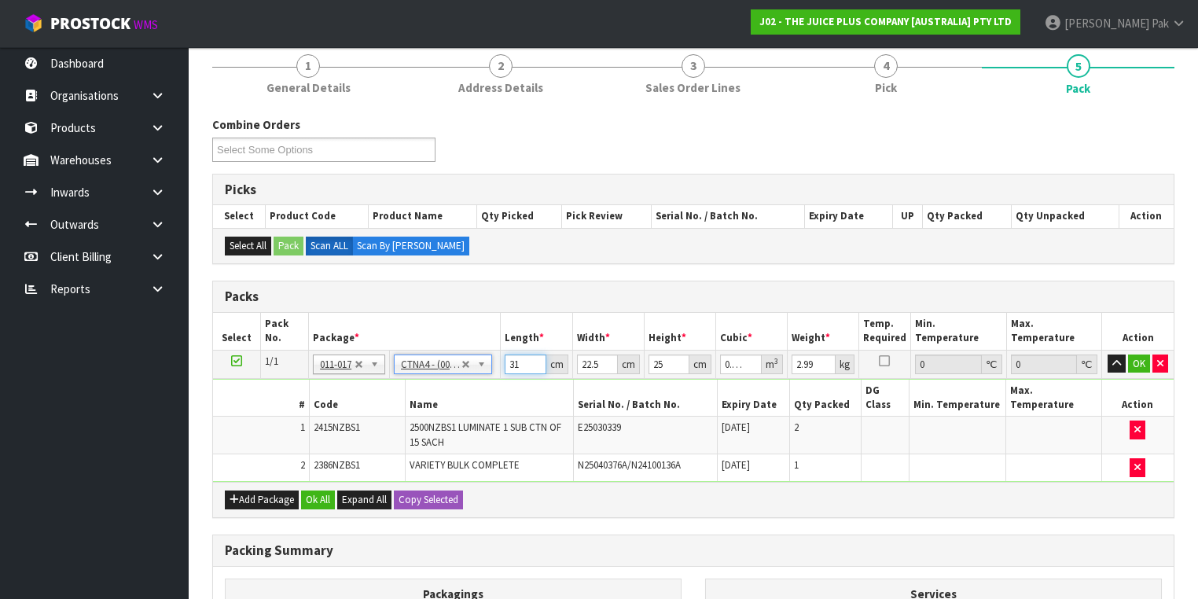
click at [522, 363] on input "31" at bounding box center [525, 365] width 41 height 20
type input "2"
type input "0.00155"
type input "24"
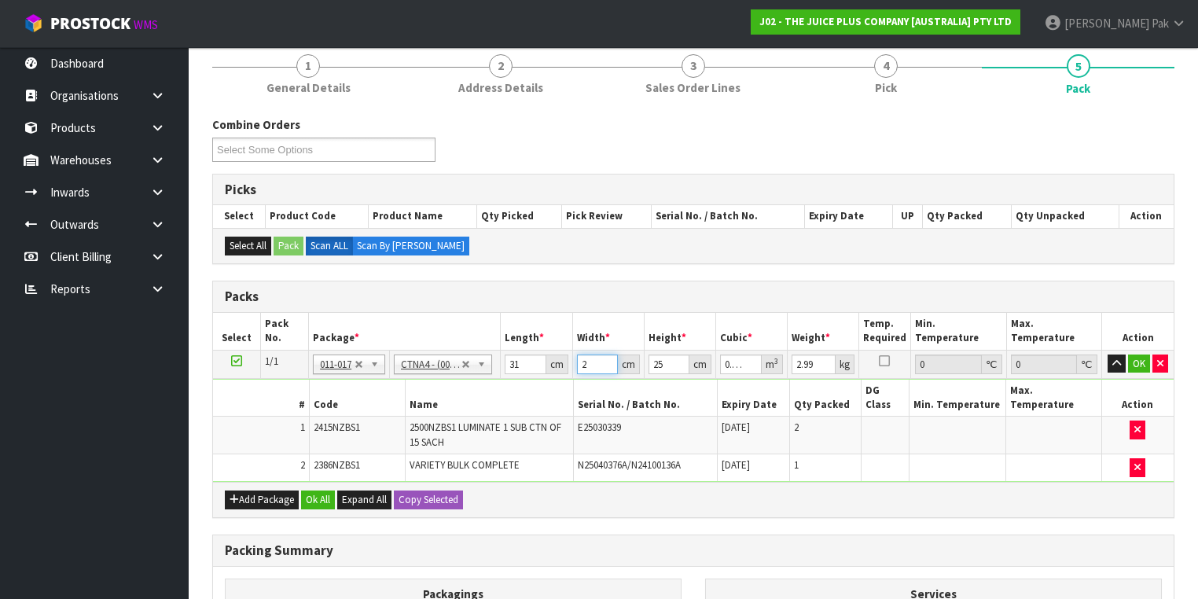
type input "0.0186"
type input "24"
type input "2"
type input "0.001488"
type input "27"
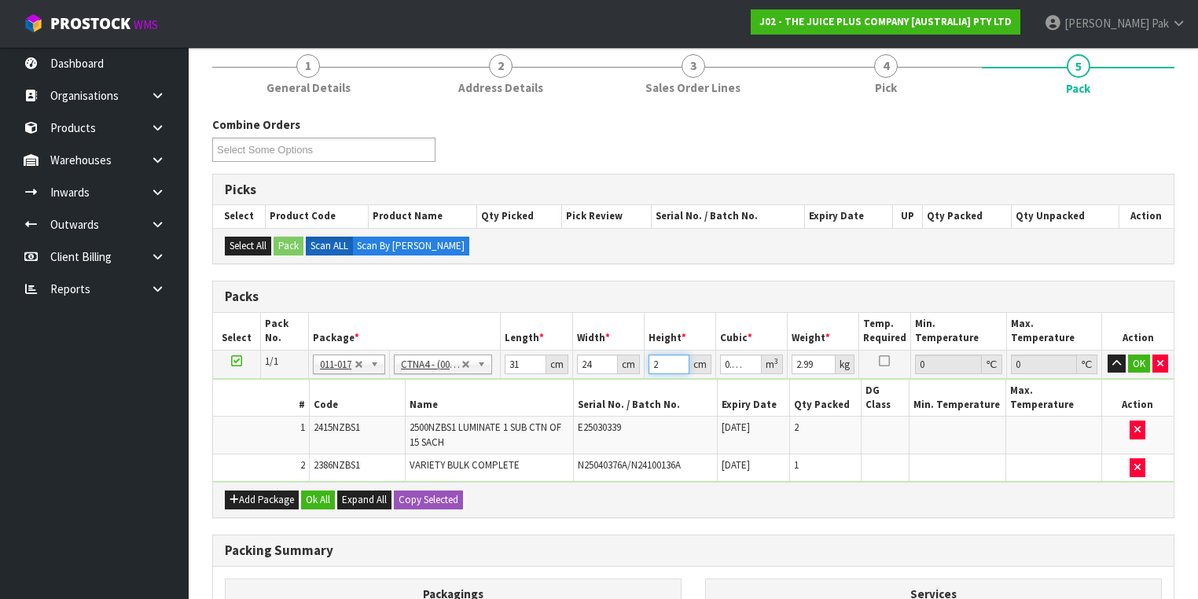
type input "0.020088"
type input "27"
type input "3"
click at [1139, 360] on button "OK" at bounding box center [1139, 364] width 22 height 19
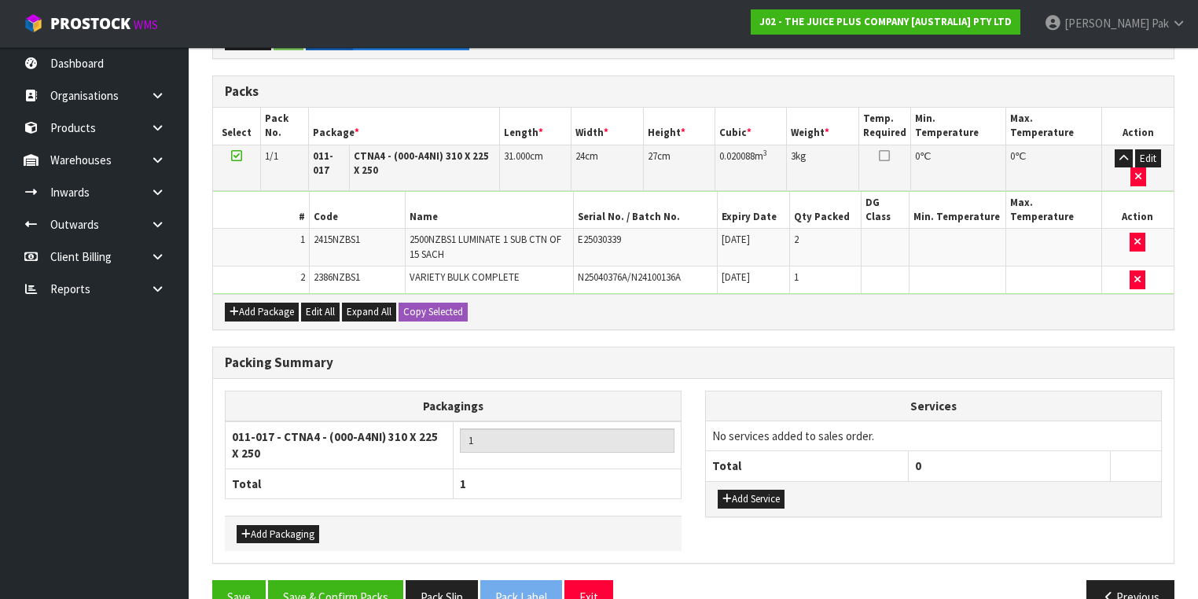
scroll to position [403, 0]
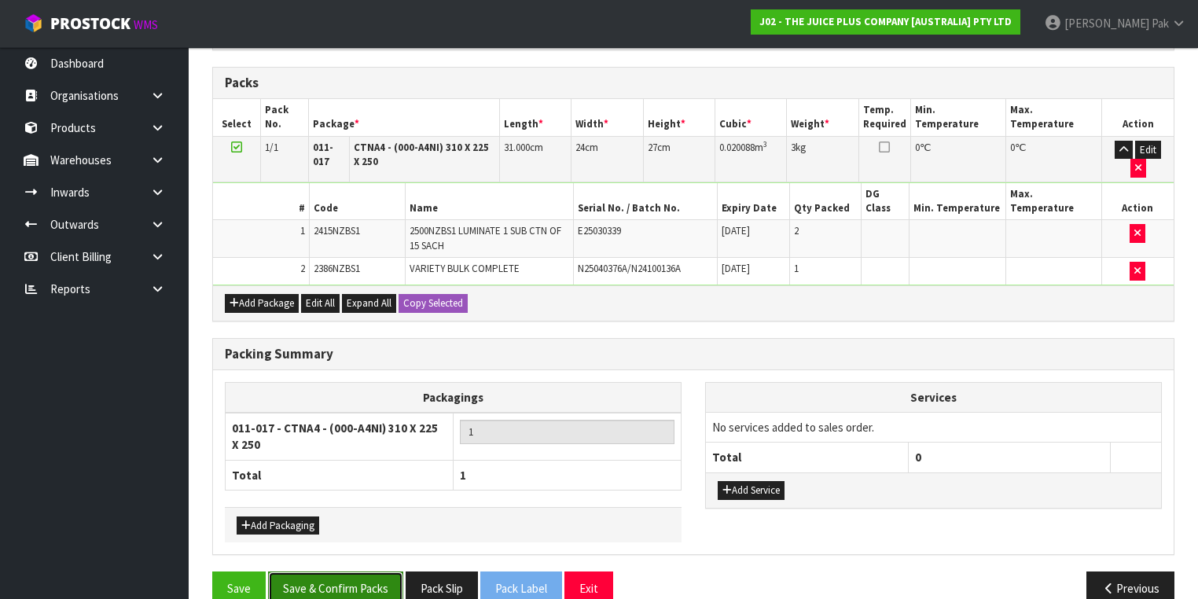
click at [314, 572] on button "Save & Confirm Packs" at bounding box center [335, 589] width 135 height 34
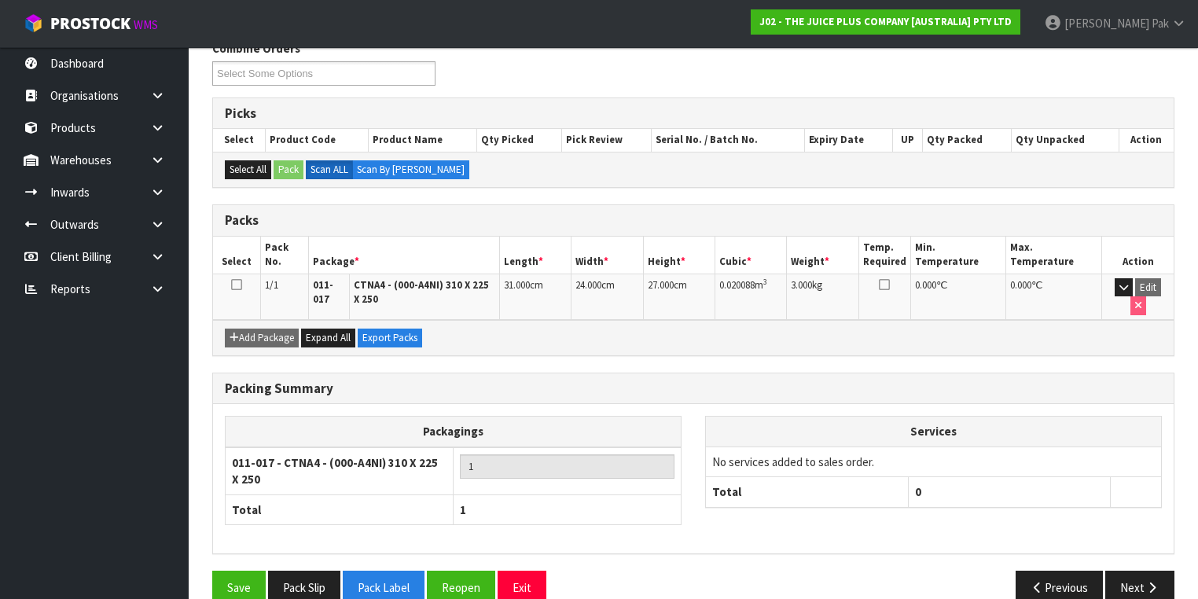
scroll to position [280, 0]
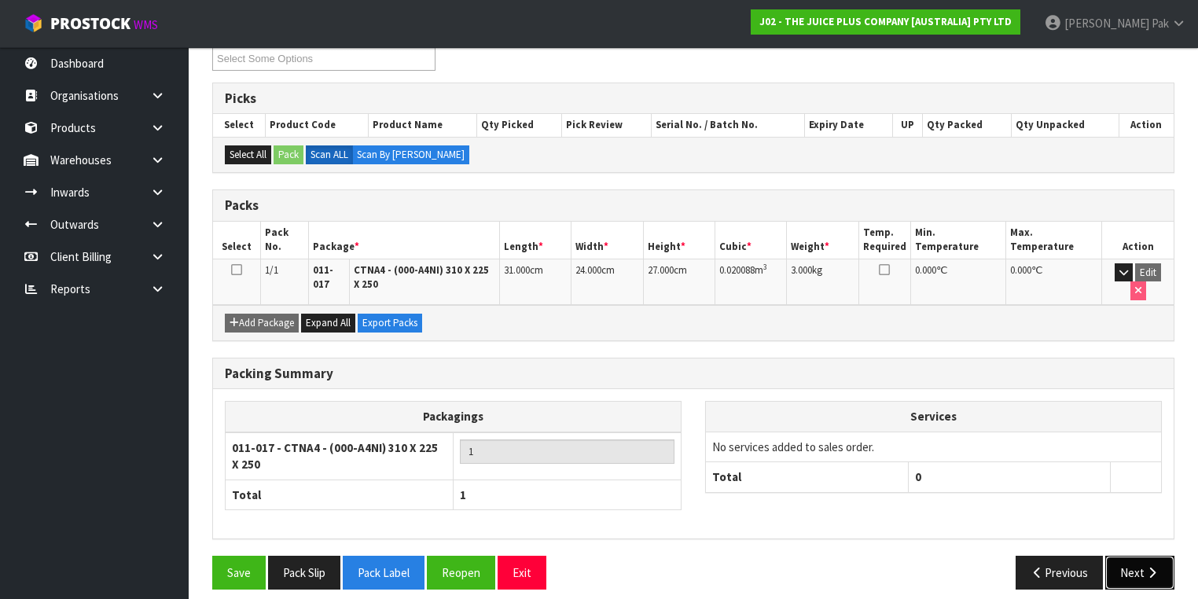
click at [1137, 556] on button "Next" at bounding box center [1139, 573] width 69 height 34
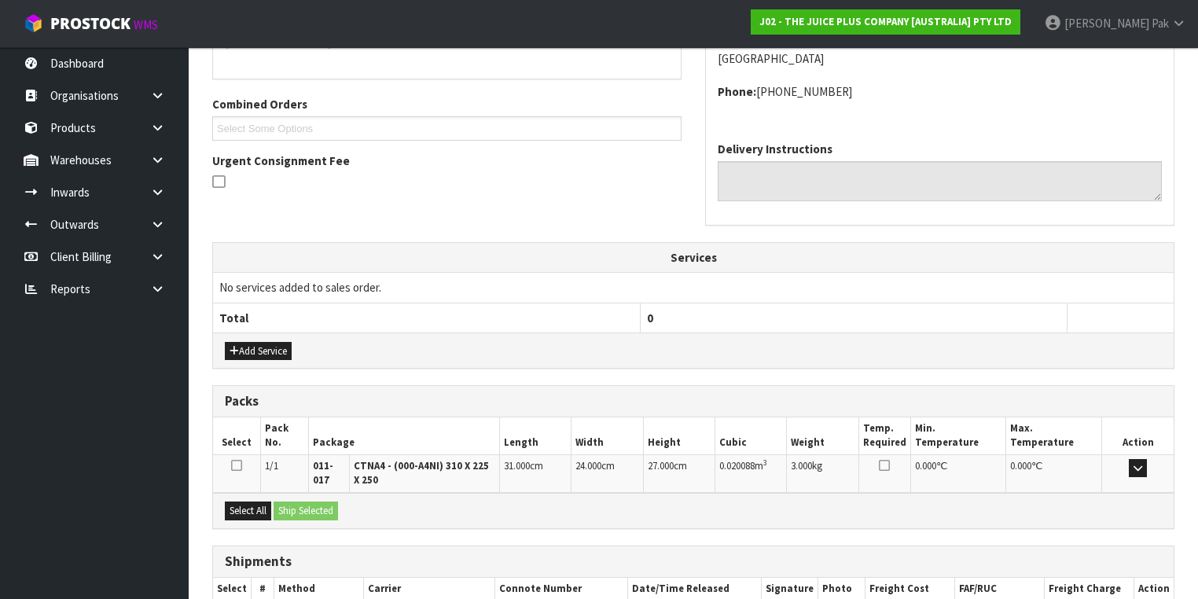
scroll to position [459, 0]
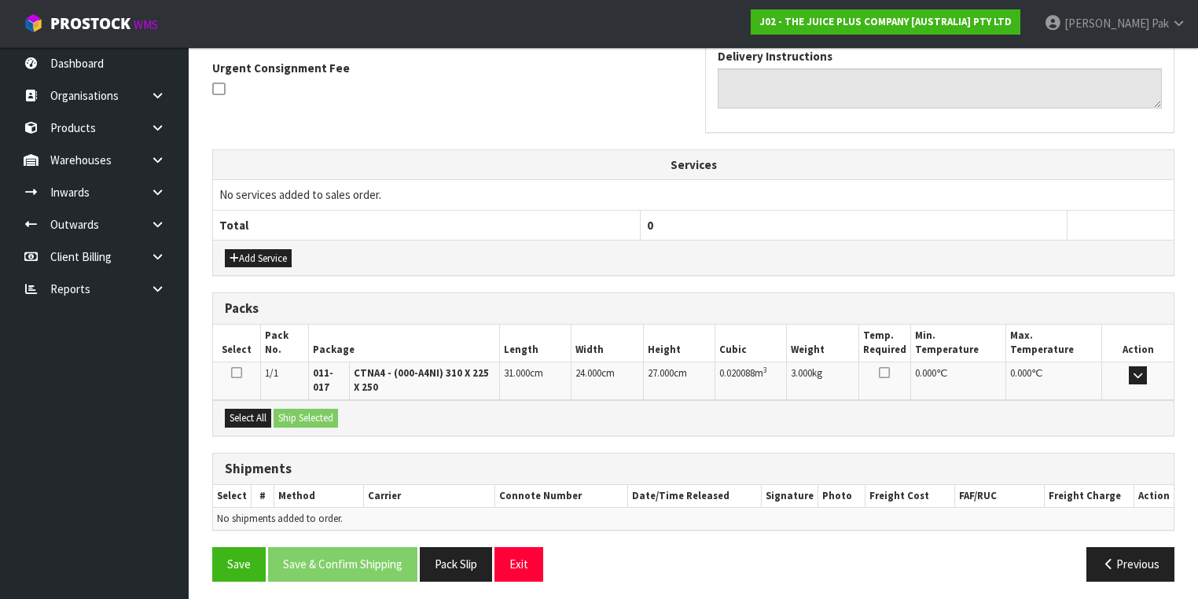
click at [233, 371] on icon at bounding box center [236, 372] width 11 height 13
click at [0, 0] on input "checkbox" at bounding box center [0, 0] width 0 height 0
click at [321, 410] on button "Ship Selected" at bounding box center [306, 418] width 64 height 19
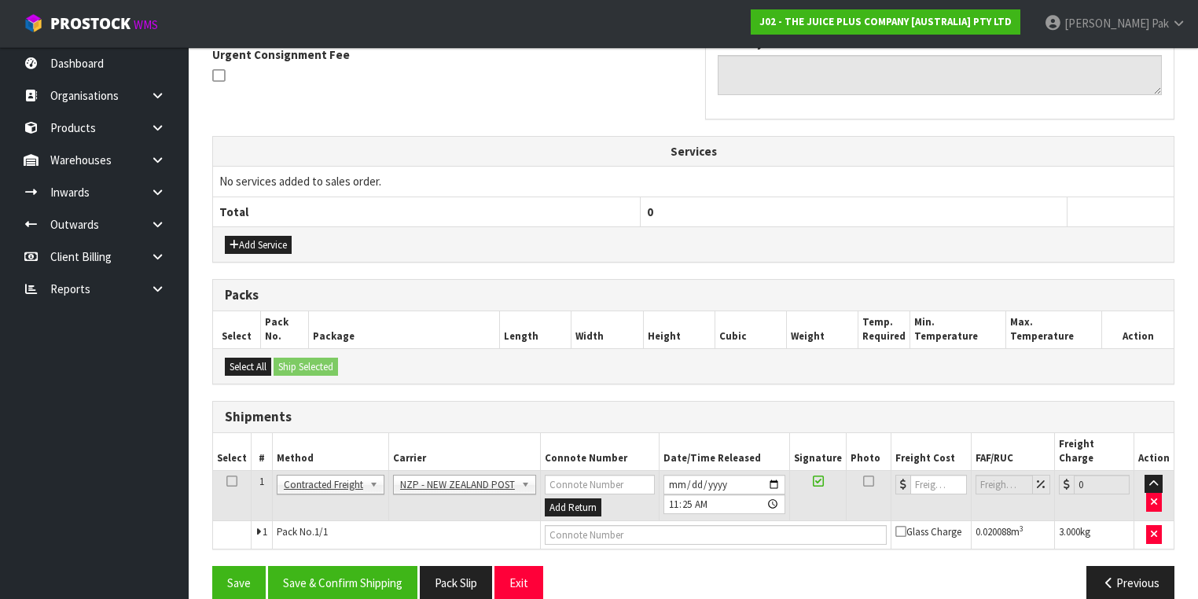
scroll to position [476, 0]
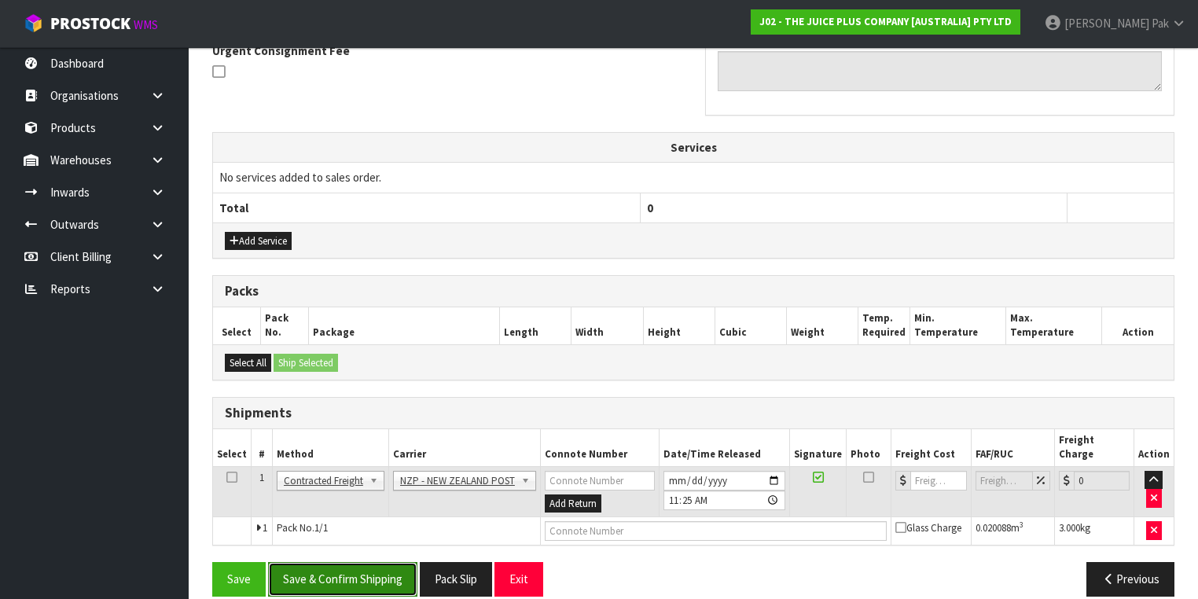
click at [355, 562] on button "Save & Confirm Shipping" at bounding box center [342, 579] width 149 height 34
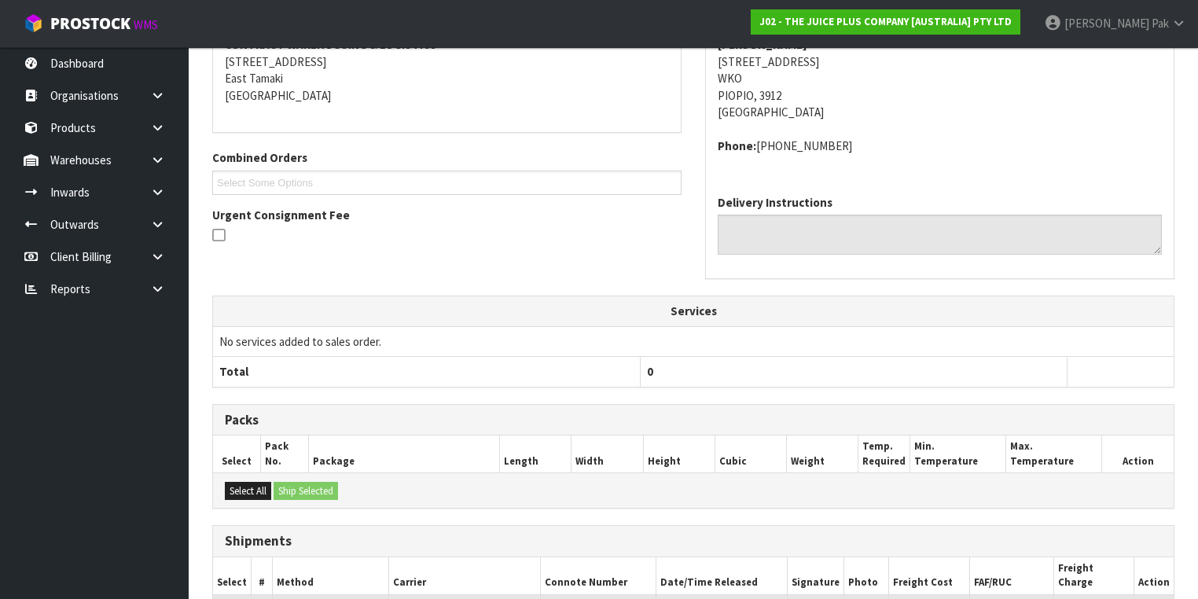
scroll to position [455, 0]
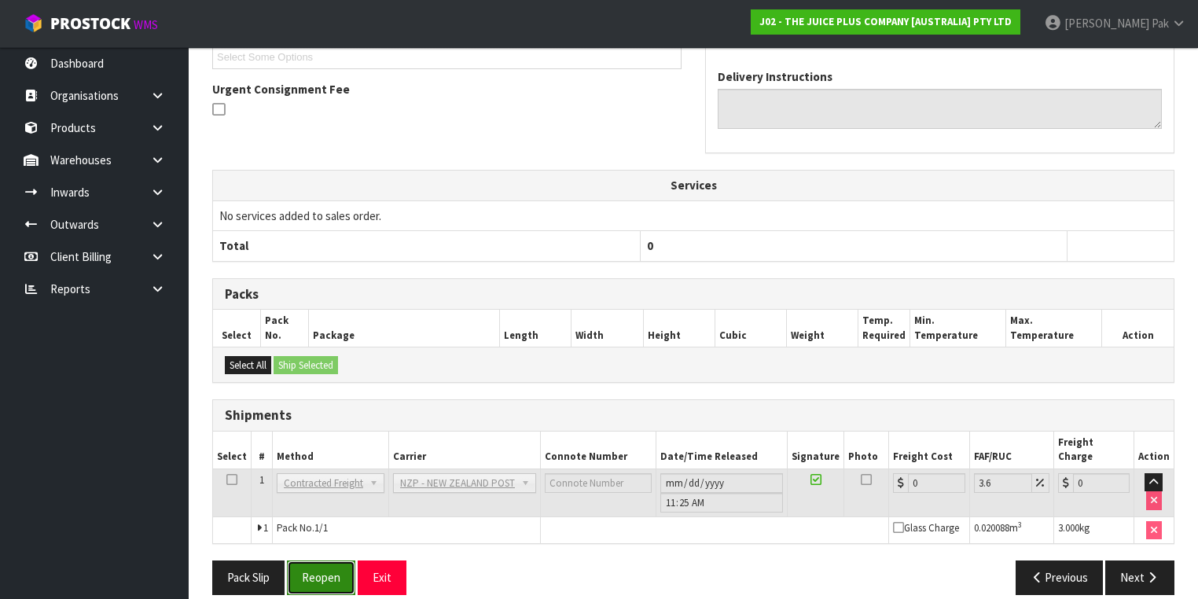
click at [327, 561] on button "Reopen" at bounding box center [321, 578] width 68 height 34
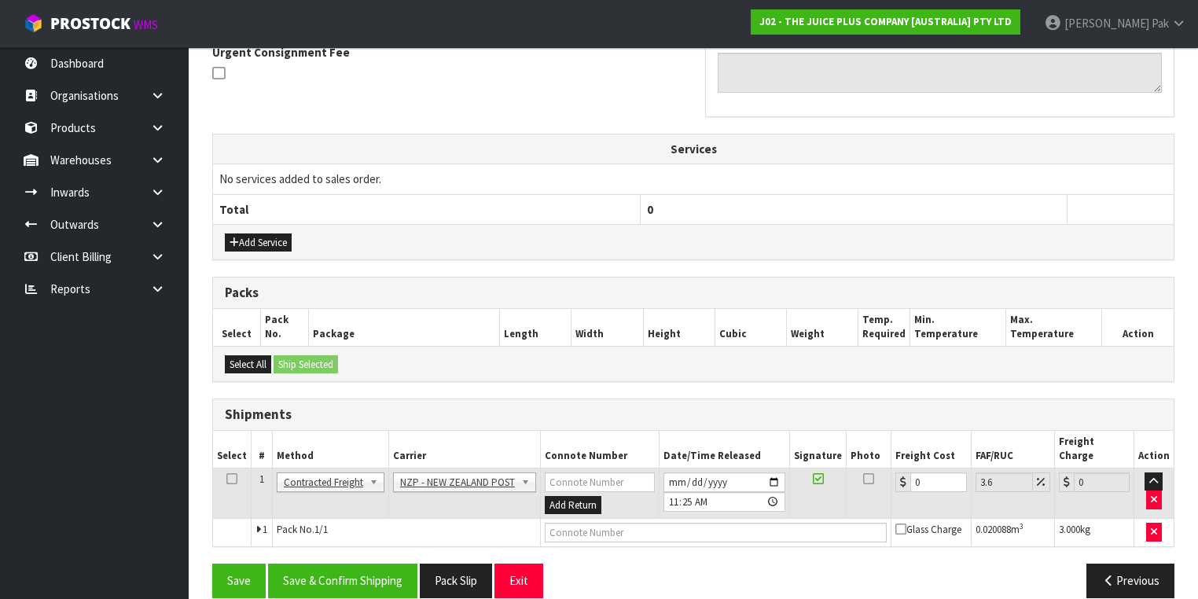
scroll to position [476, 0]
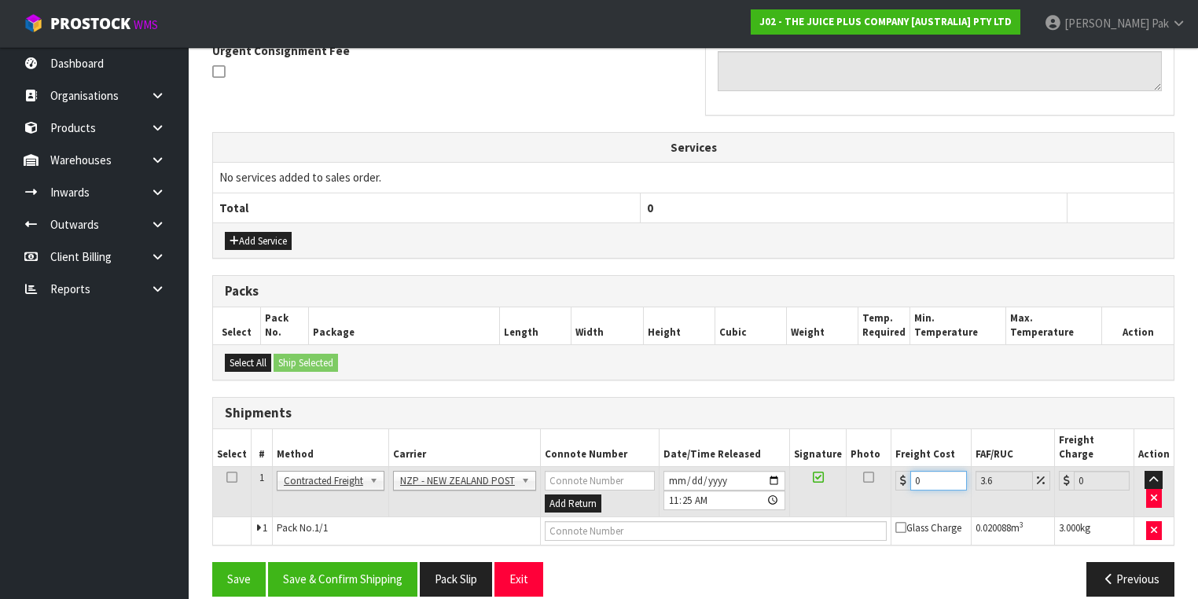
drag, startPoint x: 921, startPoint y: 459, endPoint x: 796, endPoint y: 436, distance: 128.0
click at [796, 436] on table "Select # Method Carrier Connote Number Date/Time Released Signature Photo Freig…" at bounding box center [693, 487] width 961 height 116
type input "8"
type input "8.29"
type input "8.4"
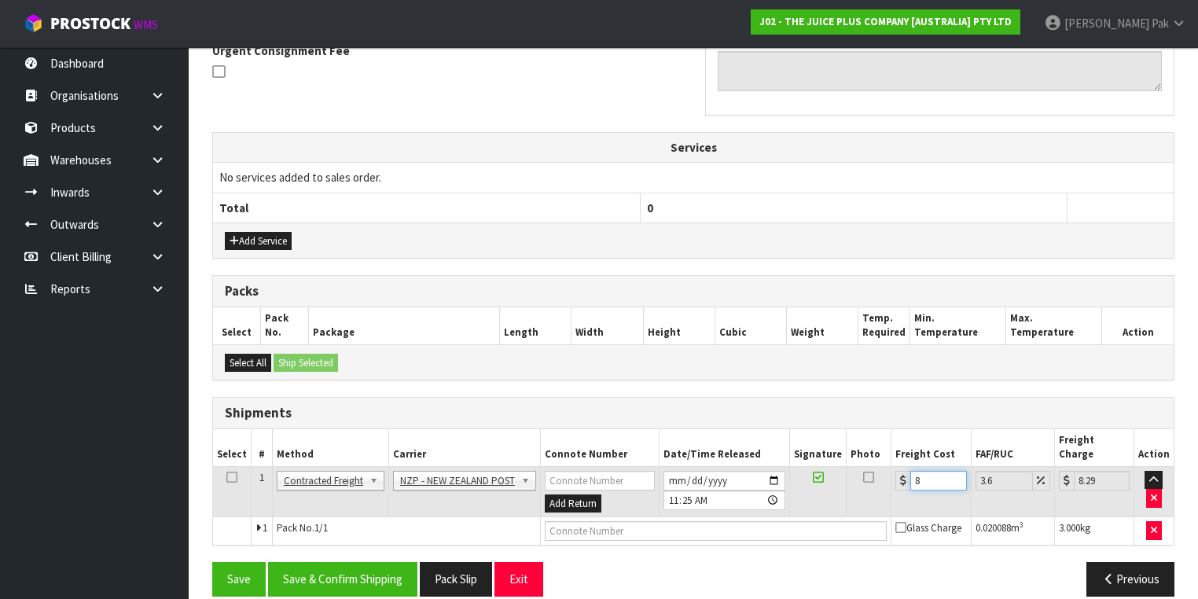
type input "8.7"
type input "8.45"
type input "8.75"
type input "8.45"
click at [242, 562] on button "Save" at bounding box center [238, 579] width 53 height 34
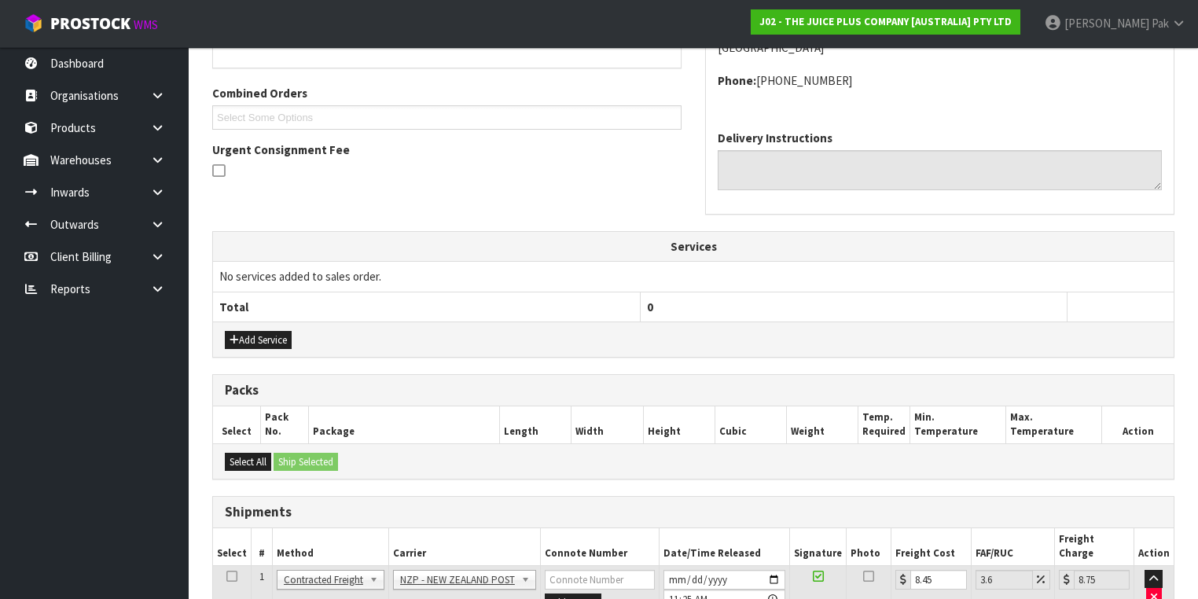
scroll to position [491, 0]
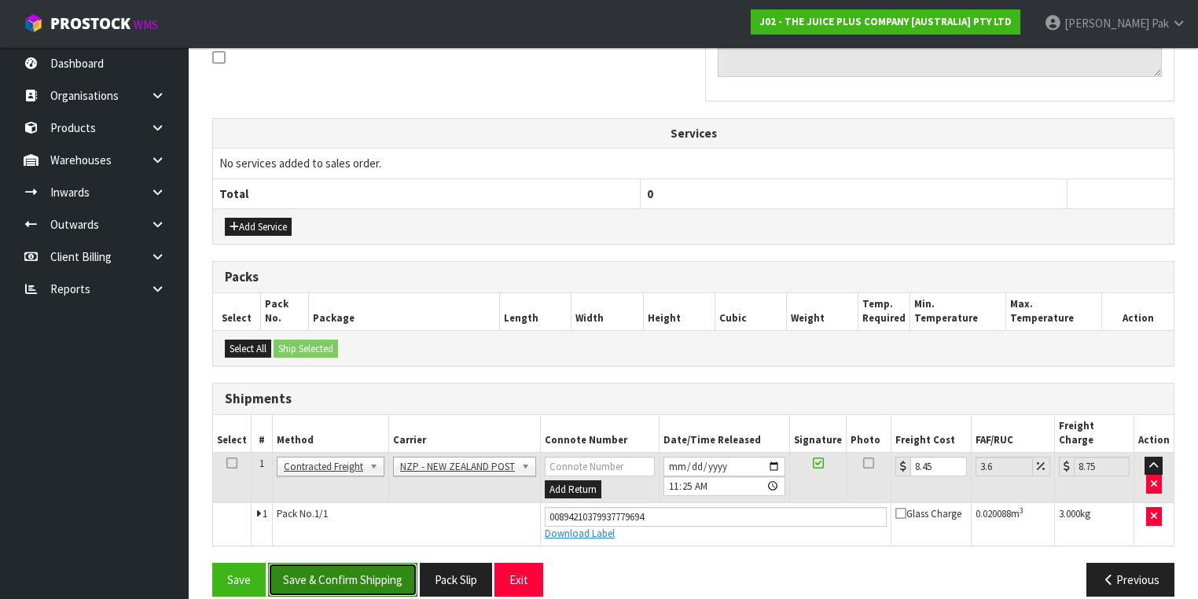
drag, startPoint x: 307, startPoint y: 554, endPoint x: 316, endPoint y: 554, distance: 8.6
click at [307, 563] on button "Save & Confirm Shipping" at bounding box center [342, 580] width 149 height 34
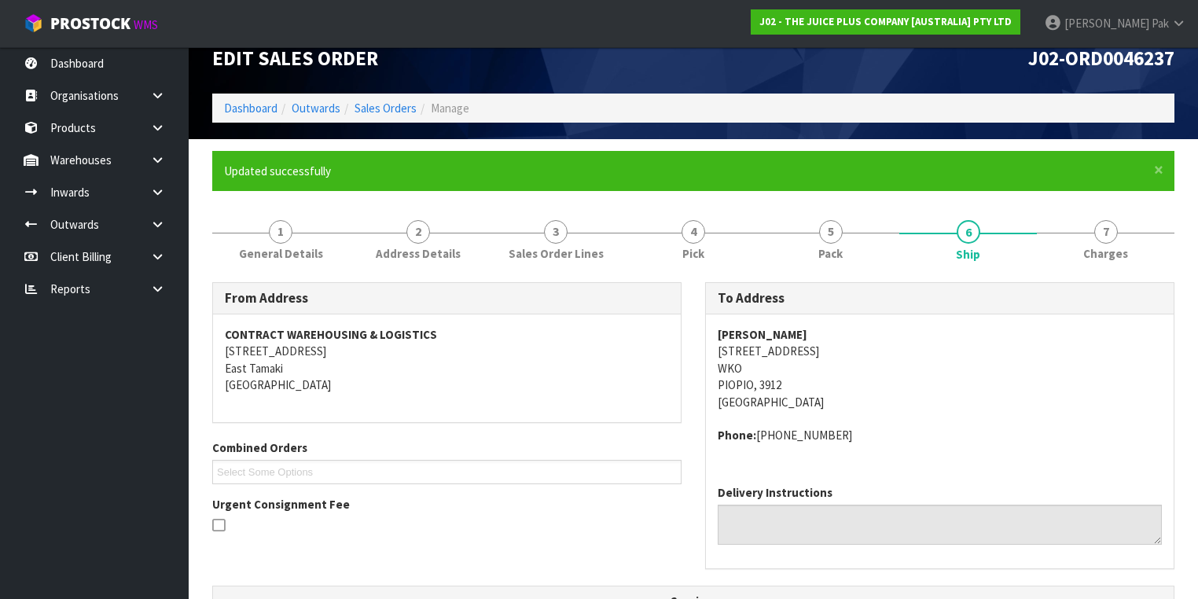
scroll to position [0, 0]
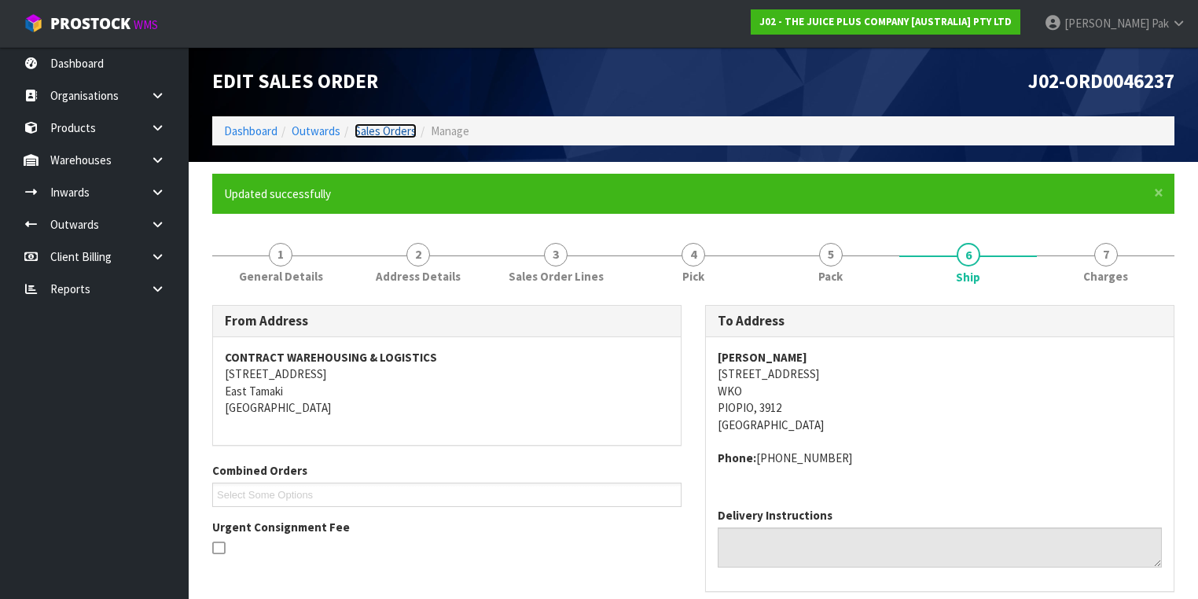
click at [385, 133] on link "Sales Orders" at bounding box center [386, 130] width 62 height 15
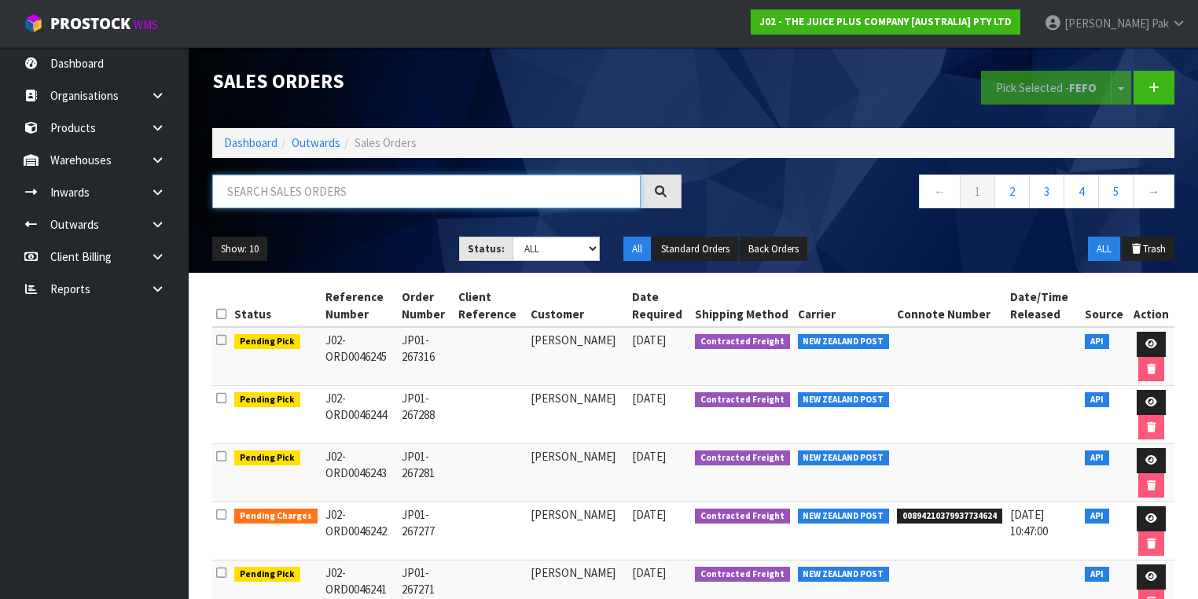
drag, startPoint x: 373, startPoint y: 179, endPoint x: 381, endPoint y: 184, distance: 9.2
click at [373, 182] on input "text" at bounding box center [426, 192] width 429 height 34
type input "JOB-0406935"
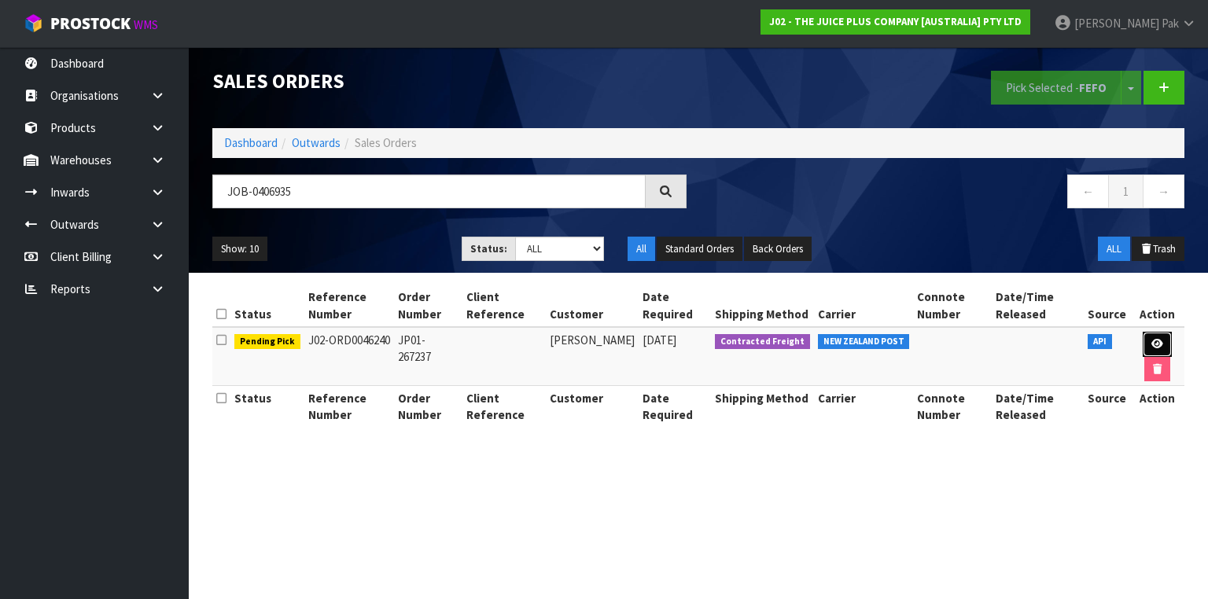
click at [1149, 335] on link at bounding box center [1156, 344] width 29 height 25
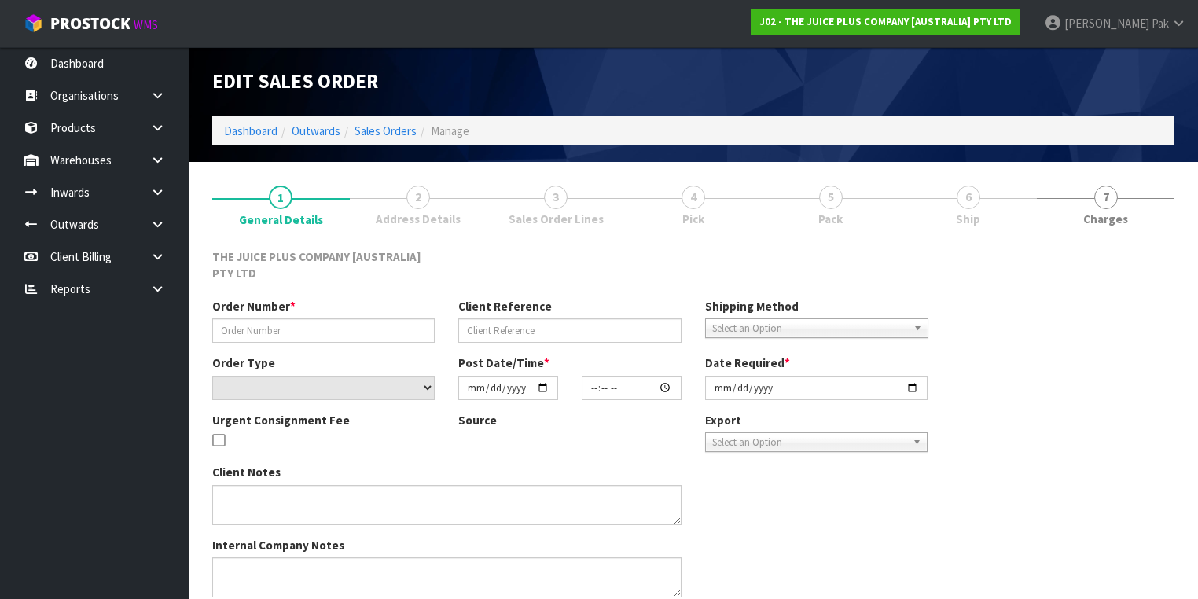
type input "JP01-267237"
select select "number:0"
type input "[DATE]"
type input "03:03:30.000"
type input "[DATE]"
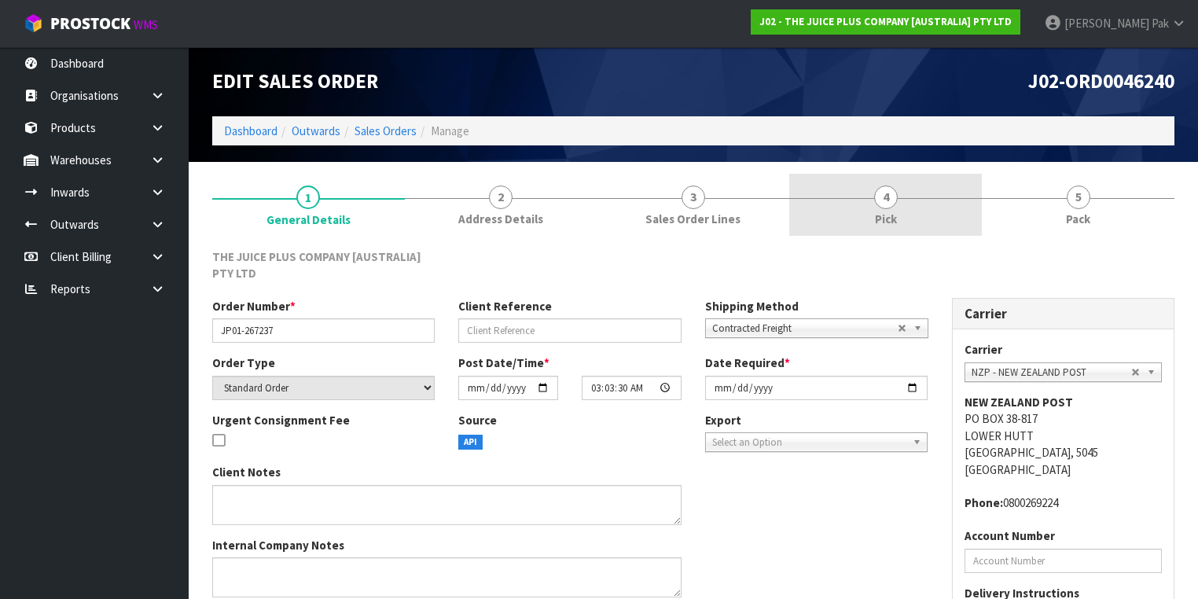
click at [862, 212] on link "4 Pick" at bounding box center [885, 205] width 193 height 62
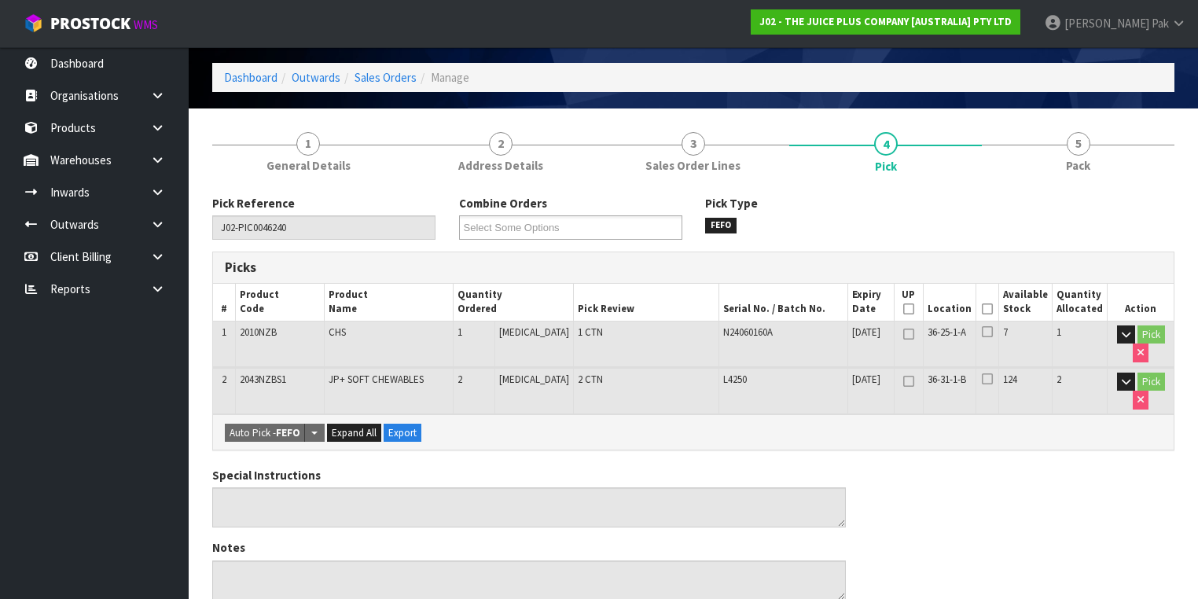
scroll to position [126, 0]
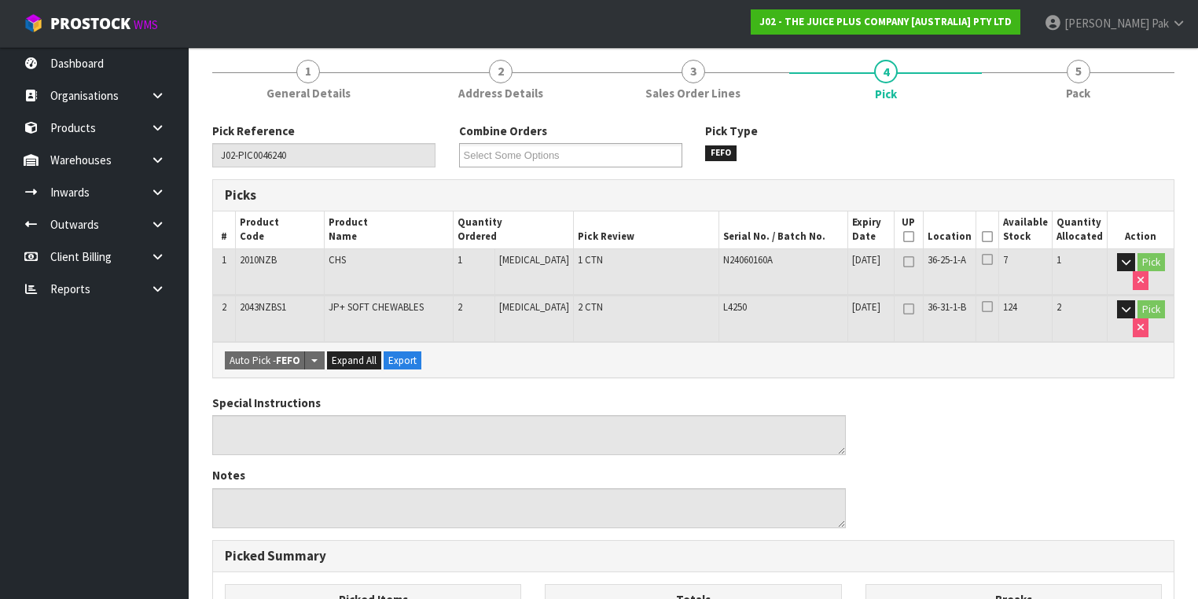
click at [991, 237] on icon at bounding box center [987, 237] width 11 height 1
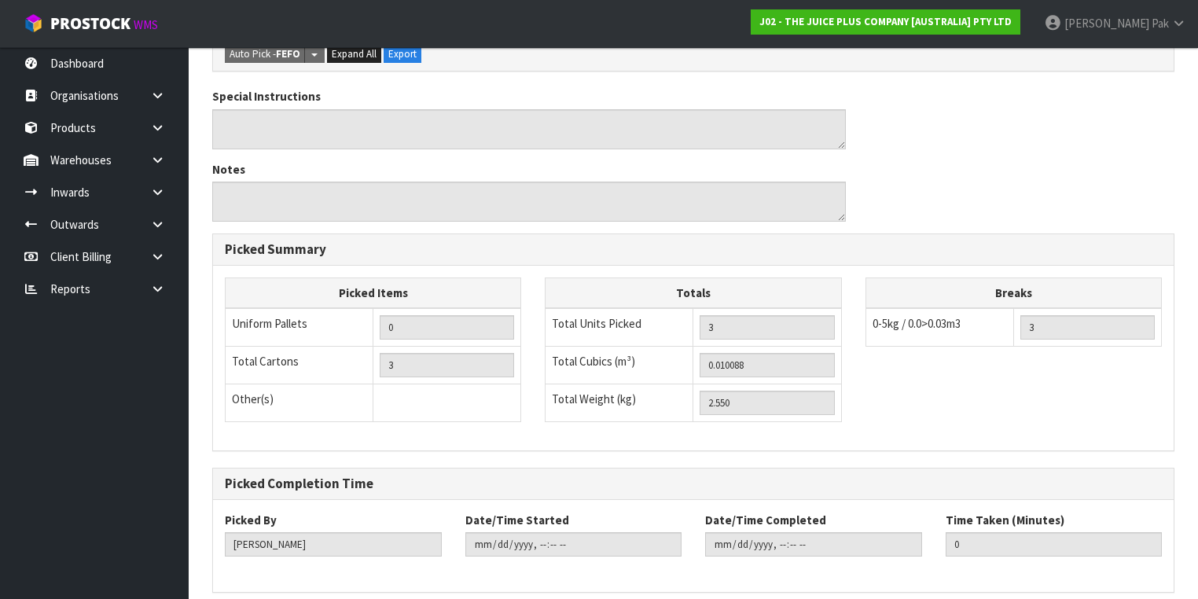
scroll to position [550, 0]
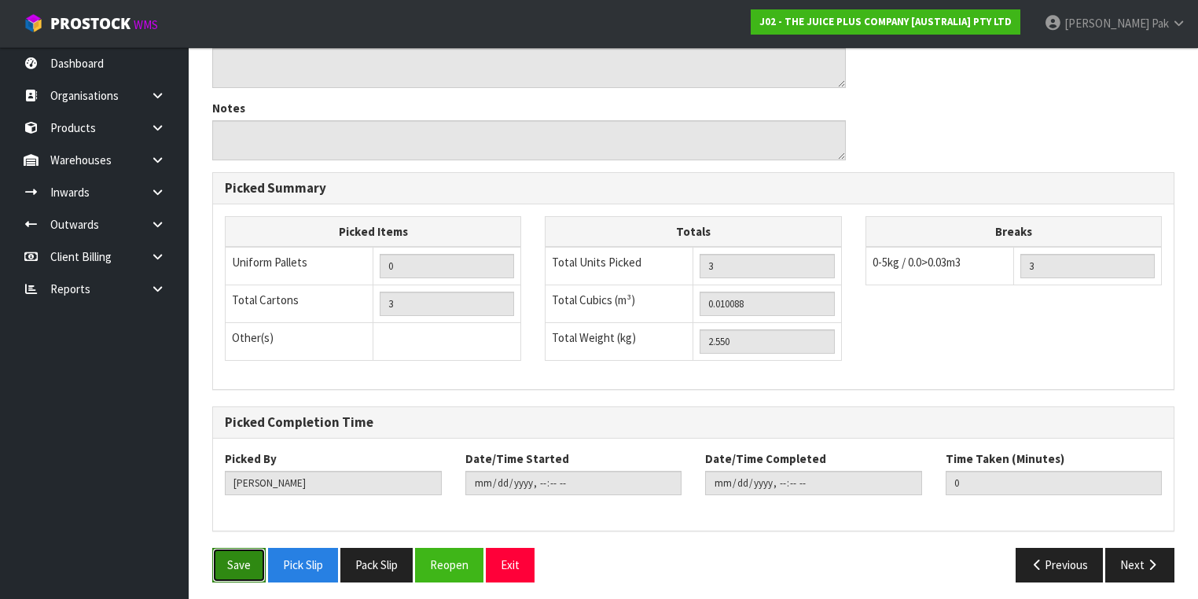
click at [249, 558] on button "Save" at bounding box center [238, 565] width 53 height 34
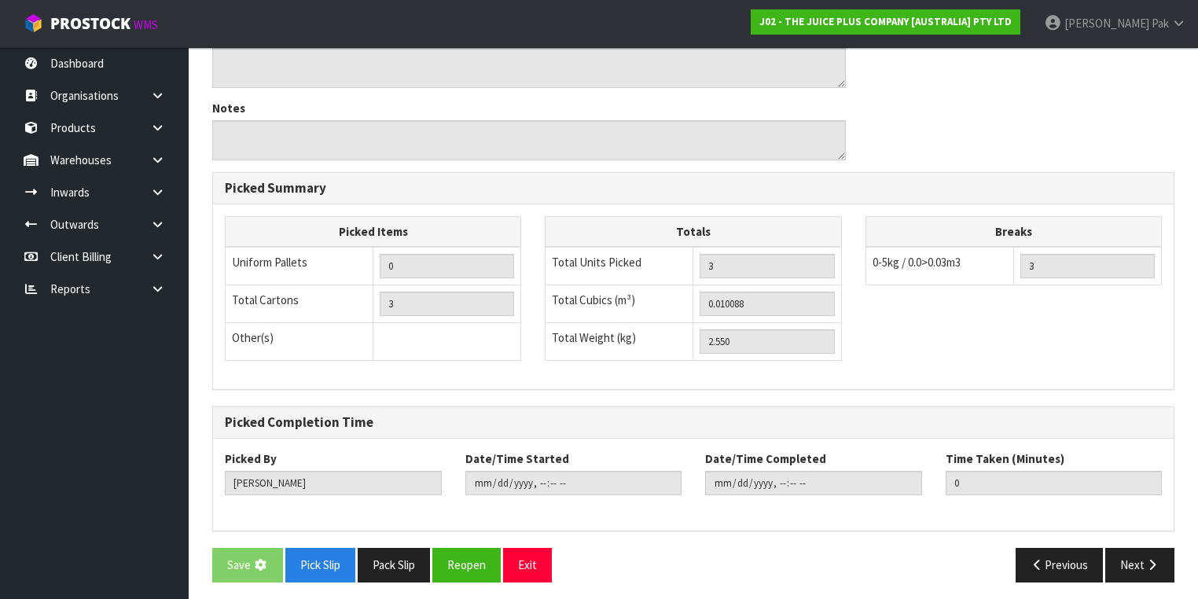
scroll to position [0, 0]
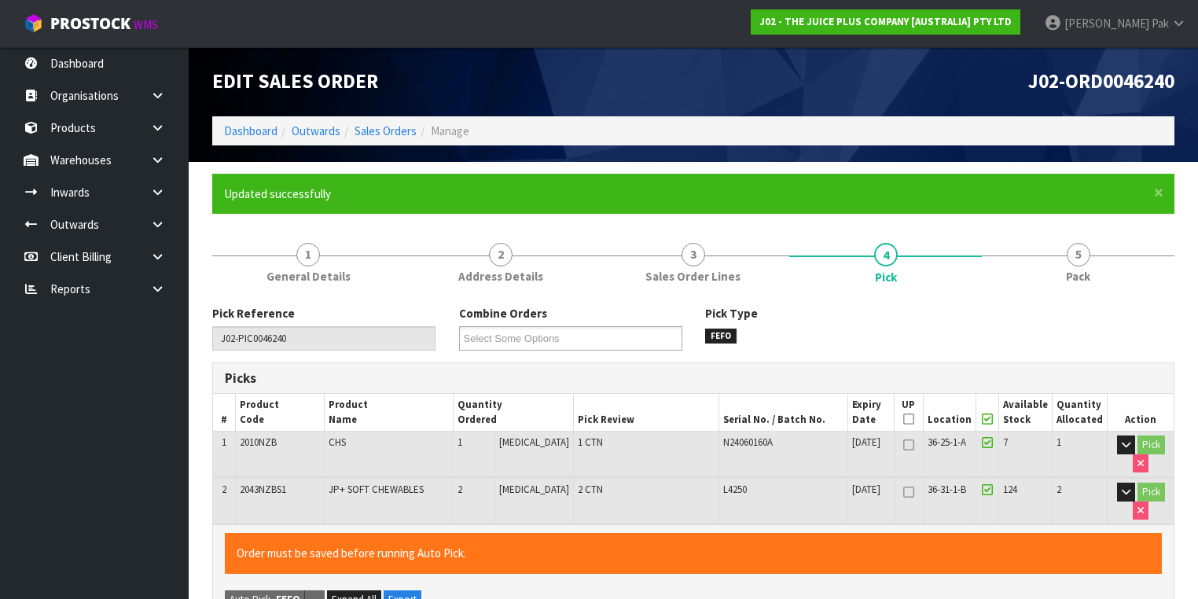
type input "[PERSON_NAME]"
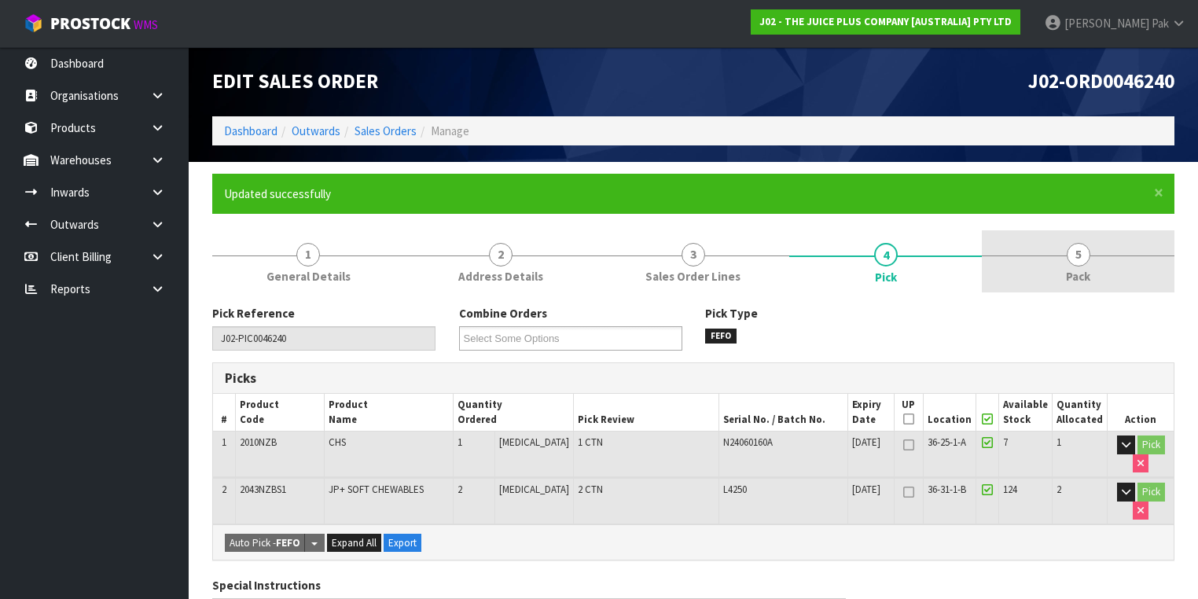
click at [1101, 258] on link "5 Pack" at bounding box center [1078, 261] width 193 height 62
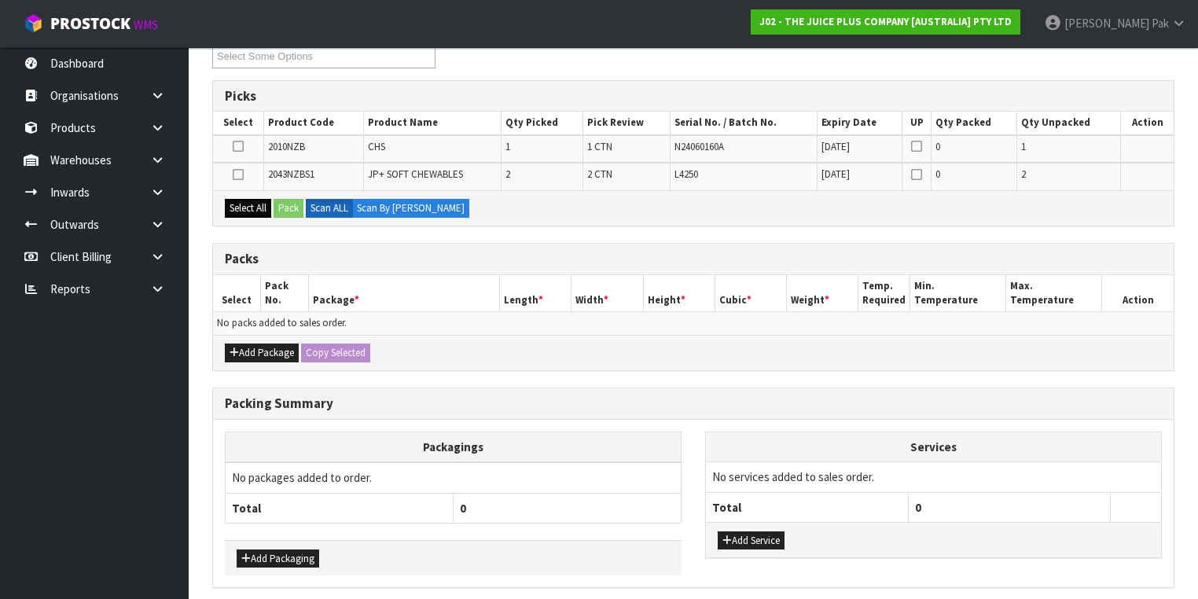
scroll to position [212, 0]
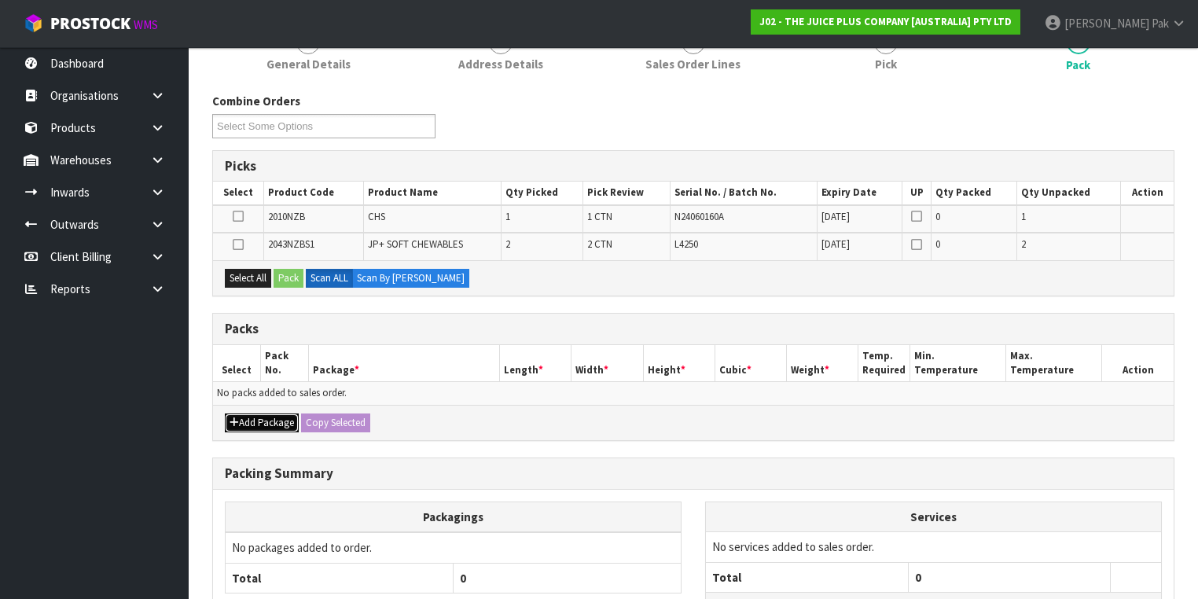
click at [254, 414] on button "Add Package" at bounding box center [262, 423] width 74 height 19
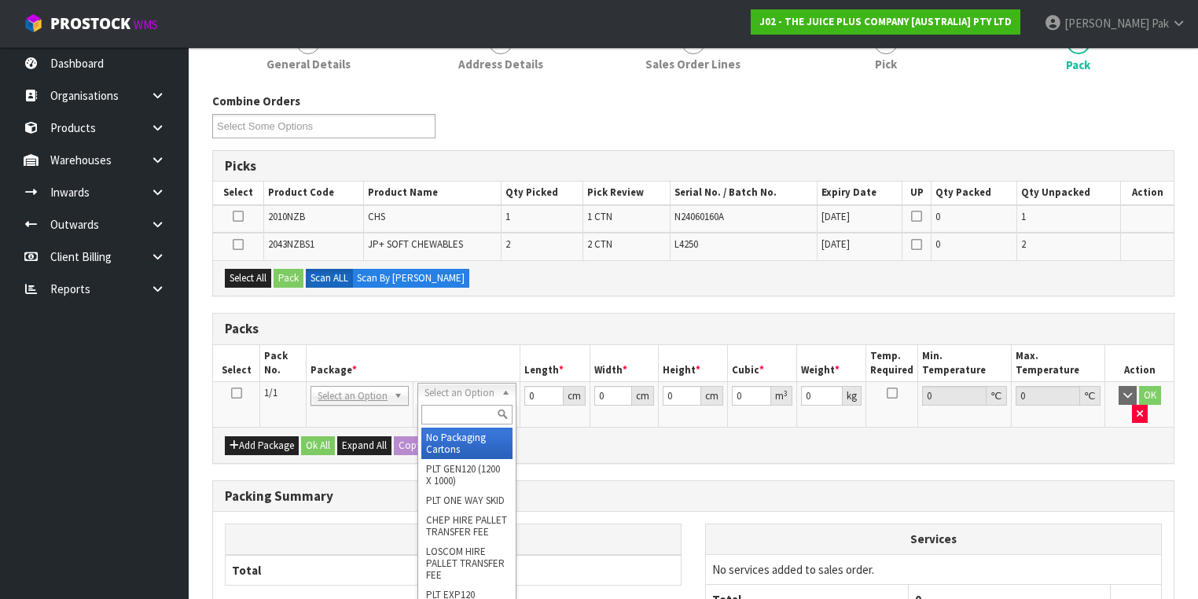
click at [445, 411] on input "text" at bounding box center [466, 415] width 90 height 20
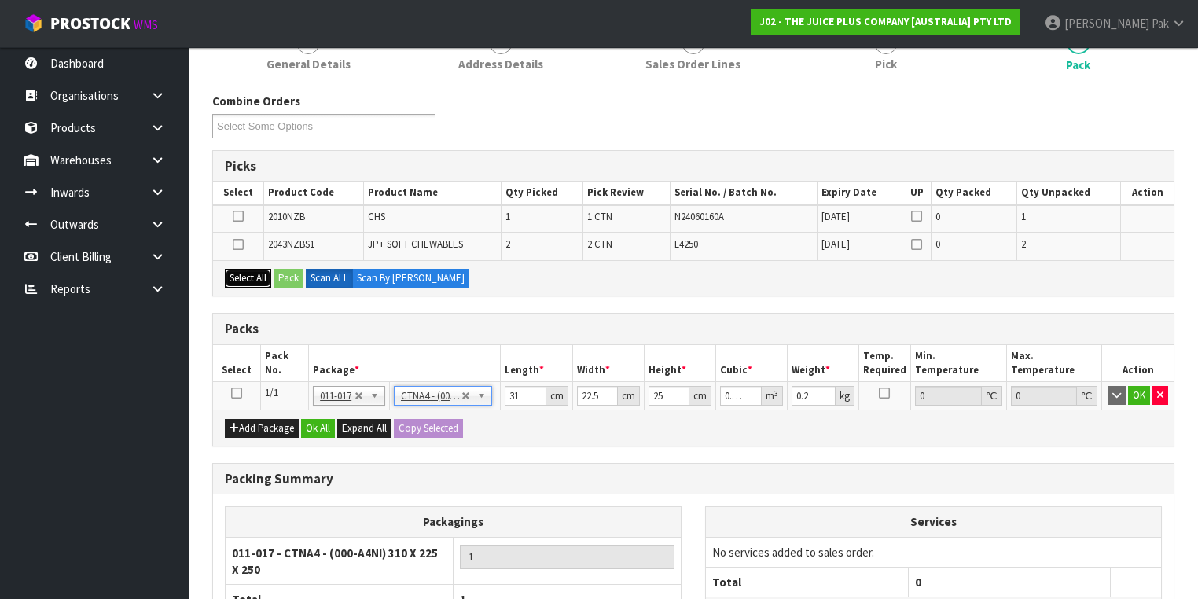
click at [226, 269] on button "Select All" at bounding box center [248, 278] width 46 height 19
click at [292, 269] on button "Pack" at bounding box center [289, 278] width 30 height 19
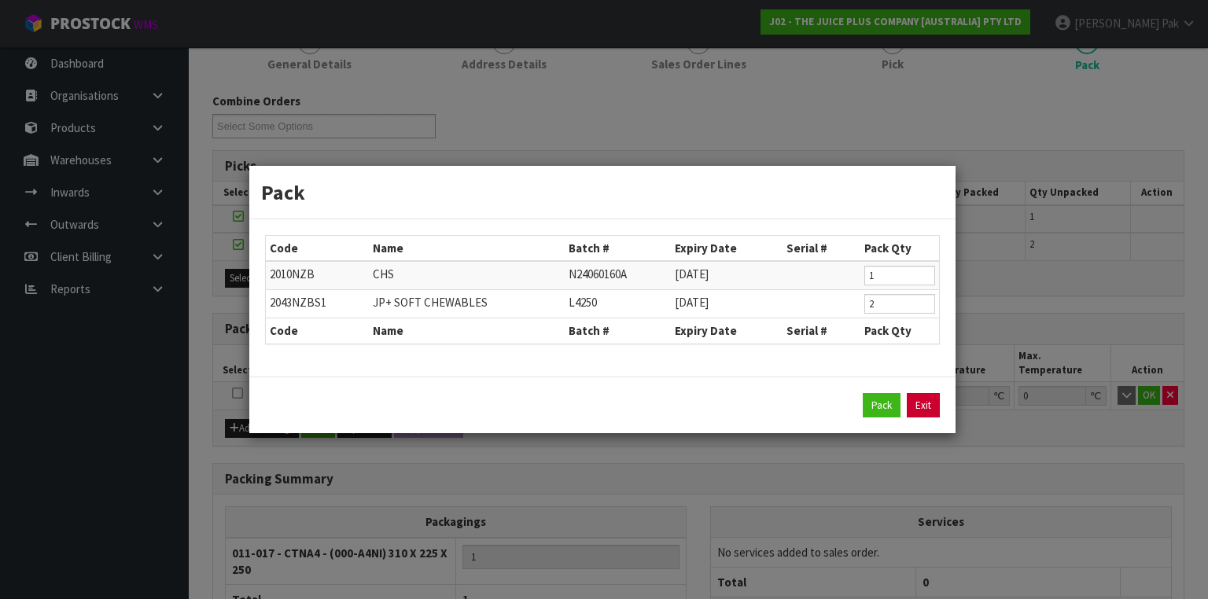
click at [921, 402] on link "Exit" at bounding box center [923, 405] width 33 height 25
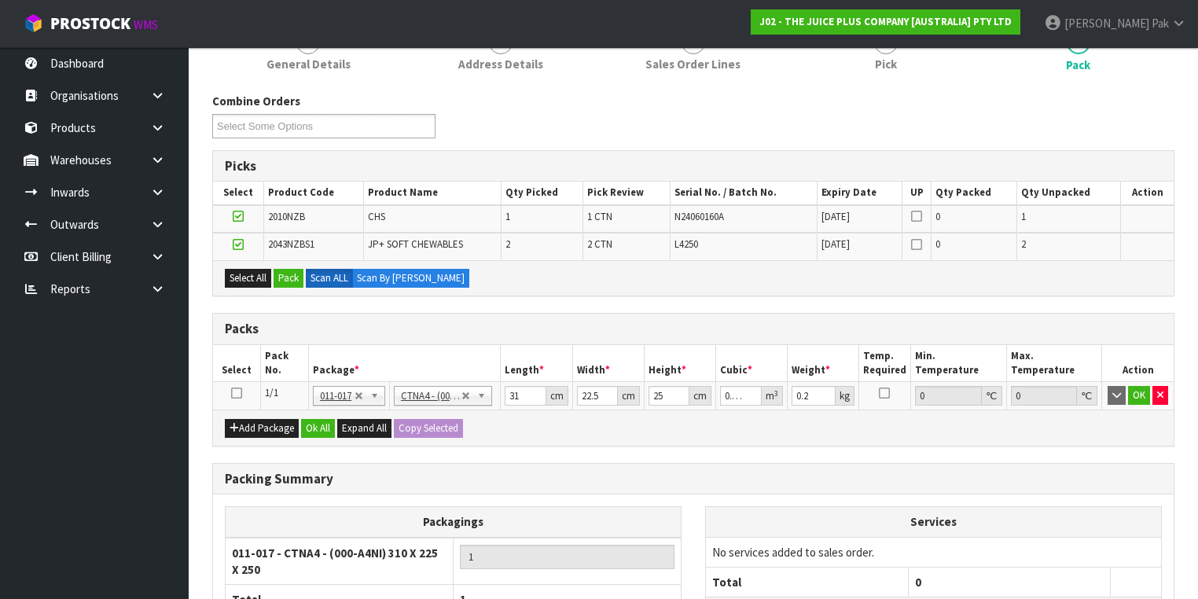
click at [241, 393] on icon at bounding box center [236, 393] width 11 height 1
click at [281, 279] on button "Pack" at bounding box center [289, 278] width 30 height 19
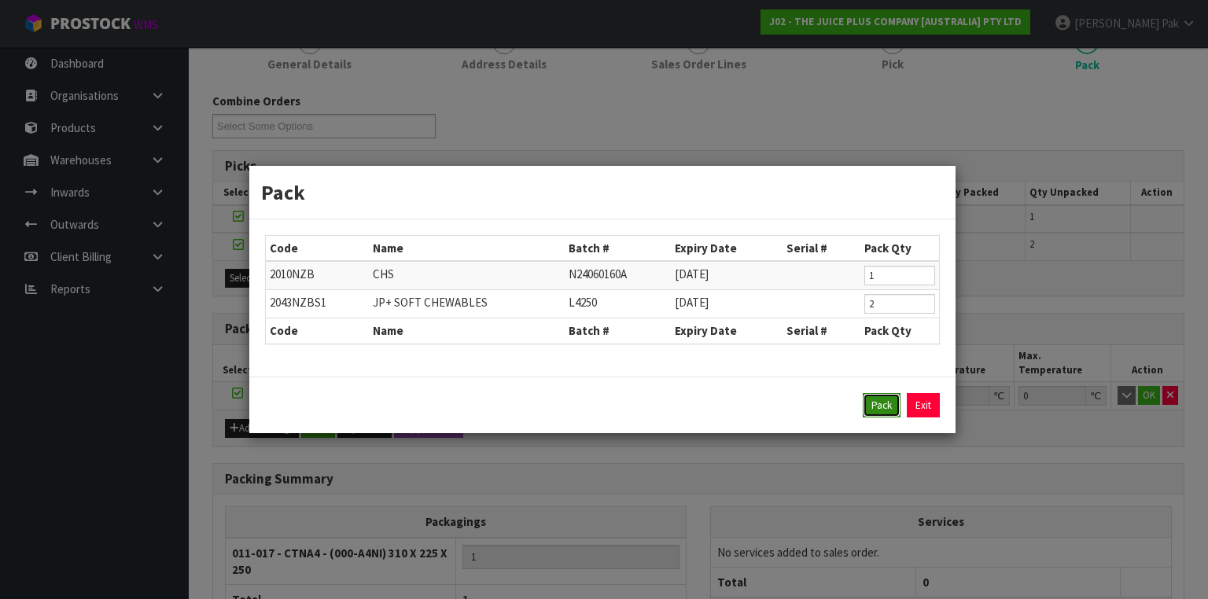
click at [872, 399] on button "Pack" at bounding box center [882, 405] width 38 height 25
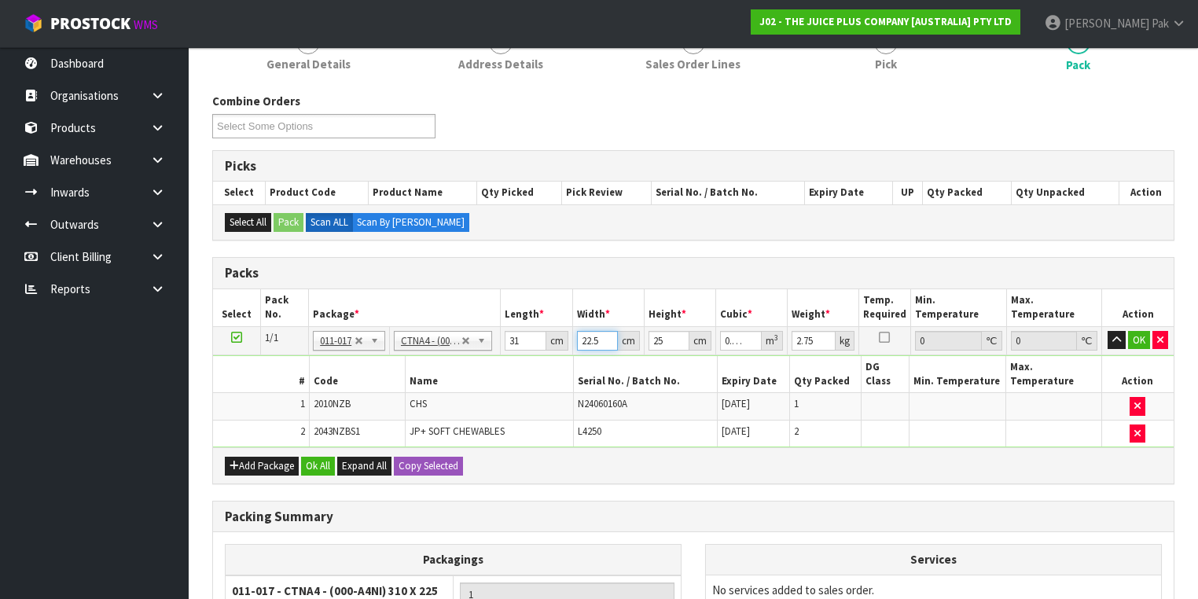
click at [594, 334] on input "22.5" at bounding box center [597, 341] width 41 height 20
click at [594, 333] on input "22.5" at bounding box center [597, 341] width 41 height 20
click at [1141, 337] on button "OK" at bounding box center [1139, 340] width 22 height 19
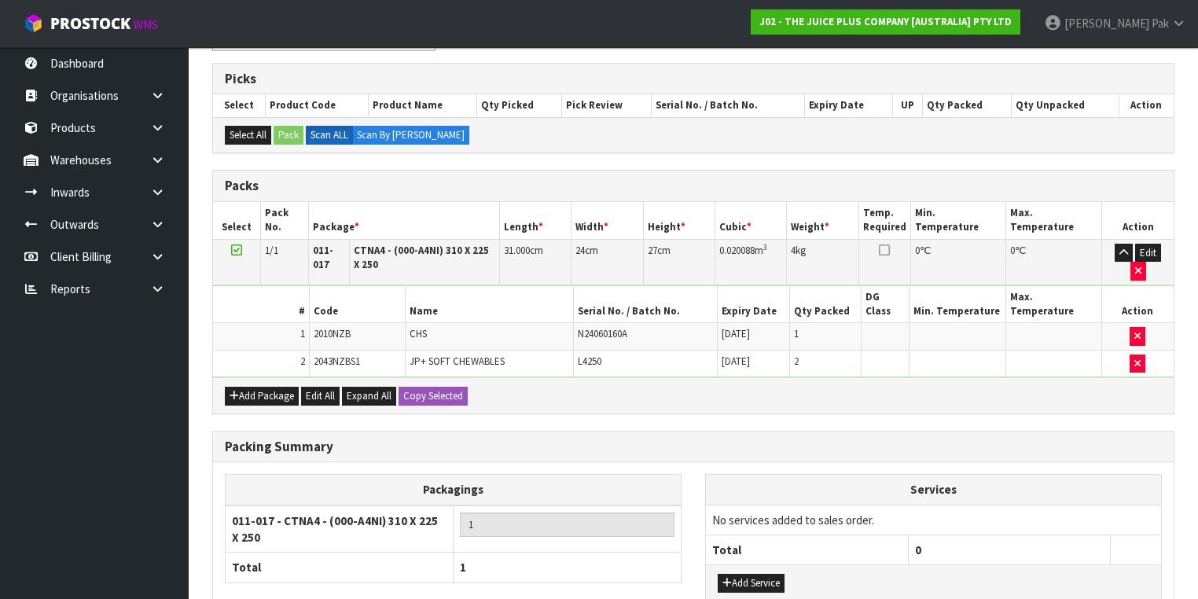
scroll to position [392, 0]
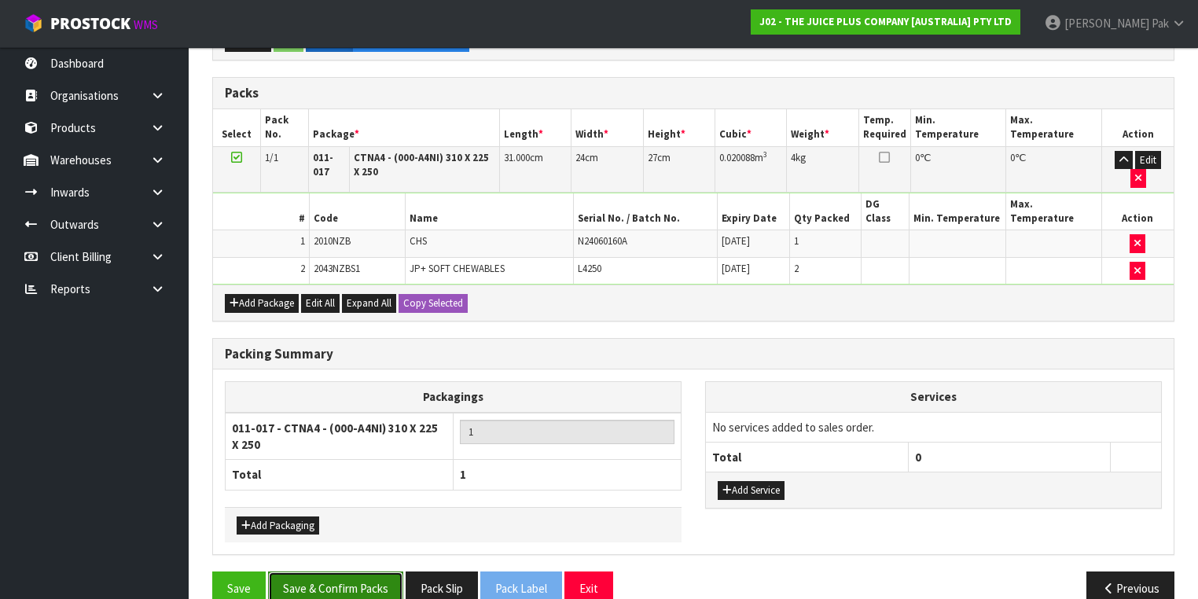
click at [338, 572] on button "Save & Confirm Packs" at bounding box center [335, 589] width 135 height 34
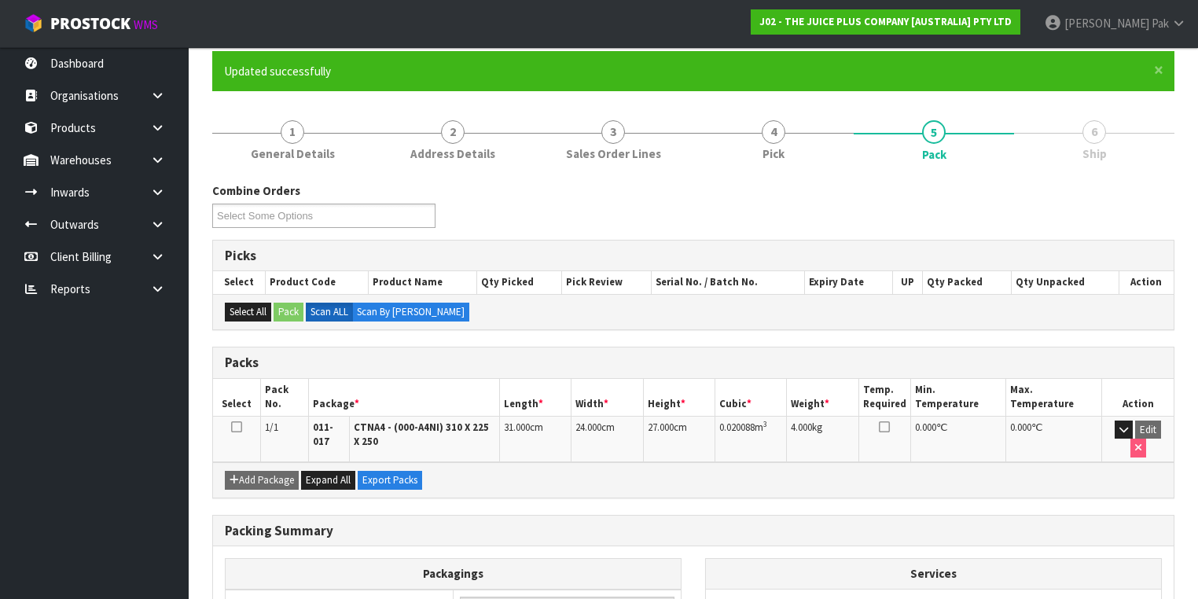
scroll to position [280, 0]
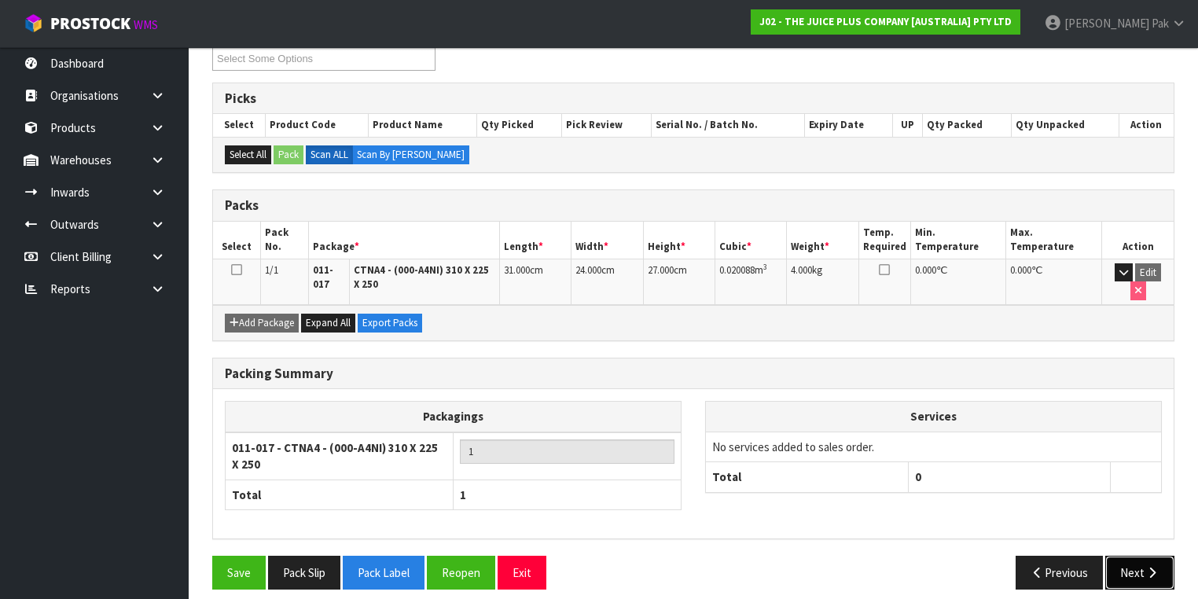
click at [1138, 565] on button "Next" at bounding box center [1139, 573] width 69 height 34
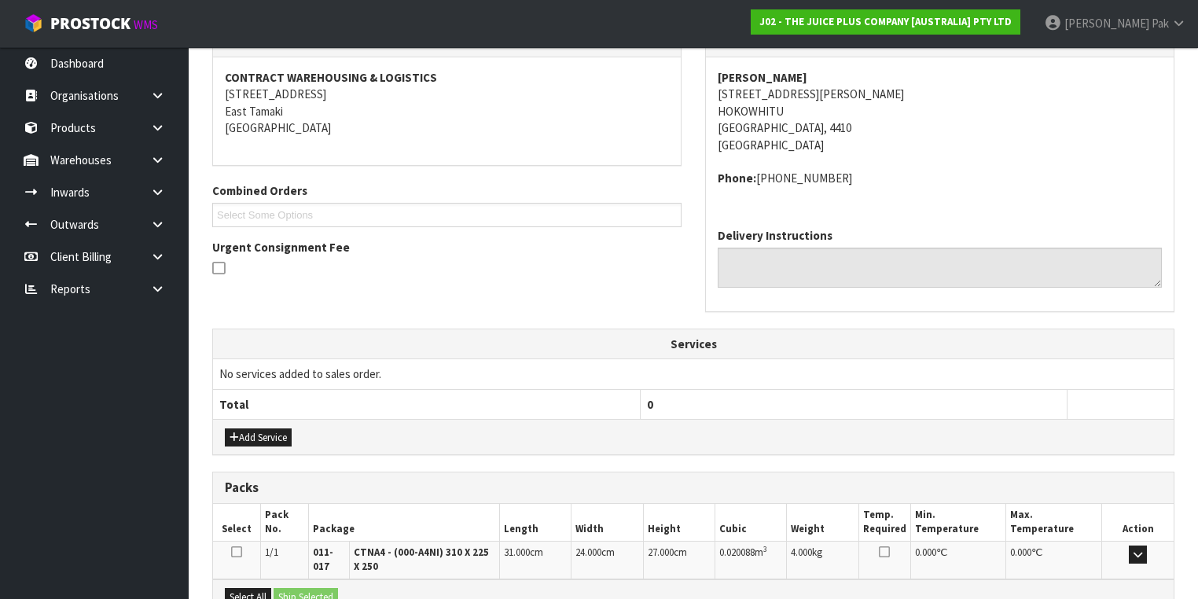
scroll to position [459, 0]
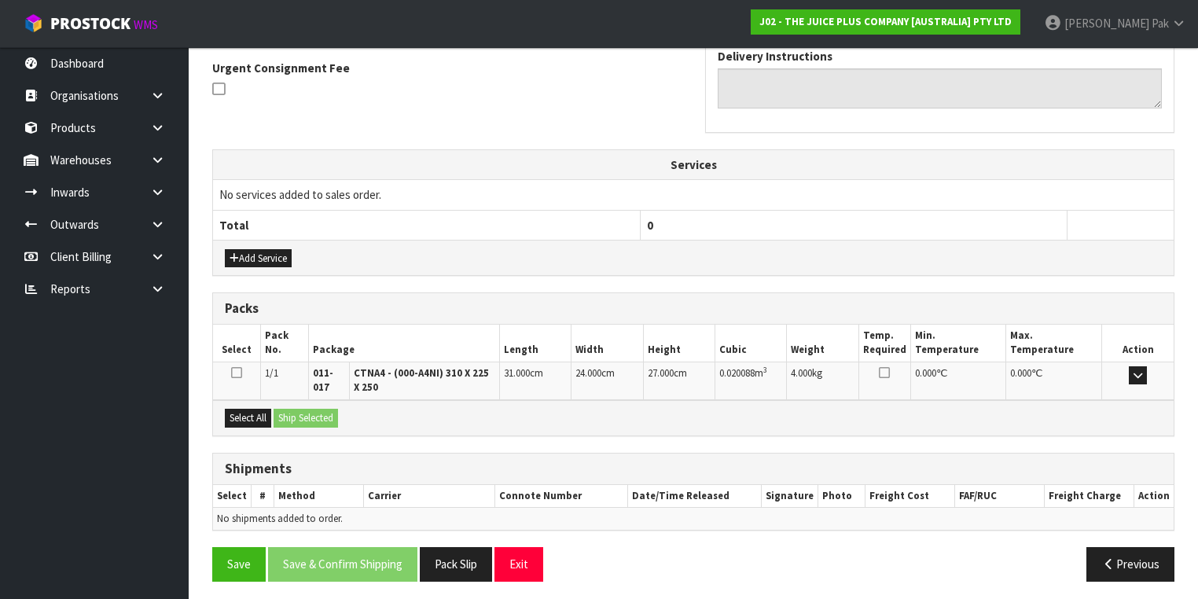
click at [241, 374] on div at bounding box center [236, 374] width 39 height 17
click at [242, 368] on icon at bounding box center [236, 372] width 11 height 13
click at [0, 0] on input "checkbox" at bounding box center [0, 0] width 0 height 0
click at [325, 414] on button "Ship Selected" at bounding box center [306, 418] width 64 height 19
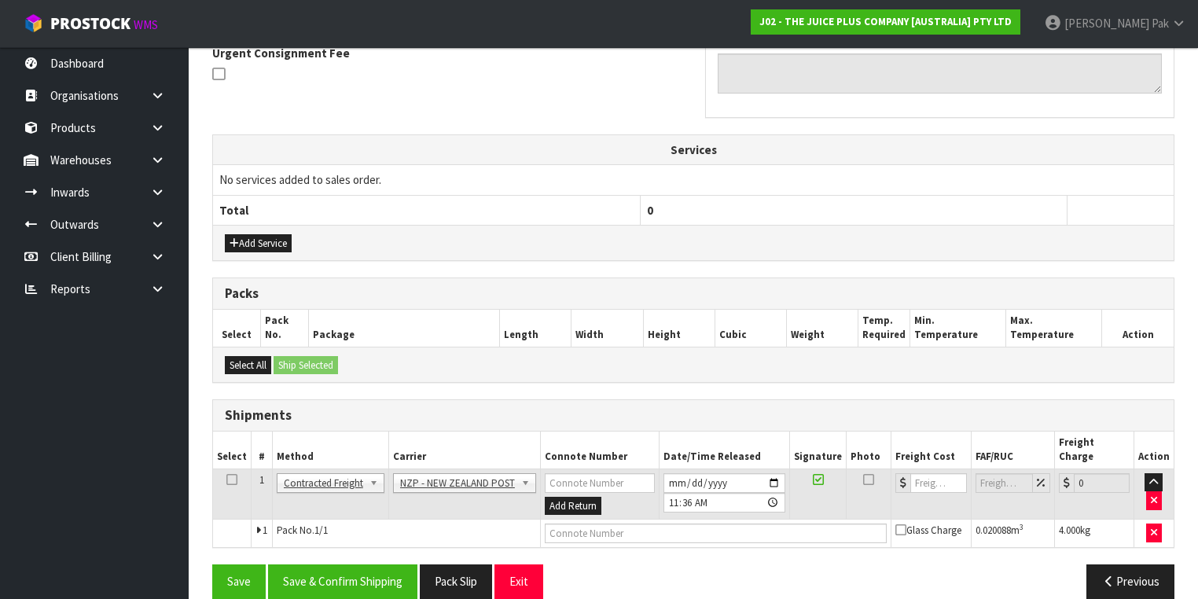
scroll to position [476, 0]
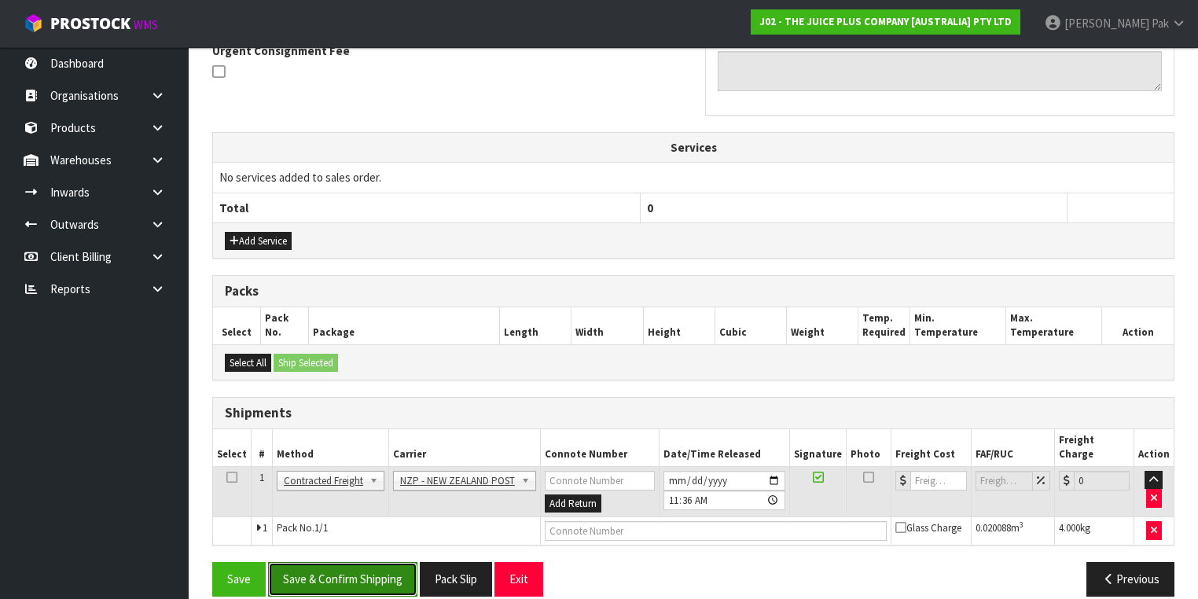
click at [318, 562] on button "Save & Confirm Shipping" at bounding box center [342, 579] width 149 height 34
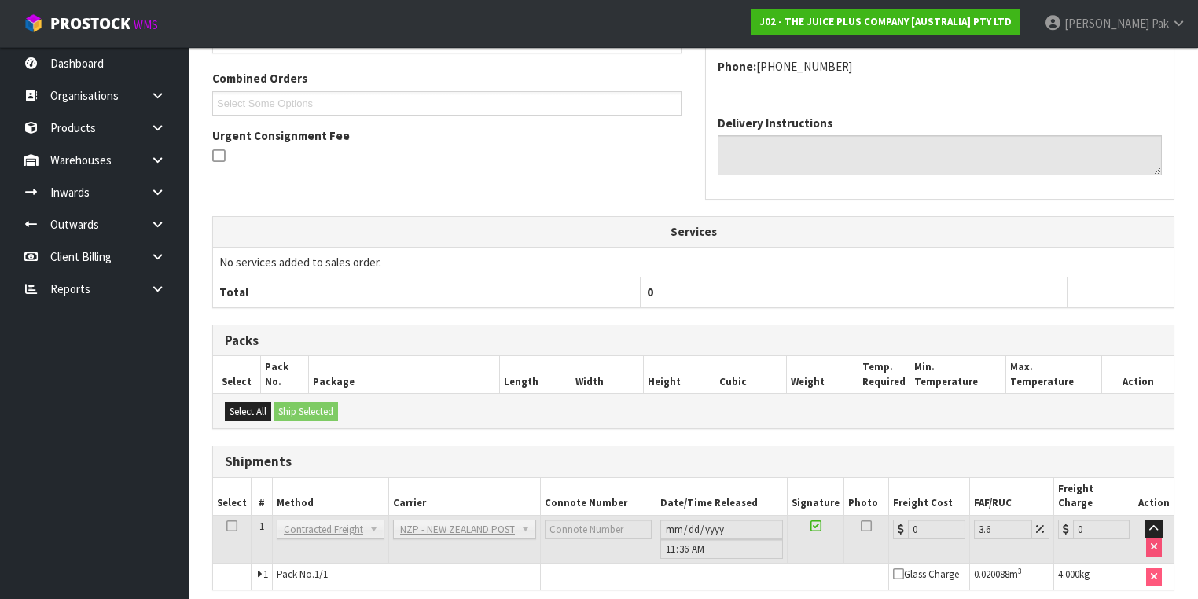
scroll to position [455, 0]
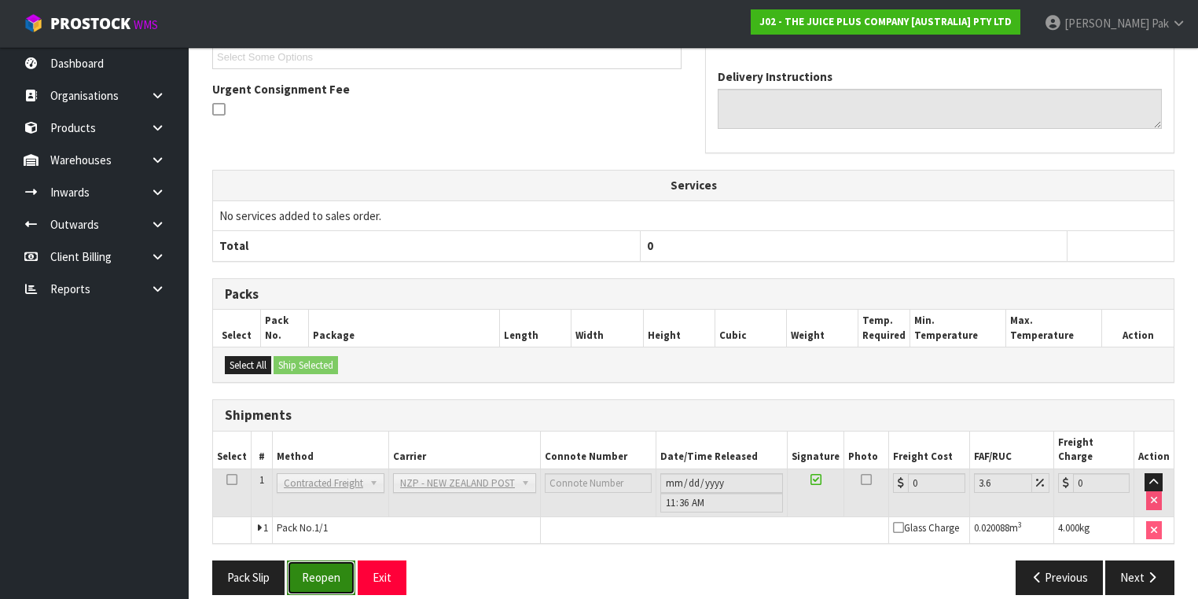
click at [321, 567] on button "Reopen" at bounding box center [321, 578] width 68 height 34
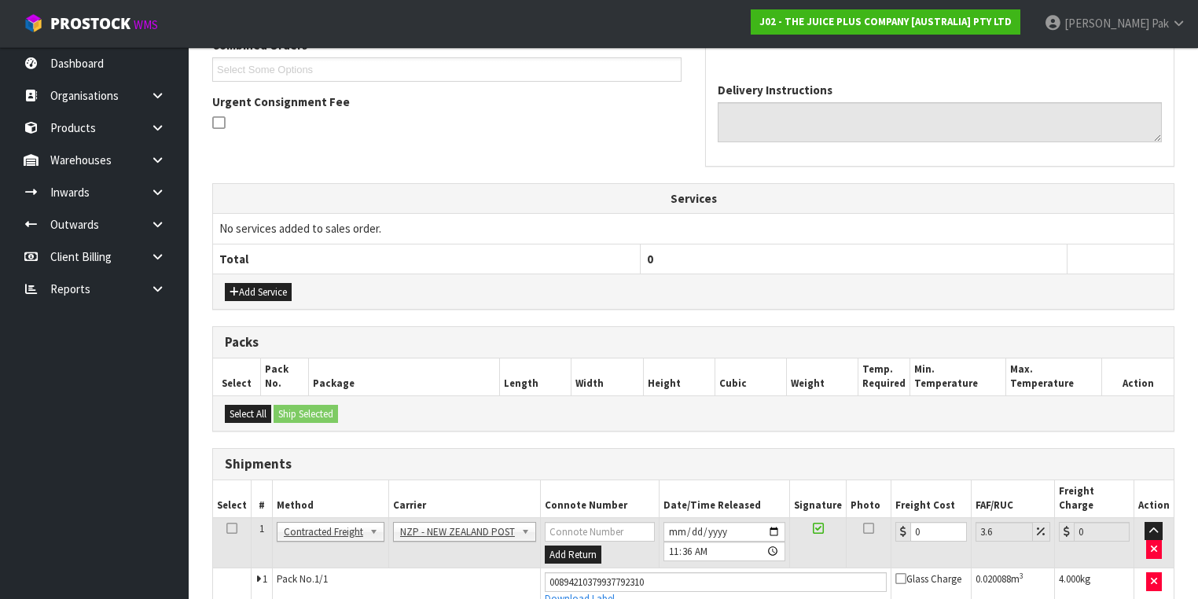
scroll to position [491, 0]
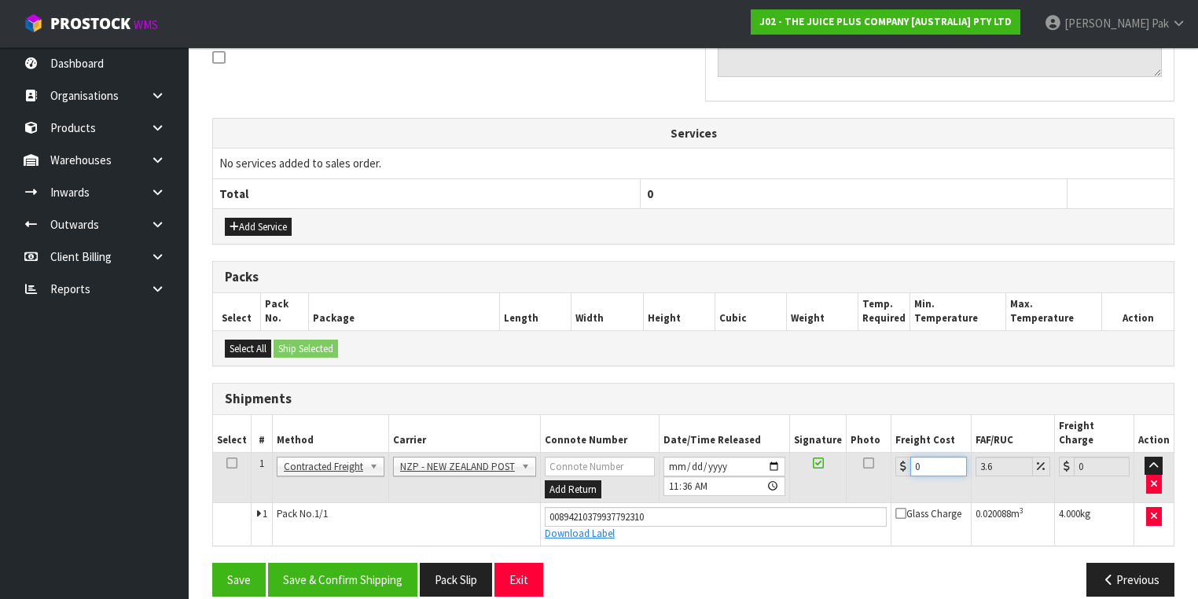
click at [923, 457] on input "0" at bounding box center [938, 467] width 56 height 20
click at [330, 563] on button "Save & Confirm Shipping" at bounding box center [342, 580] width 149 height 34
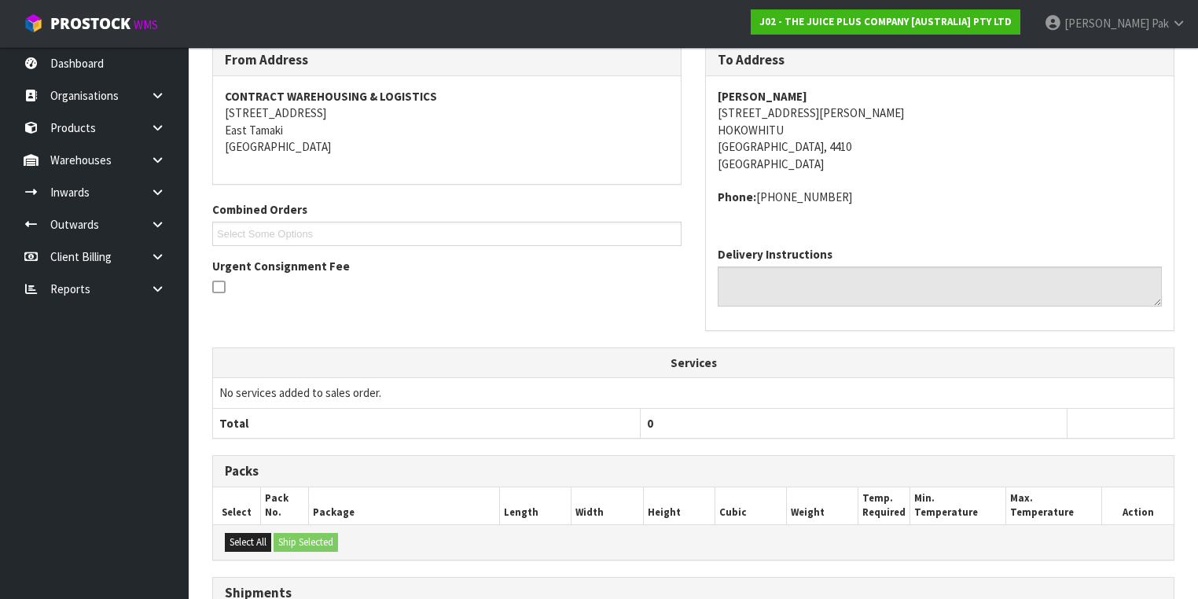
scroll to position [449, 0]
